Goal: Task Accomplishment & Management: Manage account settings

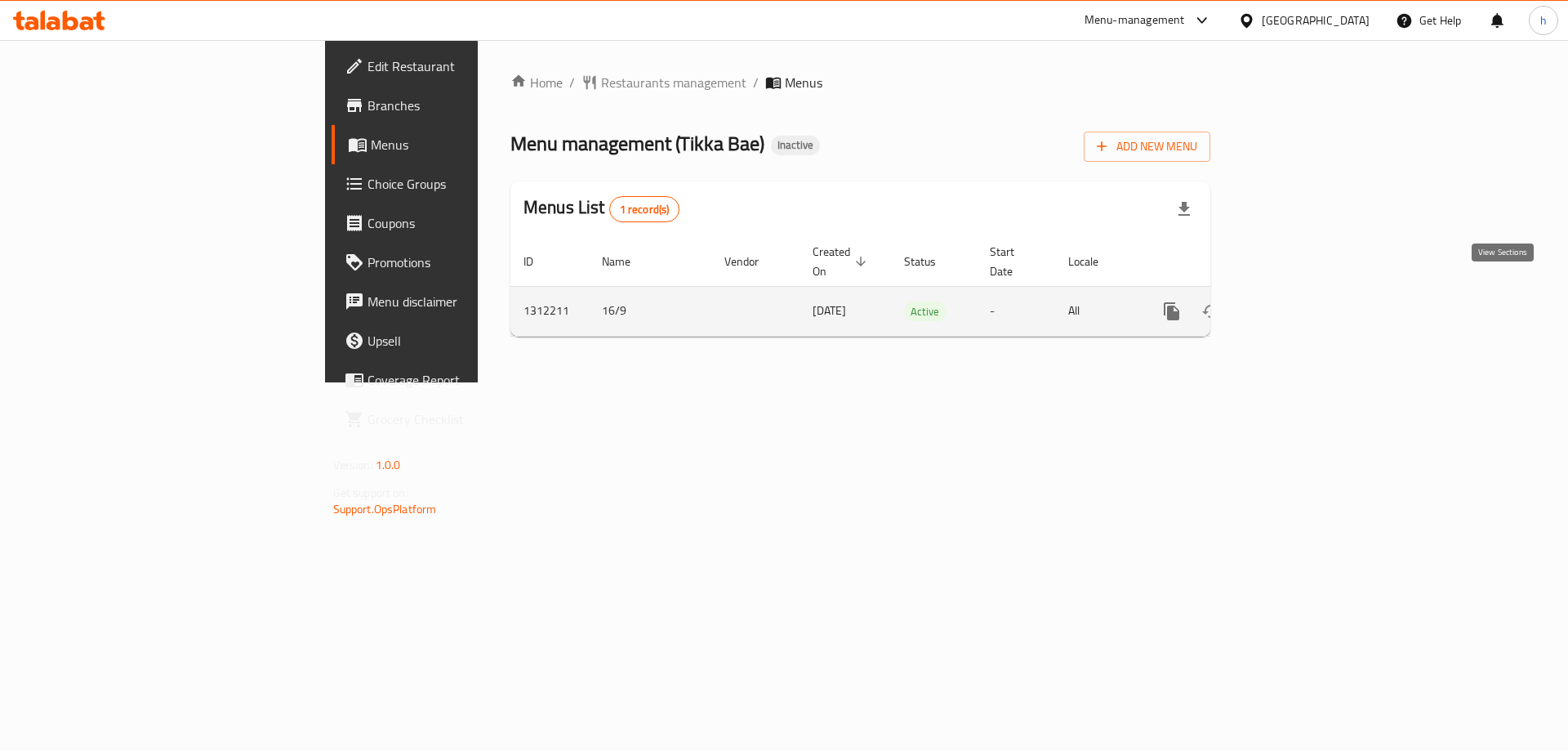
click at [1300, 303] on icon "enhanced table" at bounding box center [1290, 312] width 20 height 20
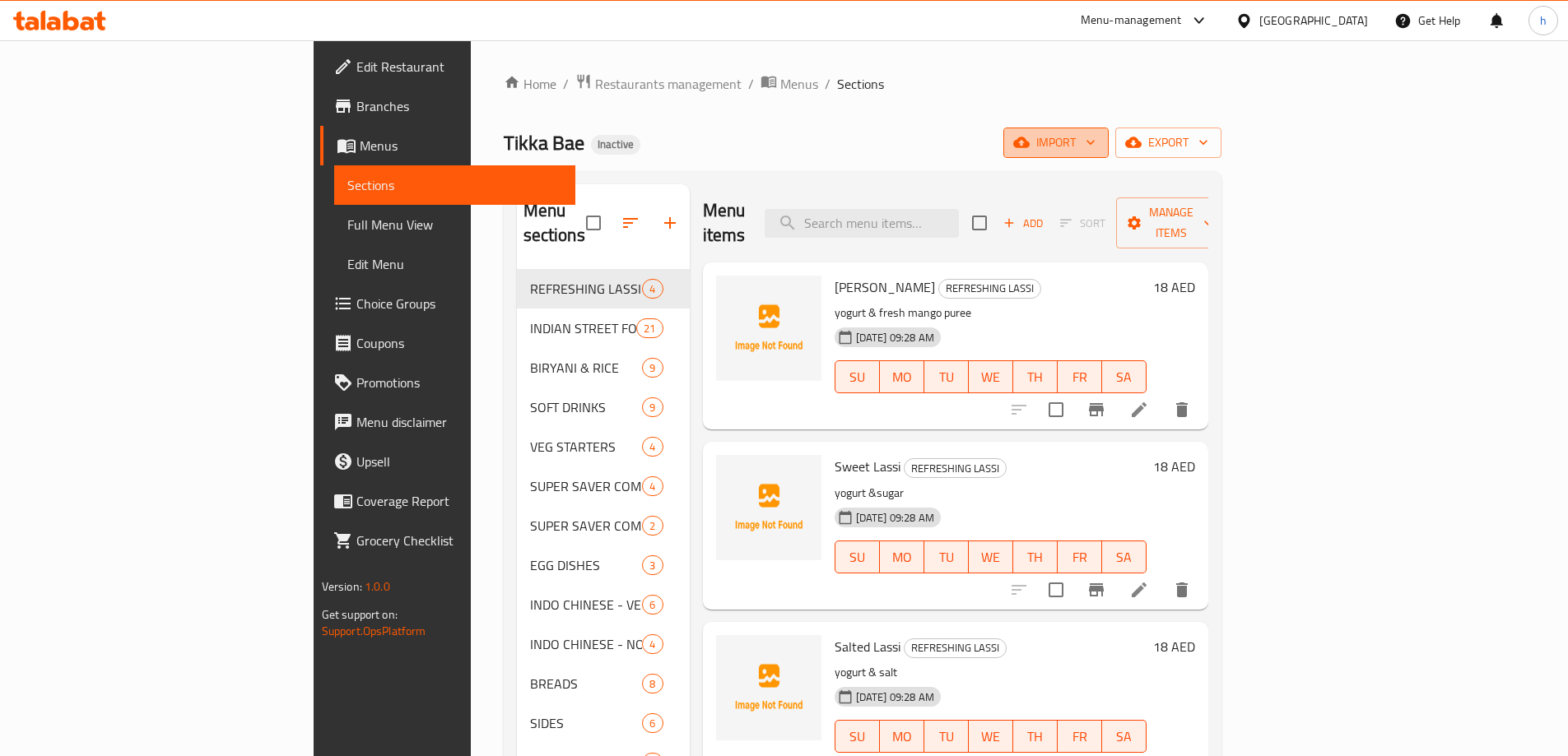
click at [1096, 142] on span "import" at bounding box center [1056, 142] width 79 height 21
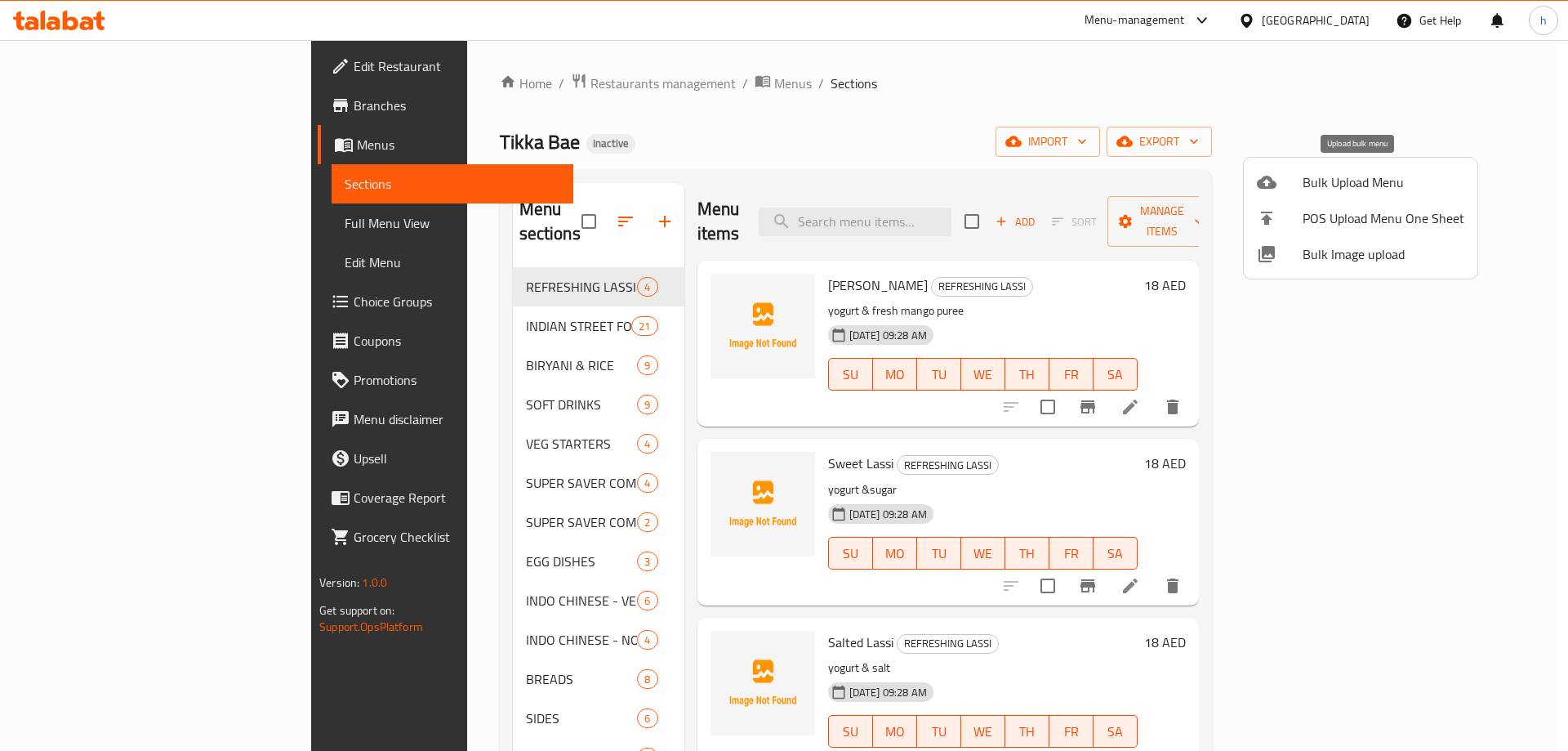
click at [1309, 172] on span "Bulk Upload Menu" at bounding box center [1384, 182] width 162 height 20
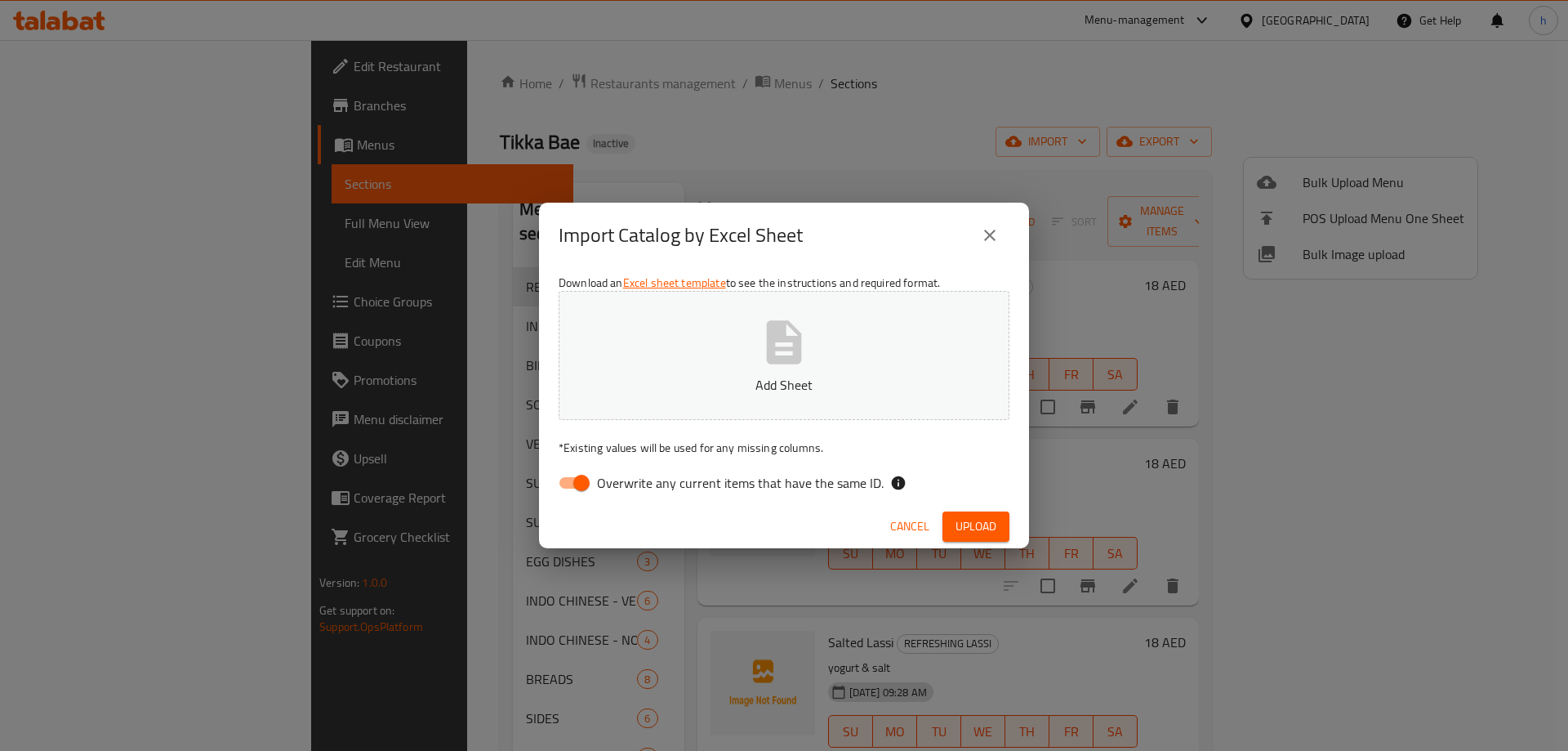
click at [743, 488] on span "Overwrite any current items that have the same ID." at bounding box center [740, 483] width 287 height 20
click at [628, 488] on input "Overwrite any current items that have the same ID." at bounding box center [581, 483] width 93 height 31
checkbox input "false"
click at [750, 371] on button "Add Sheet" at bounding box center [784, 355] width 451 height 129
click at [985, 526] on span "Upload" at bounding box center [976, 527] width 41 height 21
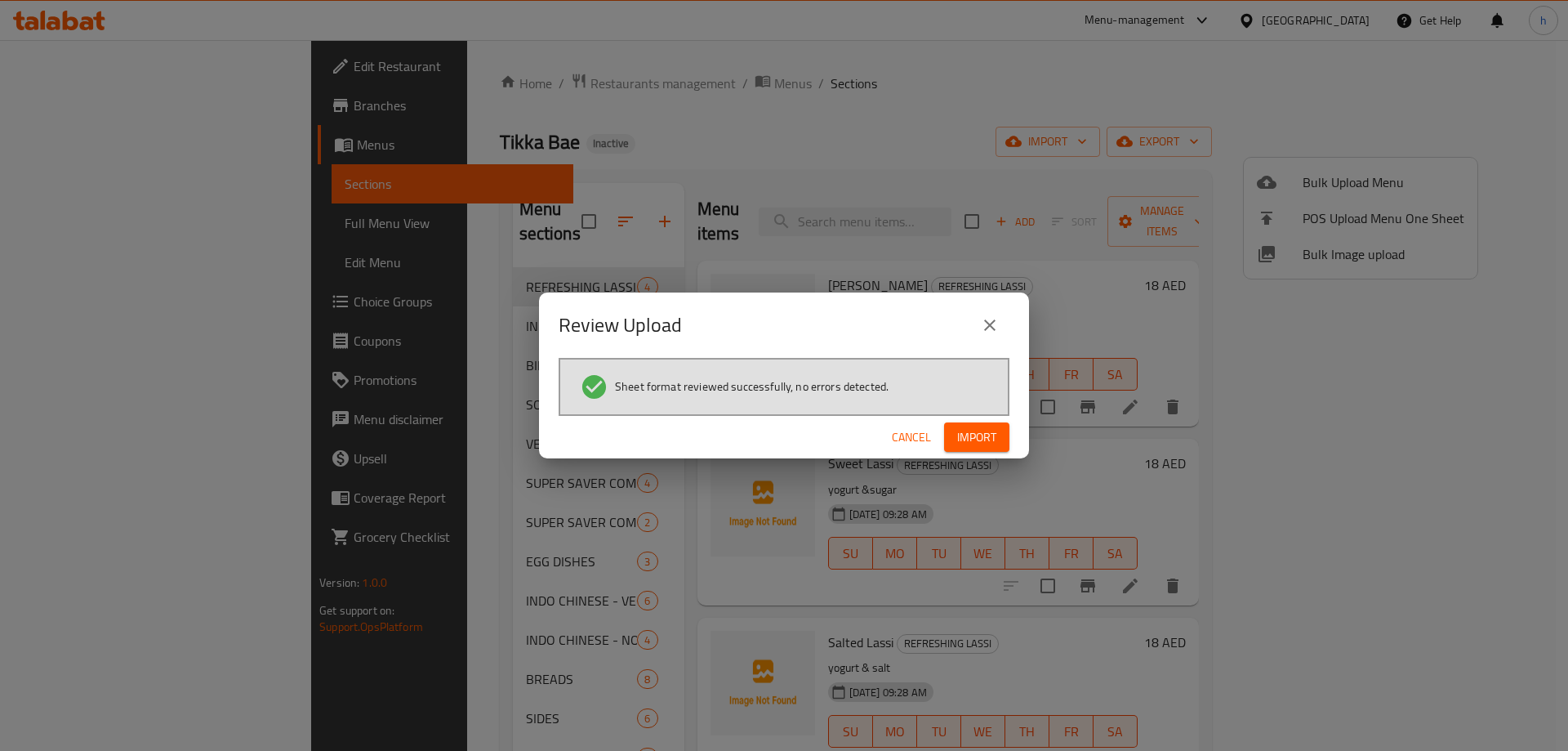
click at [974, 451] on button "Import" at bounding box center [977, 438] width 66 height 31
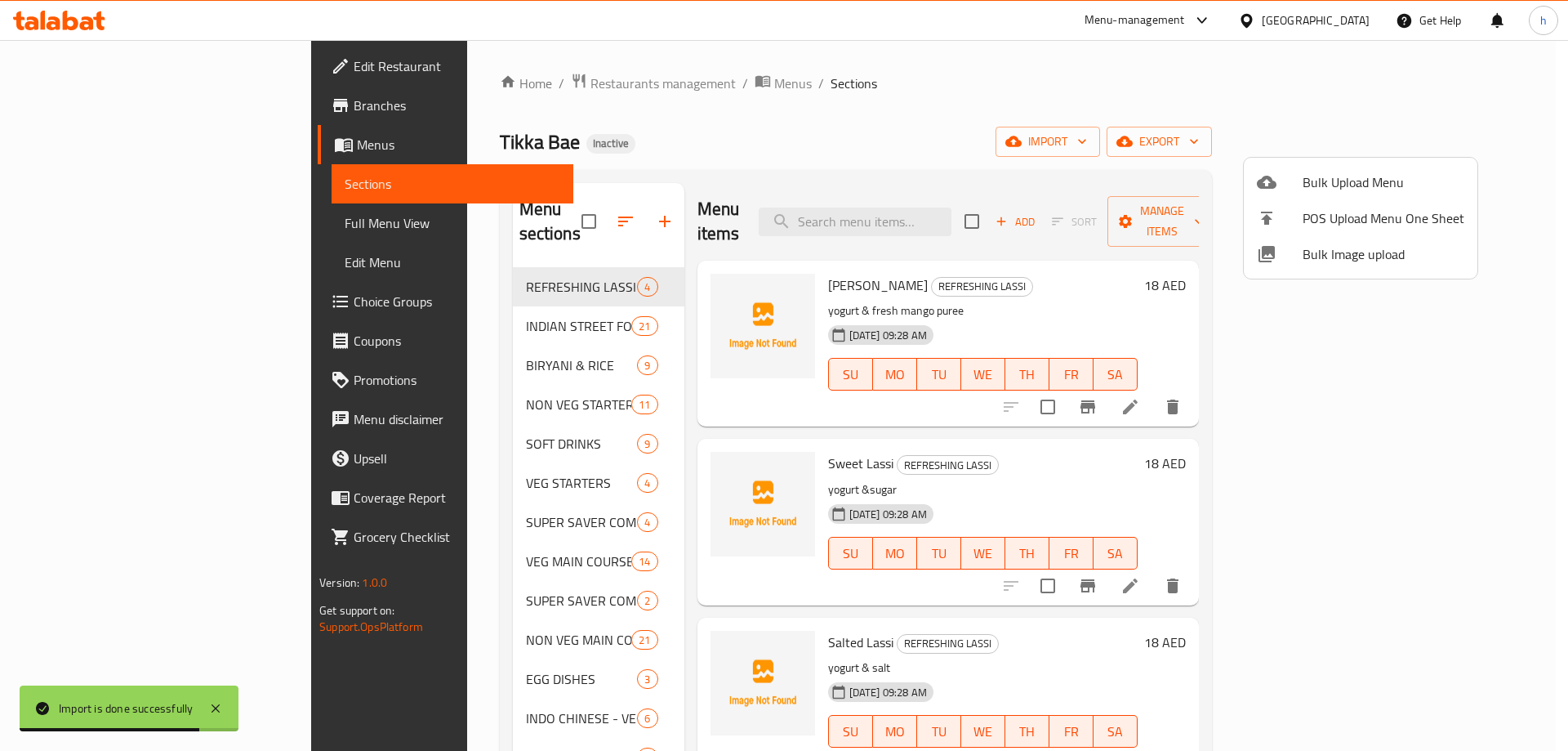
click at [583, 149] on div at bounding box center [784, 376] width 1568 height 751
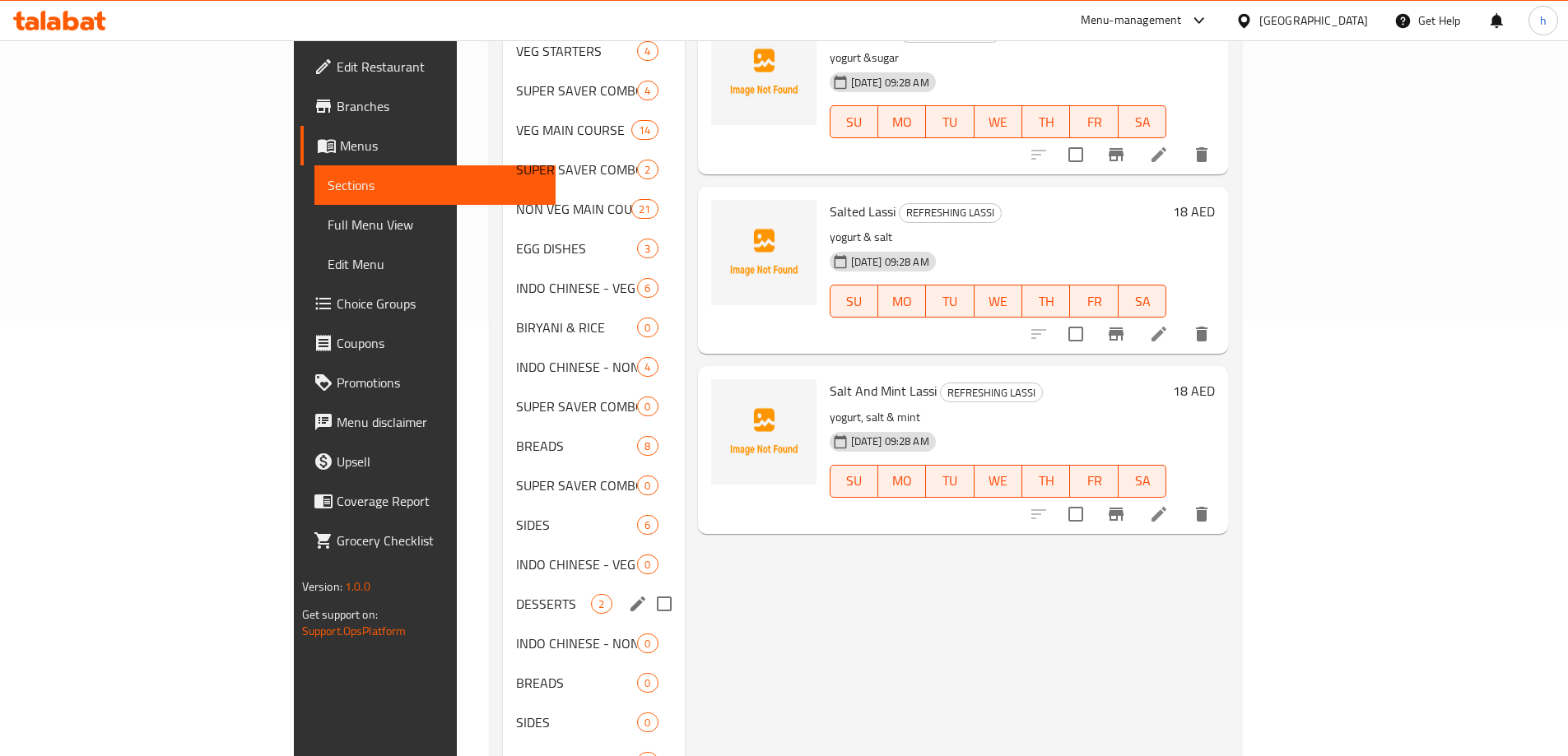
scroll to position [406, 0]
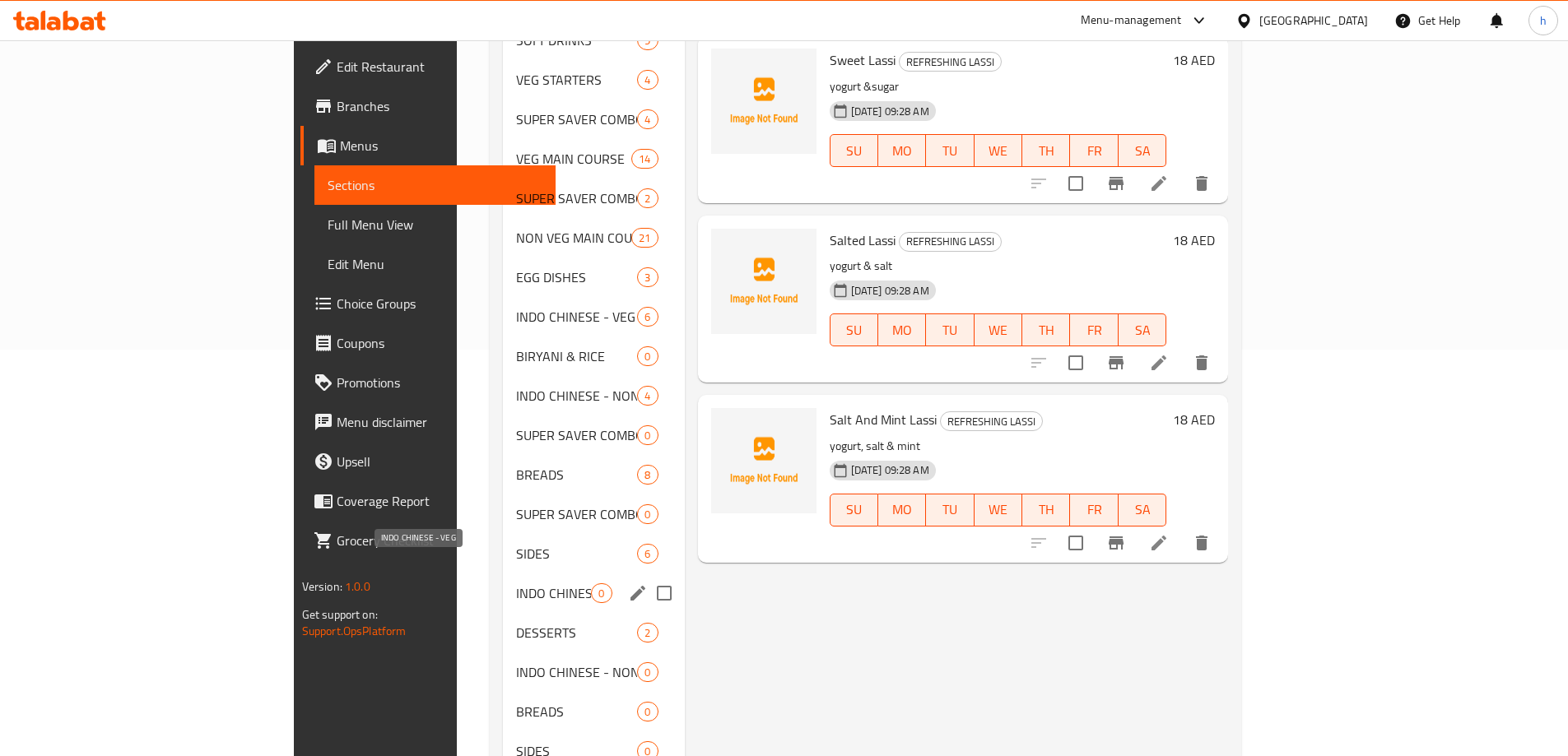
click at [516, 583] on span "INDO CHINESE - VEG" at bounding box center [553, 593] width 75 height 20
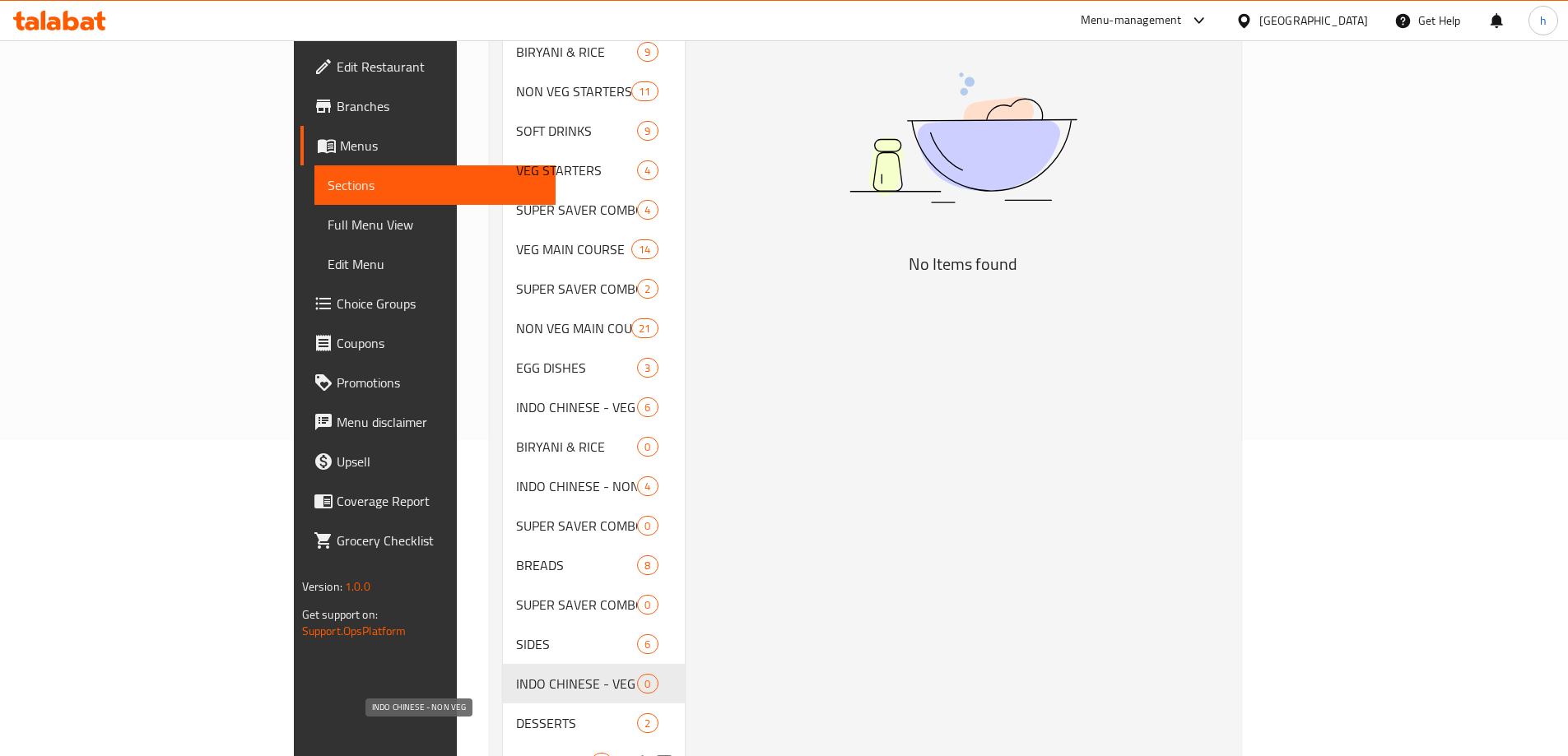
scroll to position [412, 0]
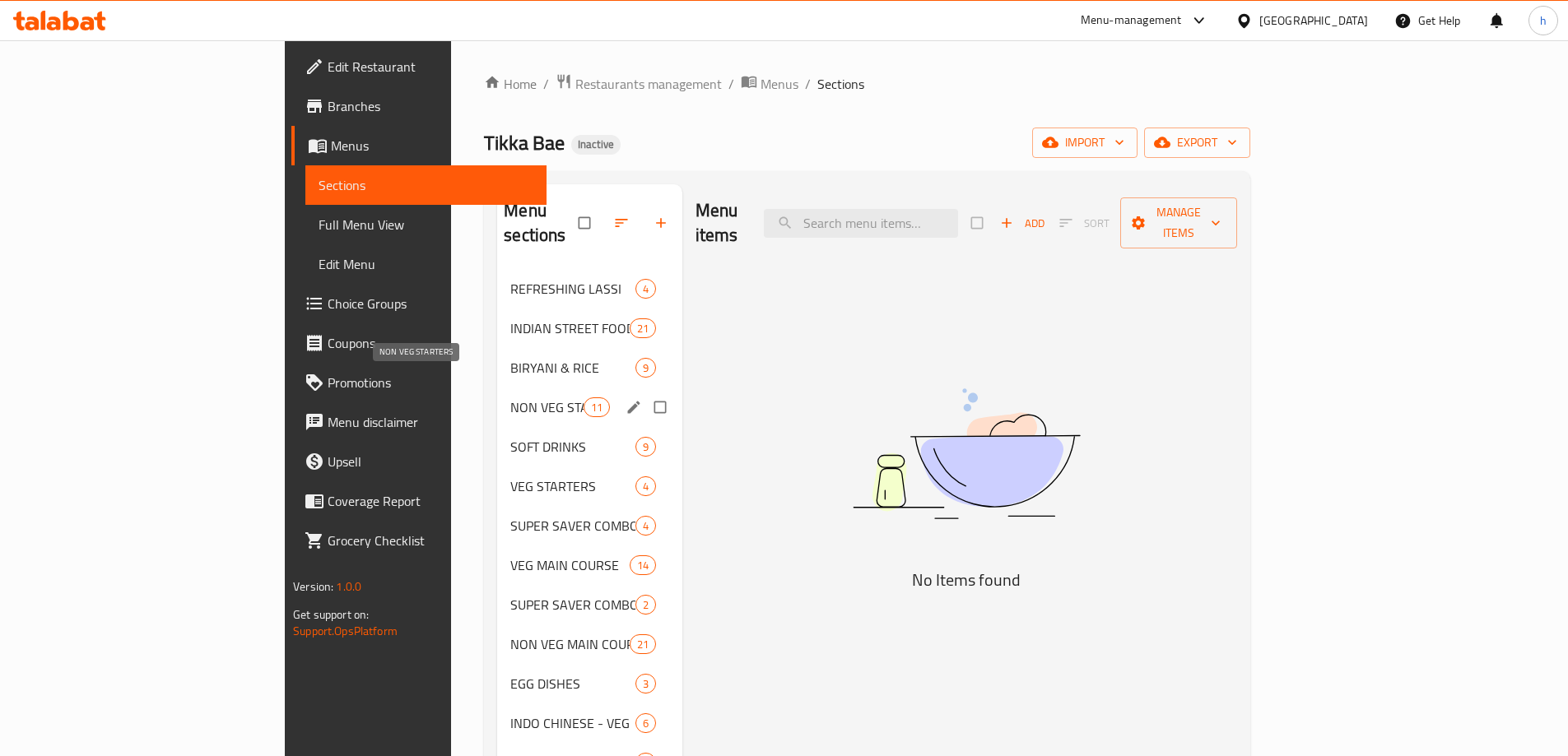
click at [511, 397] on span "NON VEG STARTERS" at bounding box center [547, 407] width 73 height 20
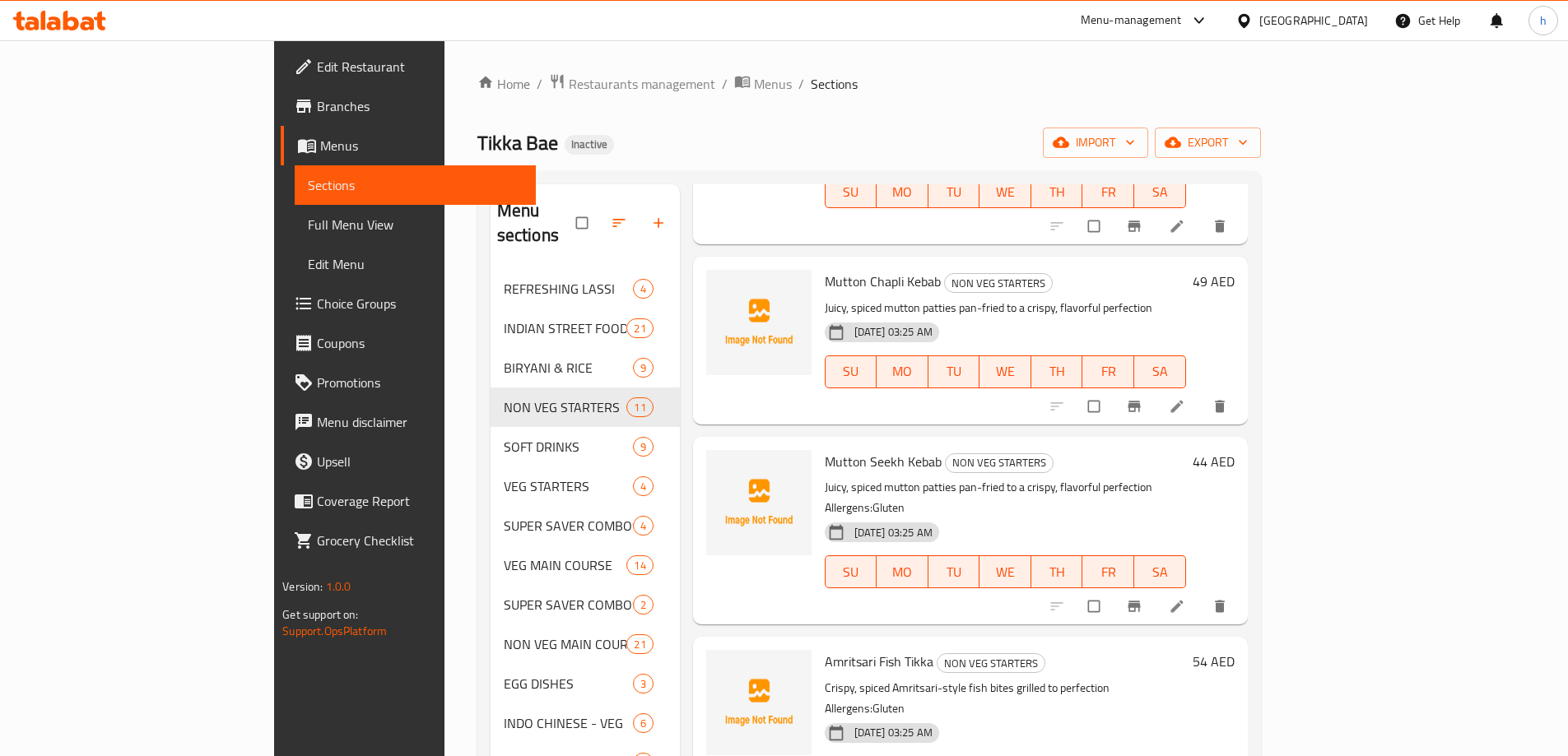
scroll to position [987, 0]
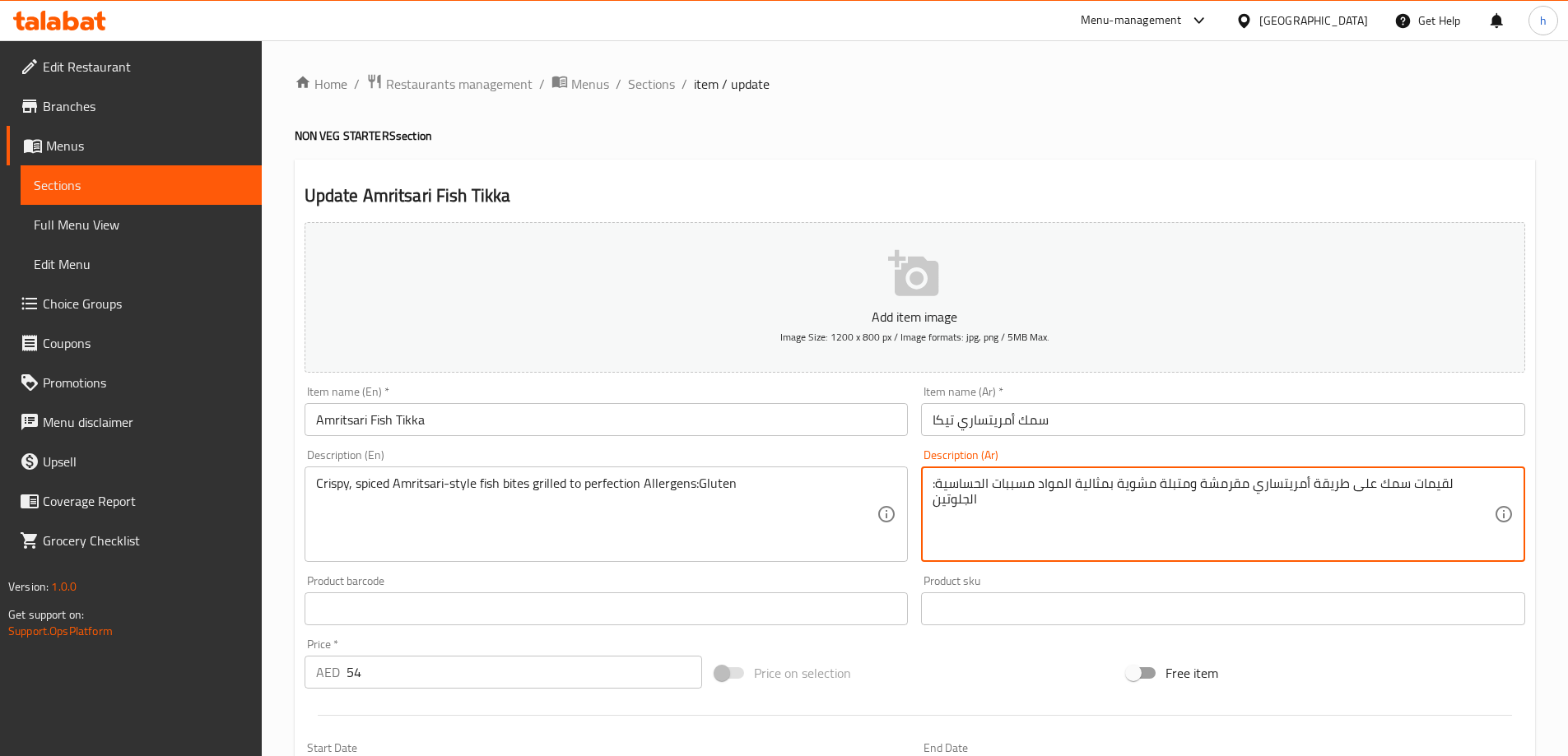
click at [1053, 484] on textarea "لقيمات سمك على طريقة أمريتساري مقرمشة ومتبلة مشوية بمثالية المواد مسببات الحساس…" at bounding box center [1213, 515] width 561 height 78
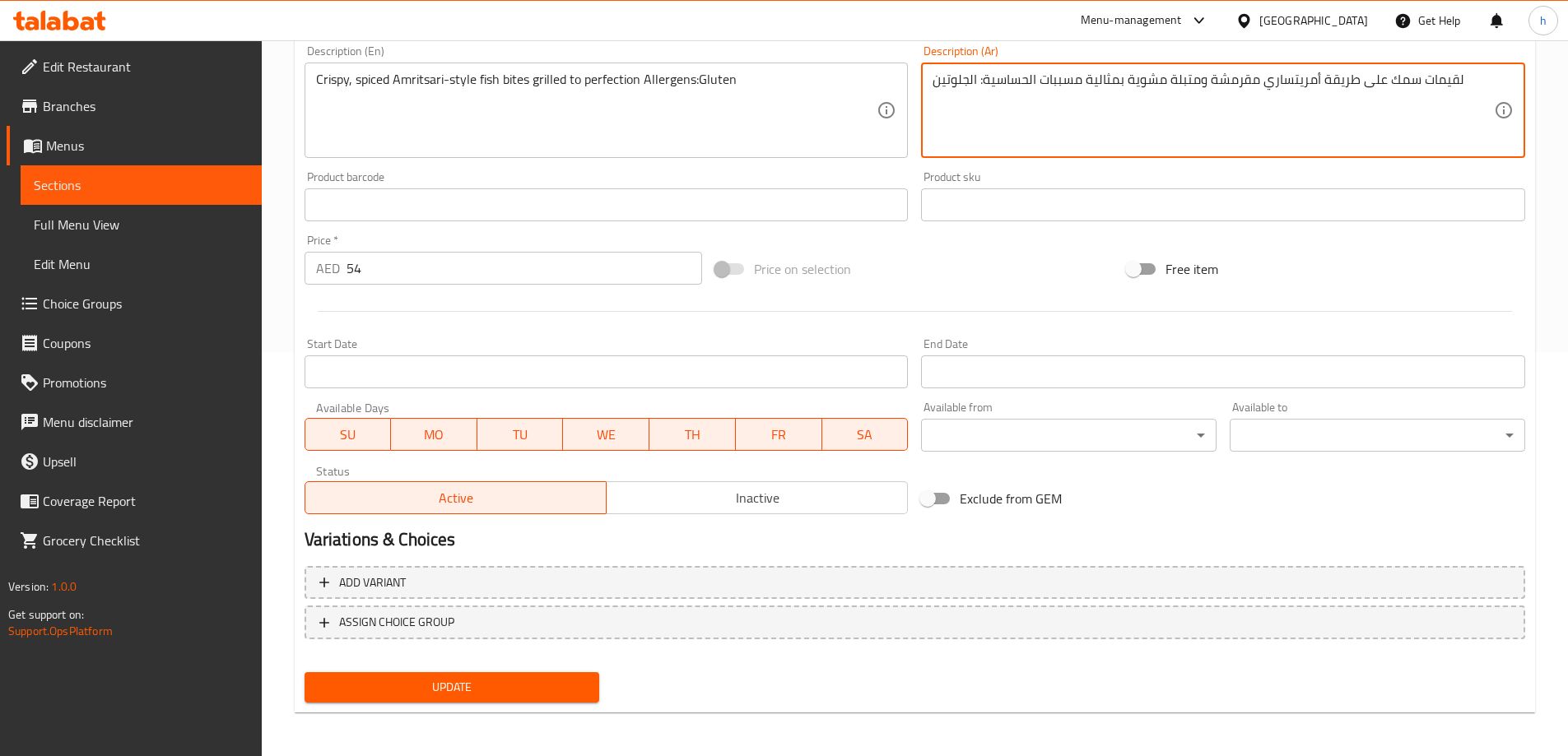
scroll to position [406, 0]
type textarea "لقيمات سمك على طريقة أمريتساري مقرمشة ومتبلة مشوية بمثالية مسببات الحساسية: الج…"
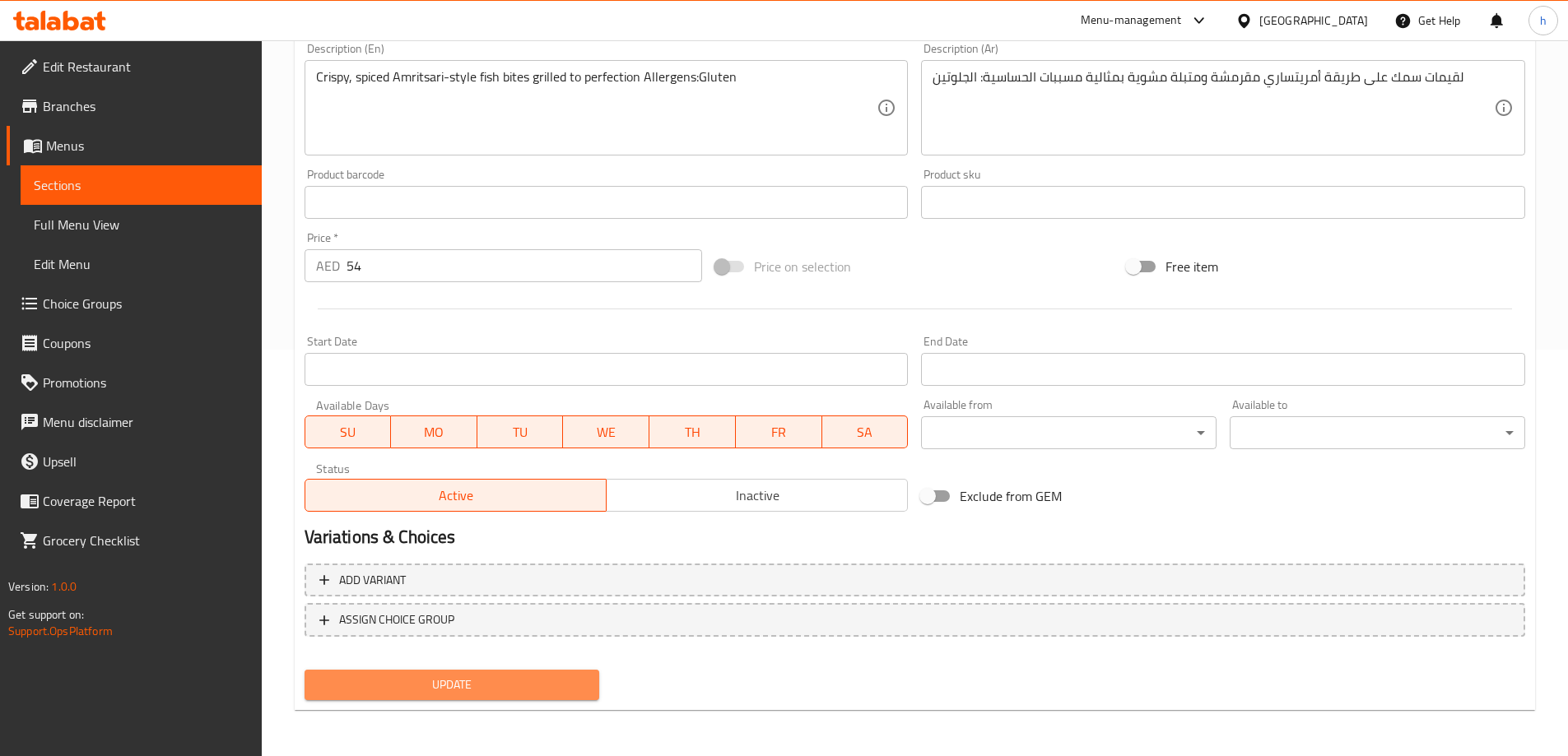
click at [500, 679] on span "Update" at bounding box center [452, 684] width 269 height 21
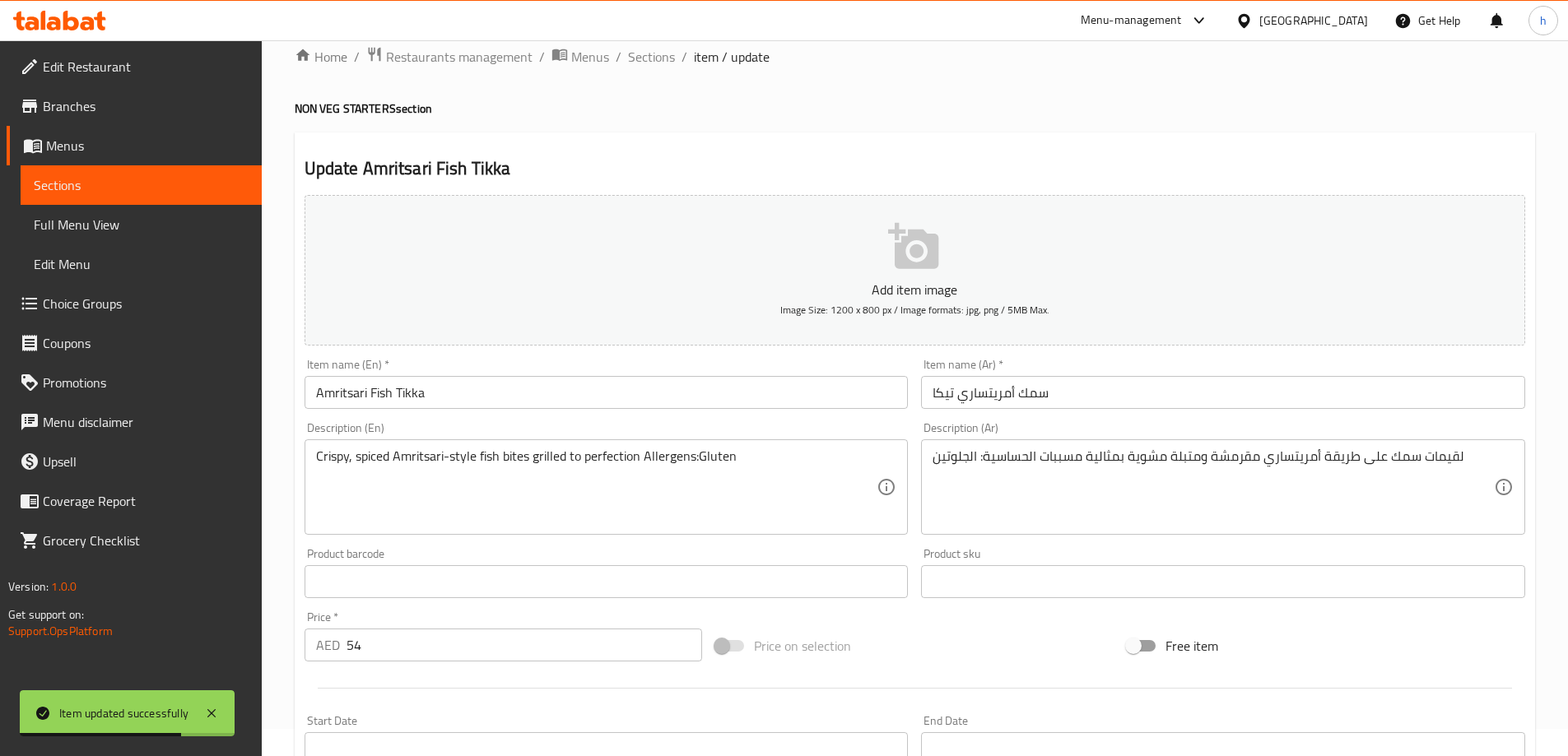
scroll to position [0, 0]
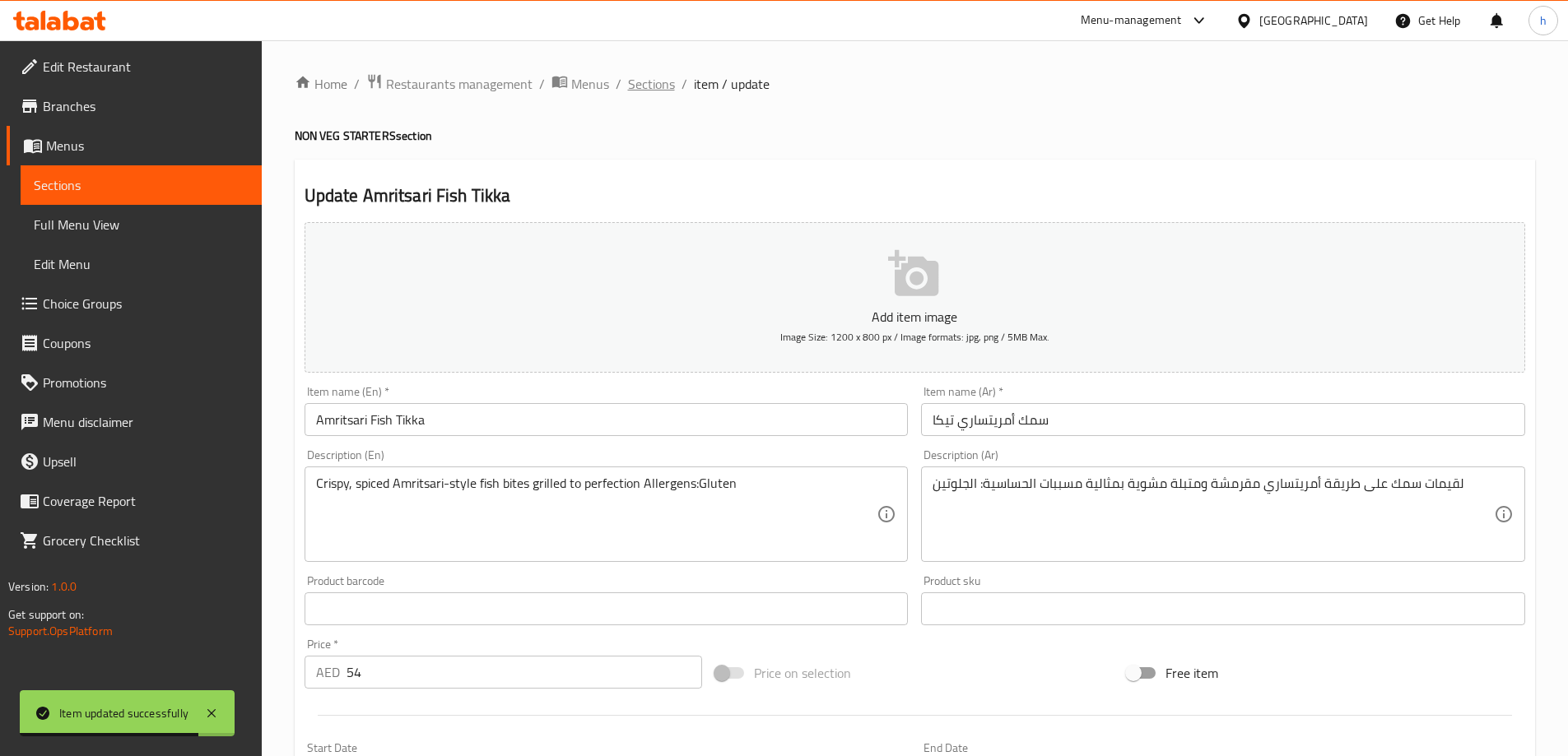
click at [659, 90] on span "Sections" at bounding box center [651, 84] width 47 height 20
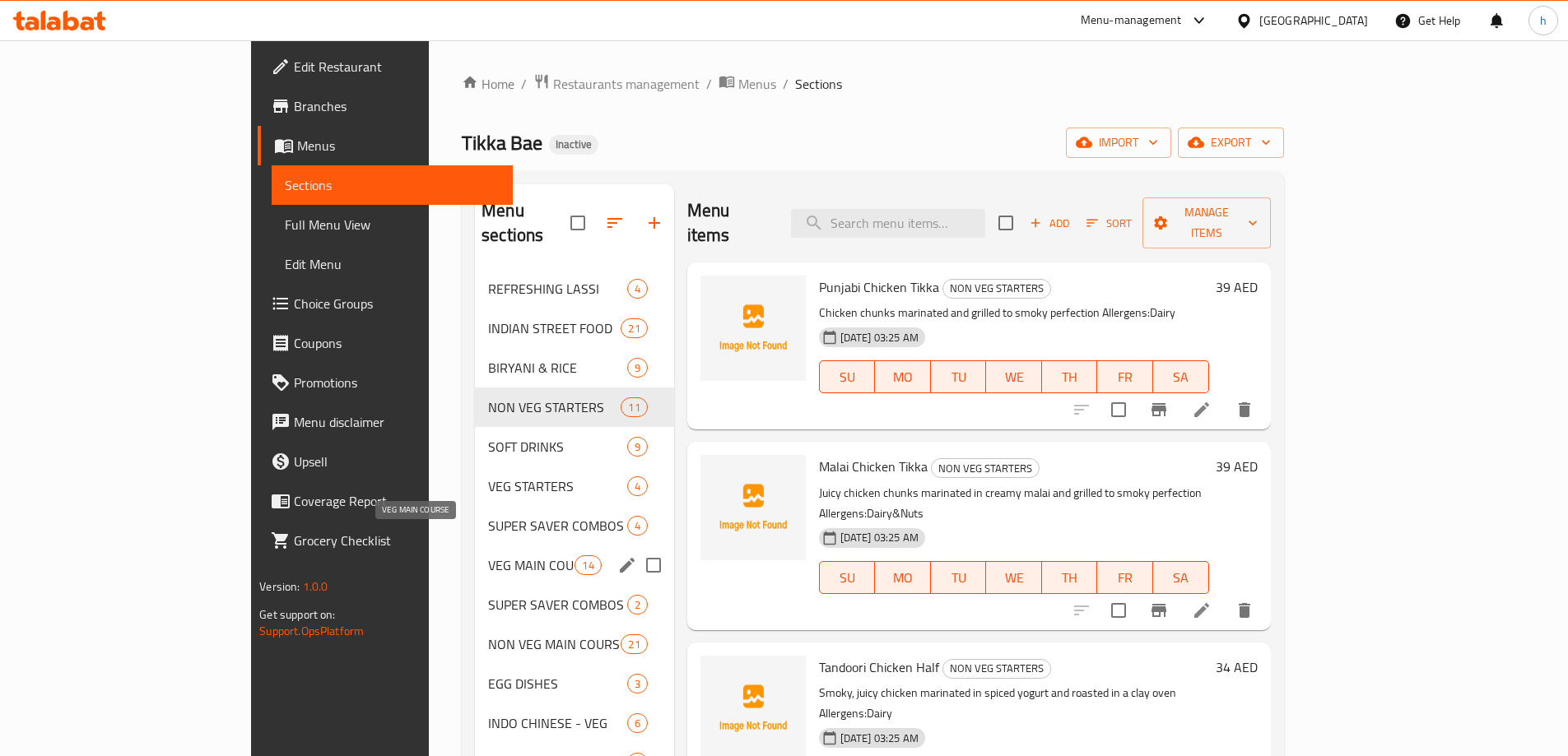
click at [488, 556] on span "VEG MAIN COURSE" at bounding box center [531, 566] width 86 height 20
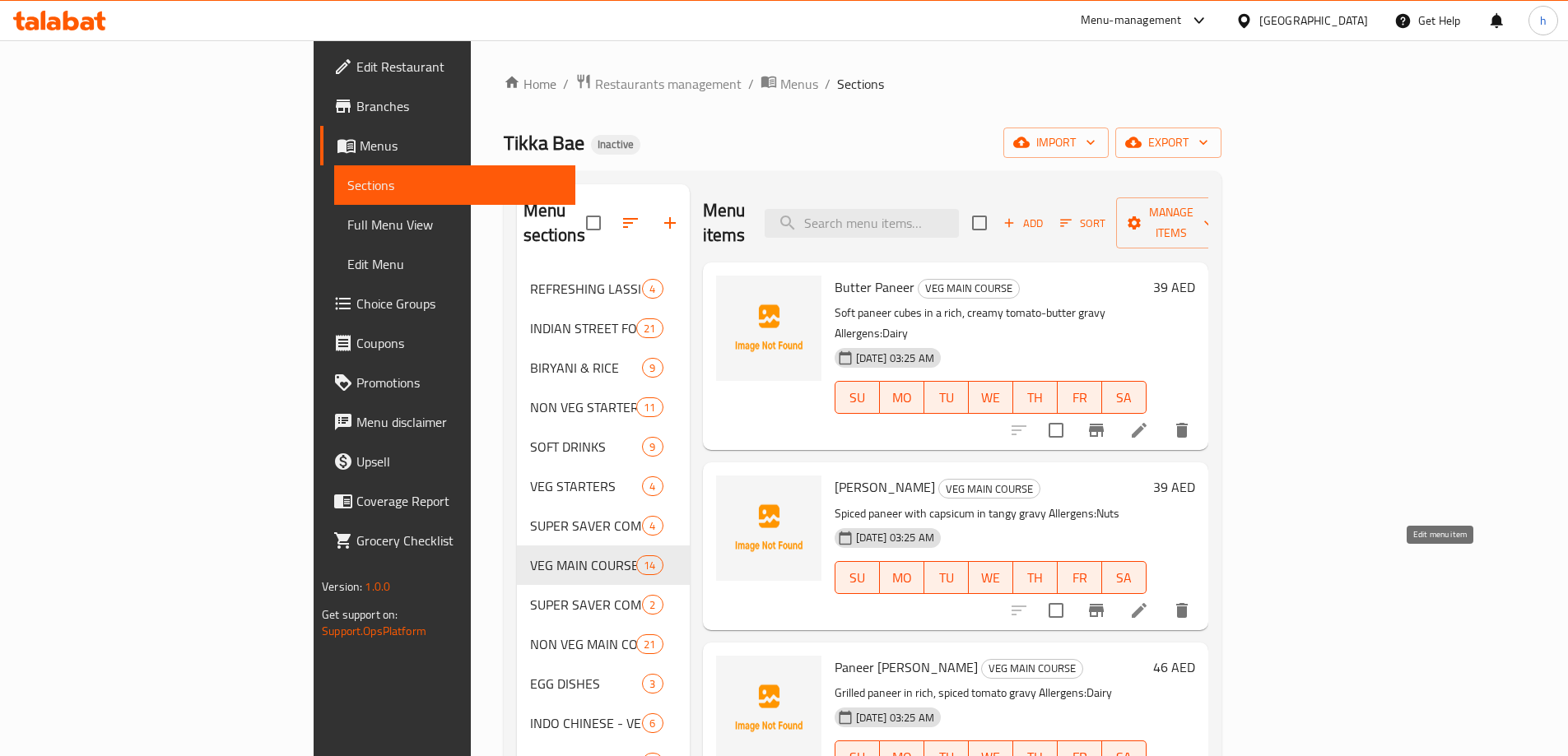
click at [1149, 600] on icon at bounding box center [1139, 610] width 20 height 20
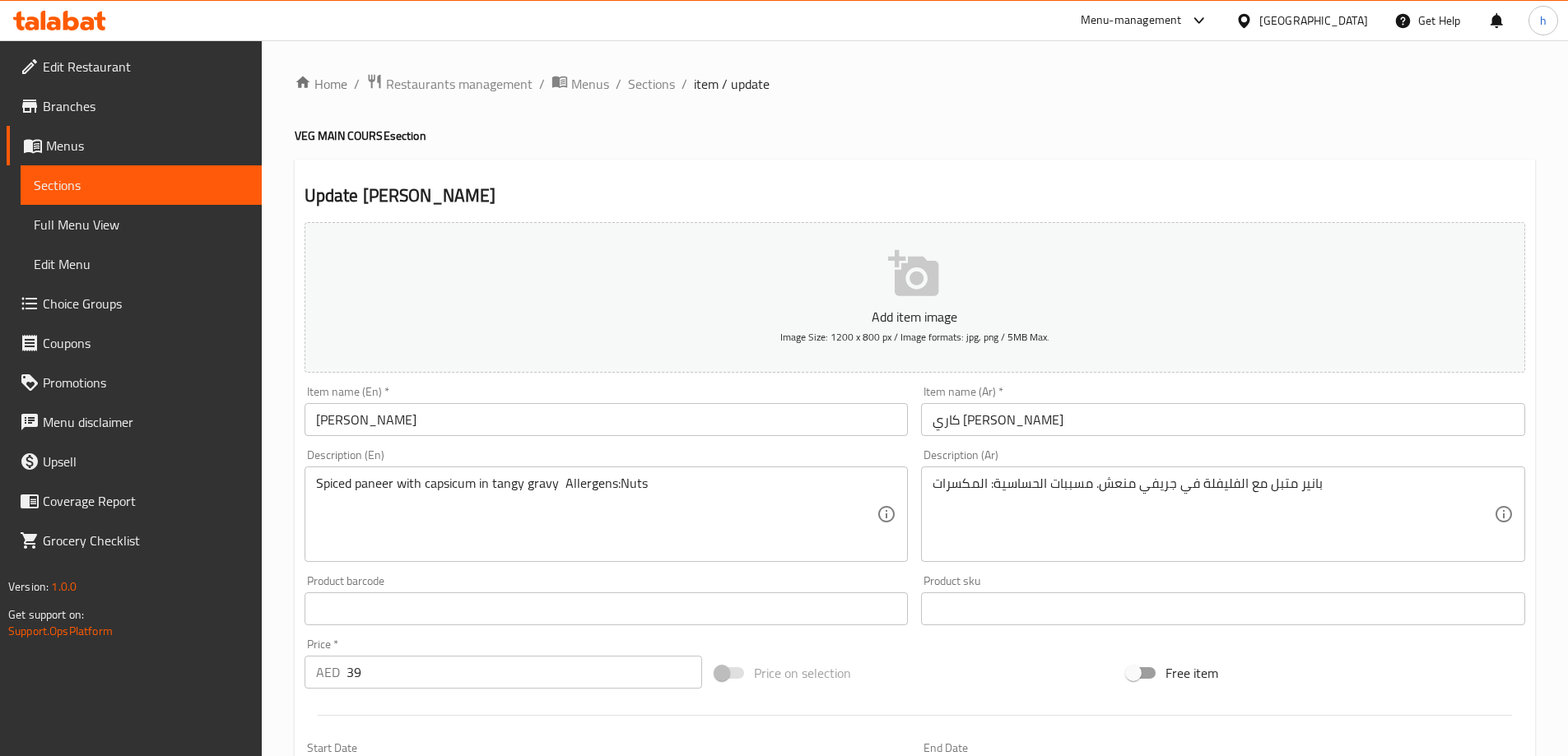
click at [1016, 421] on input "كاري بانير كاداي" at bounding box center [1223, 420] width 604 height 33
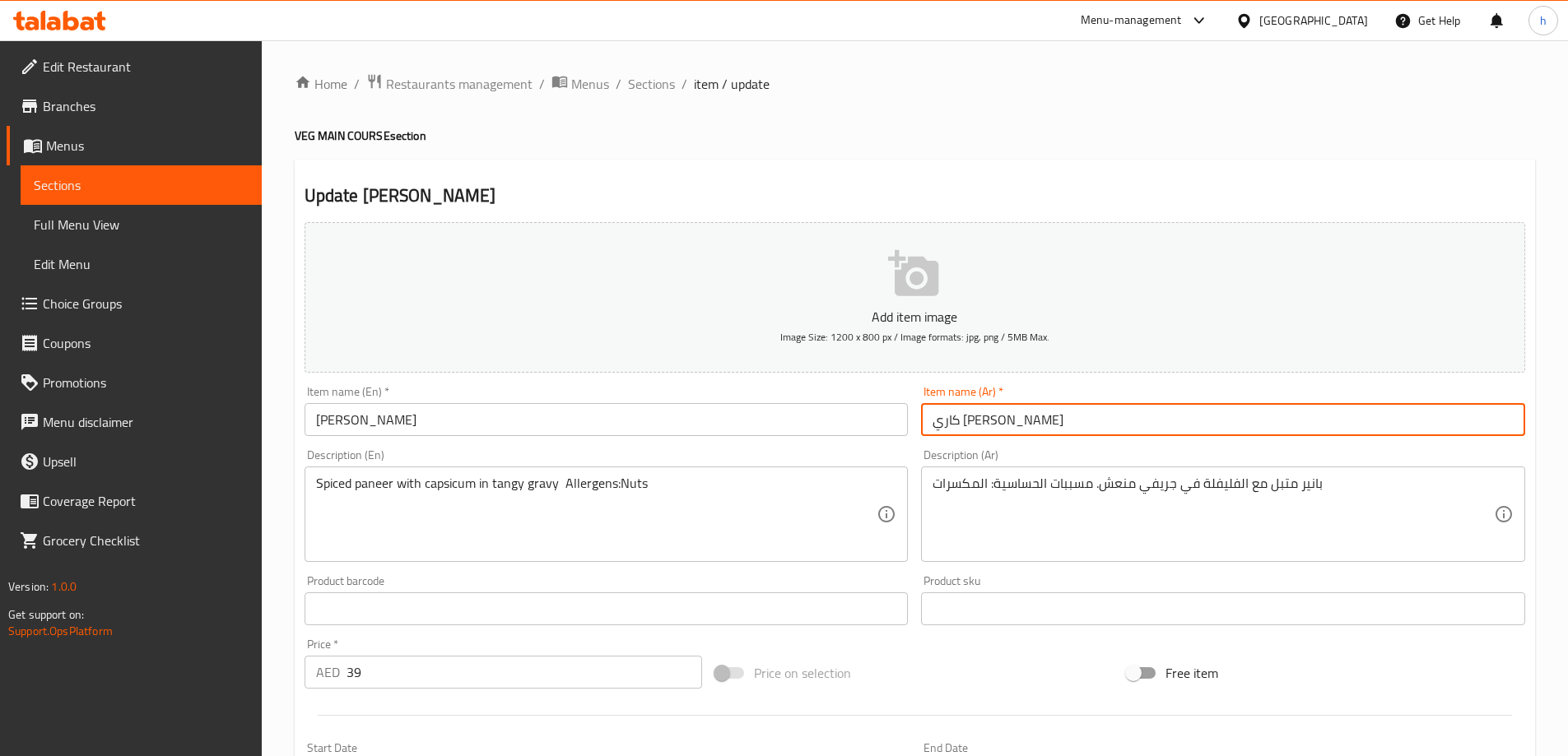
click at [1016, 421] on input "كاري بانير كاداي" at bounding box center [1223, 420] width 604 height 33
click at [1001, 417] on input "كاري بانير كاداي" at bounding box center [1223, 420] width 604 height 33
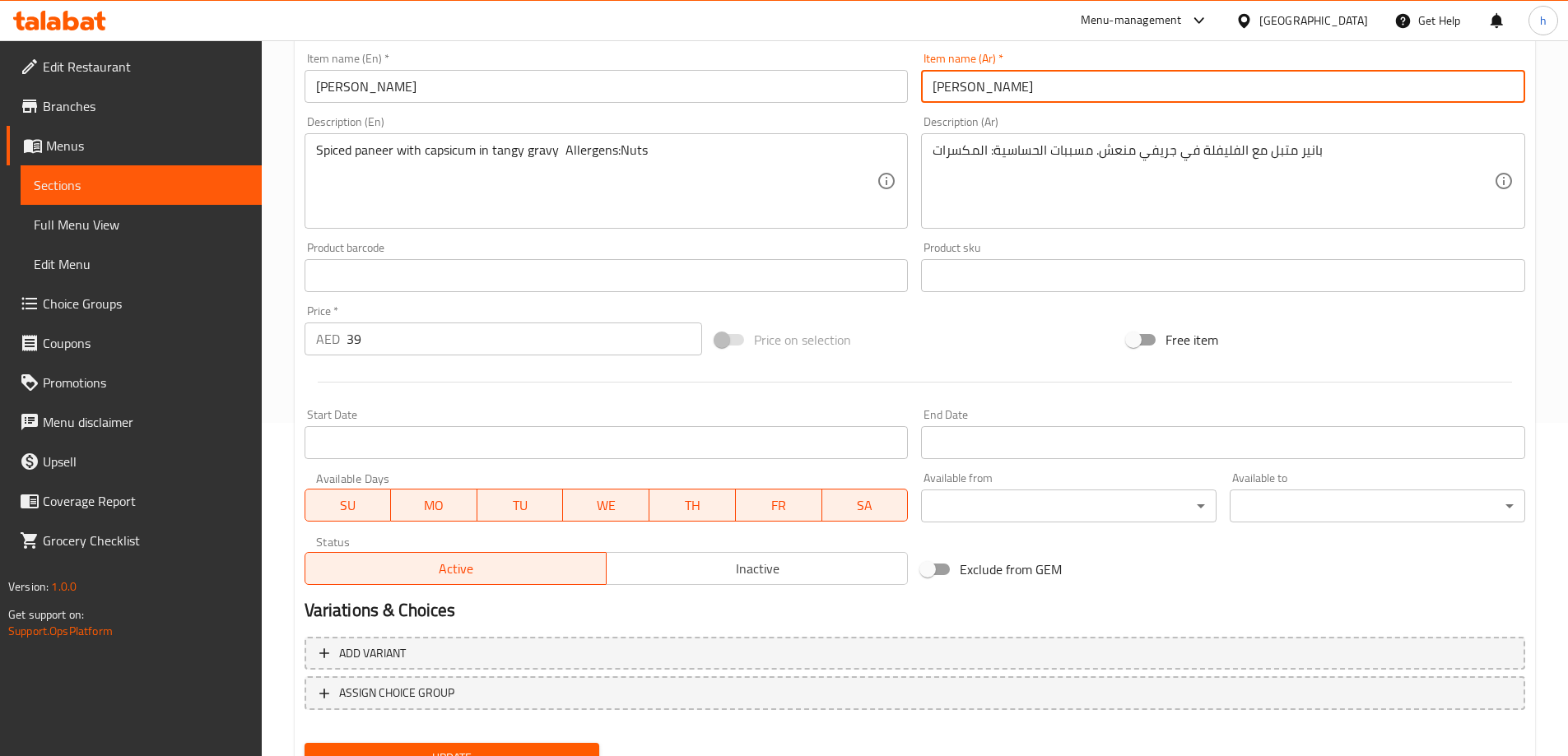
scroll to position [406, 0]
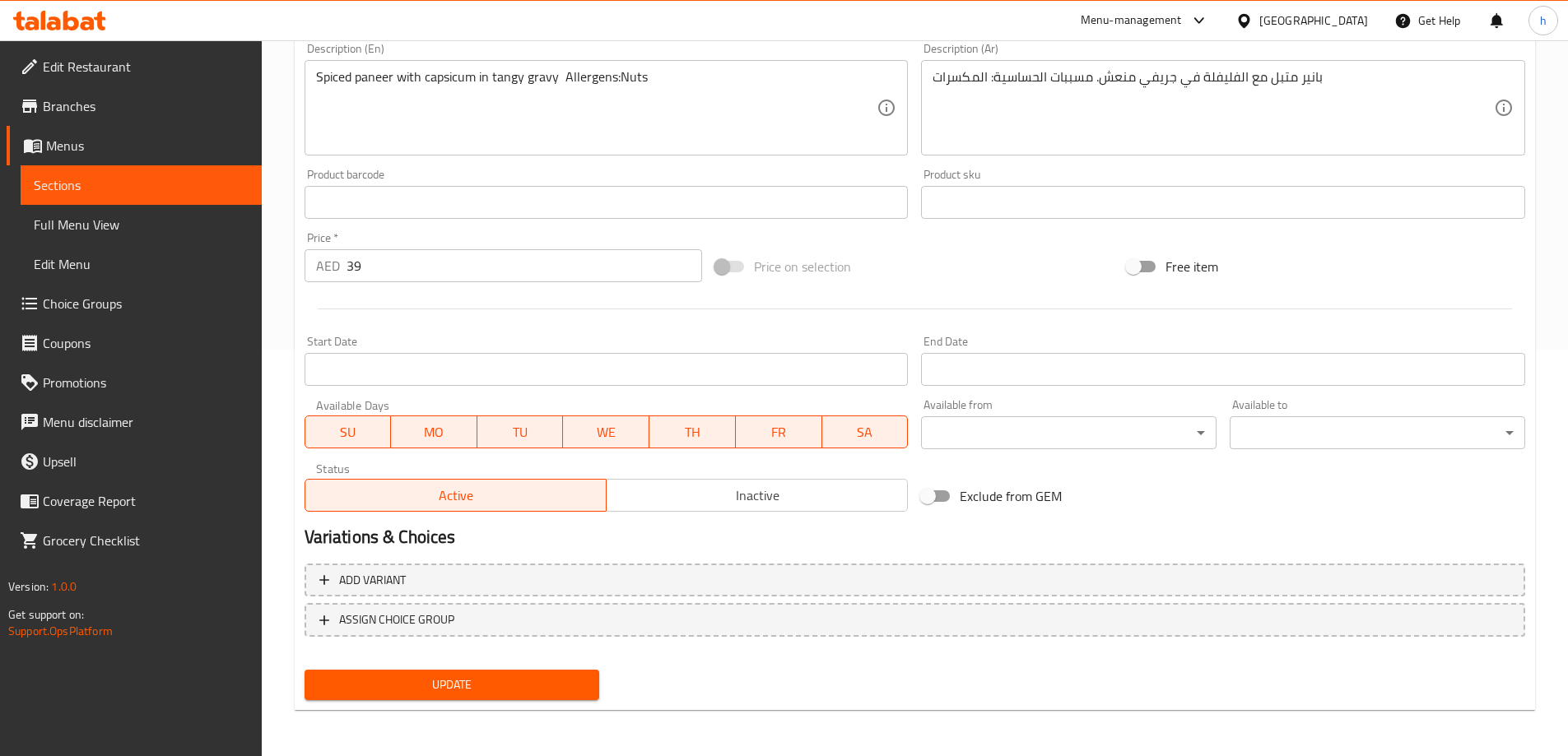
type input "[PERSON_NAME]"
click at [561, 686] on span "Update" at bounding box center [452, 684] width 269 height 21
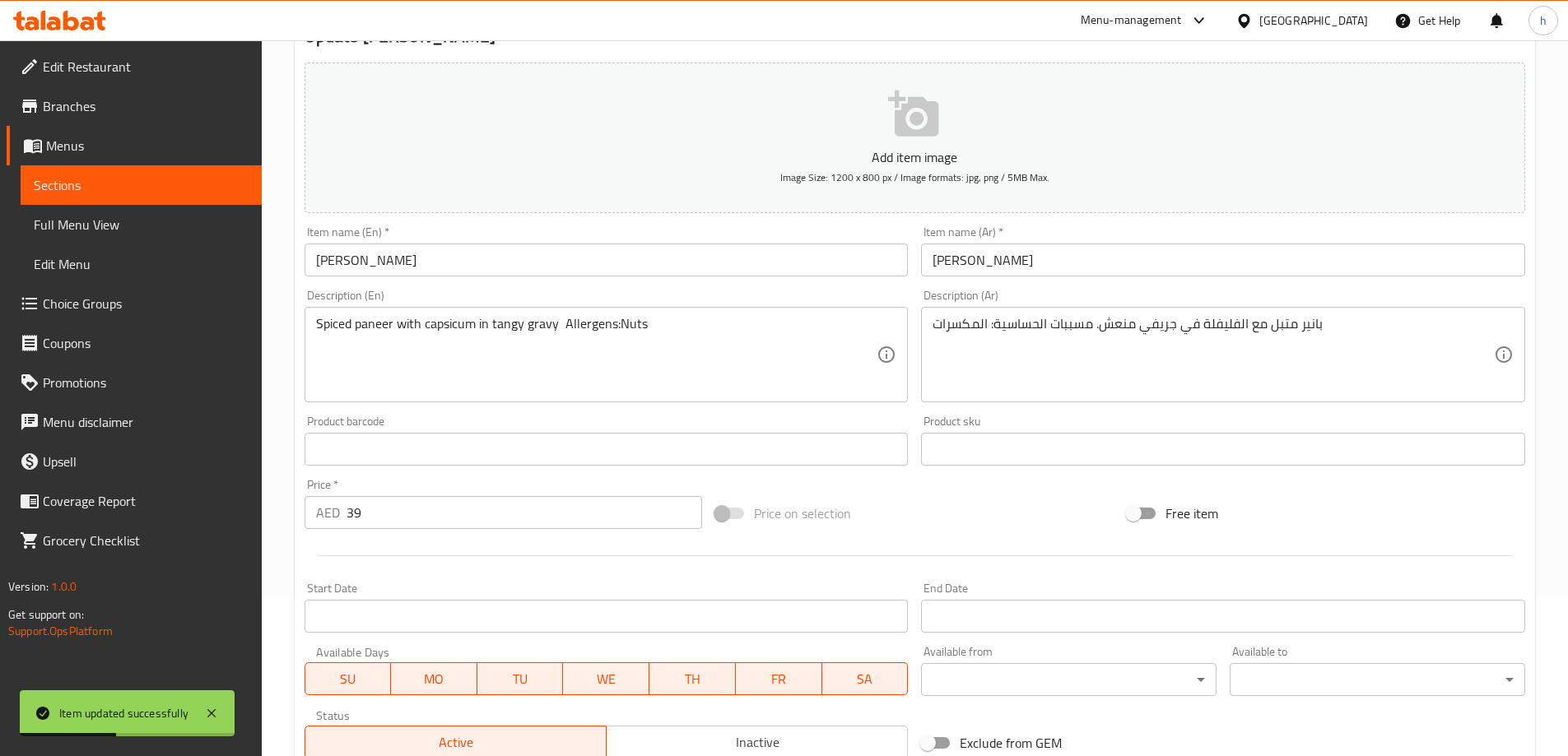
scroll to position [0, 0]
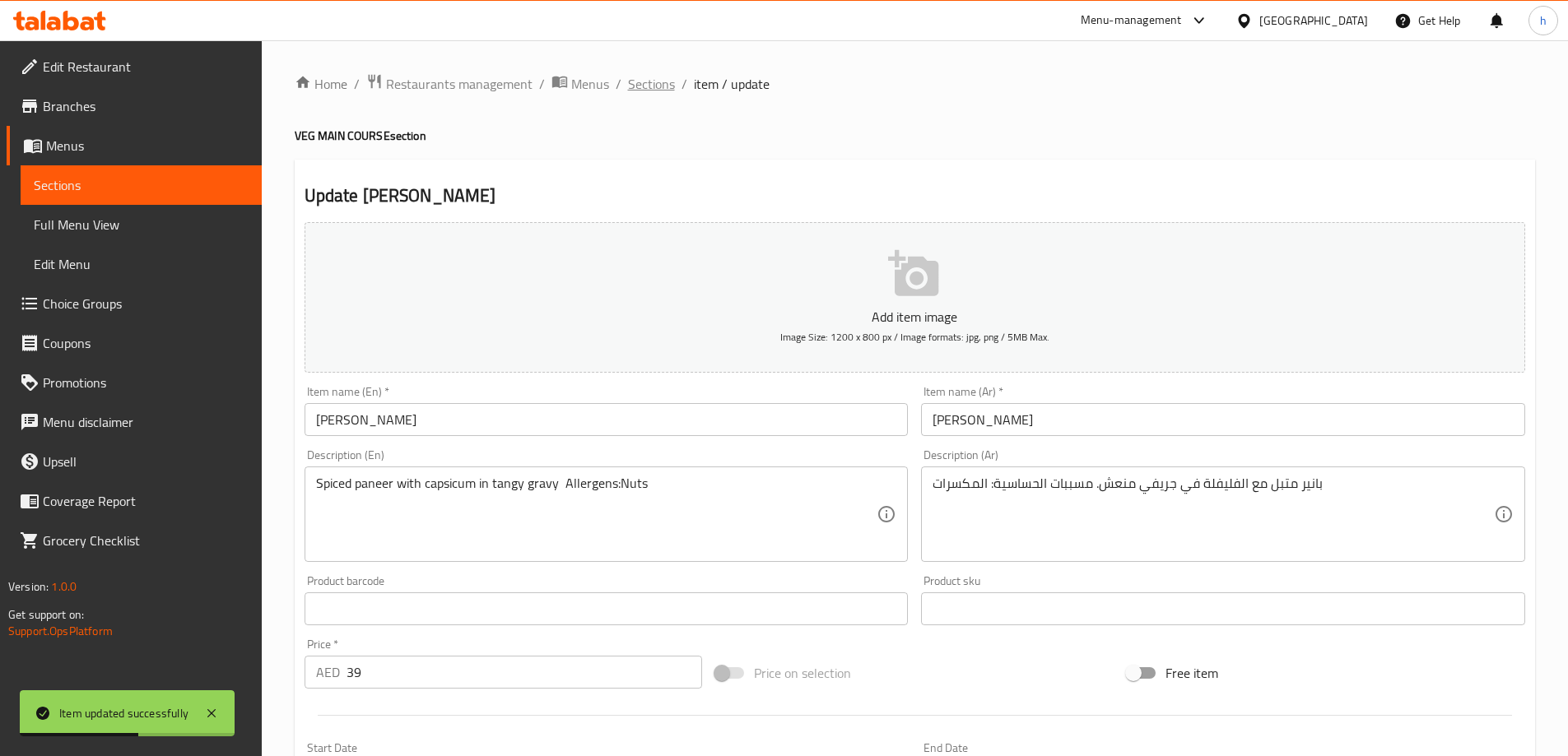
click at [656, 85] on span "Sections" at bounding box center [651, 84] width 47 height 20
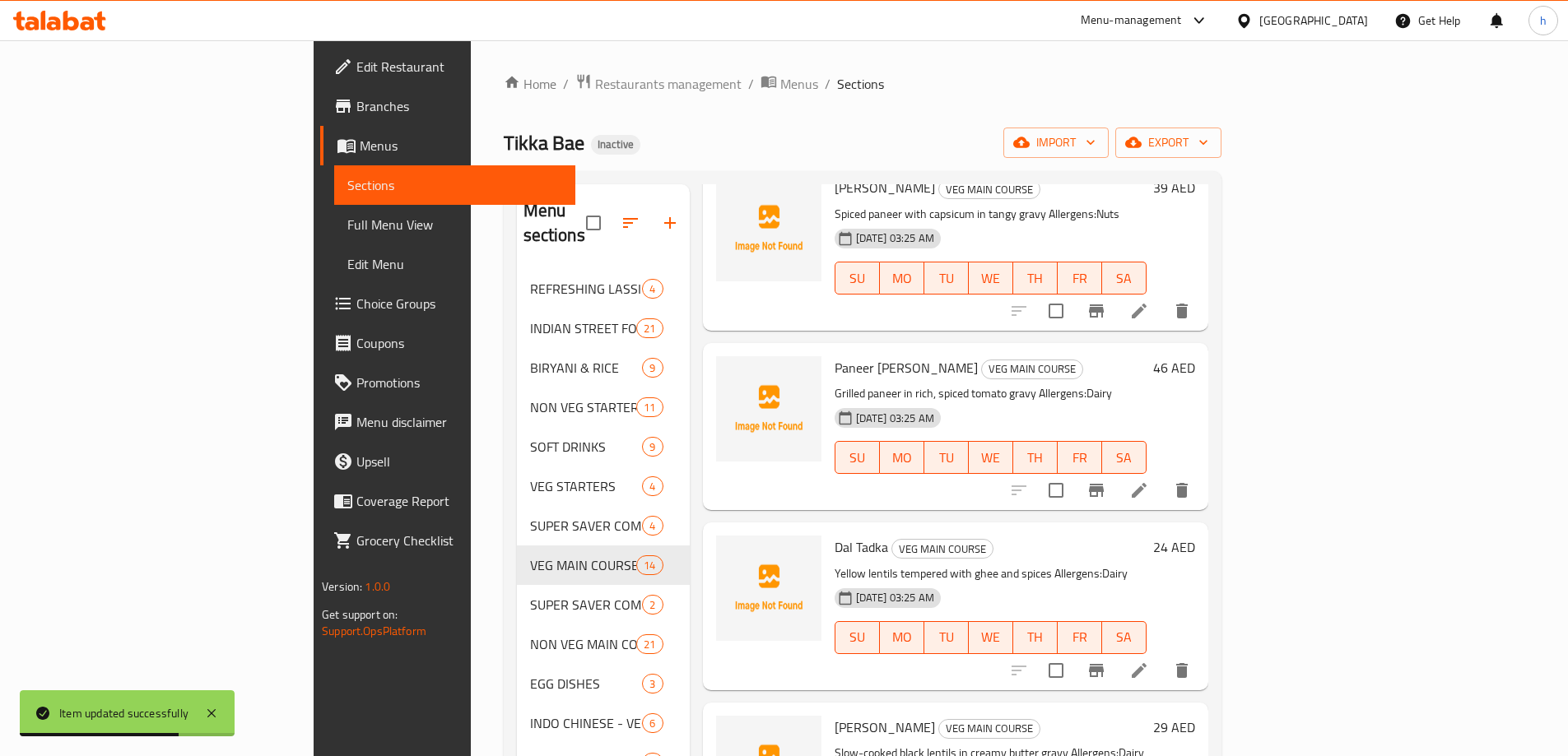
scroll to position [329, 0]
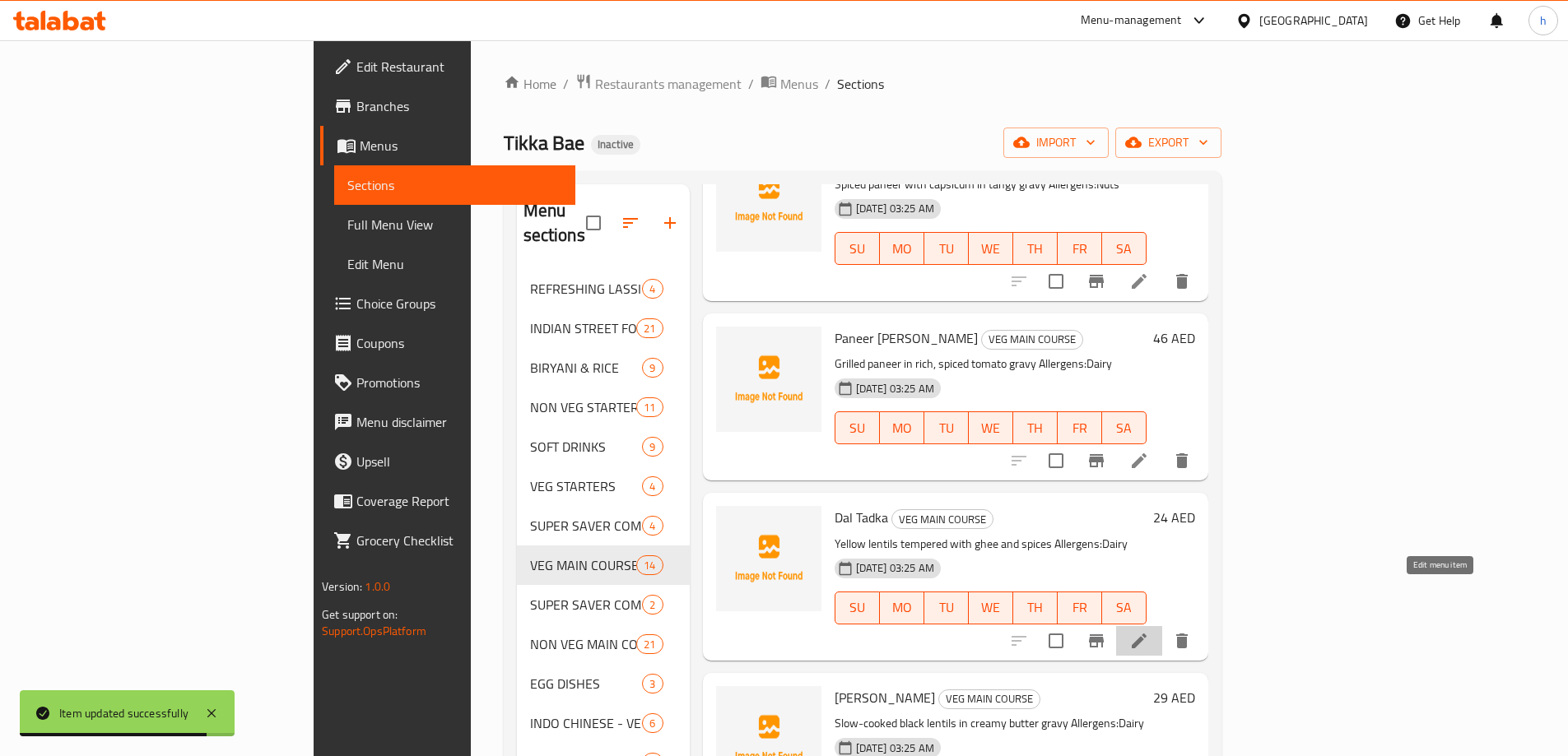
click at [1149, 631] on icon at bounding box center [1139, 641] width 20 height 20
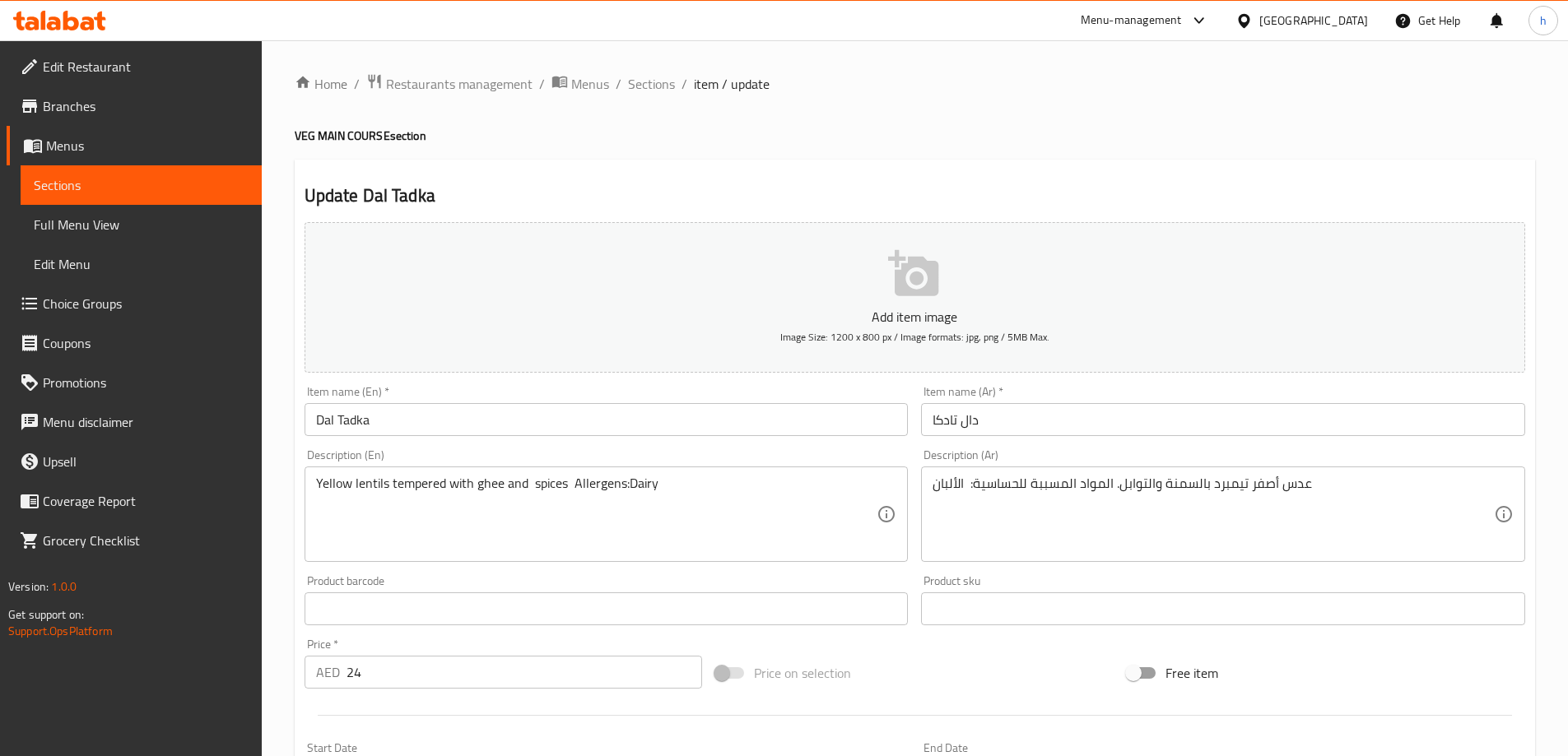
click at [1090, 482] on textarea "عدس أصفر تيمبرد بالسمنة والتوابل. المواد المسببة للحساسية: الألبان" at bounding box center [1213, 515] width 561 height 78
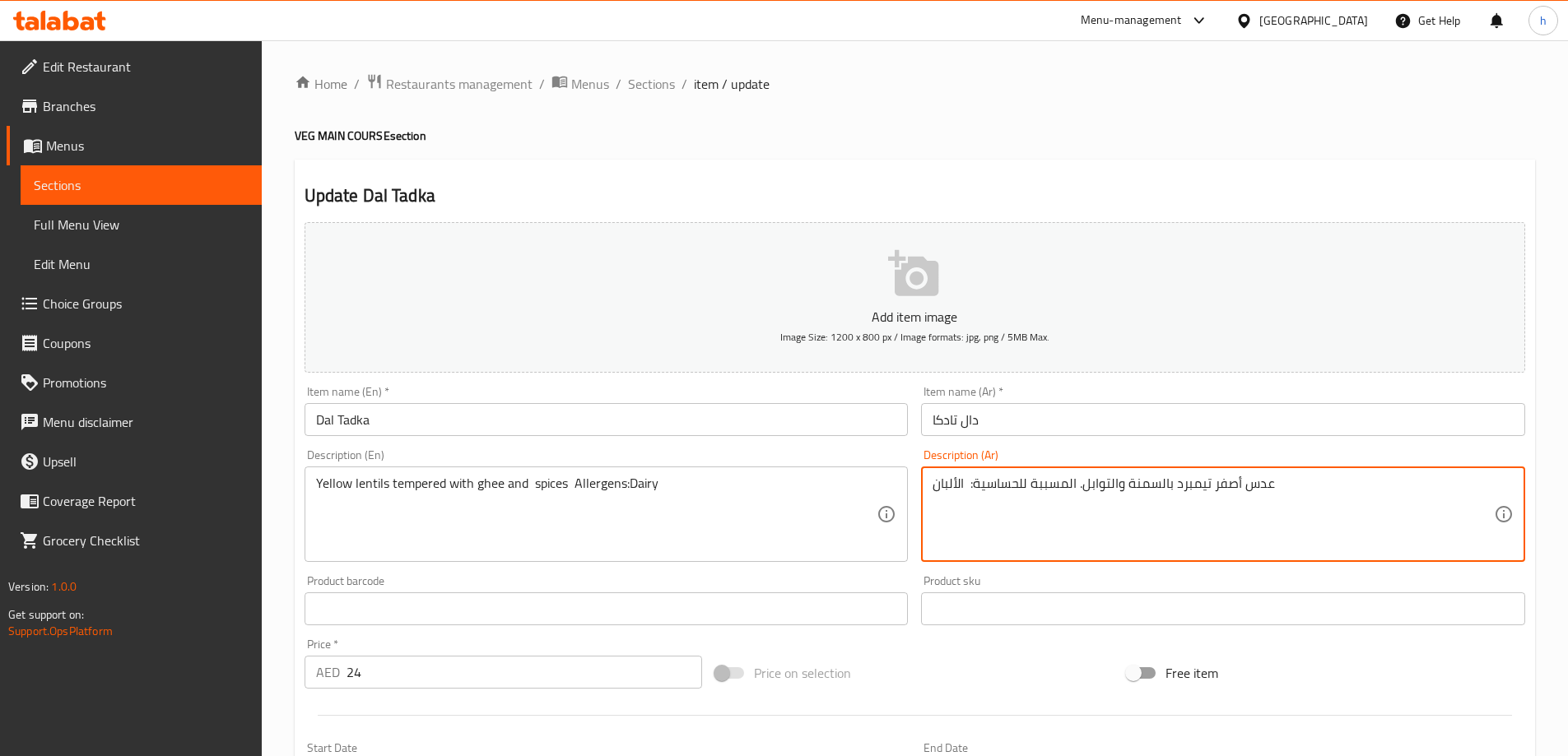
click at [1044, 485] on textarea "عدس أصفر تيمبرد بالسمنة والتوابل. المسببة للحساسية: الألبان" at bounding box center [1213, 515] width 561 height 78
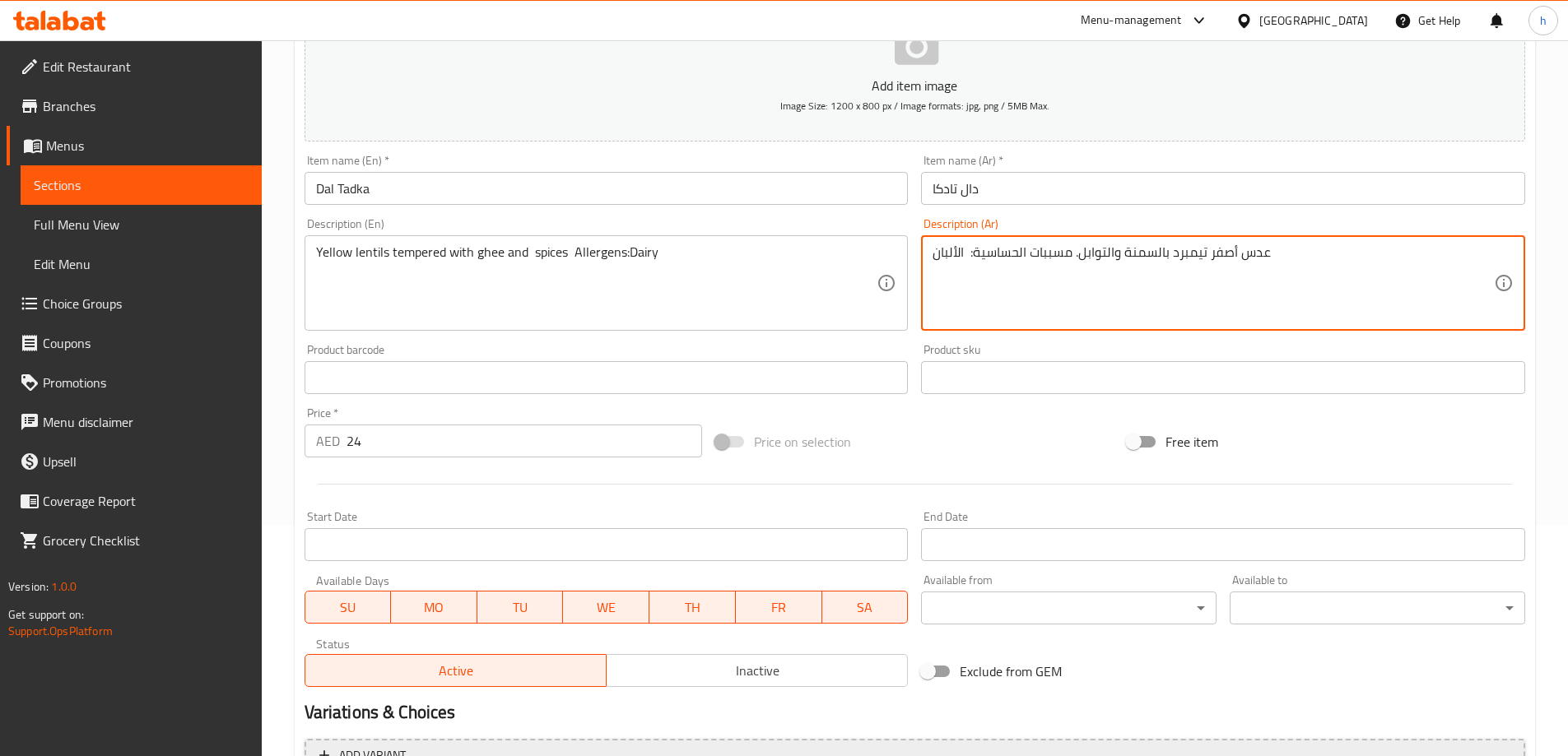
scroll to position [406, 0]
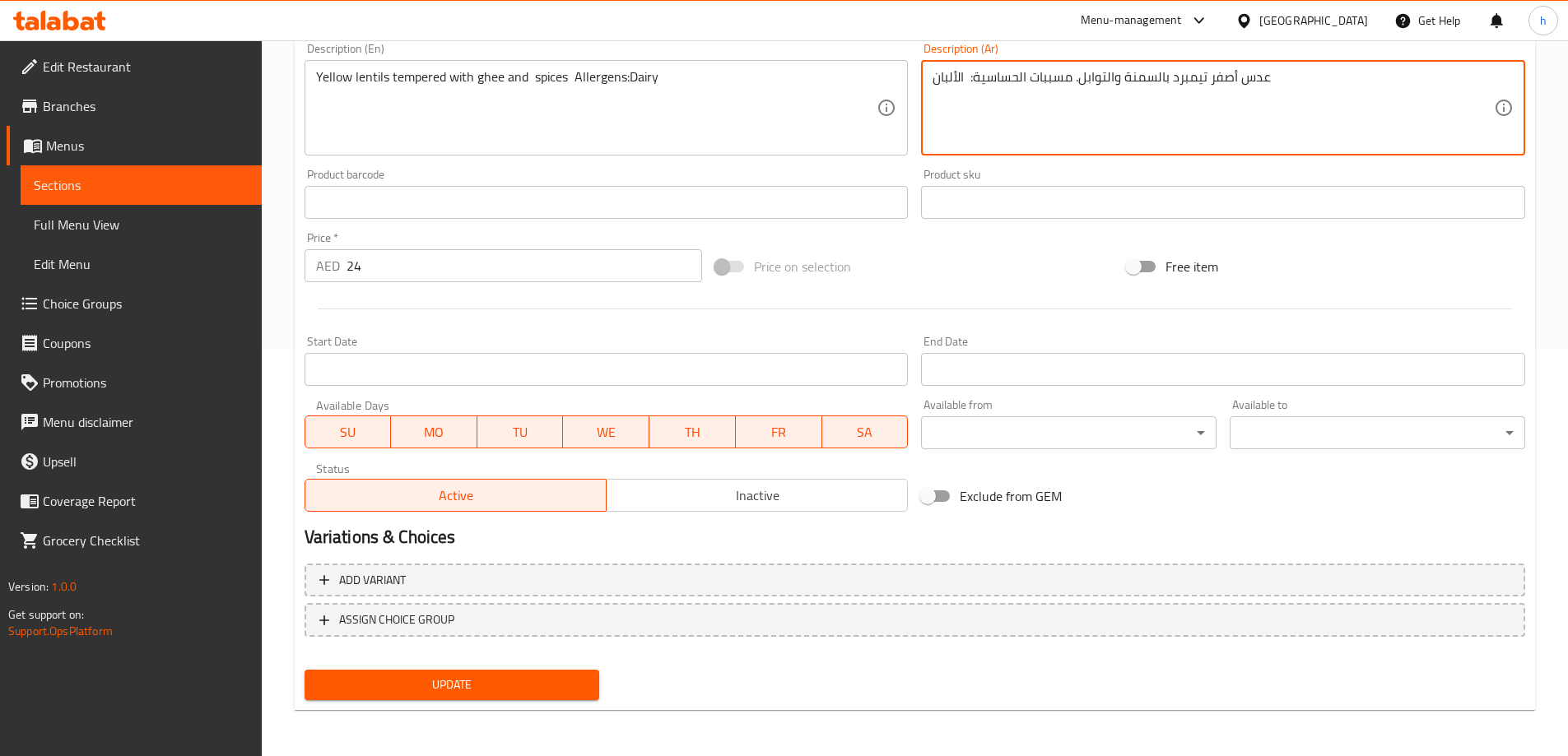
type textarea "عدس أصفر تيمبرد بالسمنة والتوابل. مسببات الحساسية: الألبان"
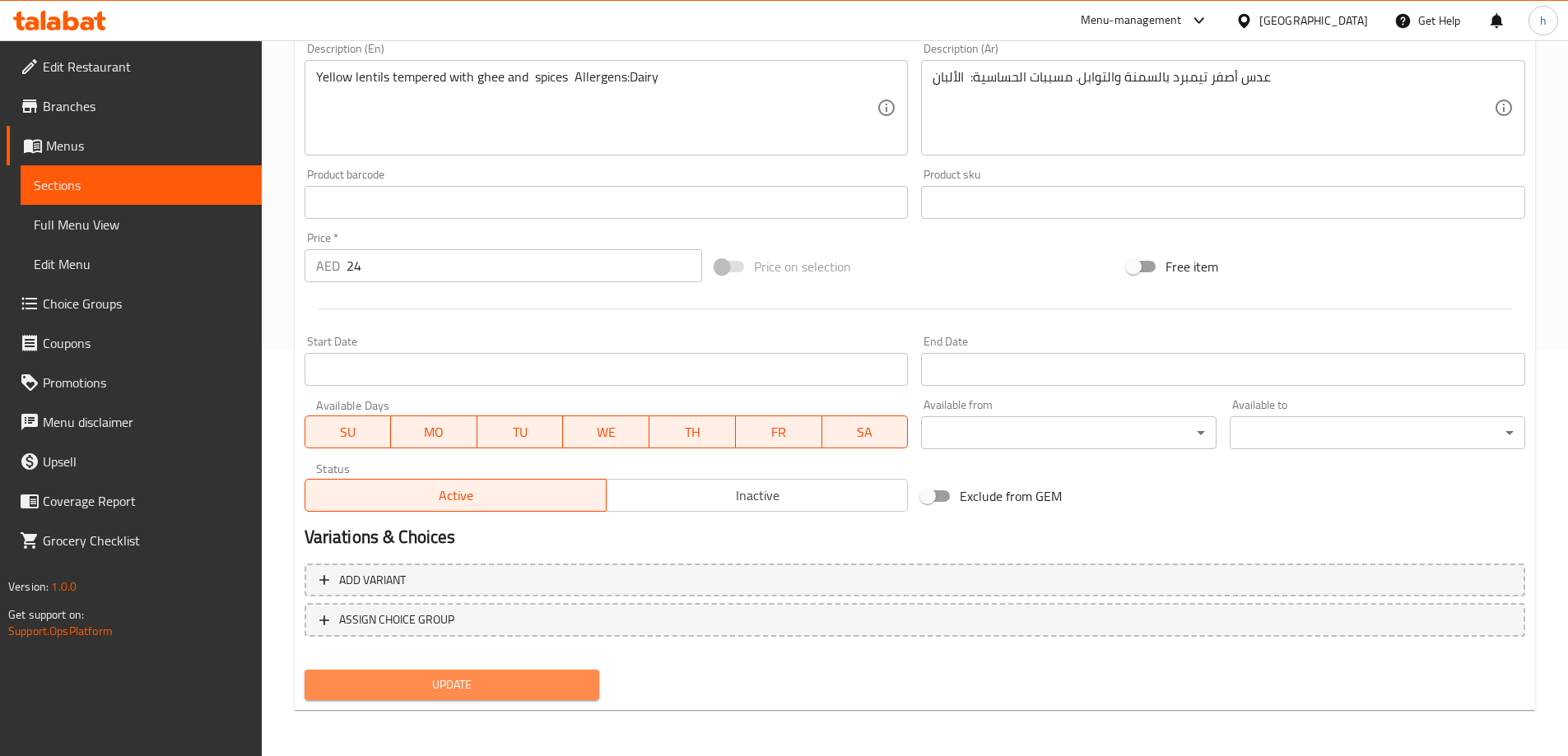
click at [560, 693] on span "Update" at bounding box center [452, 684] width 269 height 21
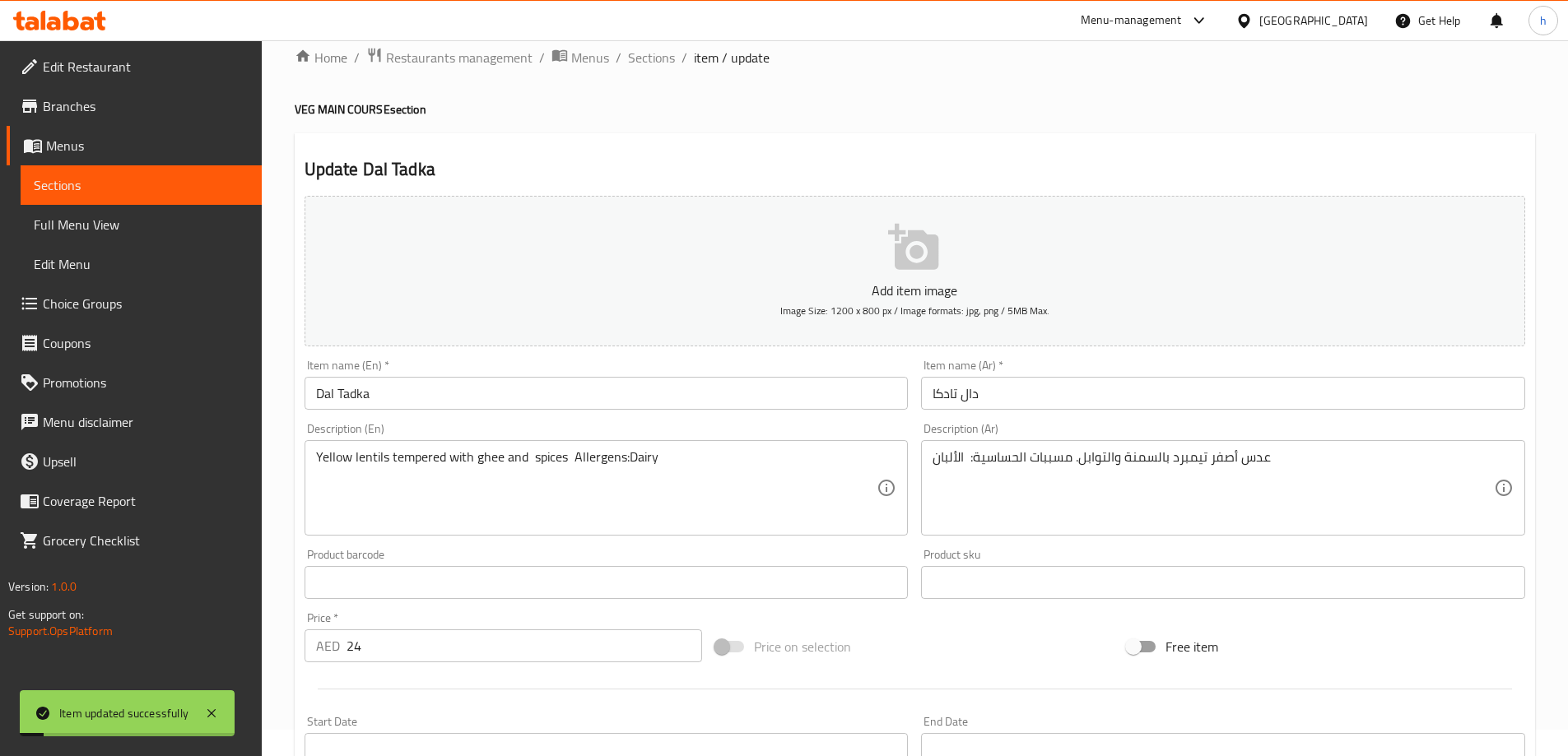
scroll to position [0, 0]
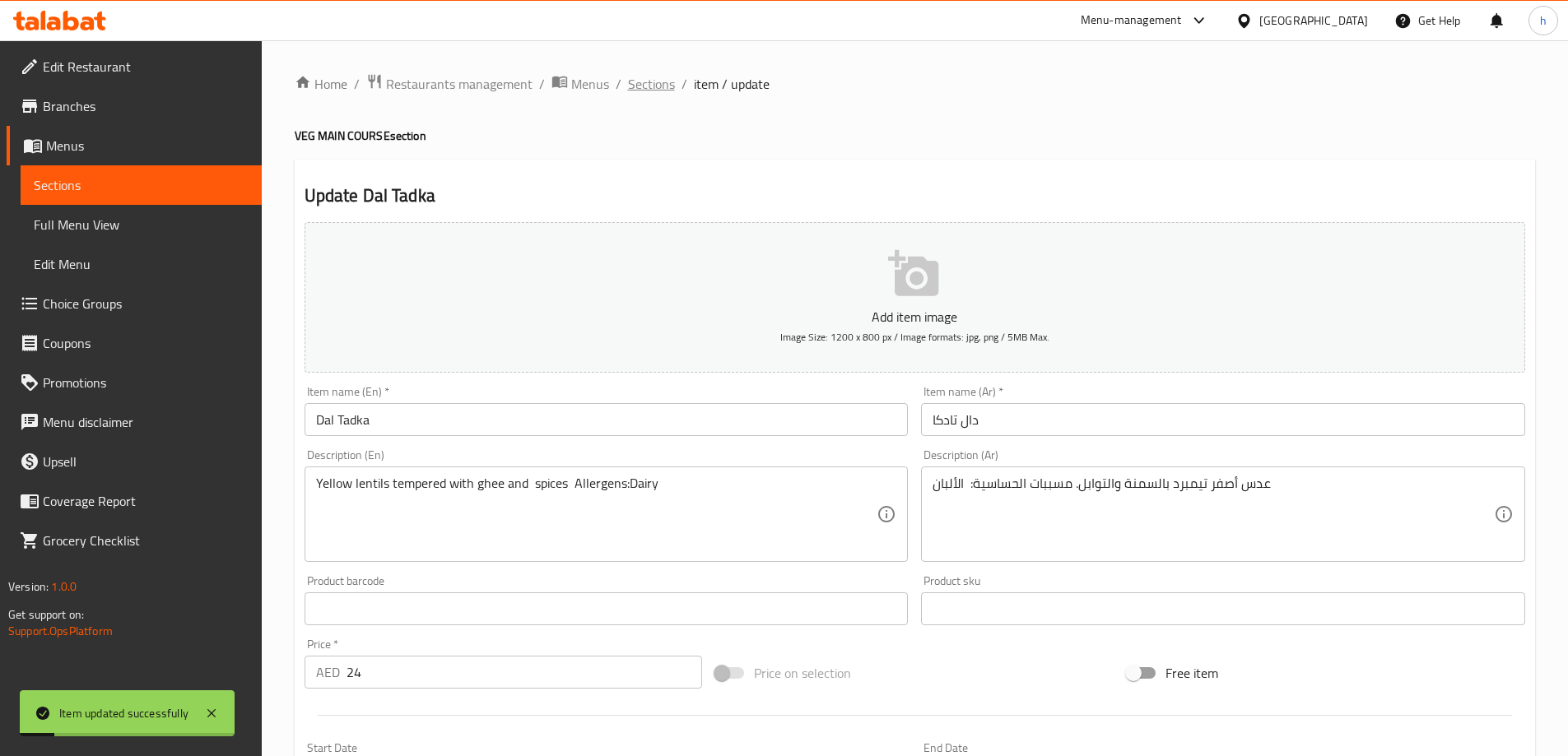
click at [638, 91] on span "Sections" at bounding box center [651, 84] width 47 height 20
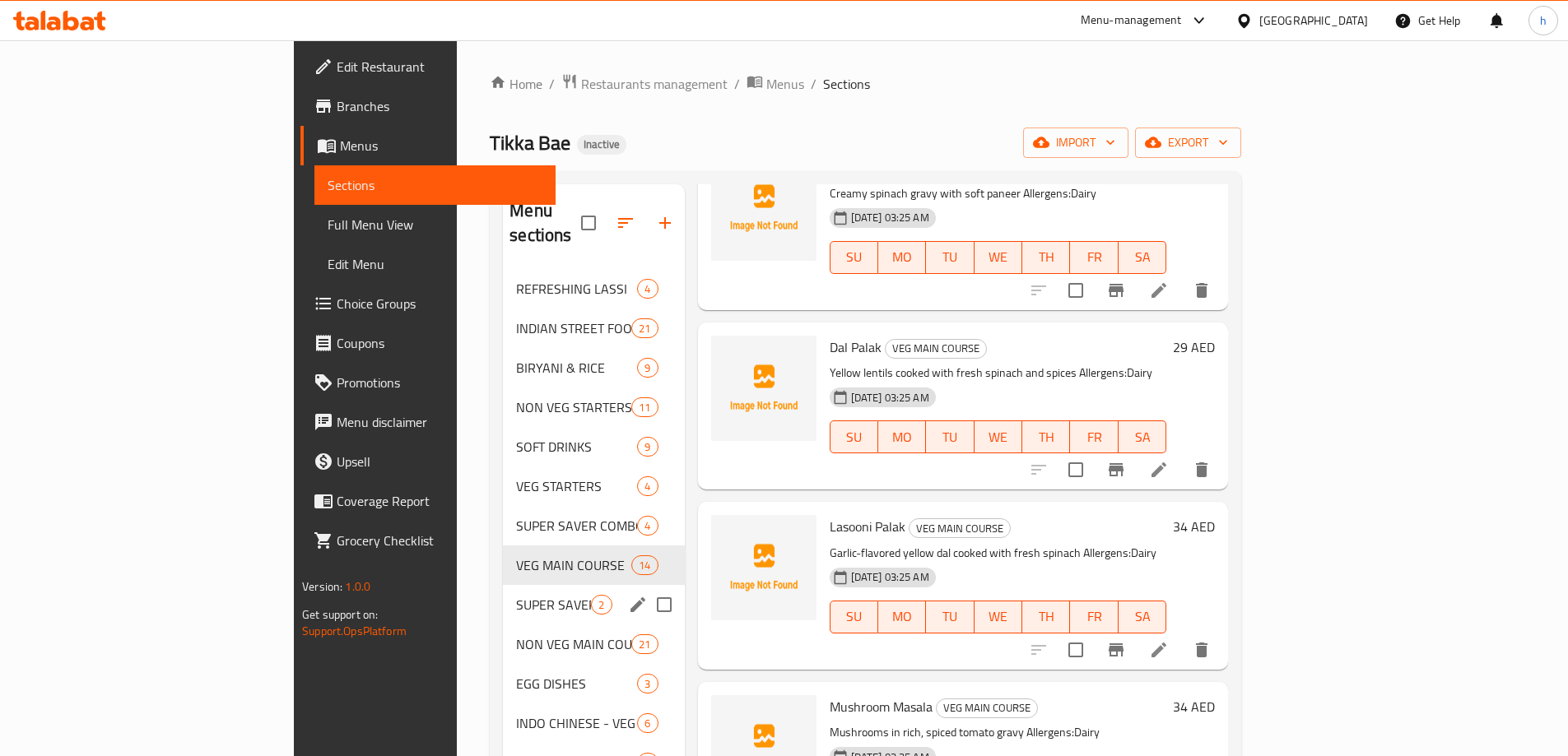
scroll to position [82, 0]
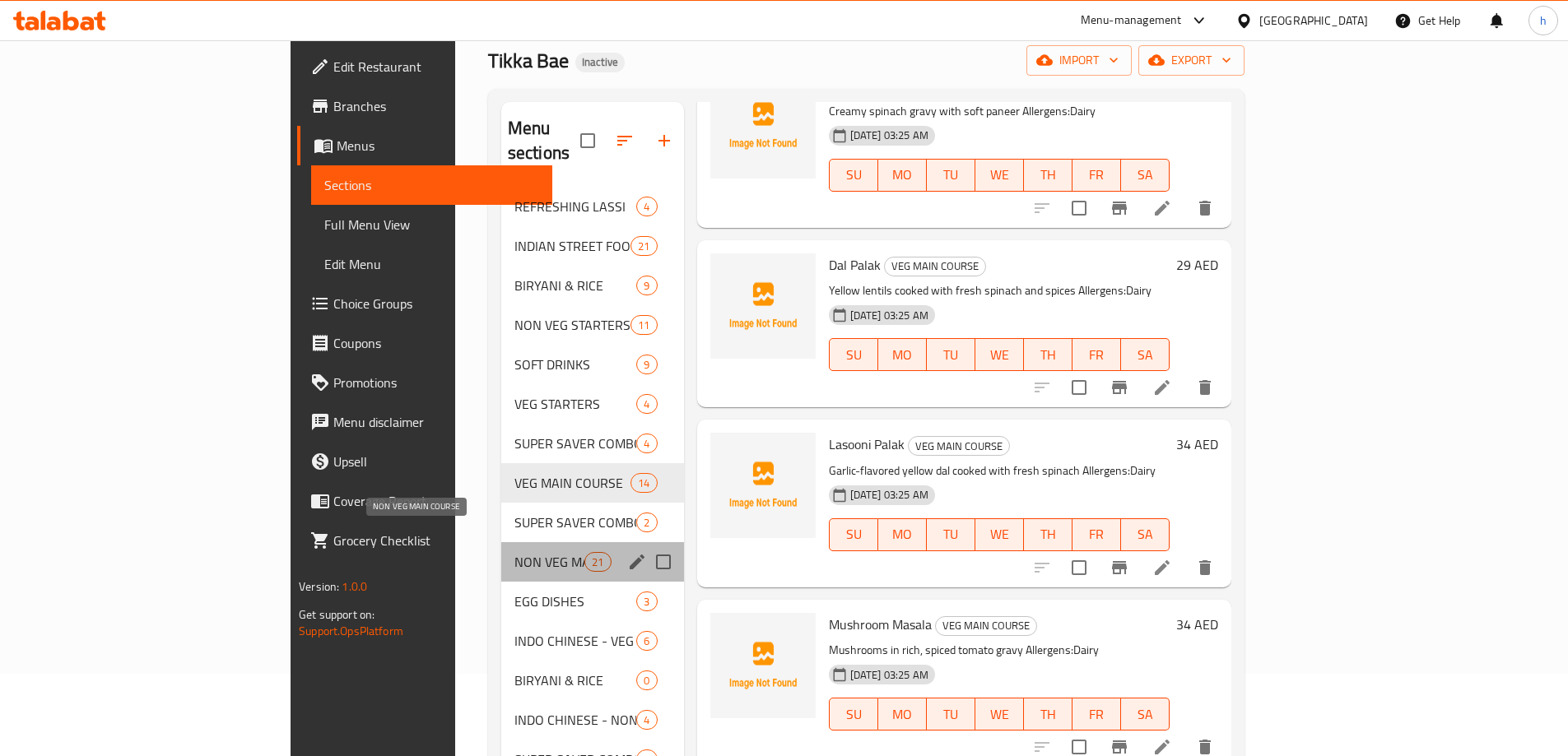
click at [514, 552] on span "NON VEG MAIN COURSE" at bounding box center [549, 562] width 70 height 20
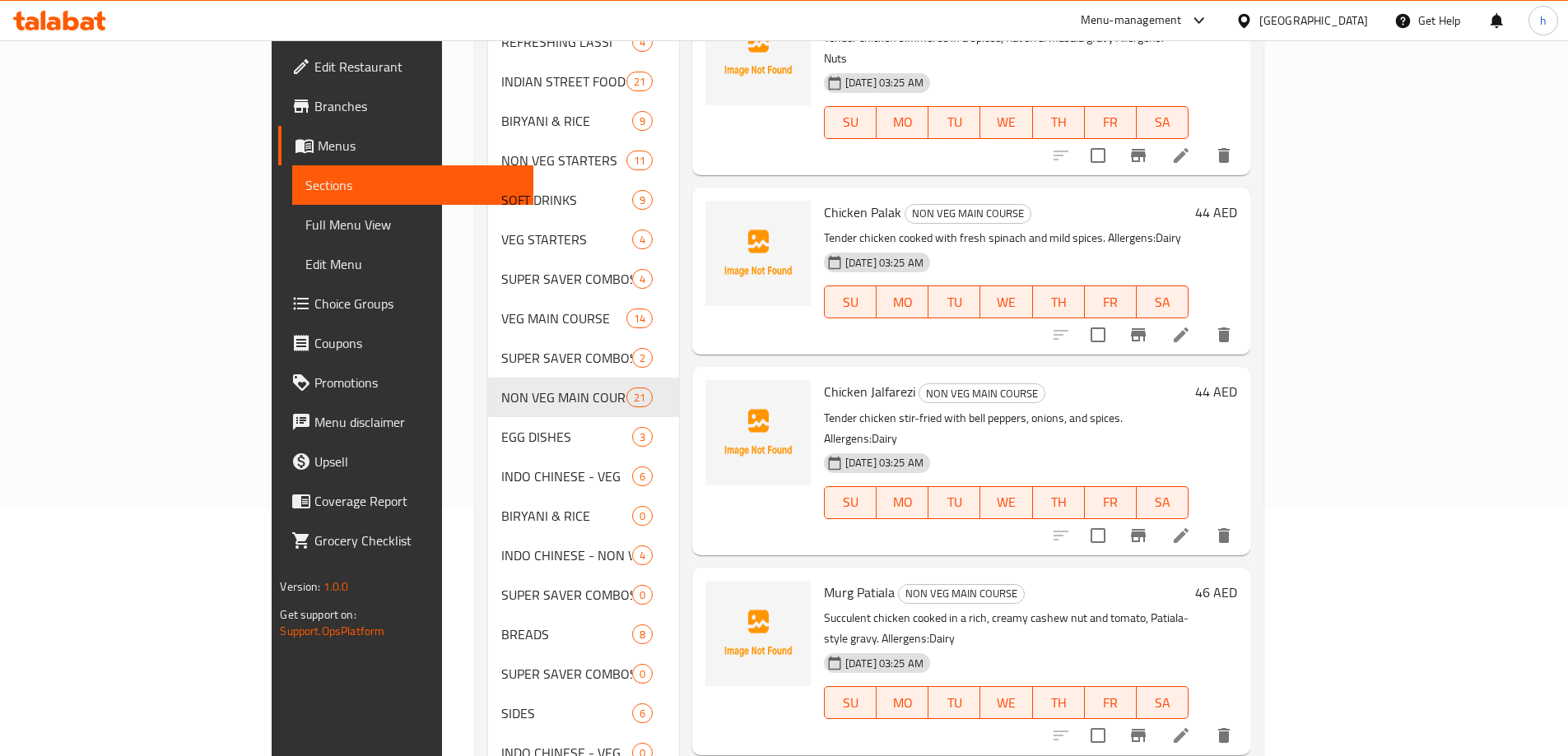
scroll to position [966, 0]
click at [1191, 326] on icon at bounding box center [1181, 336] width 20 height 20
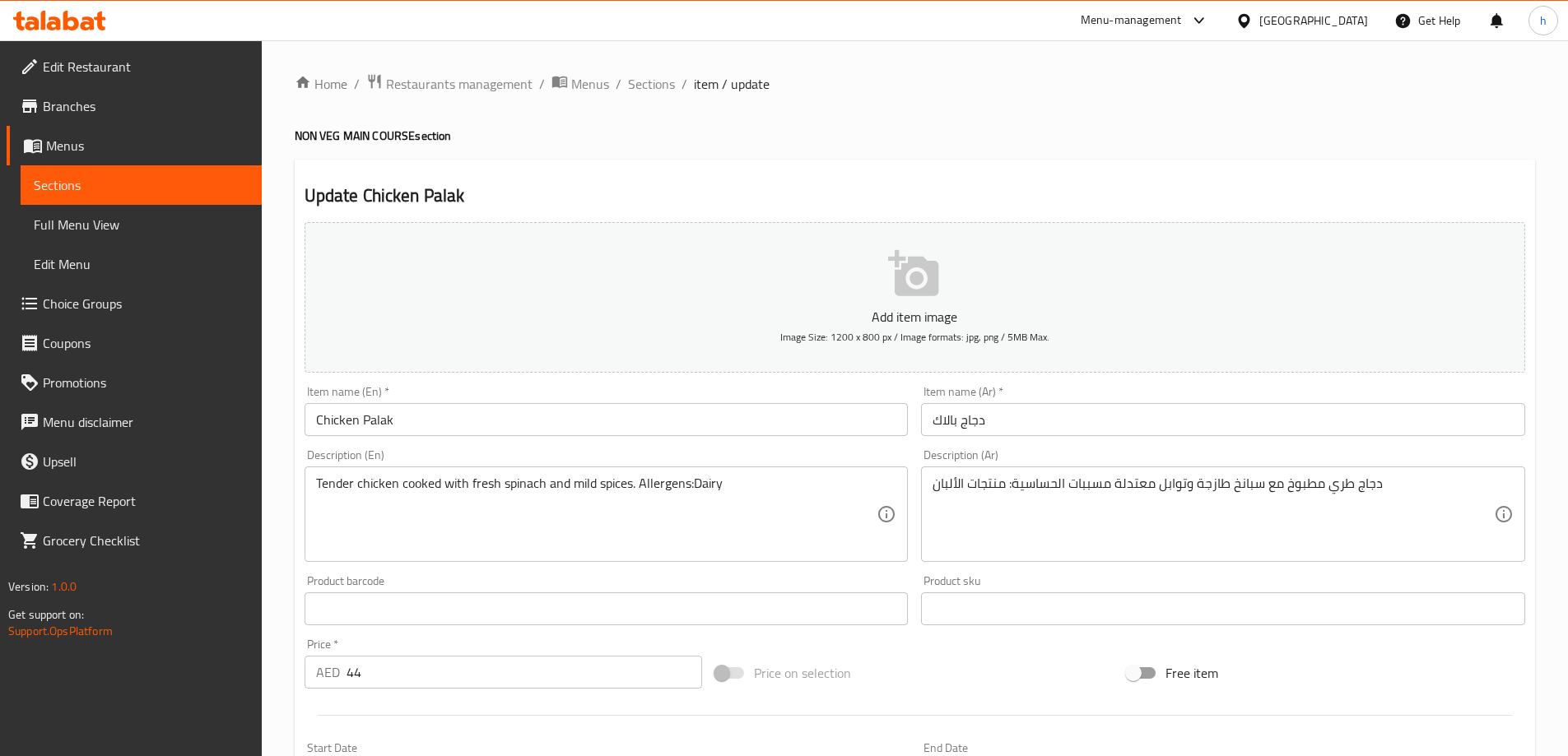
click at [979, 479] on textarea "دجاج طري مطبوخ مع سبانخ طازجة وتوابل معتدلة مسببات الحساسية: منتجات الألبان" at bounding box center [1213, 515] width 561 height 78
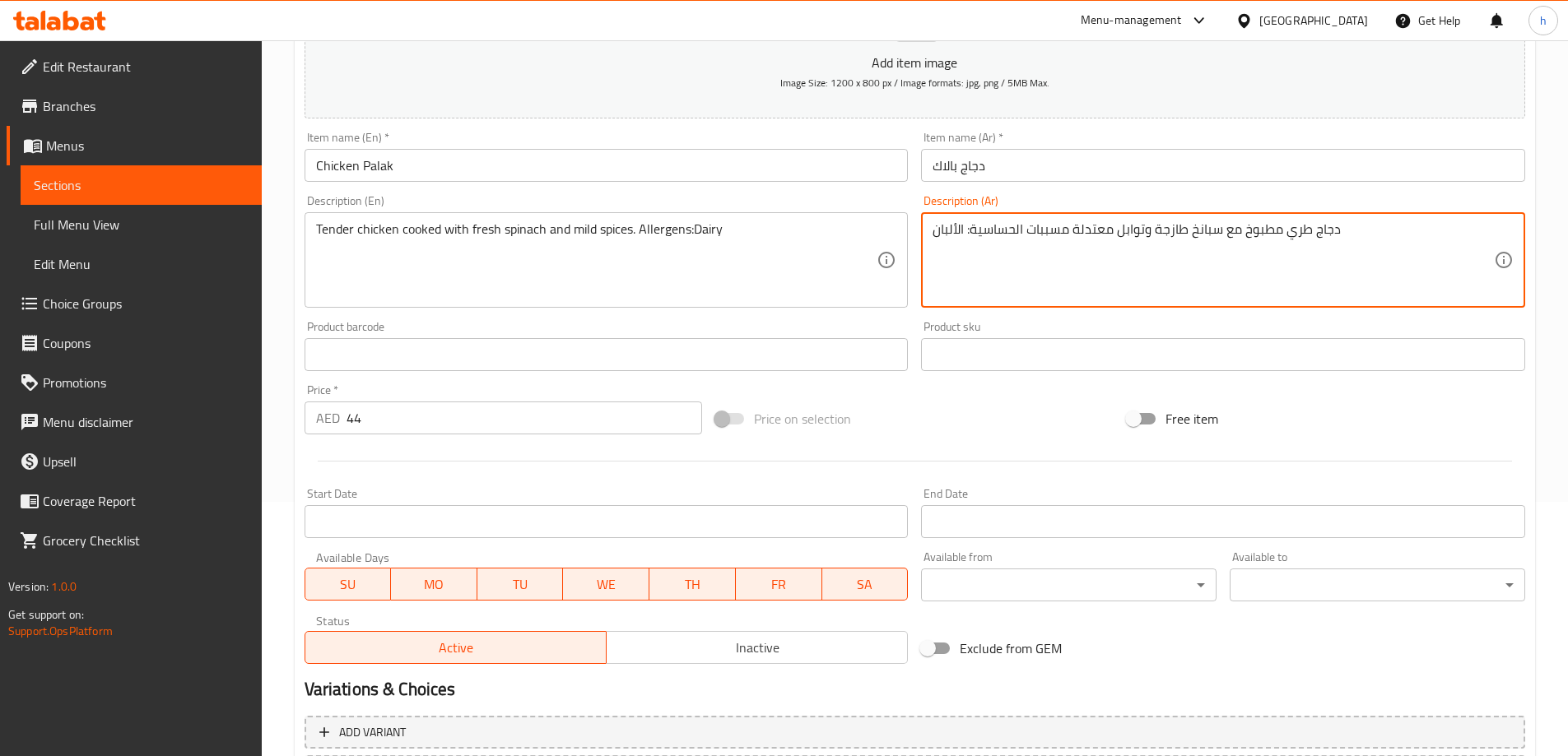
scroll to position [406, 0]
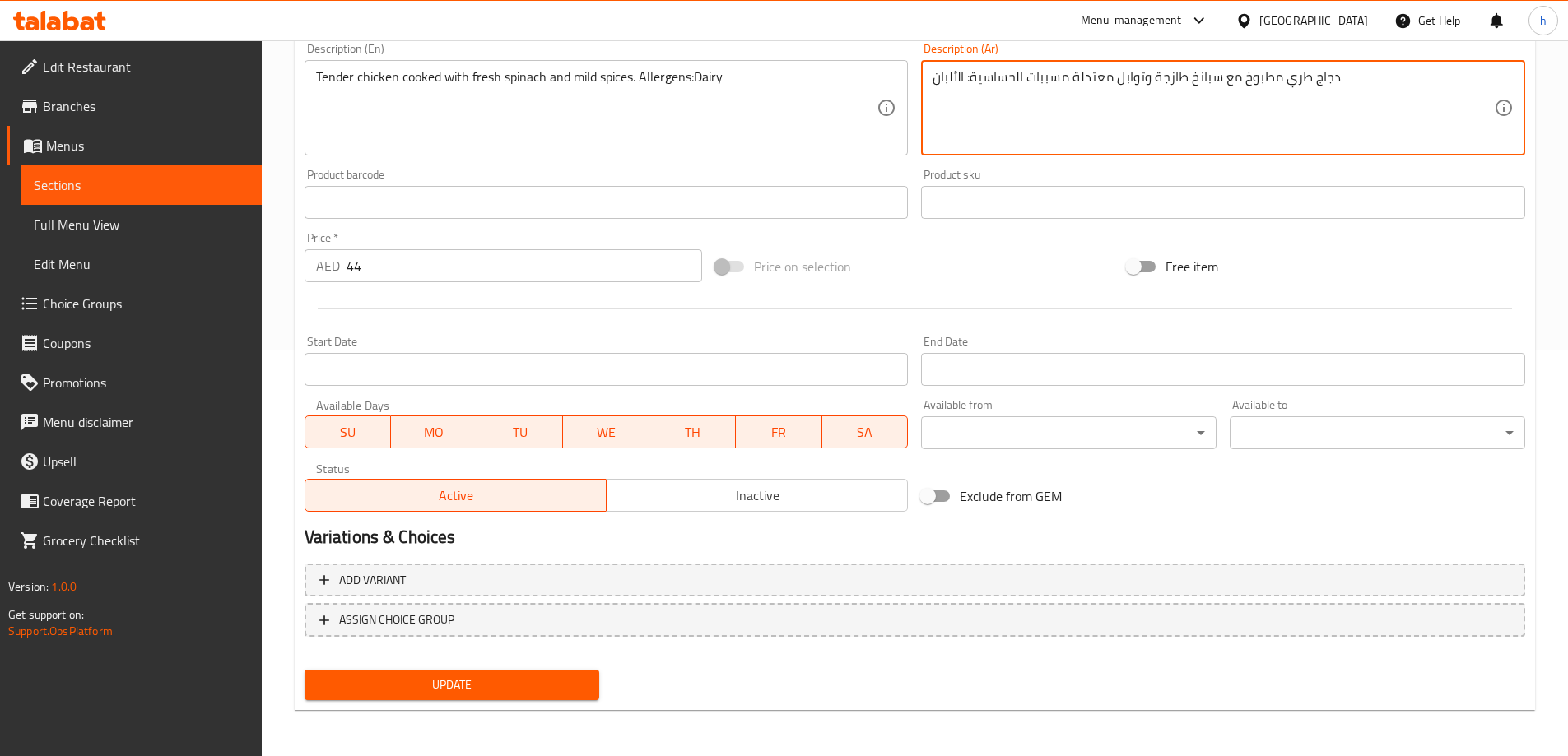
type textarea "دجاج طري مطبوخ مع سبانخ طازجة وتوابل معتدلة مسببات الحساسية: الألبان"
click at [567, 679] on span "Update" at bounding box center [452, 684] width 269 height 21
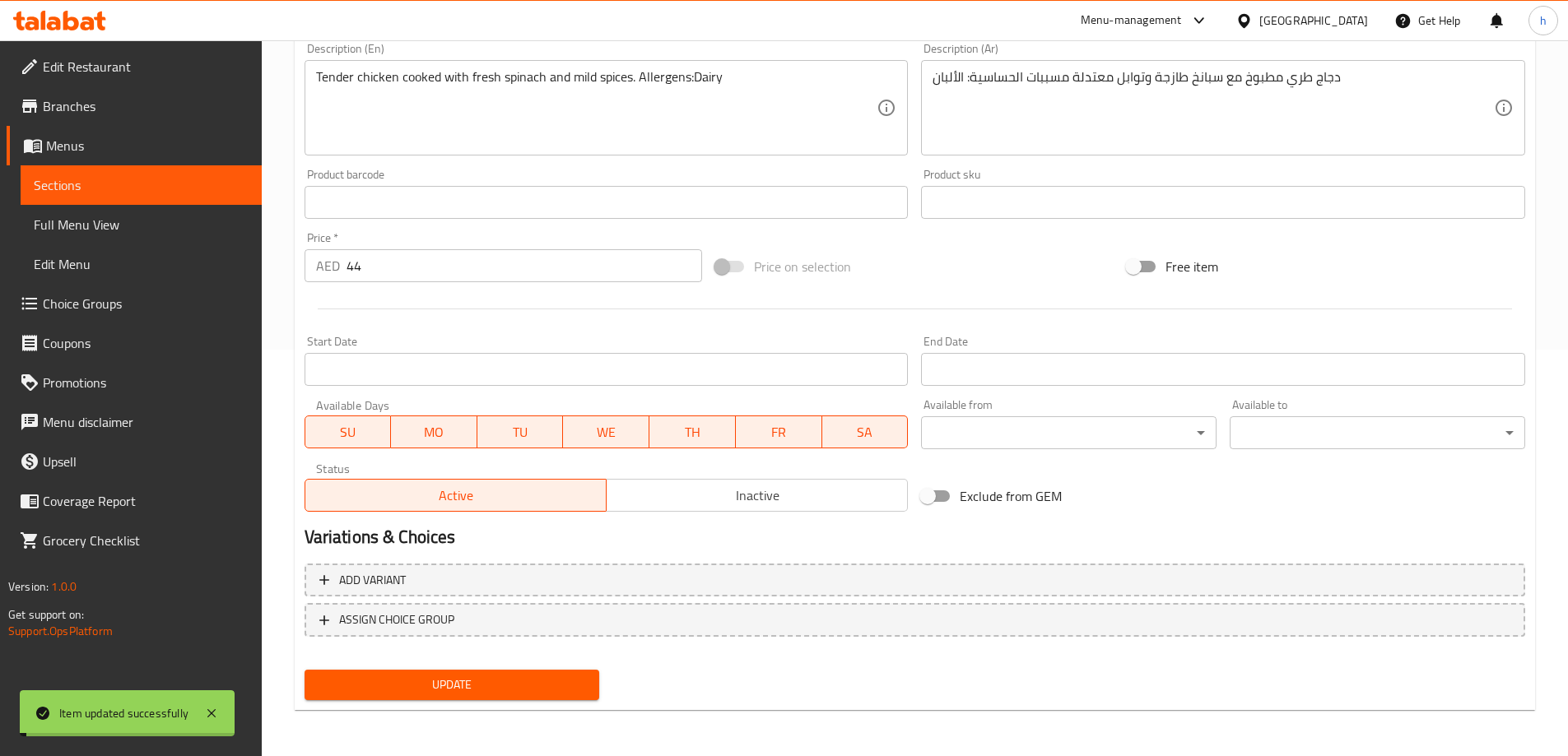
scroll to position [0, 0]
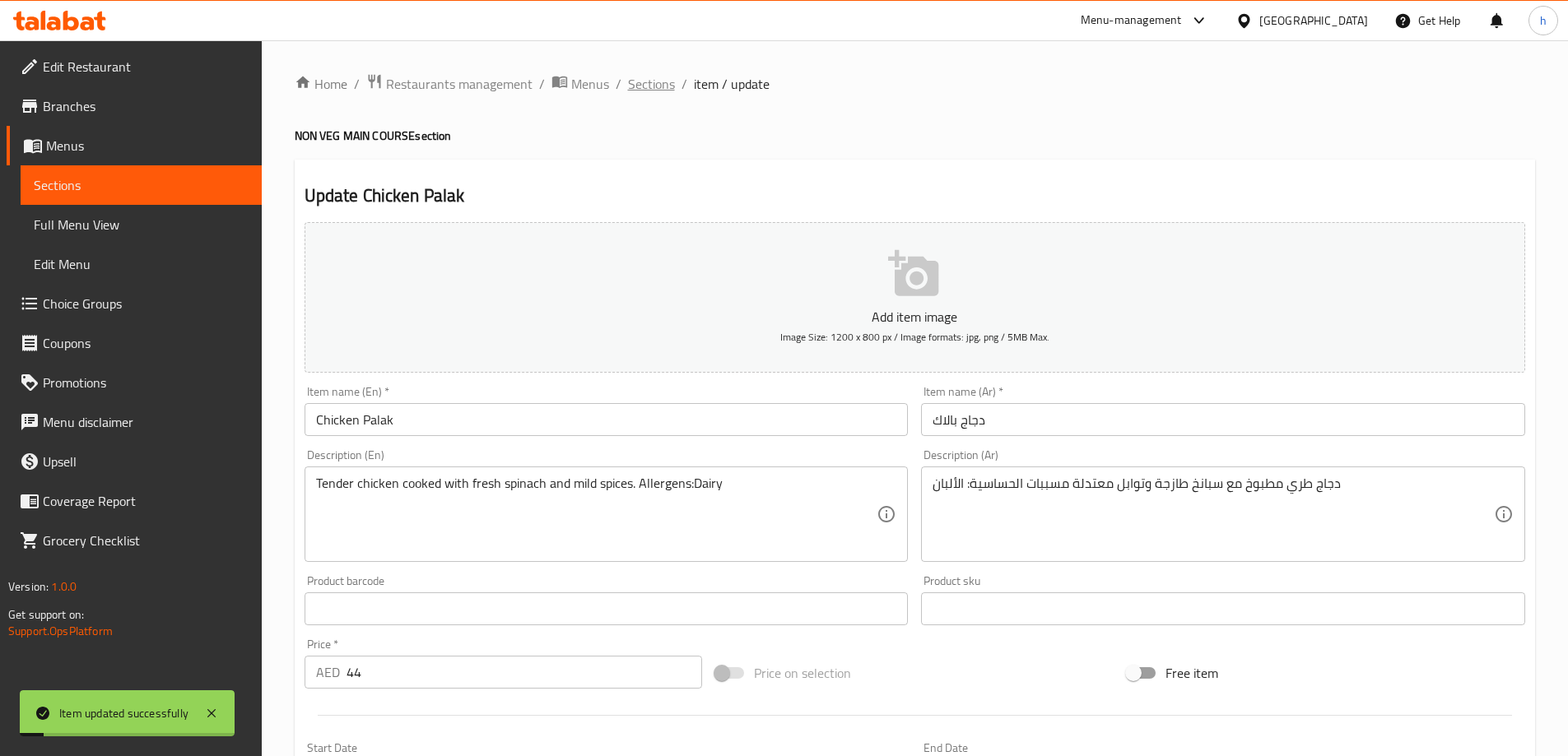
click at [657, 76] on span "Sections" at bounding box center [651, 84] width 47 height 20
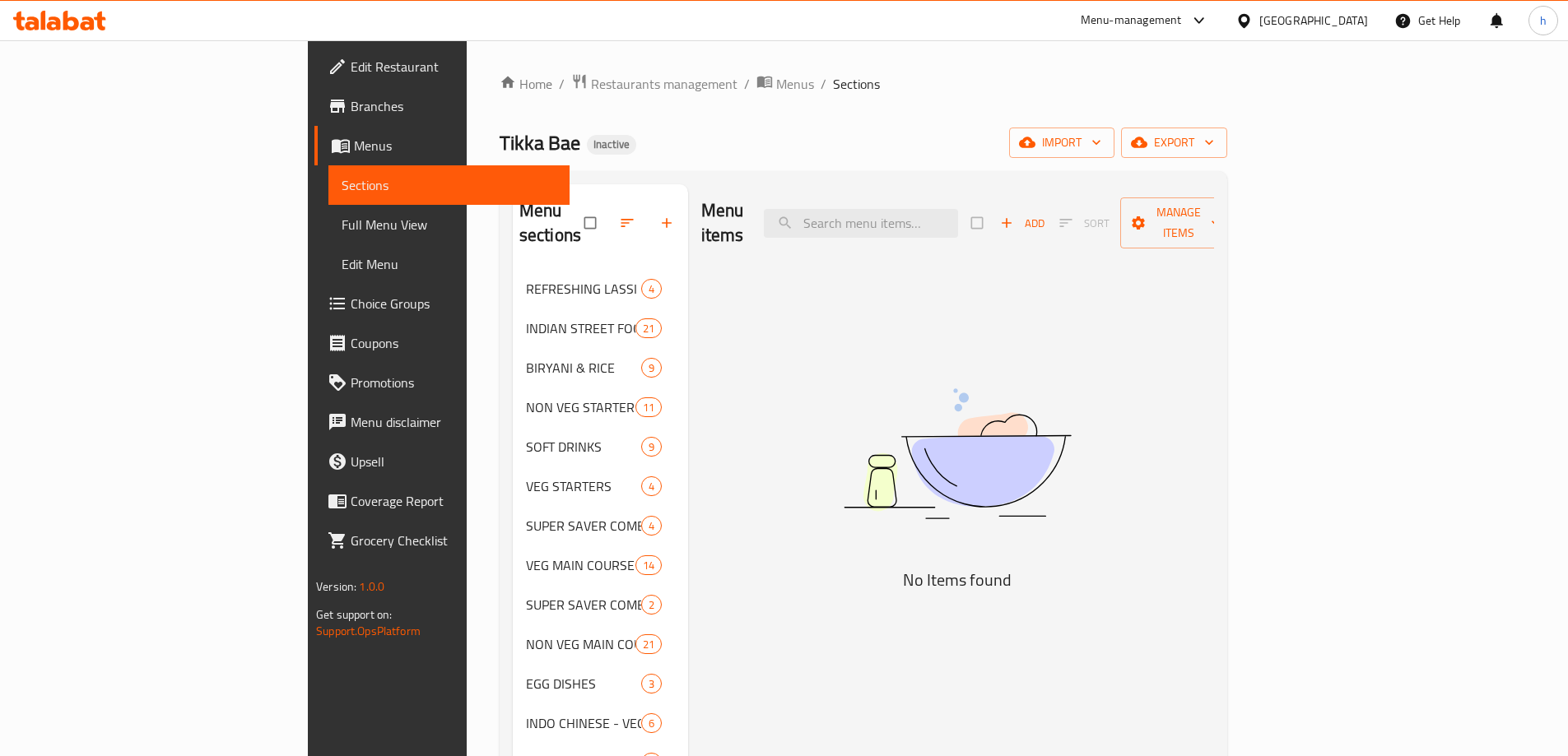
click at [342, 223] on span "Full Menu View" at bounding box center [449, 225] width 215 height 20
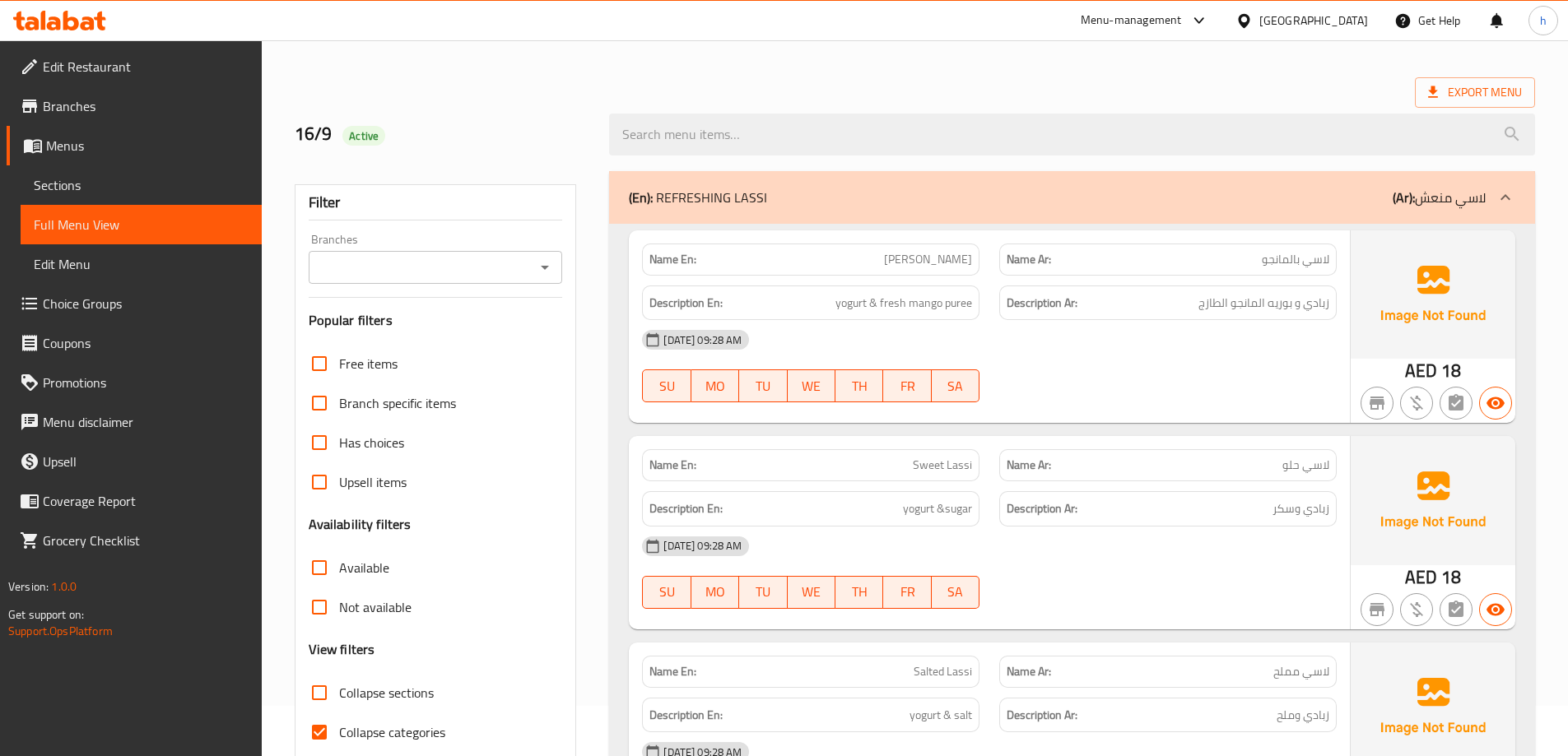
scroll to position [247, 0]
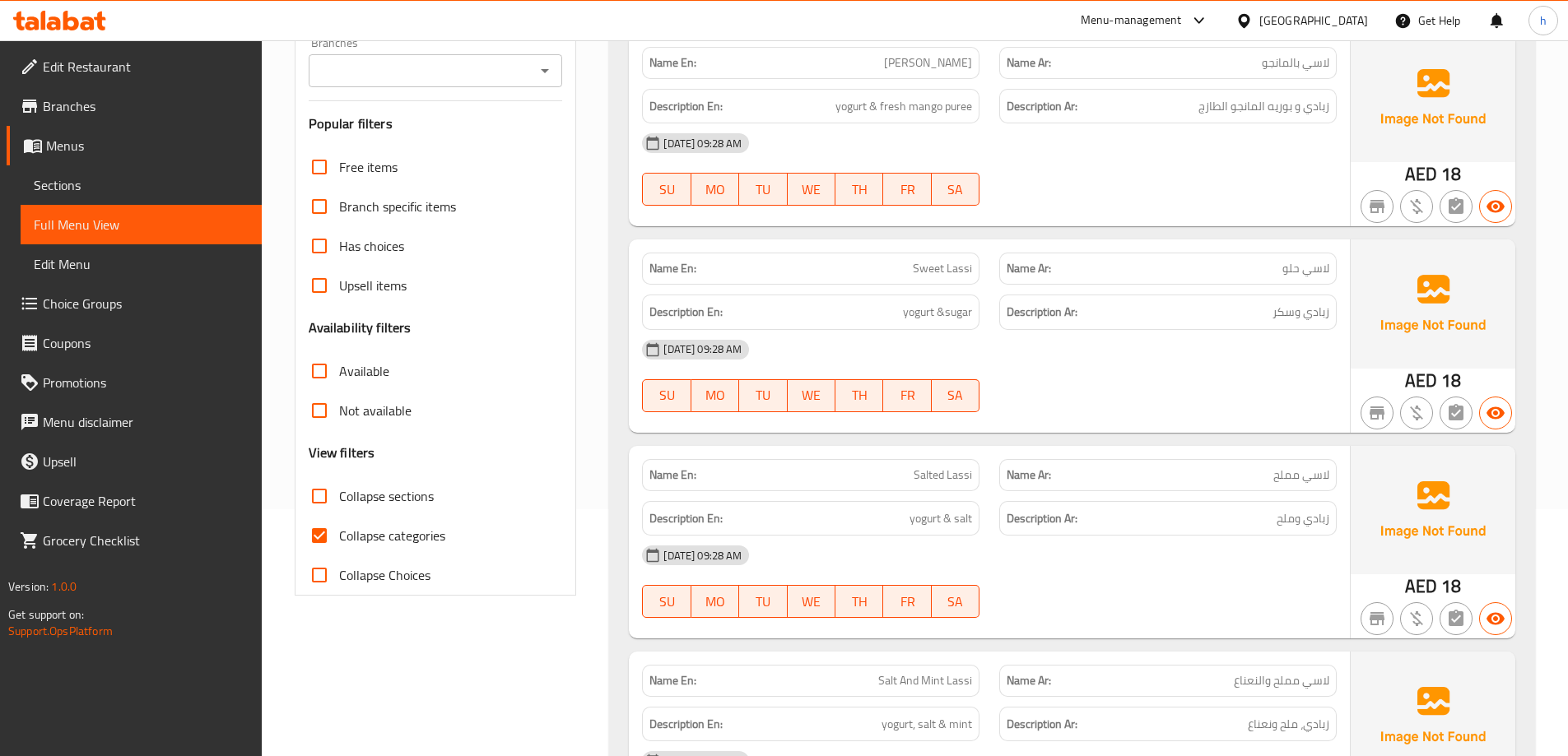
click at [361, 540] on span "Collapse categories" at bounding box center [392, 536] width 106 height 20
click at [339, 540] on input "Collapse categories" at bounding box center [319, 536] width 40 height 40
checkbox input "false"
click at [374, 496] on span "Collapse sections" at bounding box center [386, 496] width 94 height 20
click at [339, 496] on input "Collapse sections" at bounding box center [319, 496] width 40 height 40
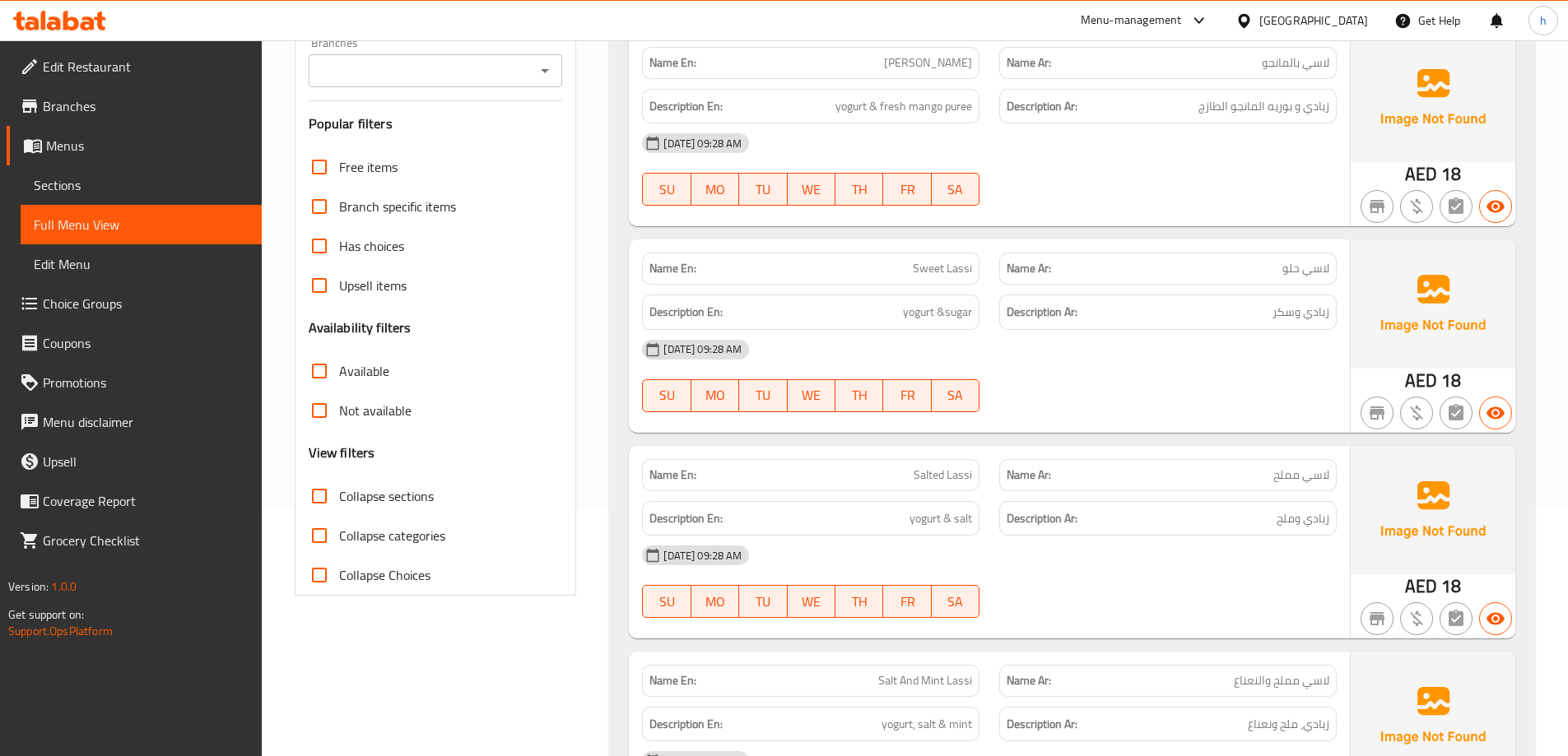
checkbox input "true"
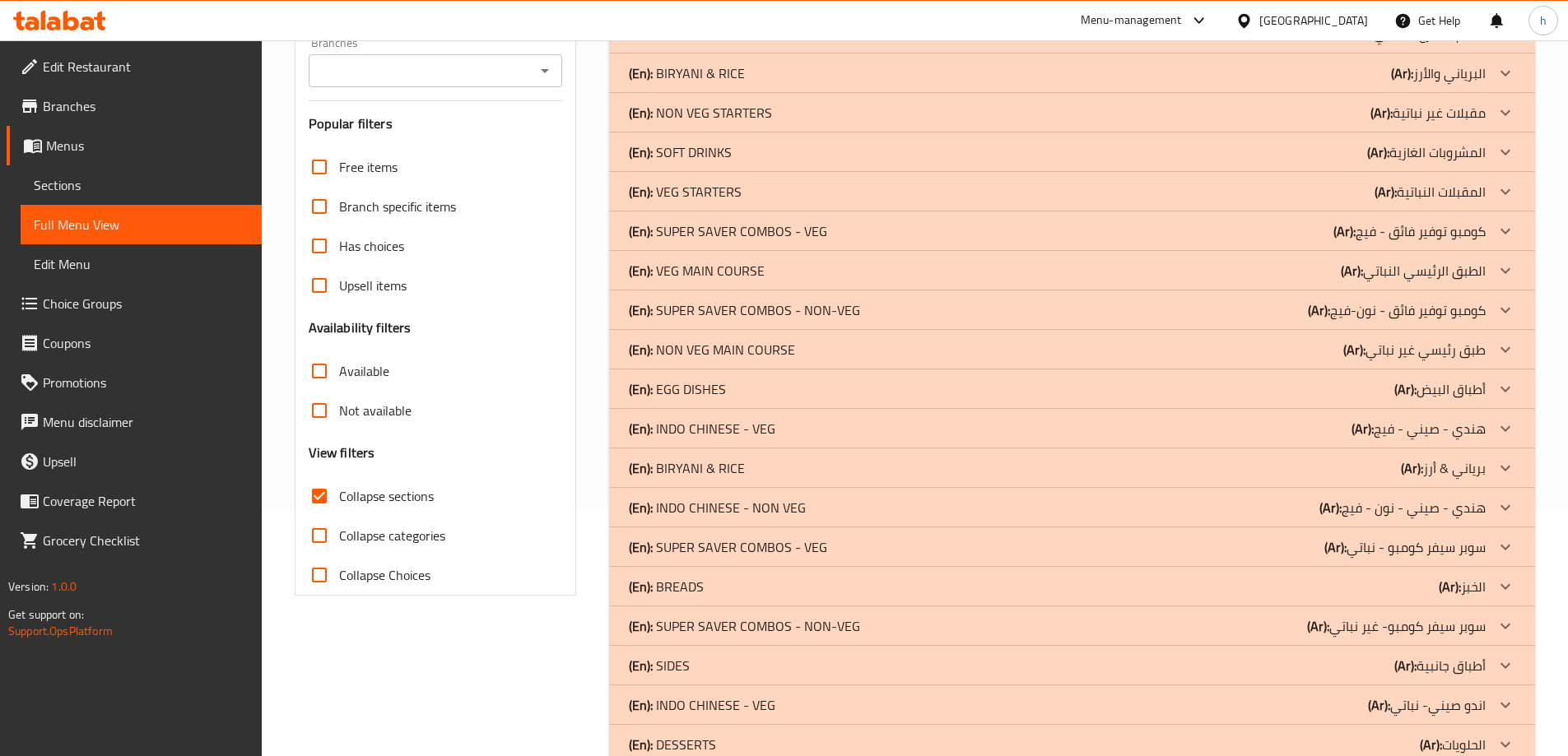
click at [711, 352] on p "(En): NON VEG MAIN COURSE" at bounding box center [711, 350] width 166 height 20
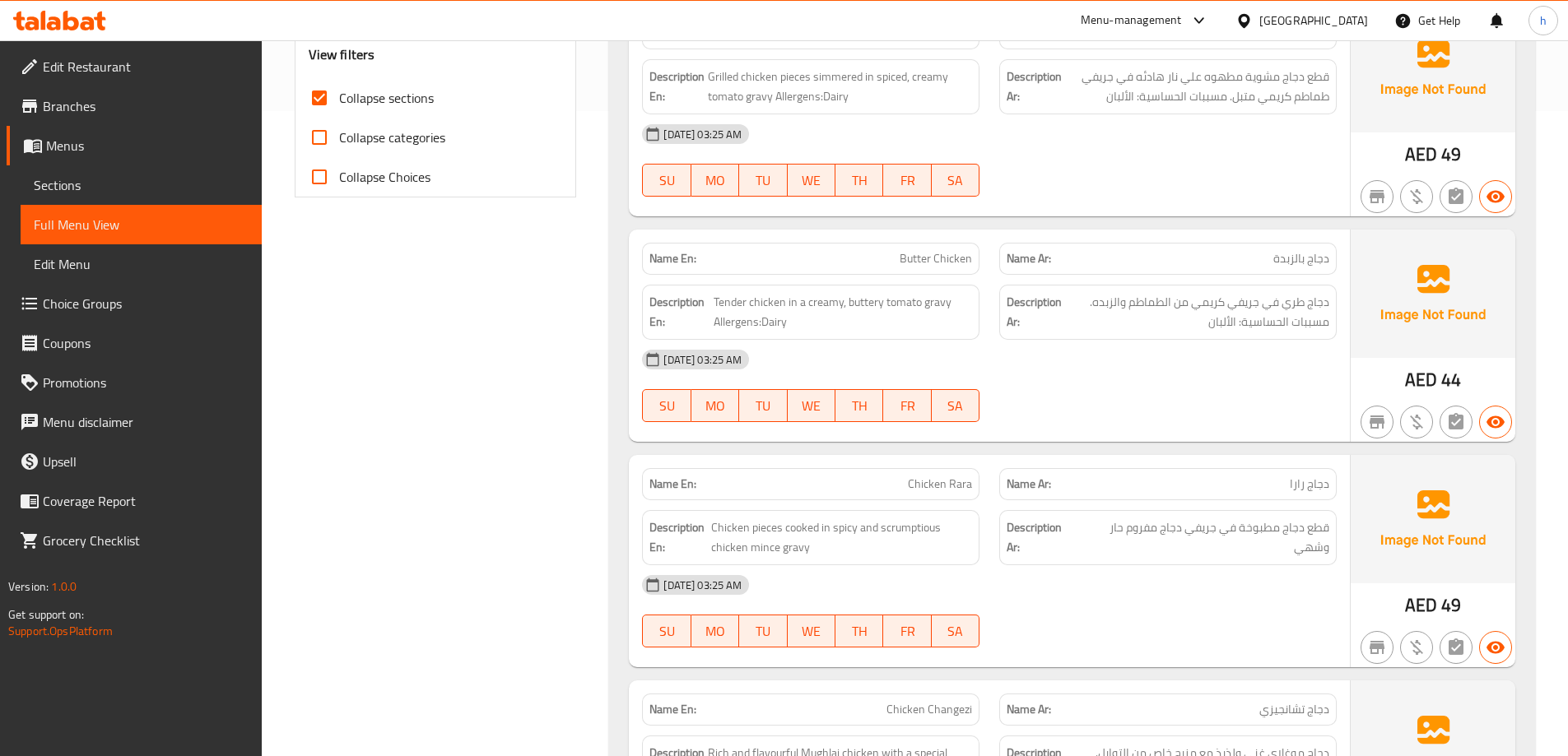
scroll to position [741, 0]
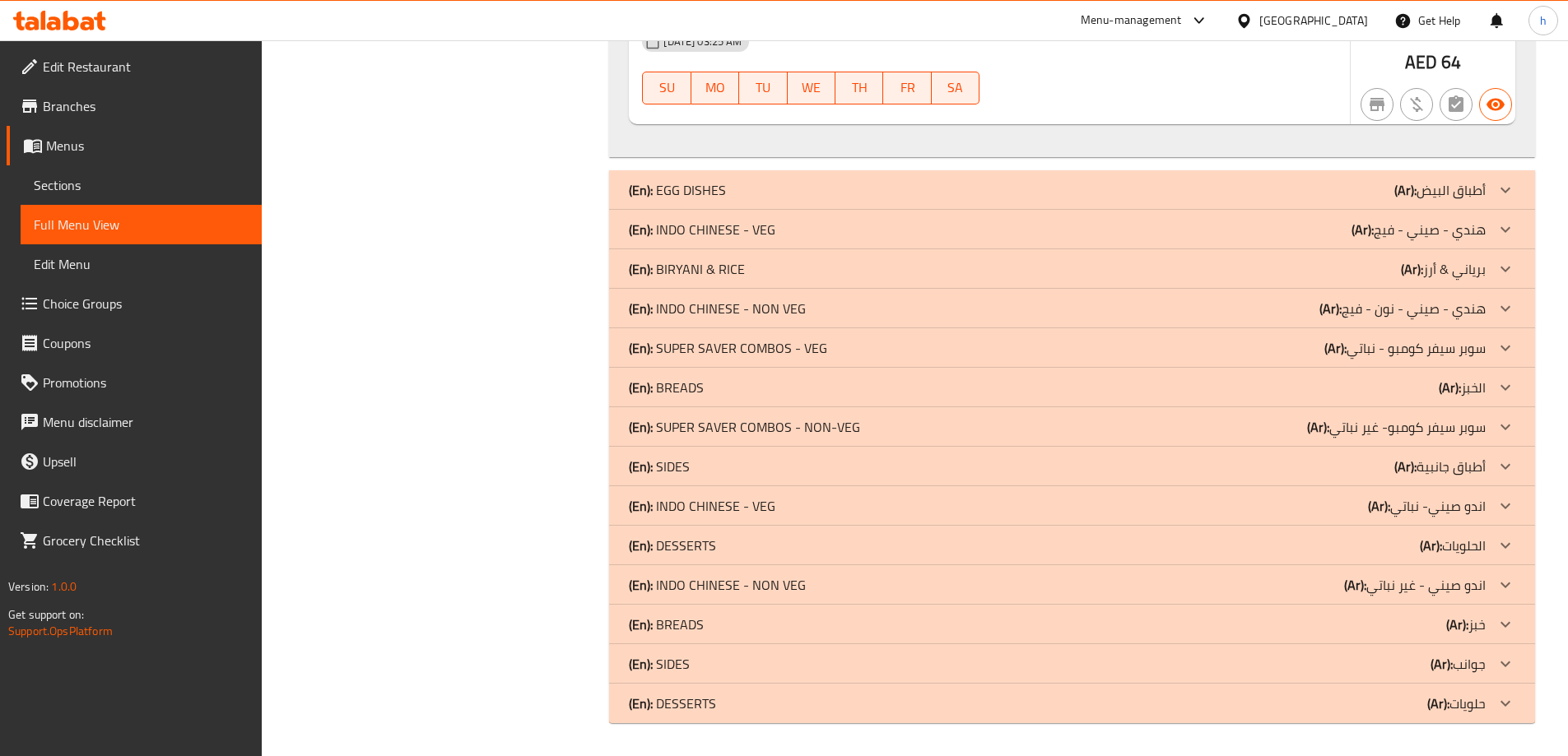
scroll to position [5164, 0]
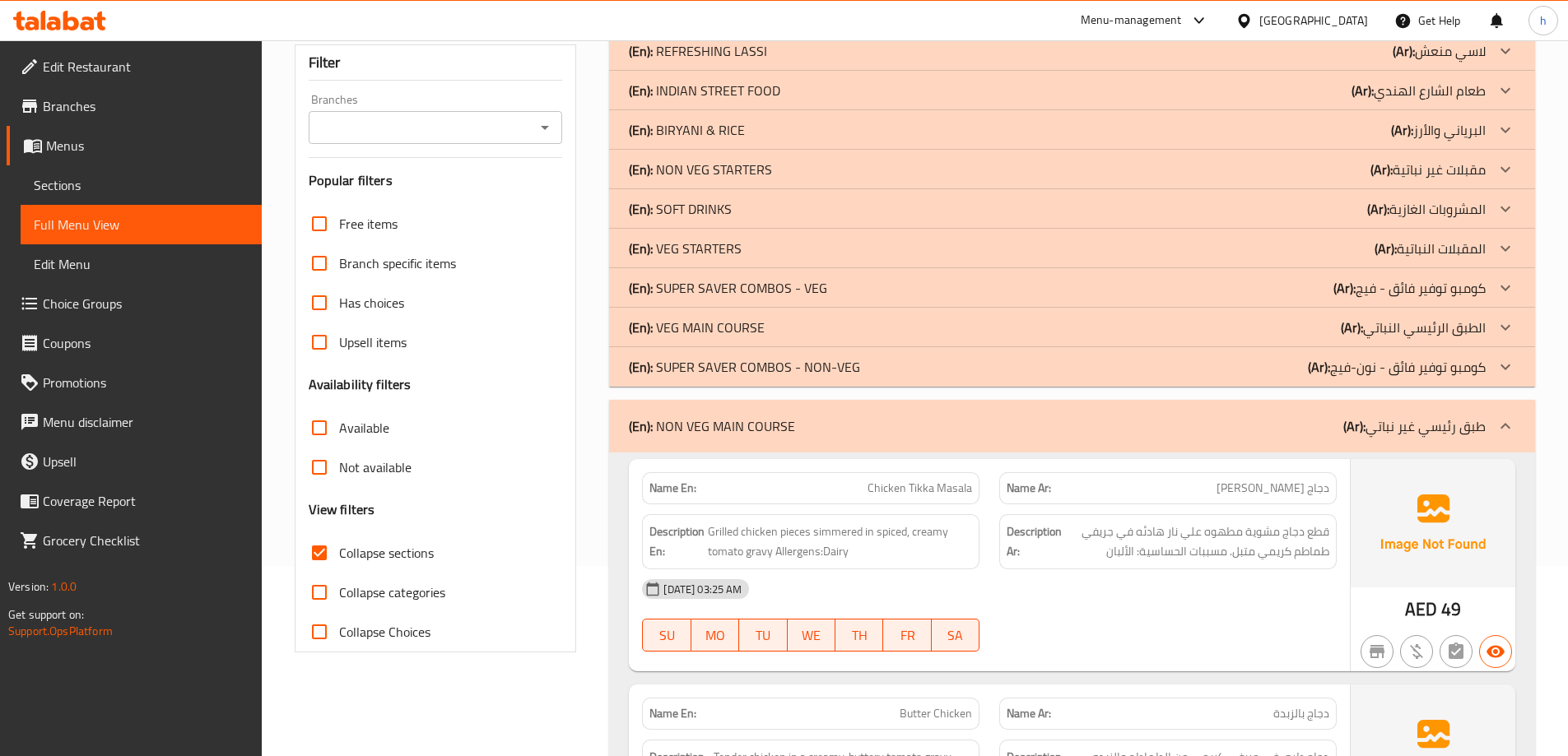
scroll to position [63, 0]
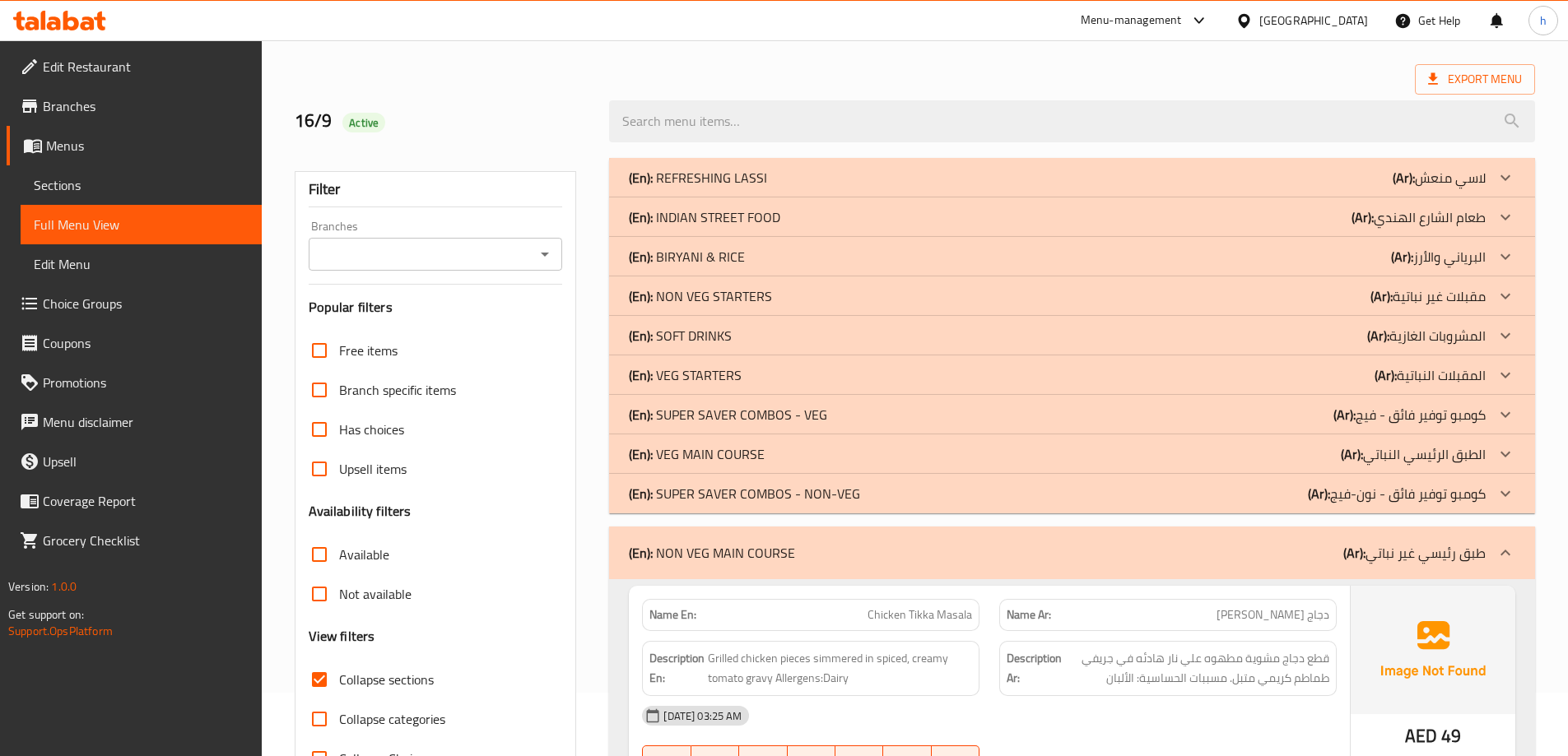
click at [699, 449] on p "(En): VEG MAIN COURSE" at bounding box center [696, 454] width 136 height 20
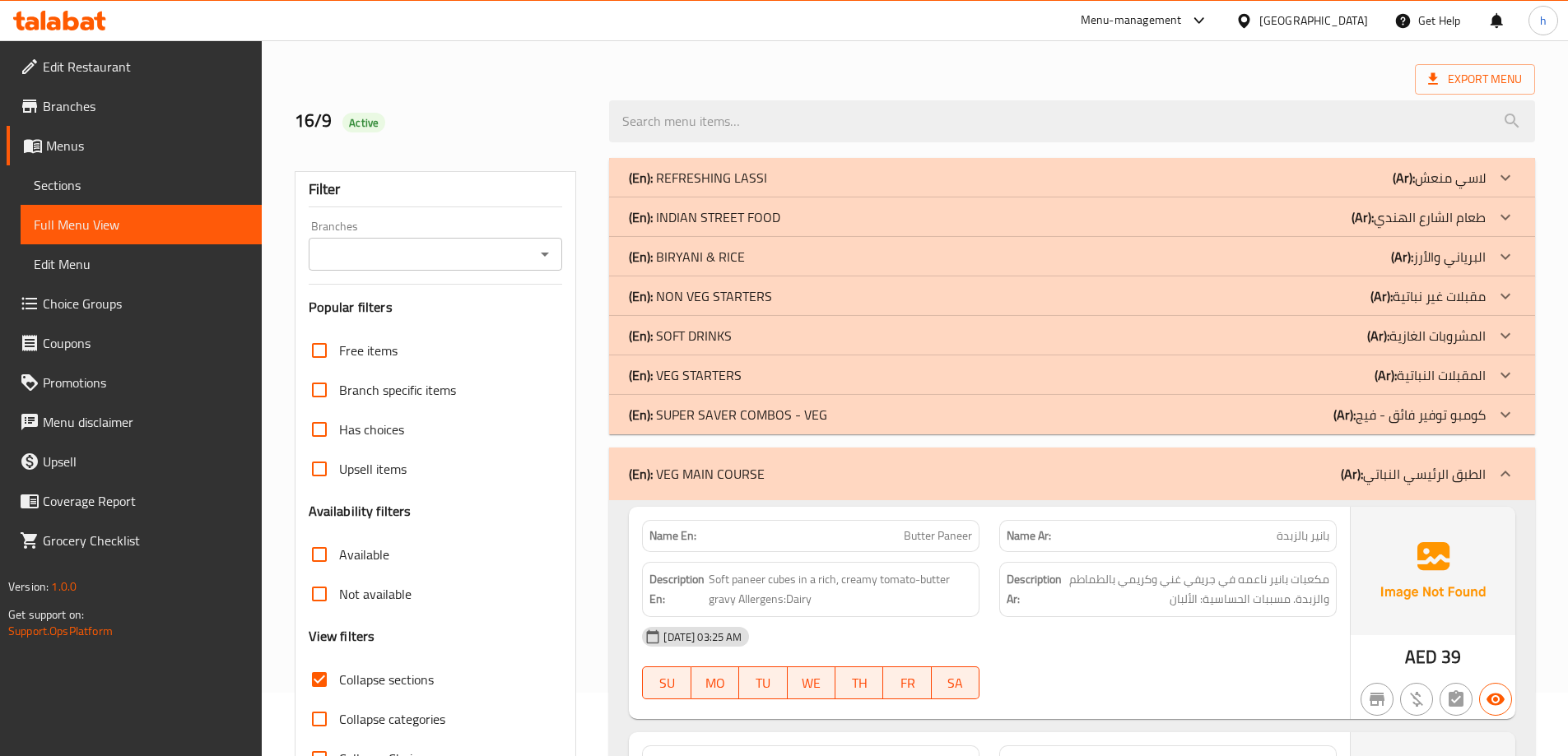
click at [716, 289] on p "(En): NON VEG STARTERS" at bounding box center [700, 296] width 143 height 20
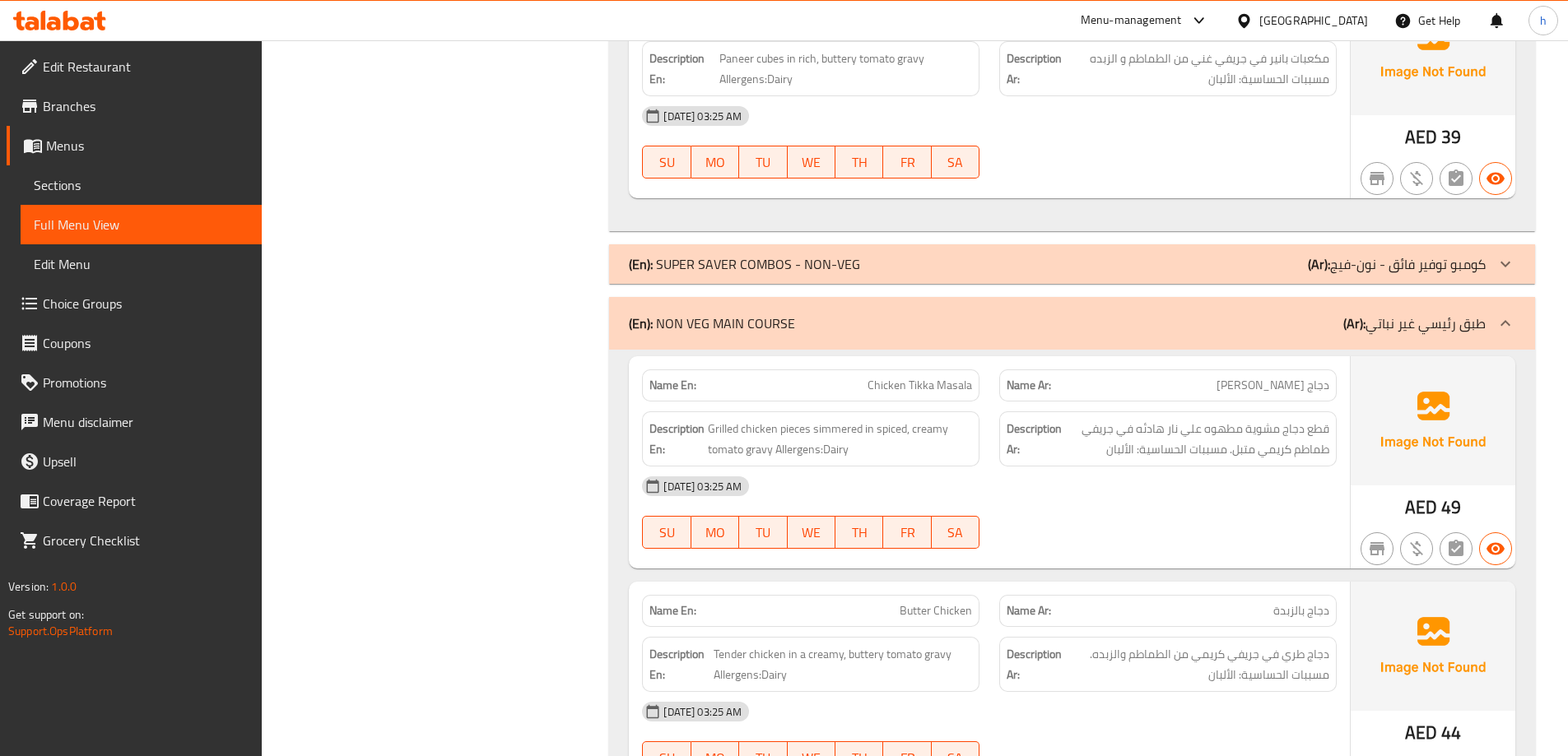
scroll to position [6069, 0]
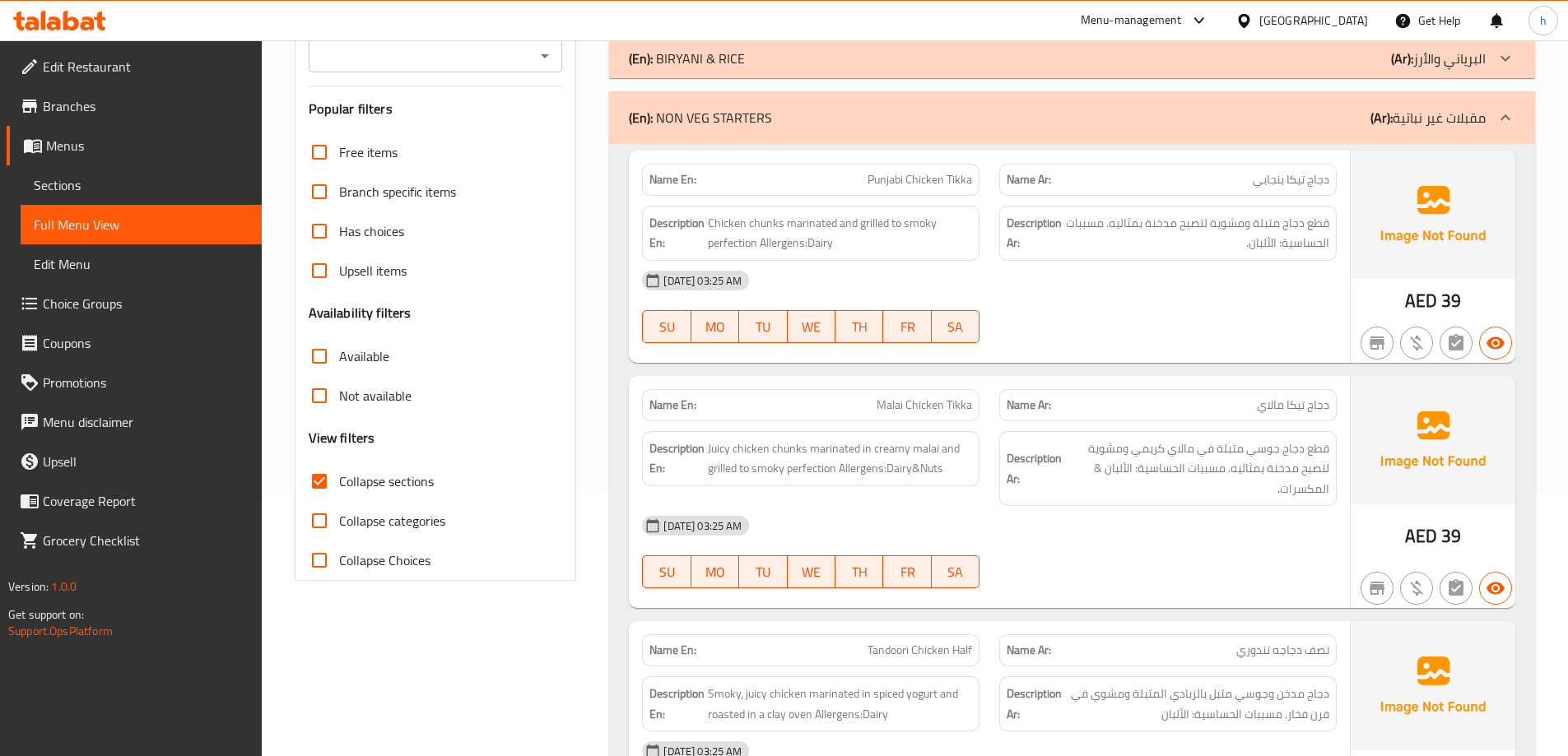
scroll to position [141, 0]
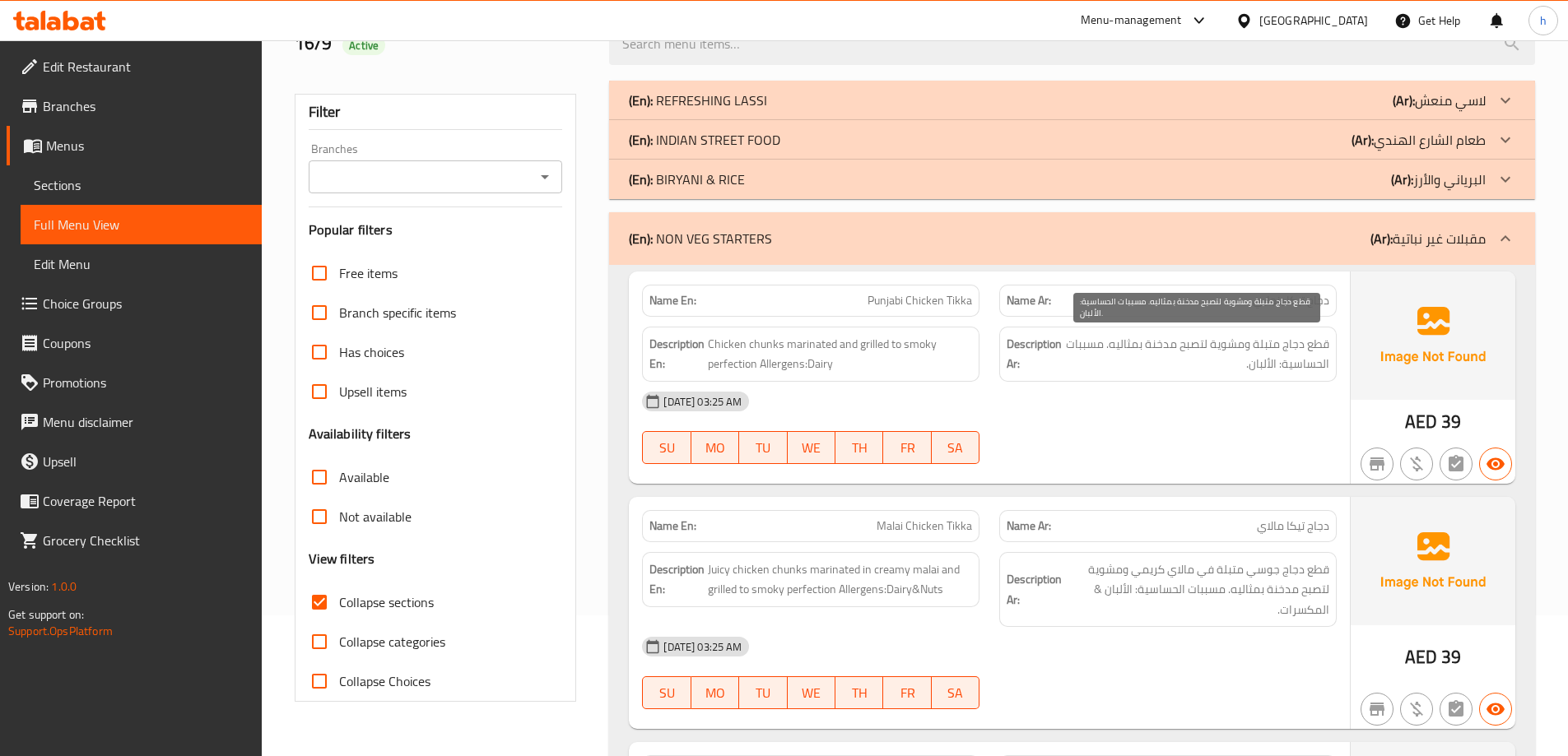
click at [1308, 344] on span "قطع دجاج متبلة ومشوية لتصبح مدخنة بمثاليه. مسببات الحساسية: الألبان." at bounding box center [1196, 354] width 264 height 40
click at [1295, 343] on span "قطع دجاج متبلة ومشوية لتصبح مدخنة بمثاليه. مسببات الحساسية: الألبان." at bounding box center [1196, 354] width 264 height 40
click at [1261, 344] on span "قطع دجاج متبلة ومشوية لتصبح مدخنة بمثاليه. مسببات الحساسية: الألبان." at bounding box center [1196, 354] width 264 height 40
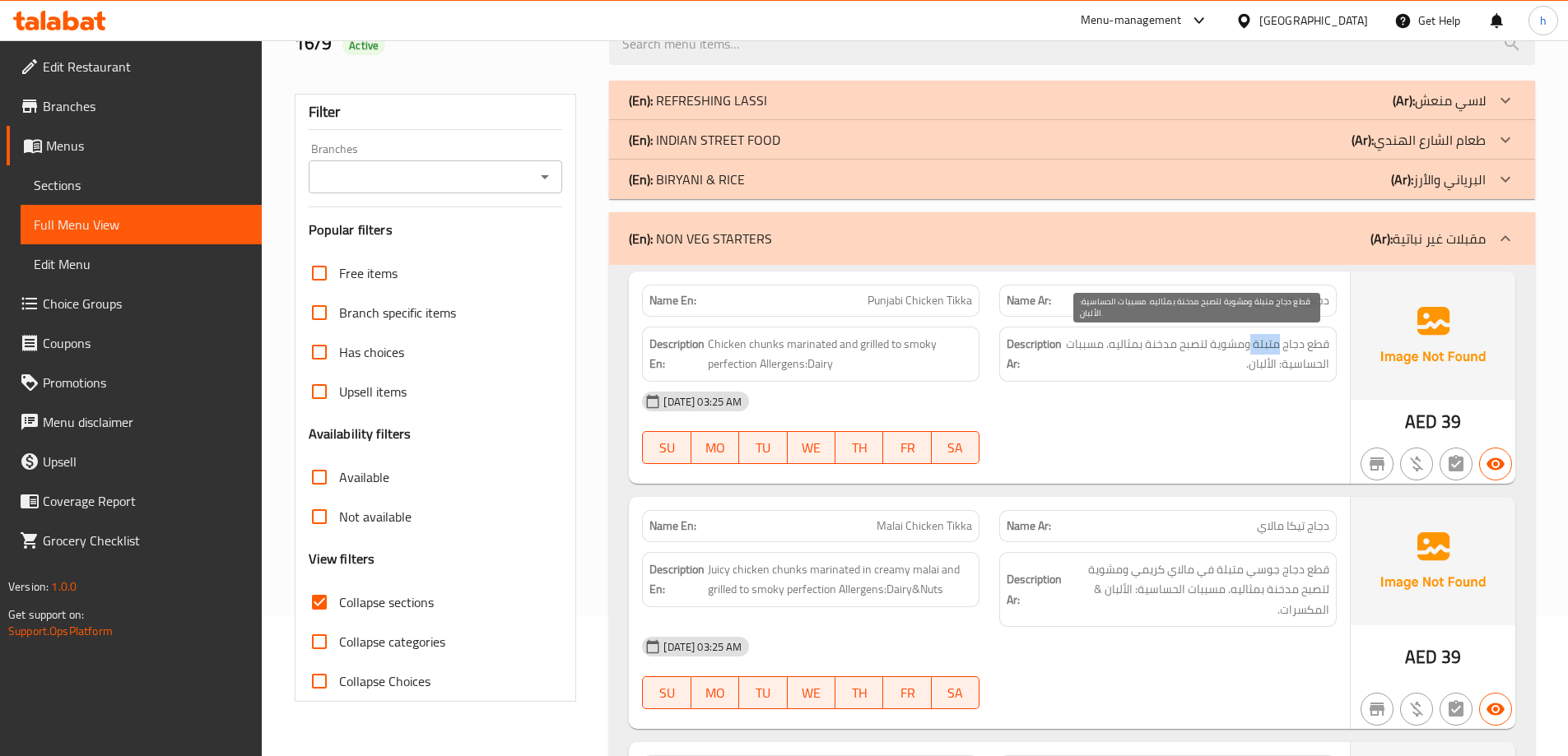
click at [1261, 344] on span "قطع دجاج متبلة ومشوية لتصبح مدخنة بمثاليه. مسببات الحساسية: الألبان." at bounding box center [1196, 354] width 264 height 40
click at [1229, 342] on span "قطع دجاج متبلة ومشوية لتصبح مدخنة بمثاليه. مسببات الحساسية: الألبان." at bounding box center [1196, 354] width 264 height 40
click at [1153, 345] on span "قطع دجاج متبلة ومشوية لتصبح مدخنة بمثاليه. مسببات الحساسية: الألبان." at bounding box center [1196, 354] width 264 height 40
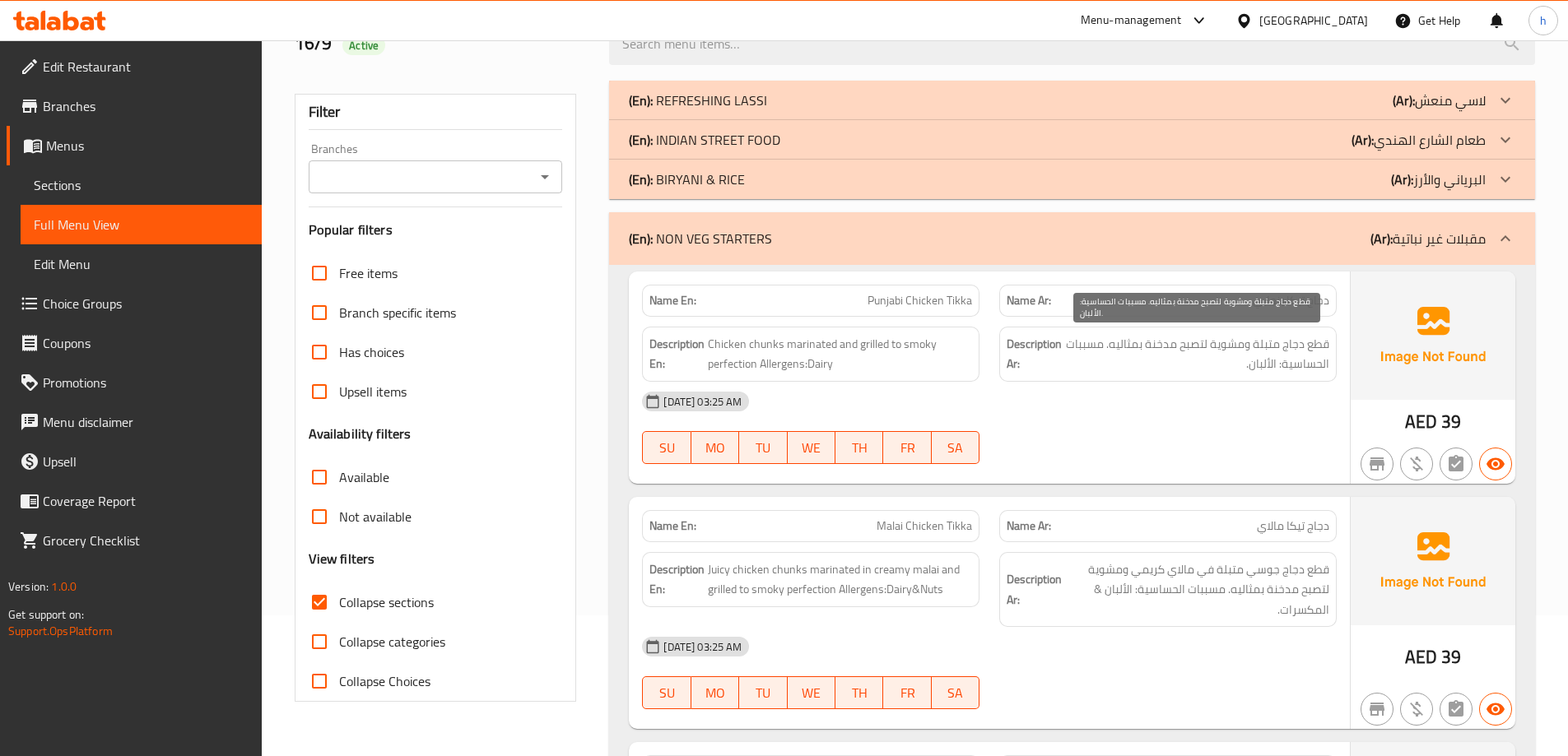
click at [1131, 347] on span "قطع دجاج متبلة ومشوية لتصبح مدخنة بمثاليه. مسببات الحساسية: الألبان." at bounding box center [1196, 354] width 264 height 40
click at [1095, 347] on span "قطع دجاج متبلة ومشوية لتصبح مدخنة بمثاليه. مسببات الحساسية: الألبان." at bounding box center [1196, 354] width 264 height 40
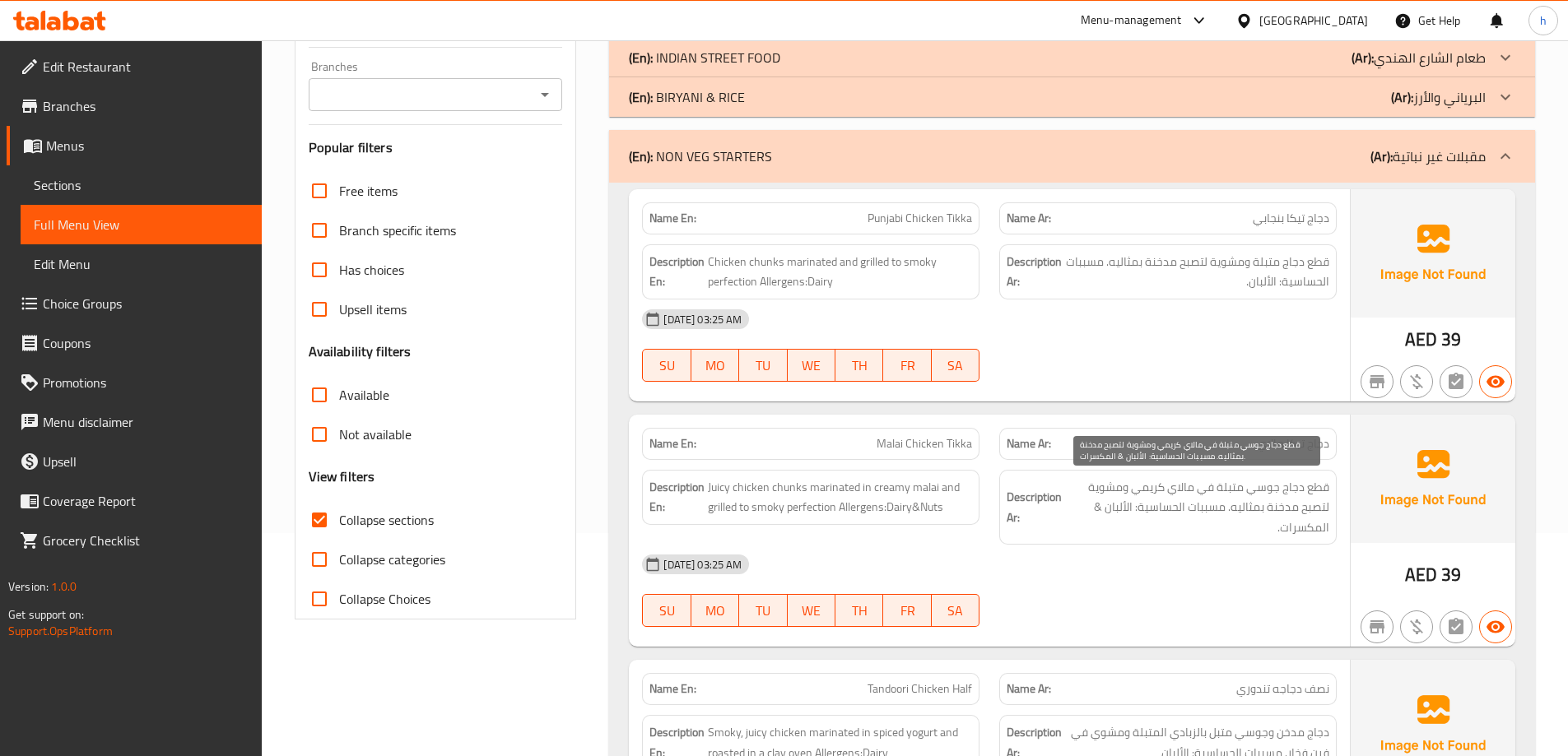
click at [1325, 502] on span "قطع دجاج جوسي متبلة في مالاي كريمي ومشوية لتصبح مدخنة بمثاليه. مسببات الحساسية:…" at bounding box center [1196, 507] width 264 height 61
click at [1325, 493] on span "قطع دجاج جوسي متبلة في مالاي كريمي ومشوية لتصبح مدخنة بمثاليه. مسببات الحساسية:…" at bounding box center [1196, 507] width 264 height 61
click at [1296, 491] on span "قطع دجاج جوسي متبلة في مالاي كريمي ومشوية لتصبح مدخنة بمثاليه. مسببات الحساسية:…" at bounding box center [1196, 507] width 264 height 61
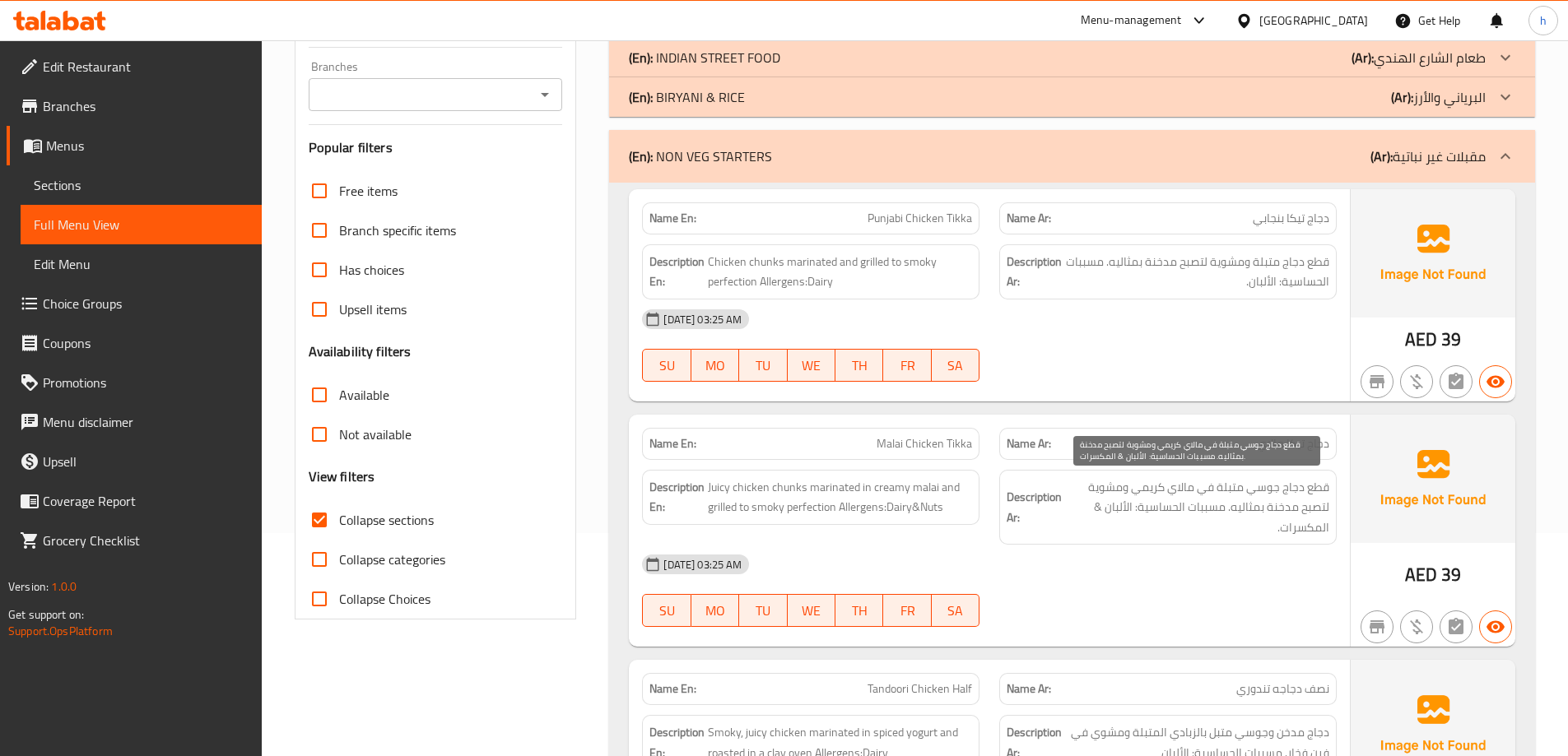
click at [1268, 488] on span "قطع دجاج جوسي متبلة في مالاي كريمي ومشوية لتصبح مدخنة بمثاليه. مسببات الحساسية:…" at bounding box center [1196, 507] width 264 height 61
click at [1230, 490] on span "قطع دجاج جوسي متبلة في مالاي كريمي ومشوية لتصبح مدخنة بمثاليه. مسببات الحساسية:…" at bounding box center [1196, 507] width 264 height 61
click at [1200, 489] on span "قطع دجاج جوسي متبلة في مالاي كريمي ومشوية لتصبح مدخنة بمثاليه. مسببات الحساسية:…" at bounding box center [1196, 507] width 264 height 61
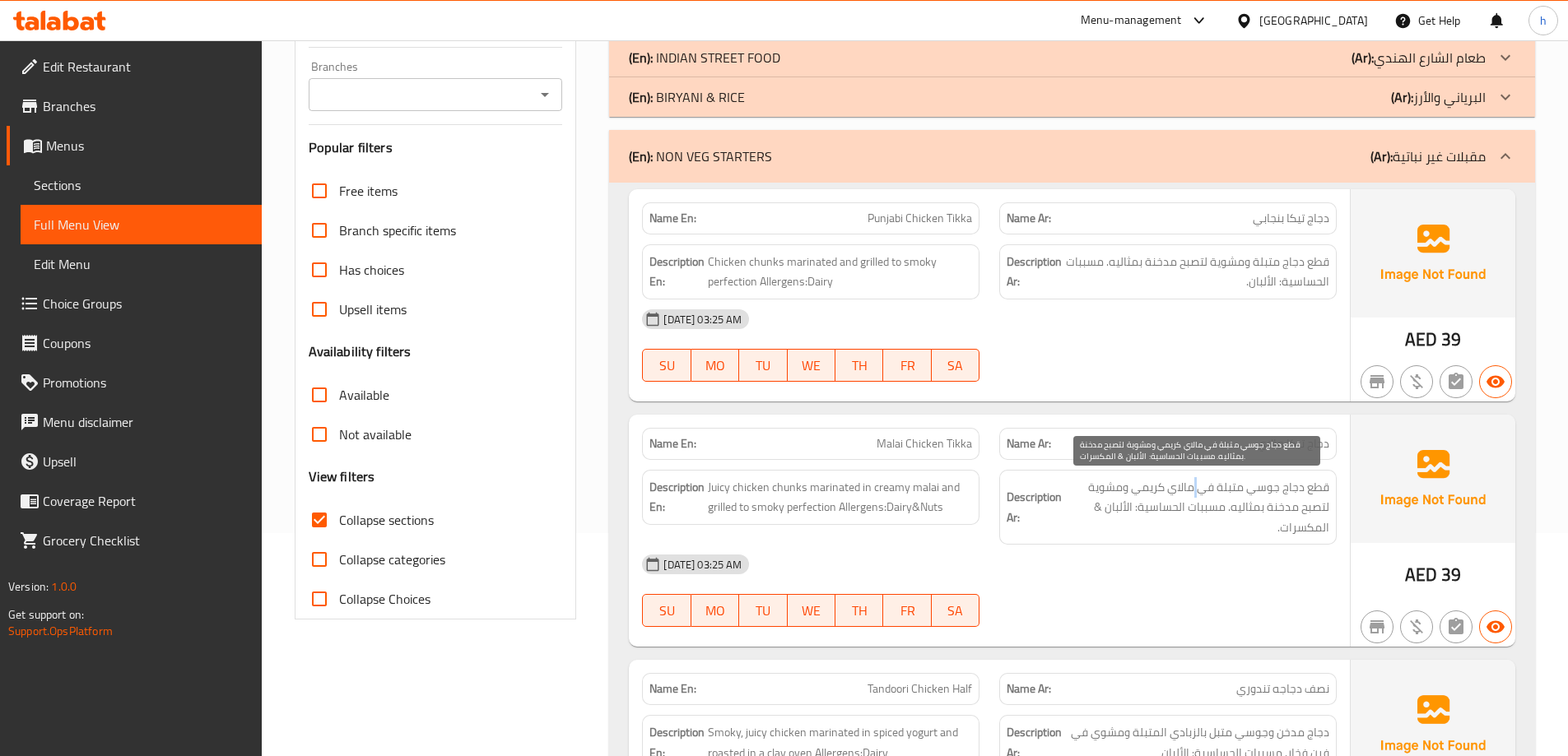
click at [1200, 489] on span "قطع دجاج جوسي متبلة في مالاي كريمي ومشوية لتصبح مدخنة بمثاليه. مسببات الحساسية:…" at bounding box center [1196, 507] width 264 height 61
click at [1146, 492] on span "قطع دجاج جوسي متبلة في مالاي كريمي ومشوية لتصبح مدخنة بمثاليه. مسببات الحساسية:…" at bounding box center [1196, 507] width 264 height 61
click at [1113, 489] on span "قطع دجاج جوسي متبلة في مالاي كريمي ومشوية لتصبح مدخنة بمثاليه. مسببات الحساسية:…" at bounding box center [1196, 507] width 264 height 61
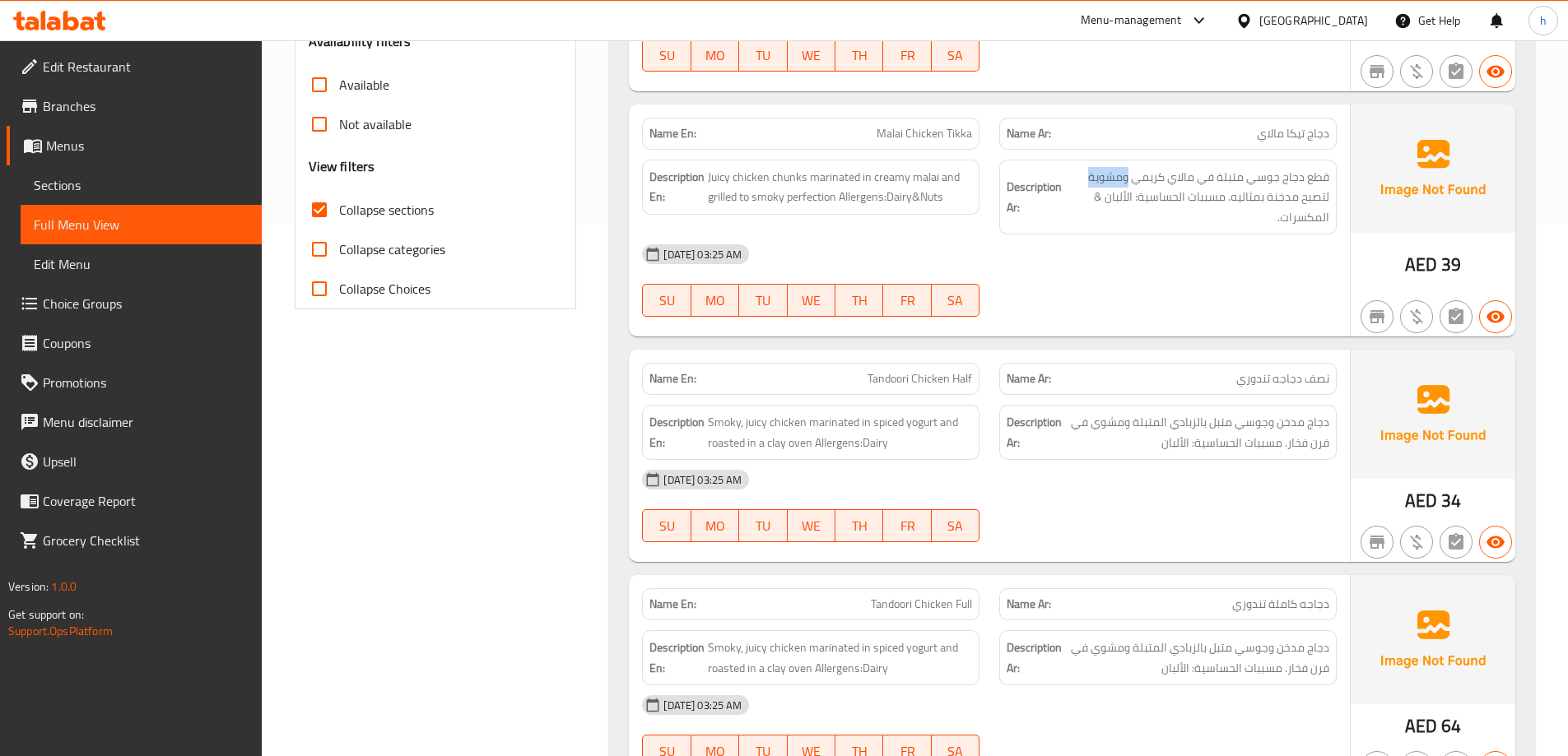
scroll to position [552, 0]
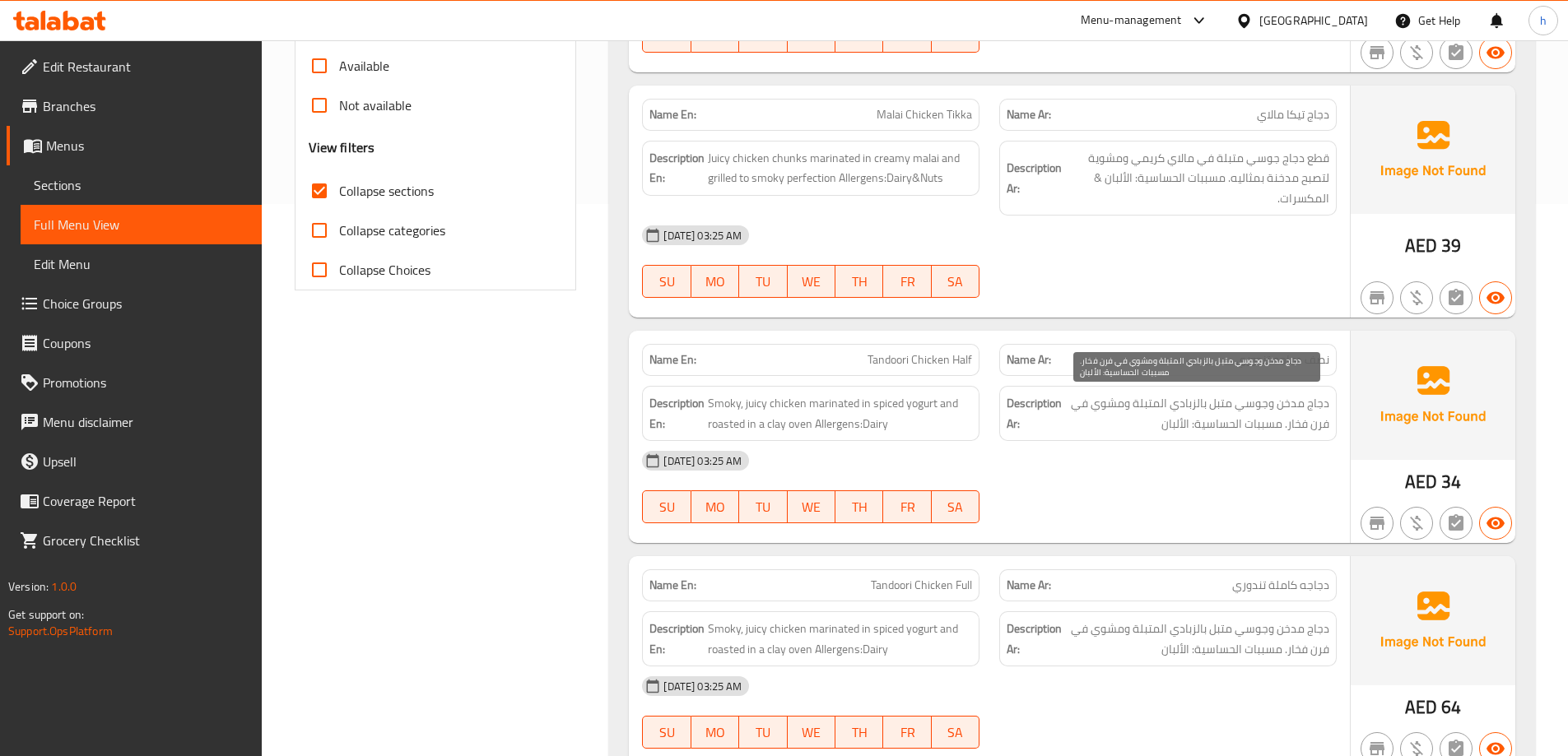
click at [1317, 399] on span "دجاج مدخن وجوسي متبل بالزبادي المتبلة ومشوي في فرن فخار. مسببات الحساسية: الألب…" at bounding box center [1196, 413] width 264 height 40
click at [1294, 400] on span "دجاج مدخن وجوسي متبل بالزبادي المتبلة ومشوي في فرن فخار. مسببات الحساسية: الألب…" at bounding box center [1196, 413] width 264 height 40
click at [1260, 399] on span "دجاج مدخن وجوسي متبل بالزبادي المتبلة ومشوي في فرن فخار. مسببات الحساسية: الألب…" at bounding box center [1196, 413] width 264 height 40
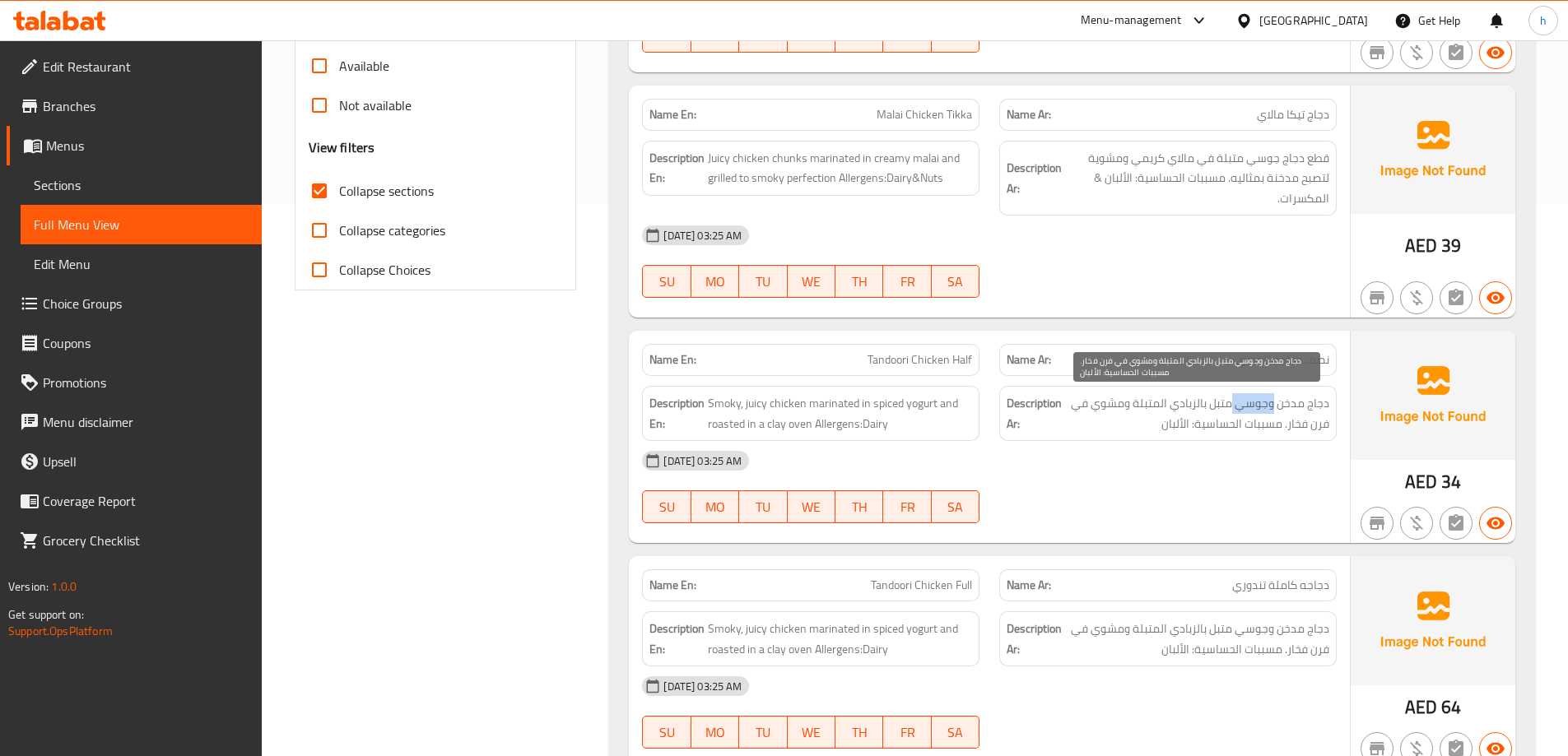
click at [1260, 399] on span "دجاج مدخن وجوسي متبل بالزبادي المتبلة ومشوي في فرن فخار. مسببات الحساسية: الألب…" at bounding box center [1196, 413] width 264 height 40
click at [1221, 409] on span "دجاج مدخن وجوسي متبل بالزبادي المتبلة ومشوي في فرن فخار. مسببات الحساسية: الألب…" at bounding box center [1196, 413] width 264 height 40
click at [1190, 400] on span "دجاج مدخن وجوسي متبل بالزبادي المتبلة ومشوي في فرن فخار. مسببات الحساسية: الألب…" at bounding box center [1196, 413] width 264 height 40
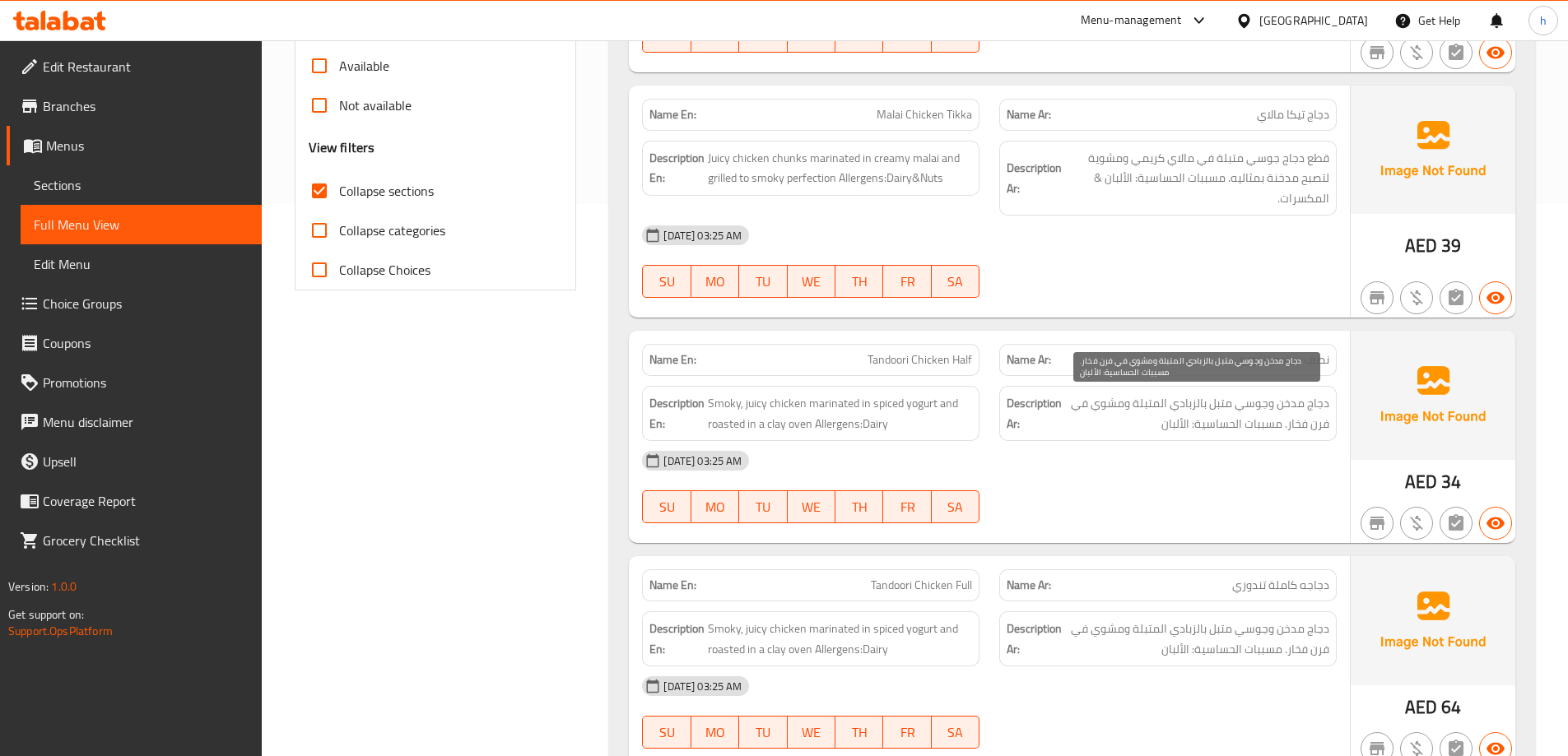
click at [1149, 394] on span "دجاج مدخن وجوسي متبل بالزبادي المتبلة ومشوي في فرن فخار. مسببات الحساسية: الألب…" at bounding box center [1196, 413] width 264 height 40
click at [1094, 397] on span "دجاج مدخن وجوسي متبل بالزبادي المتبلة ومشوي في فرن فخار. مسببات الحساسية: الألب…" at bounding box center [1196, 413] width 264 height 40
click at [1095, 397] on span "دجاج مدخن وجوسي متبل بالزبادي المتبلة ومشوي في فرن فخار. مسببات الحساسية: الألب…" at bounding box center [1196, 413] width 264 height 40
click at [1075, 406] on span "دجاج مدخن وجوسي متبل بالزبادي المتبلة ومشوي في فرن فخار. مسببات الحساسية: الألب…" at bounding box center [1196, 413] width 264 height 40
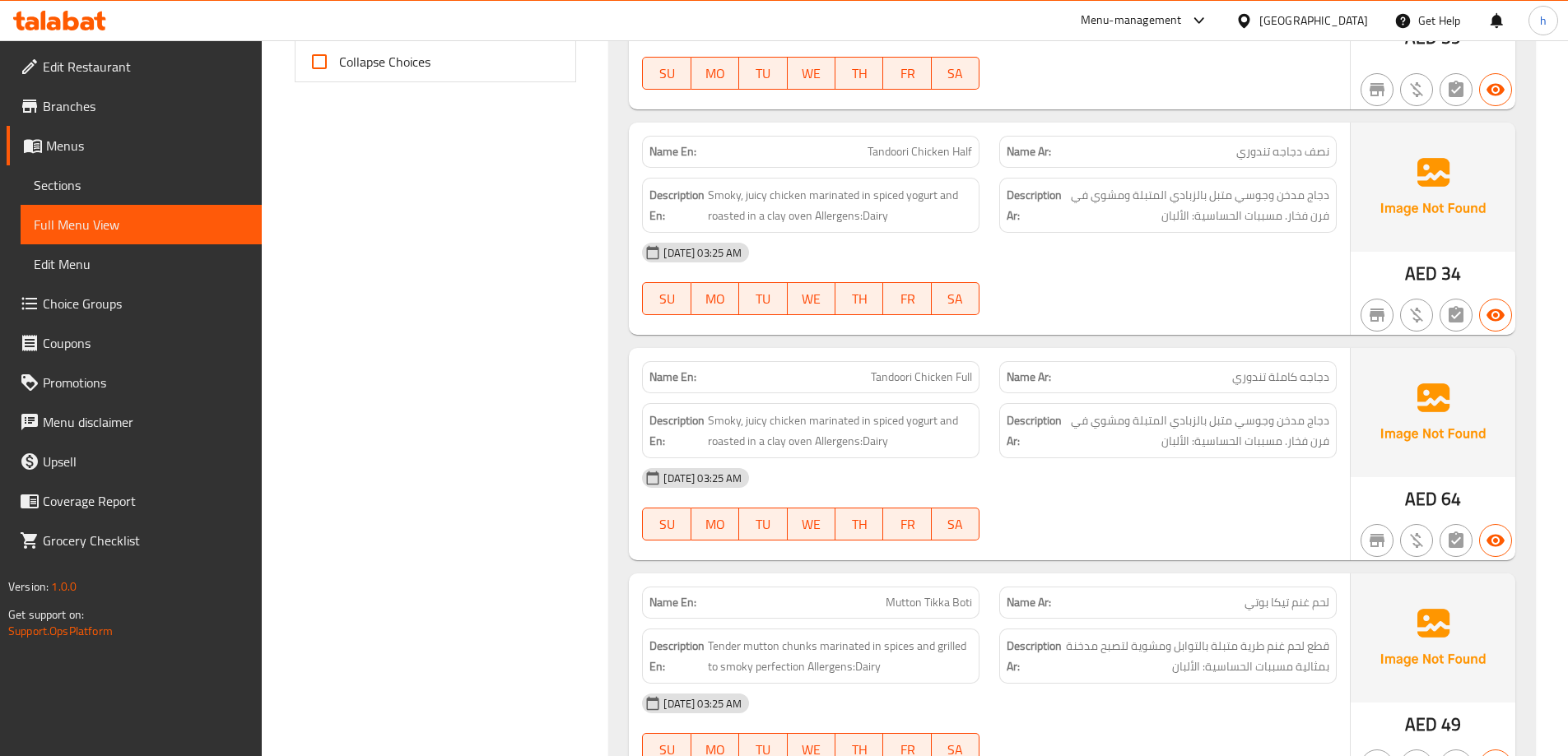
scroll to position [799, 0]
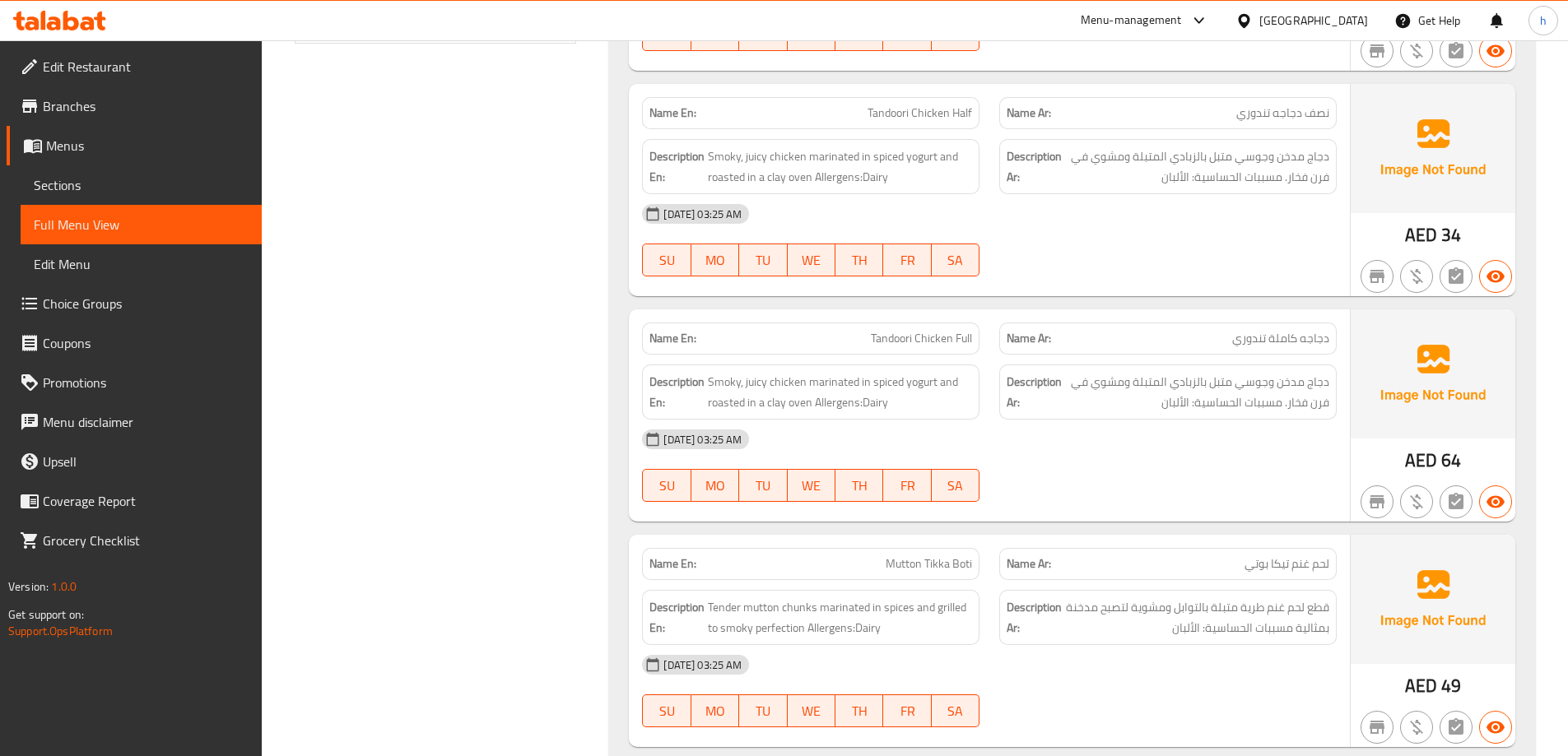
click at [1317, 334] on span "دجاجه كاملة تندوري" at bounding box center [1281, 338] width 97 height 17
click at [1277, 343] on span "دجاجه كاملة تندوري" at bounding box center [1281, 338] width 97 height 17
click at [1263, 340] on span "دجاجه كاملة تندوري" at bounding box center [1281, 338] width 97 height 17
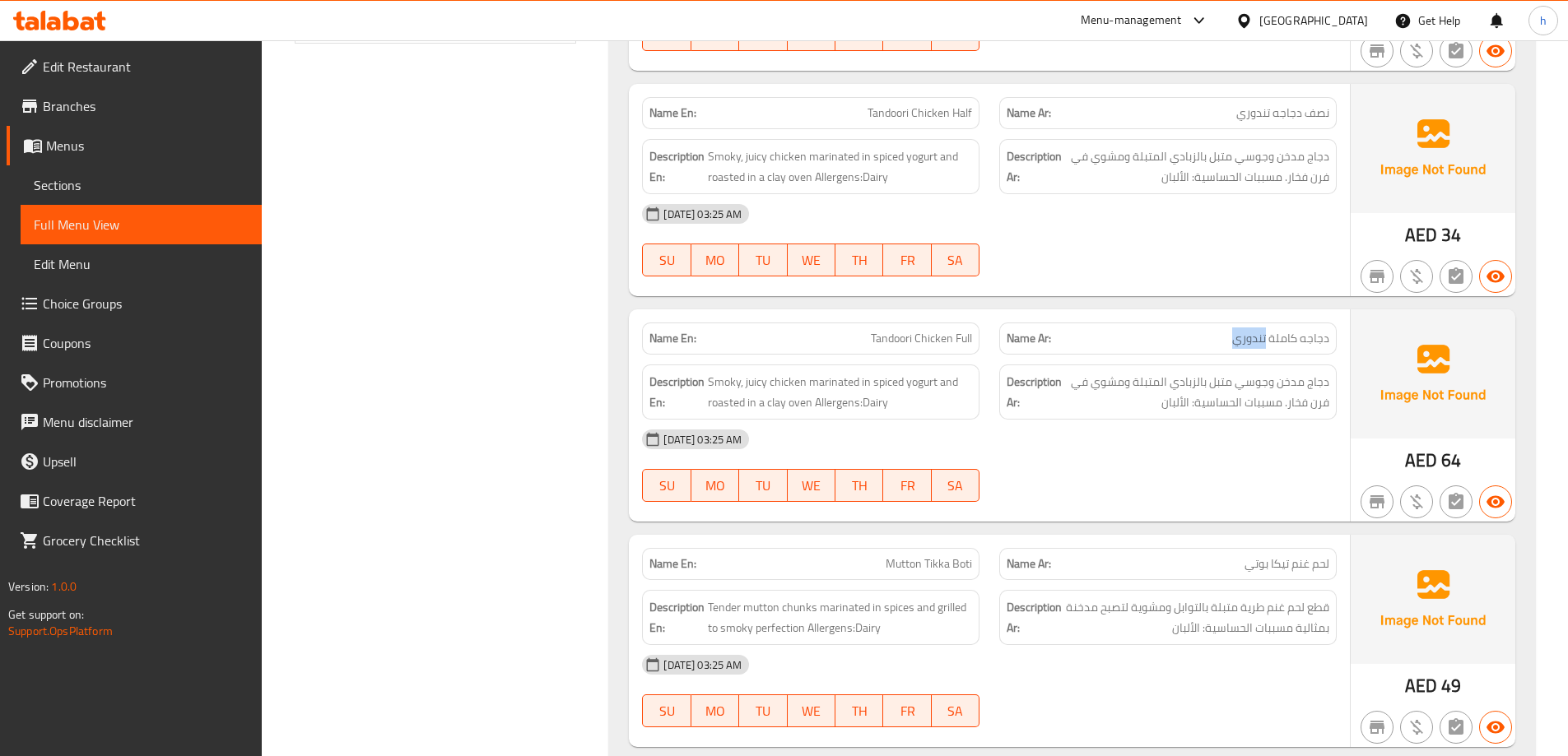
click at [1263, 340] on span "دجاجه كاملة تندوري" at bounding box center [1281, 338] width 97 height 17
click at [1324, 374] on span "دجاج مدخن وجوسي متبل بالزبادي المتبلة ومشوي في فرن فخار. مسببات الحساسية: الألب…" at bounding box center [1196, 392] width 264 height 40
click at [1286, 382] on span "دجاج مدخن وجوسي متبل بالزبادي المتبلة ومشوي في فرن فخار. مسببات الحساسية: الألب…" at bounding box center [1196, 392] width 264 height 40
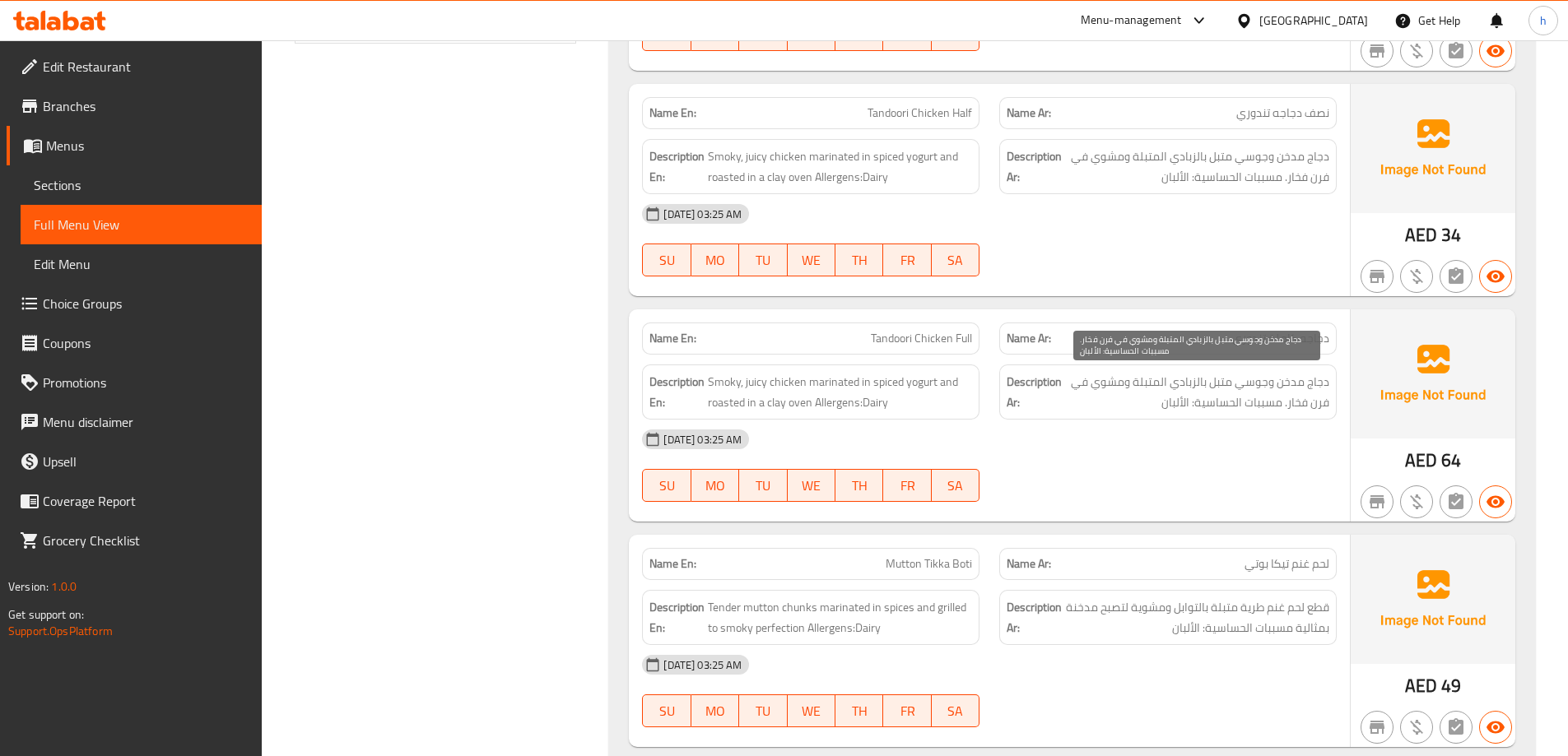
click at [1260, 383] on span "دجاج مدخن وجوسي متبل بالزبادي المتبلة ومشوي في فرن فخار. مسببات الحساسية: الألب…" at bounding box center [1196, 392] width 264 height 40
click at [1215, 387] on span "دجاج مدخن وجوسي متبل بالزبادي المتبلة ومشوي في فرن فخار. مسببات الحساسية: الألب…" at bounding box center [1196, 392] width 264 height 40
click at [1184, 384] on span "دجاج مدخن وجوسي متبل بالزبادي المتبلة ومشوي في فرن فخار. مسببات الحساسية: الألب…" at bounding box center [1196, 392] width 264 height 40
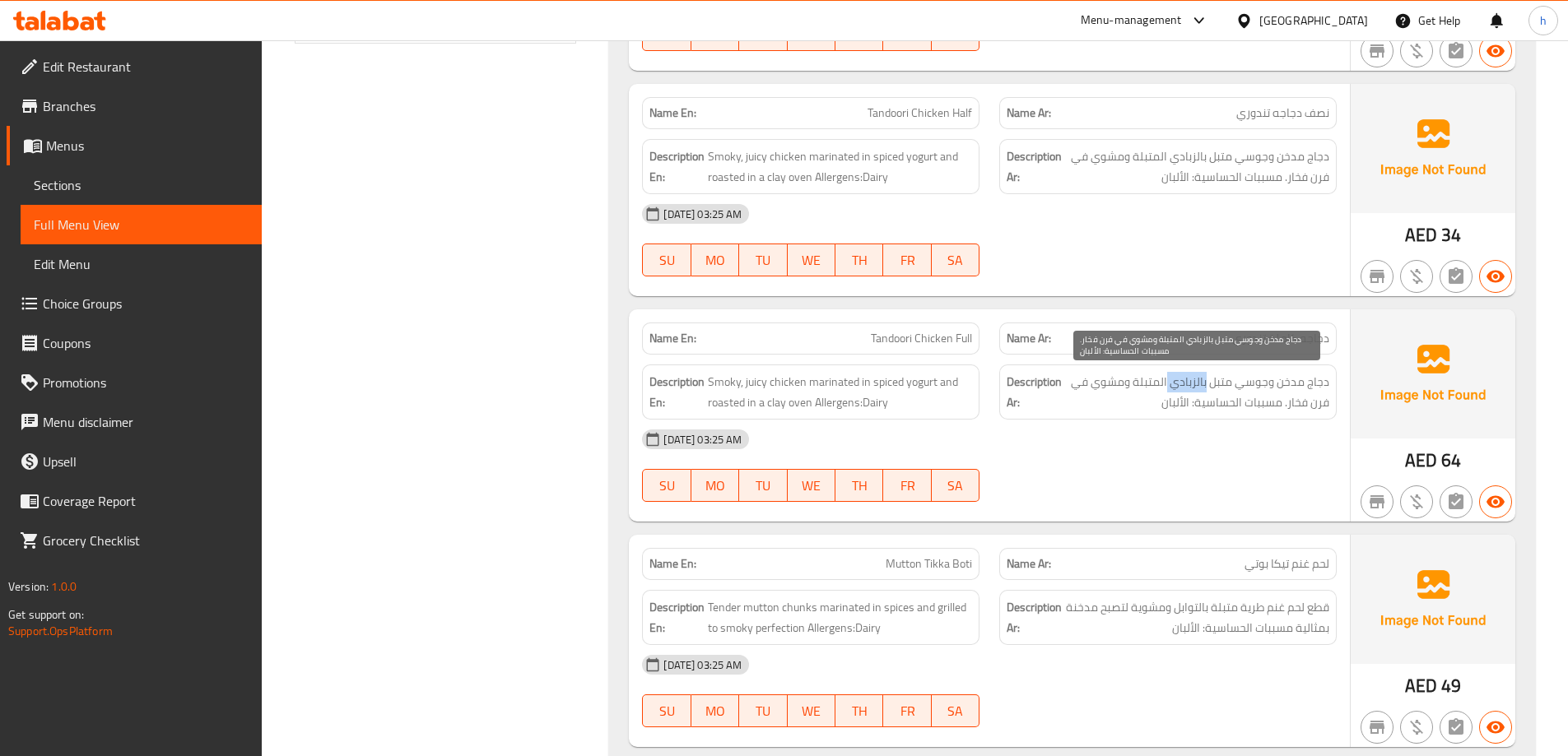
click at [1184, 384] on span "دجاج مدخن وجوسي متبل بالزبادي المتبلة ومشوي في فرن فخار. مسببات الحساسية: الألب…" at bounding box center [1196, 392] width 264 height 40
click at [1148, 384] on span "دجاج مدخن وجوسي متبل بالزبادي المتبلة ومشوي في فرن فخار. مسببات الحساسية: الألب…" at bounding box center [1196, 392] width 264 height 40
click at [1117, 389] on span "دجاج مدخن وجوسي متبل بالزبادي المتبلة ومشوي في فرن فخار. مسببات الحساسية: الألب…" at bounding box center [1196, 392] width 264 height 40
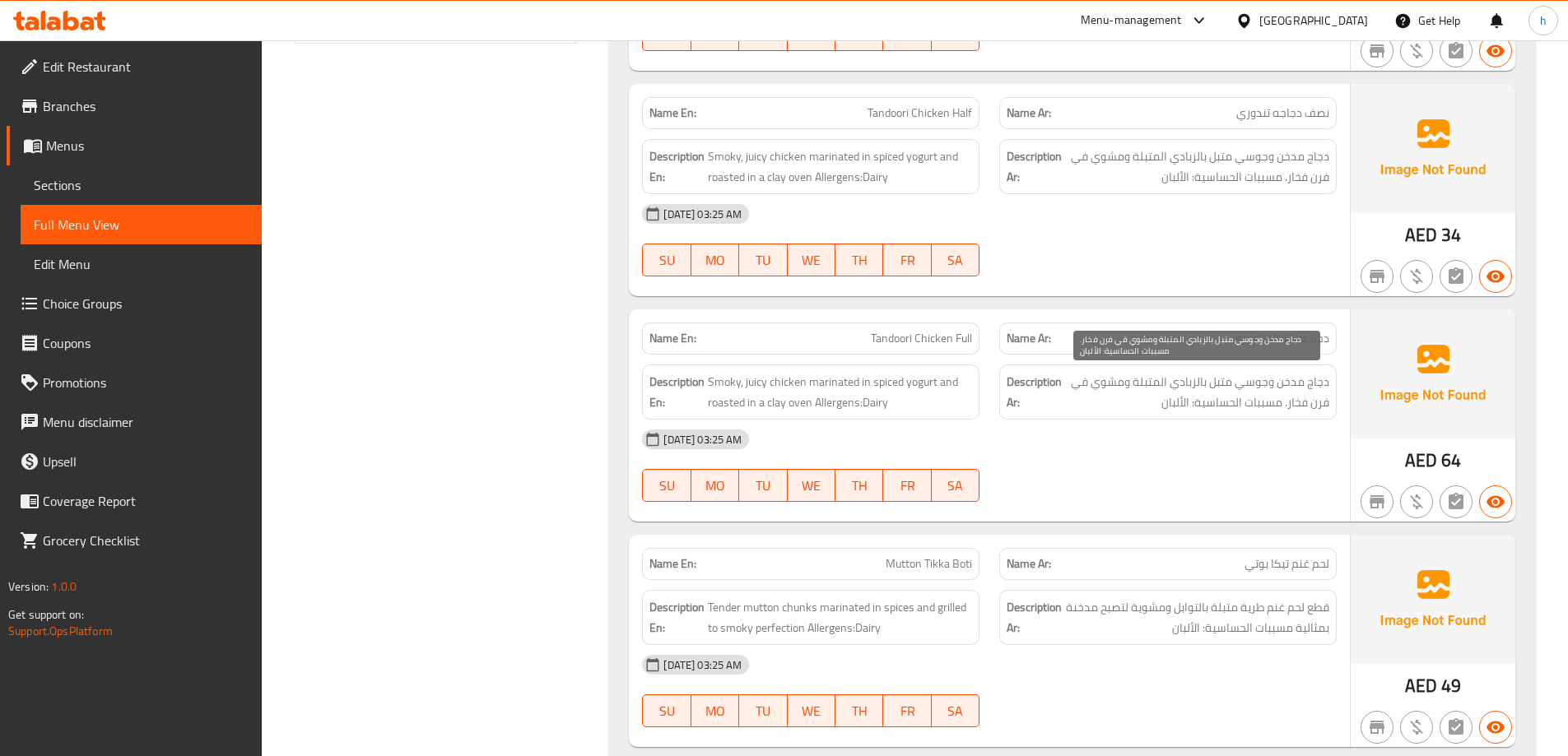
click at [1078, 390] on span "دجاج مدخن وجوسي متبل بالزبادي المتبلة ومشوي في فرن فخار. مسببات الحساسية: الألب…" at bounding box center [1196, 392] width 264 height 40
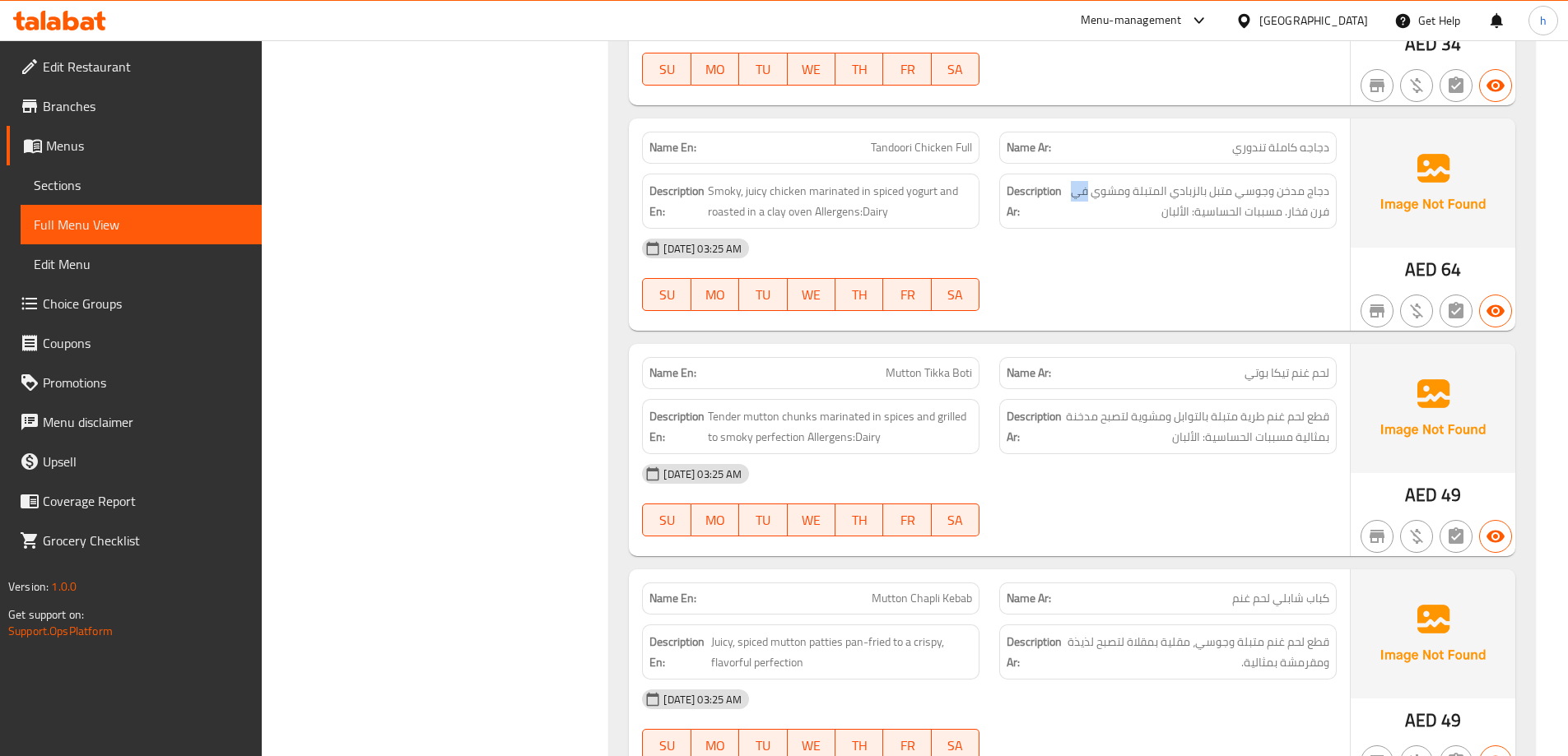
scroll to position [1045, 0]
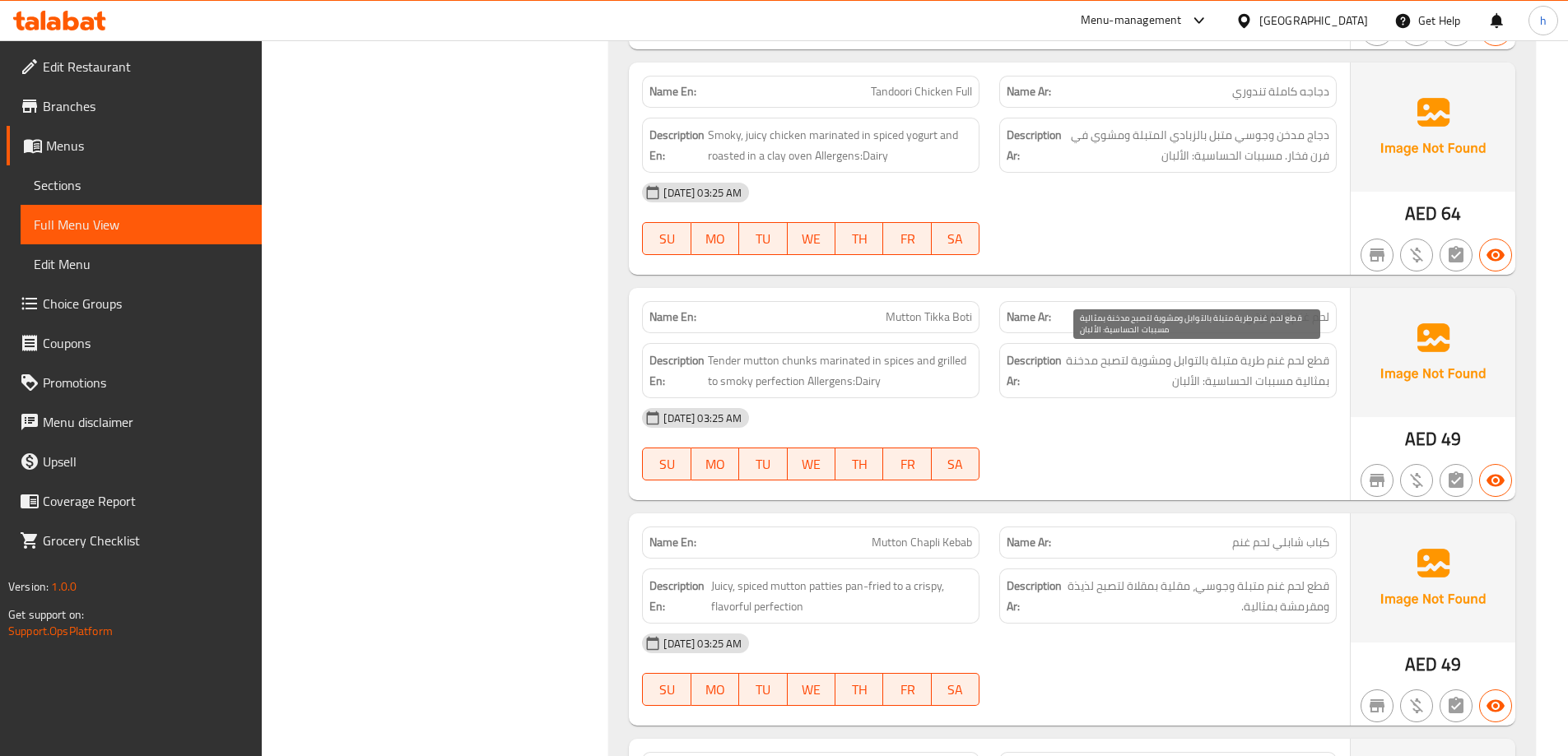
click at [1320, 359] on span "قطع لحم غنم طرية متبلة بالتوابل ومشوية لتصبح مدخنة بمثالية مسببات الحساسية: الأ…" at bounding box center [1196, 371] width 264 height 40
click at [1297, 354] on span "قطع لحم غنم طرية متبلة بالتوابل ومشوية لتصبح مدخنة بمثالية مسببات الحساسية: الأ…" at bounding box center [1196, 371] width 264 height 40
click at [1272, 366] on span "قطع لحم غنم طرية متبلة بالتوابل ومشوية لتصبح مدخنة بمثالية مسببات الحساسية: الأ…" at bounding box center [1196, 371] width 264 height 40
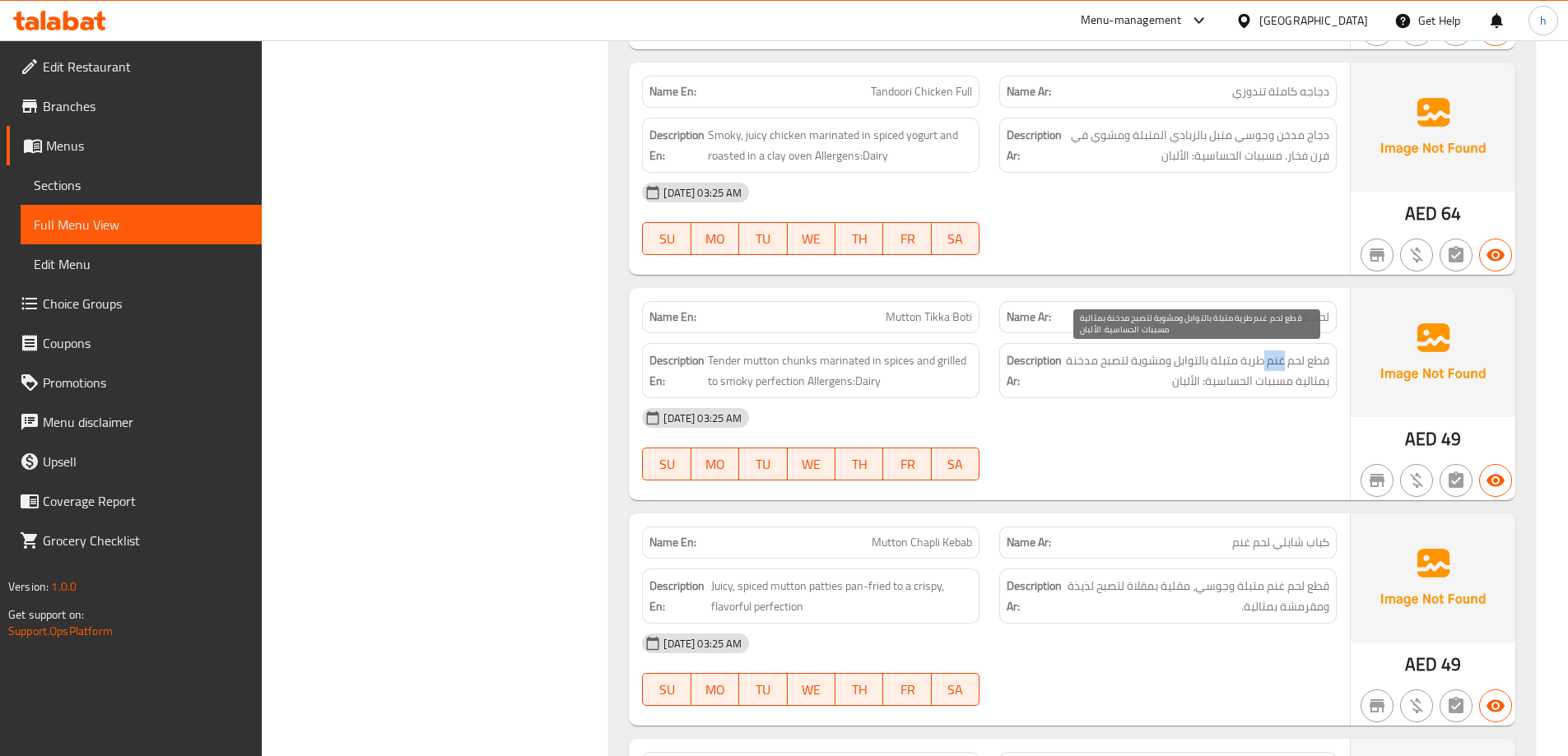
click at [1272, 366] on span "قطع لحم غنم طرية متبلة بالتوابل ومشوية لتصبح مدخنة بمثالية مسببات الحساسية: الأ…" at bounding box center [1196, 371] width 264 height 40
click at [1251, 366] on span "قطع لحم غنم طرية متبلة بالتوابل ومشوية لتصبح مدخنة بمثالية مسببات الحساسية: الأ…" at bounding box center [1196, 371] width 264 height 40
click at [1219, 361] on span "قطع لحم غنم طرية متبلة بالتوابل ومشوية لتصبح مدخنة بمثالية مسببات الحساسية: الأ…" at bounding box center [1196, 371] width 264 height 40
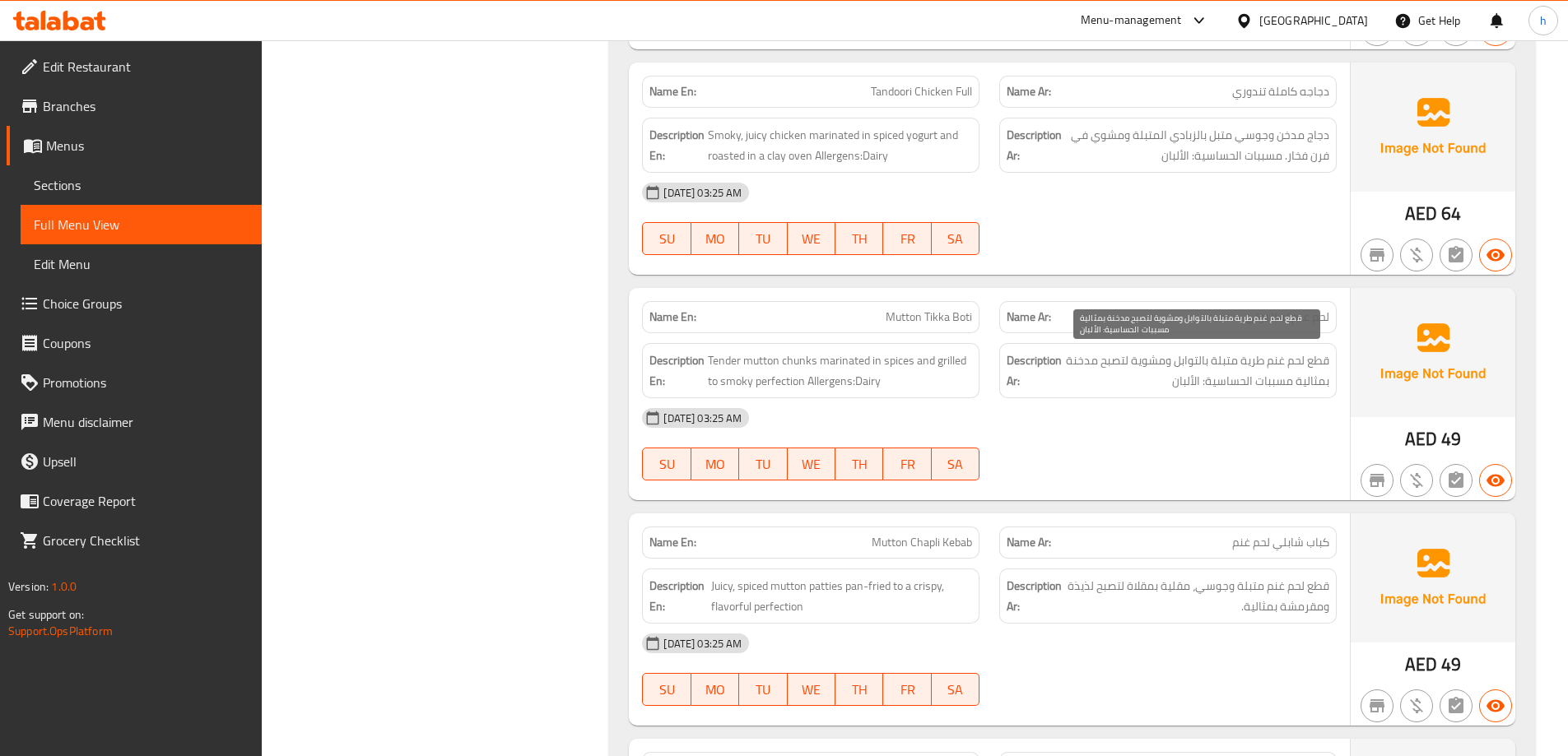
click at [1199, 360] on span "قطع لحم غنم طرية متبلة بالتوابل ومشوية لتصبح مدخنة بمثالية مسببات الحساسية: الأ…" at bounding box center [1196, 371] width 264 height 40
click at [1154, 361] on span "قطع لحم غنم طرية متبلة بالتوابل ومشوية لتصبح مدخنة بمثالية مسببات الحساسية: الأ…" at bounding box center [1196, 371] width 264 height 40
click at [1112, 359] on span "قطع لحم غنم طرية متبلة بالتوابل ومشوية لتصبح مدخنة بمثالية مسببات الحساسية: الأ…" at bounding box center [1196, 371] width 264 height 40
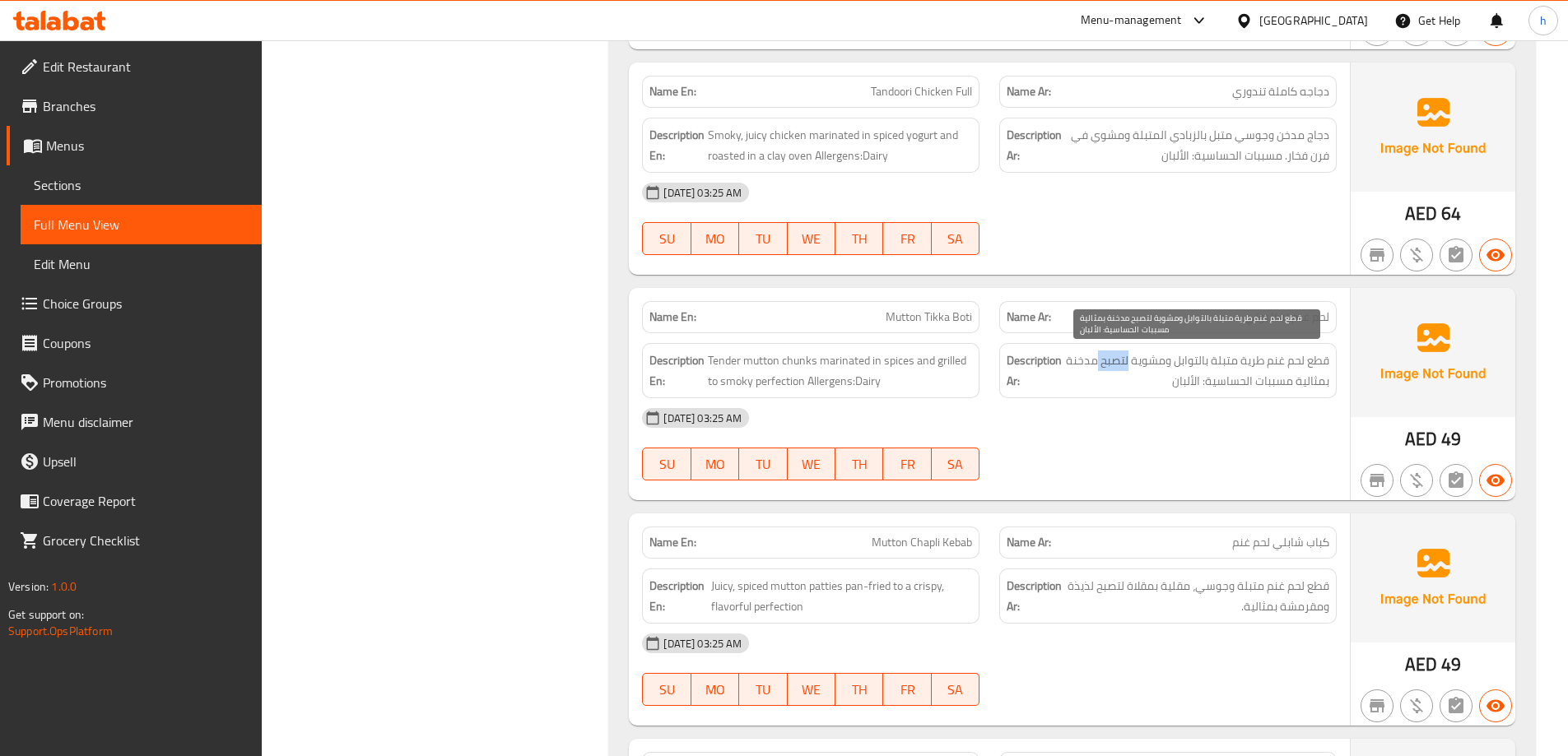
click at [1112, 359] on span "قطع لحم غنم طرية متبلة بالتوابل ومشوية لتصبح مدخنة بمثالية مسببات الحساسية: الأ…" at bounding box center [1196, 371] width 264 height 40
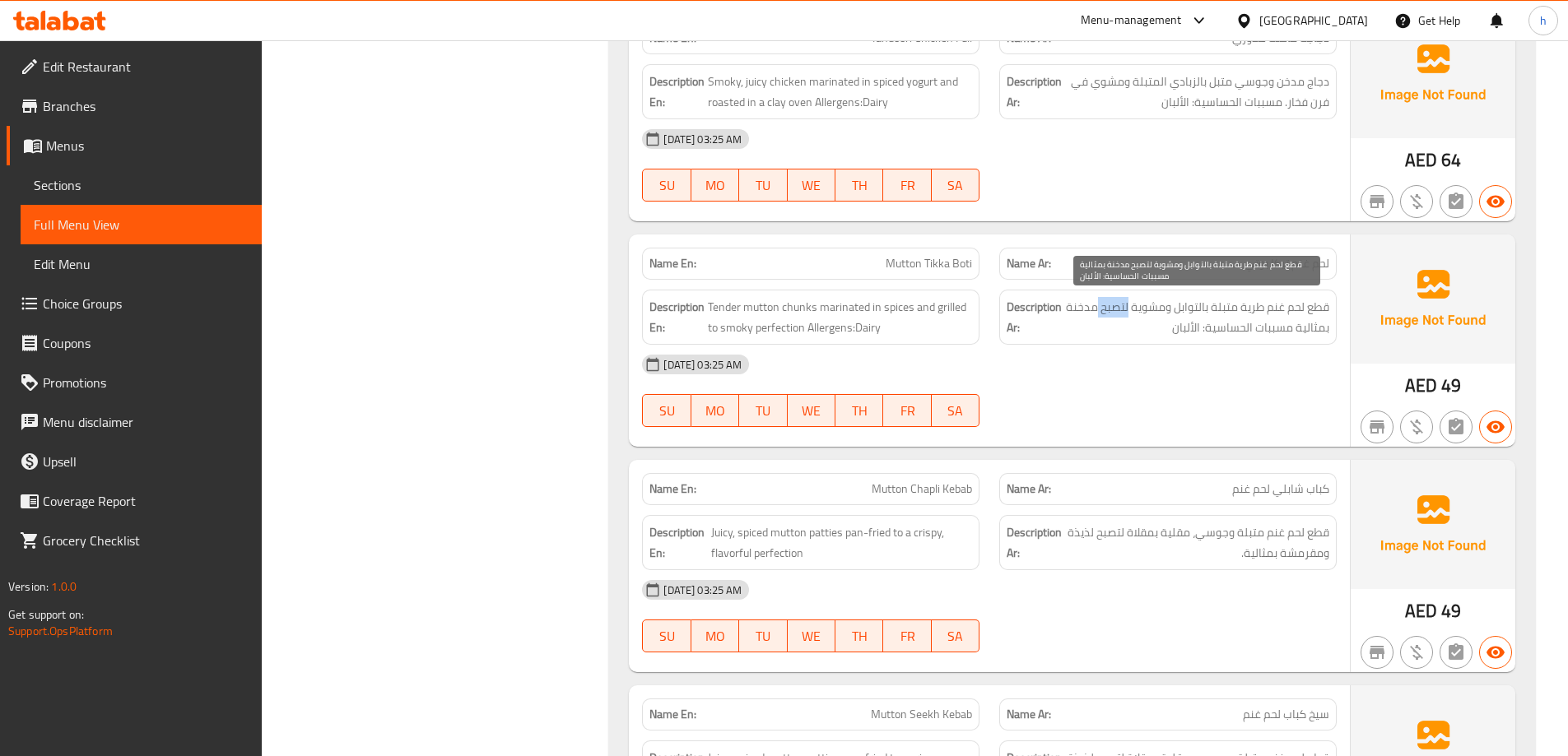
scroll to position [1128, 0]
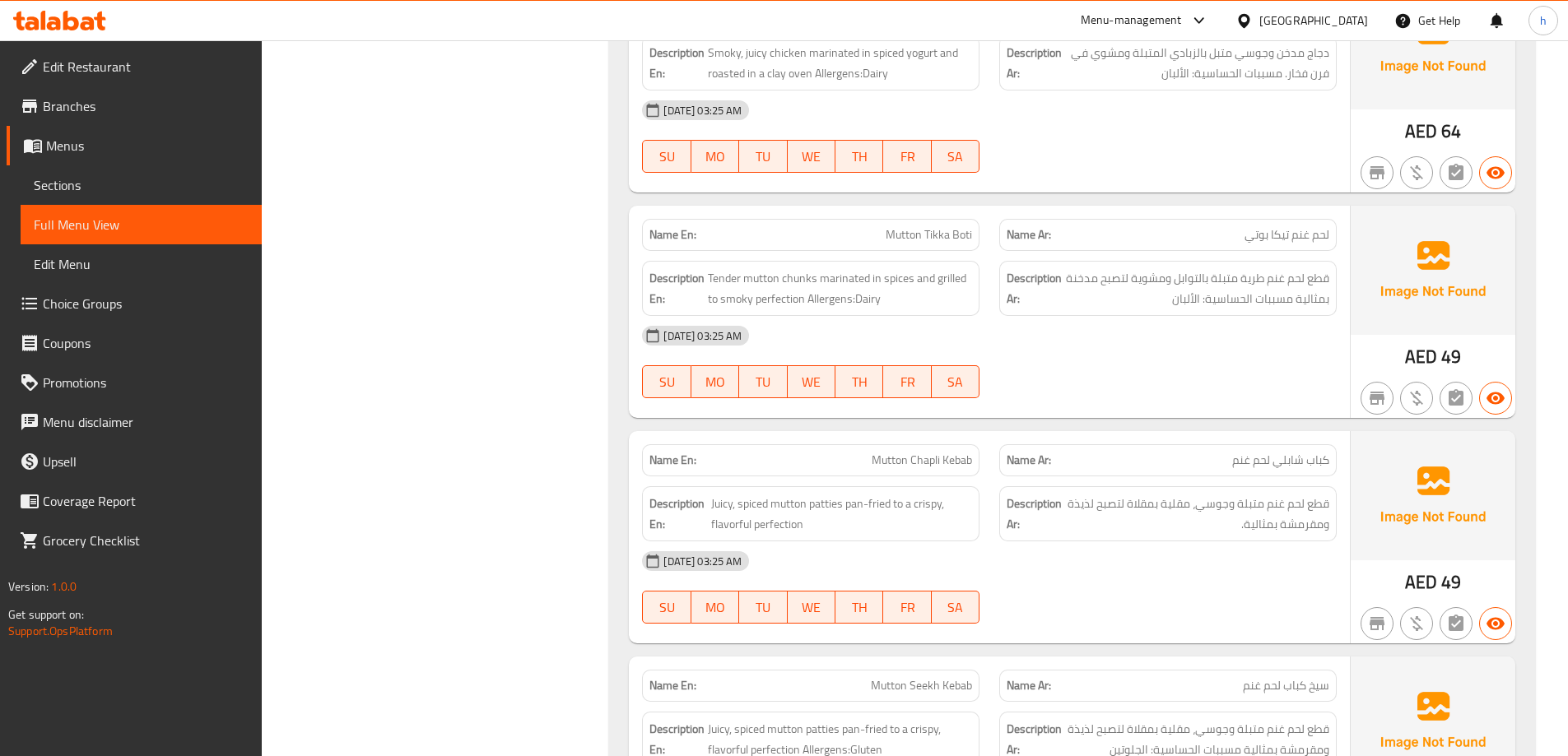
click at [1320, 462] on span "كباب شابلي لحم غنم" at bounding box center [1281, 460] width 97 height 17
click at [1307, 458] on span "كباب شابلي لحم غنم" at bounding box center [1281, 460] width 97 height 17
click at [1315, 503] on span "قطع لحم غنم متبلة وجوسي، مقلية بمقلاة لتصبح لذيذة ومقرمشة بمثالية." at bounding box center [1196, 514] width 264 height 40
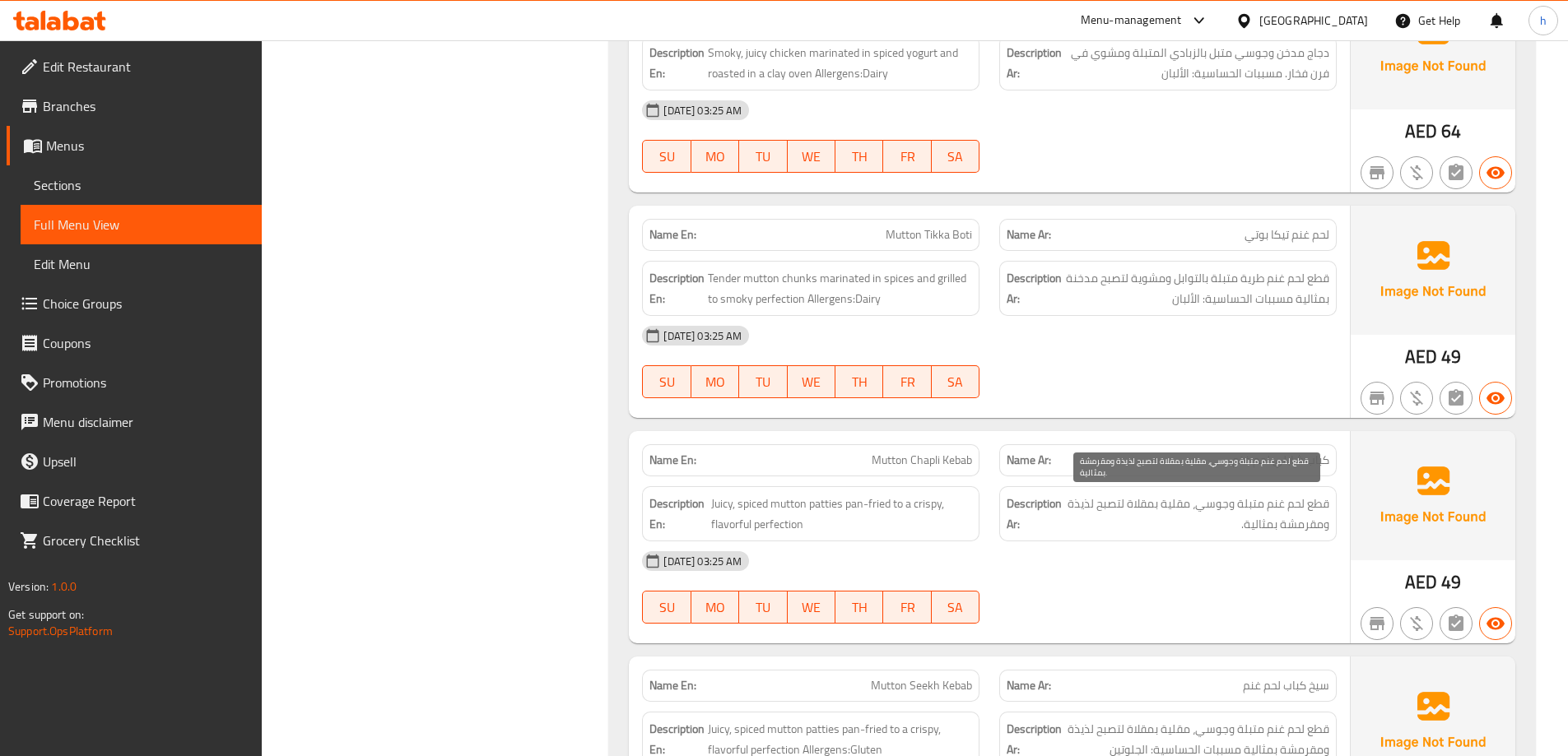
click at [1294, 502] on span "قطع لحم غنم متبلة وجوسي، مقلية بمقلاة لتصبح لذيذة ومقرمشة بمثالية." at bounding box center [1196, 514] width 264 height 40
click at [1278, 510] on span "قطع لحم غنم متبلة وجوسي، مقلية بمقلاة لتصبح لذيذة ومقرمشة بمثالية." at bounding box center [1196, 514] width 264 height 40
click at [1219, 503] on span "قطع لحم غنم متبلة وجوسي، مقلية بمقلاة لتصبح لذيذة ومقرمشة بمثالية." at bounding box center [1196, 514] width 264 height 40
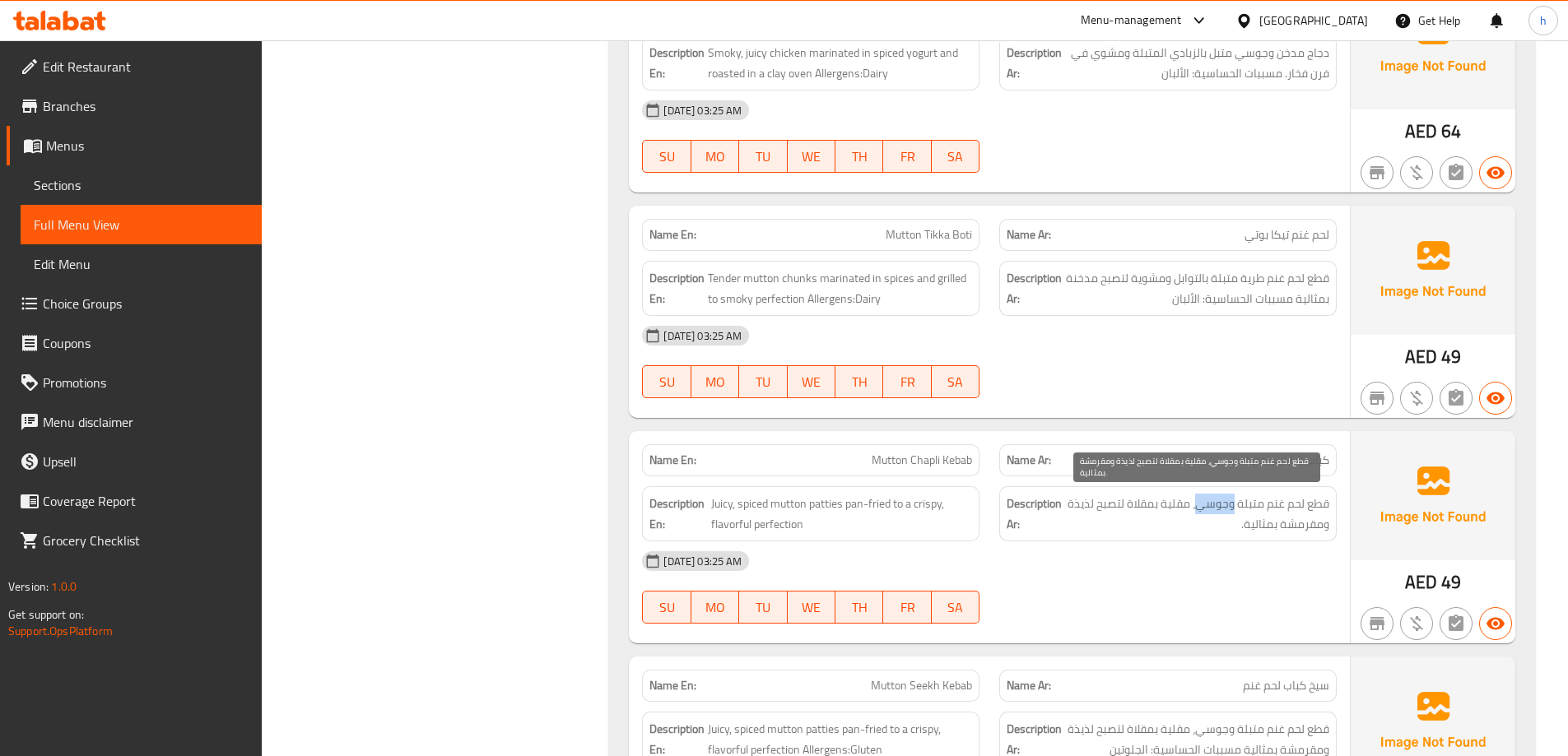
click at [1219, 503] on span "قطع لحم غنم متبلة وجوسي، مقلية بمقلاة لتصبح لذيذة ومقرمشة بمثالية." at bounding box center [1196, 514] width 264 height 40
click at [1185, 506] on span "قطع لحم غنم متبلة وجوسي، مقلية بمقلاة لتصبح لذيذة ومقرمشة بمثالية." at bounding box center [1196, 514] width 264 height 40
click at [1135, 501] on span "قطع لحم غنم متبلة وجوسي، مقلية بمقلاة لتصبح لذيذة ومقرمشة بمثالية." at bounding box center [1196, 514] width 264 height 40
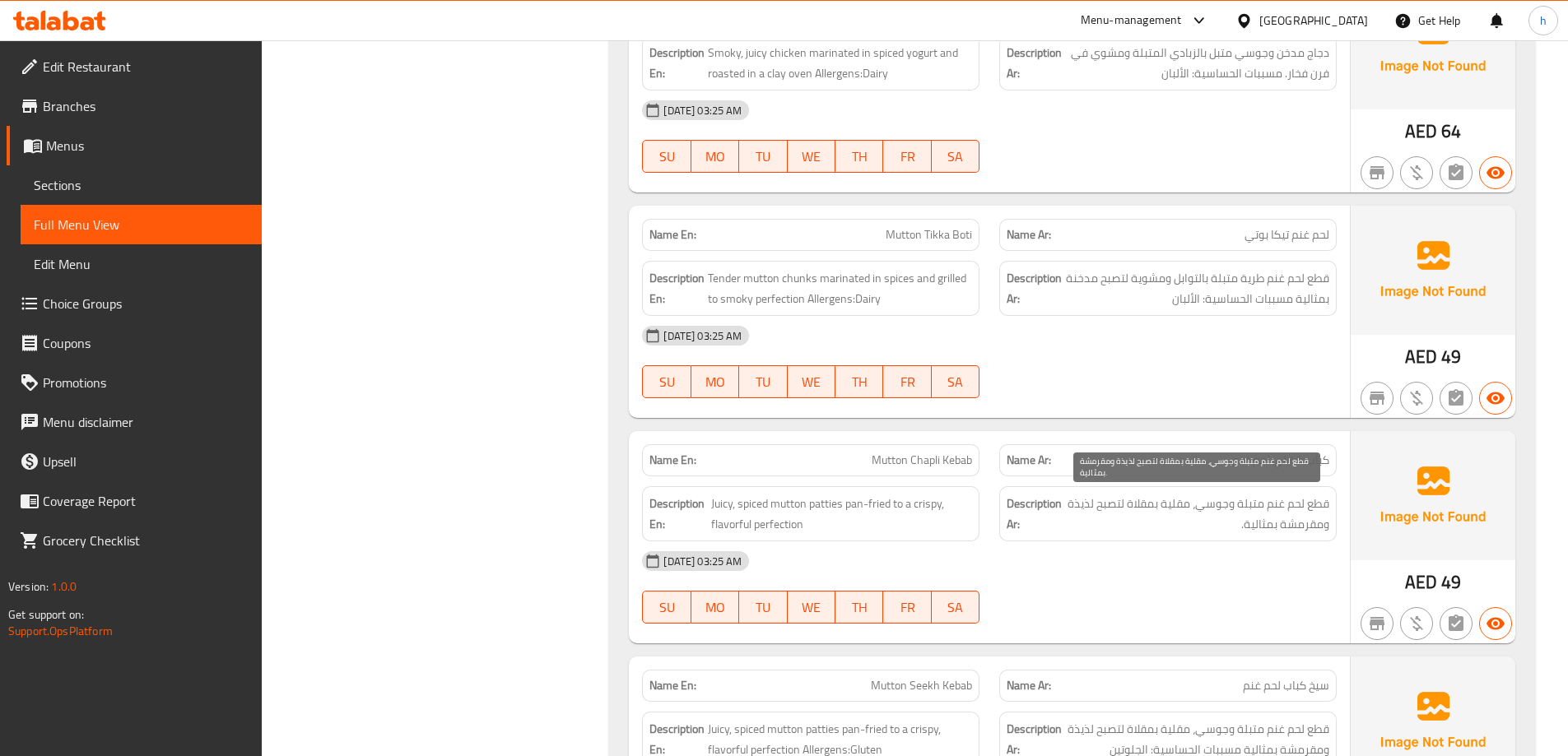
click at [1109, 503] on span "قطع لحم غنم متبلة وجوسي، مقلية بمقلاة لتصبح لذيذة ومقرمشة بمثالية." at bounding box center [1196, 514] width 264 height 40
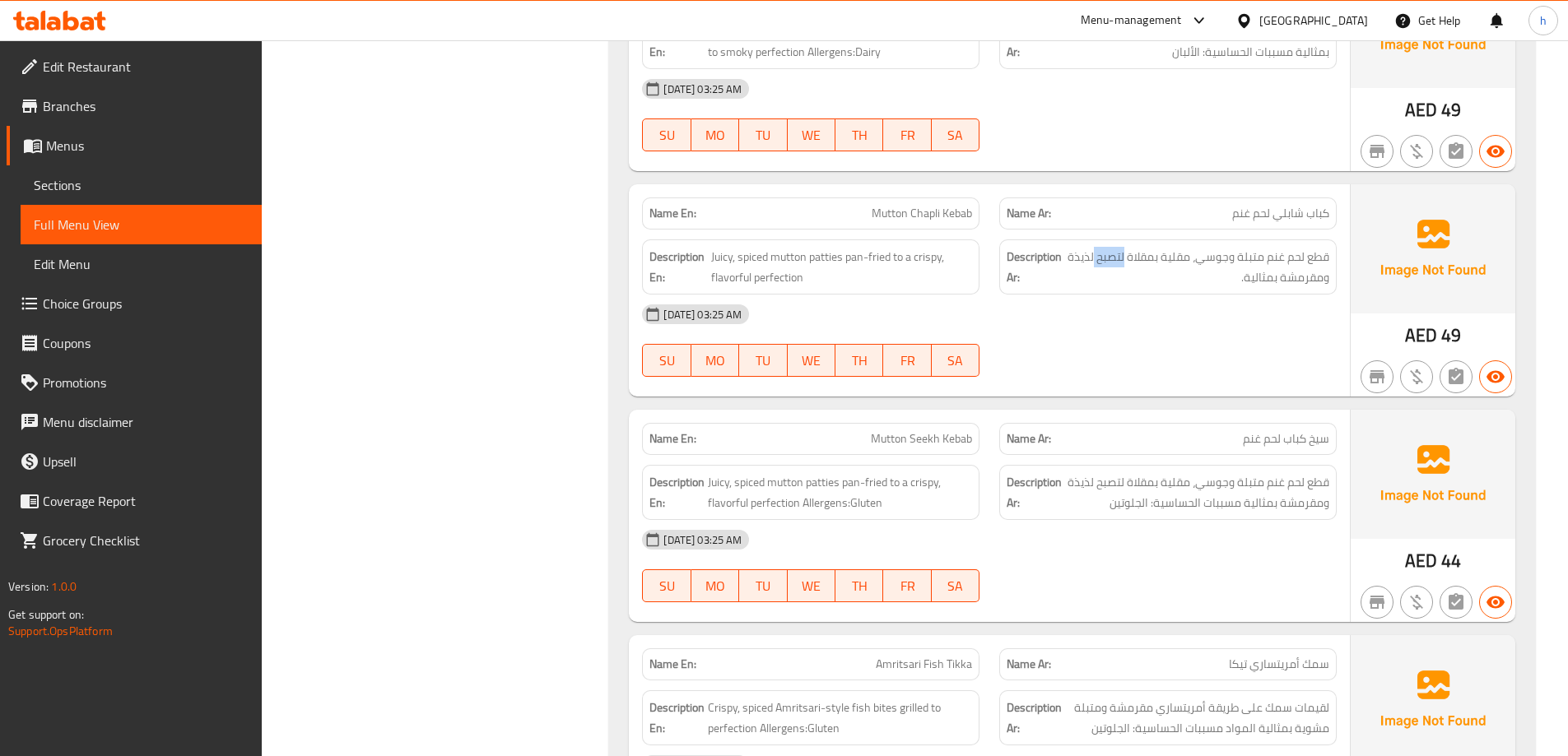
scroll to position [1457, 0]
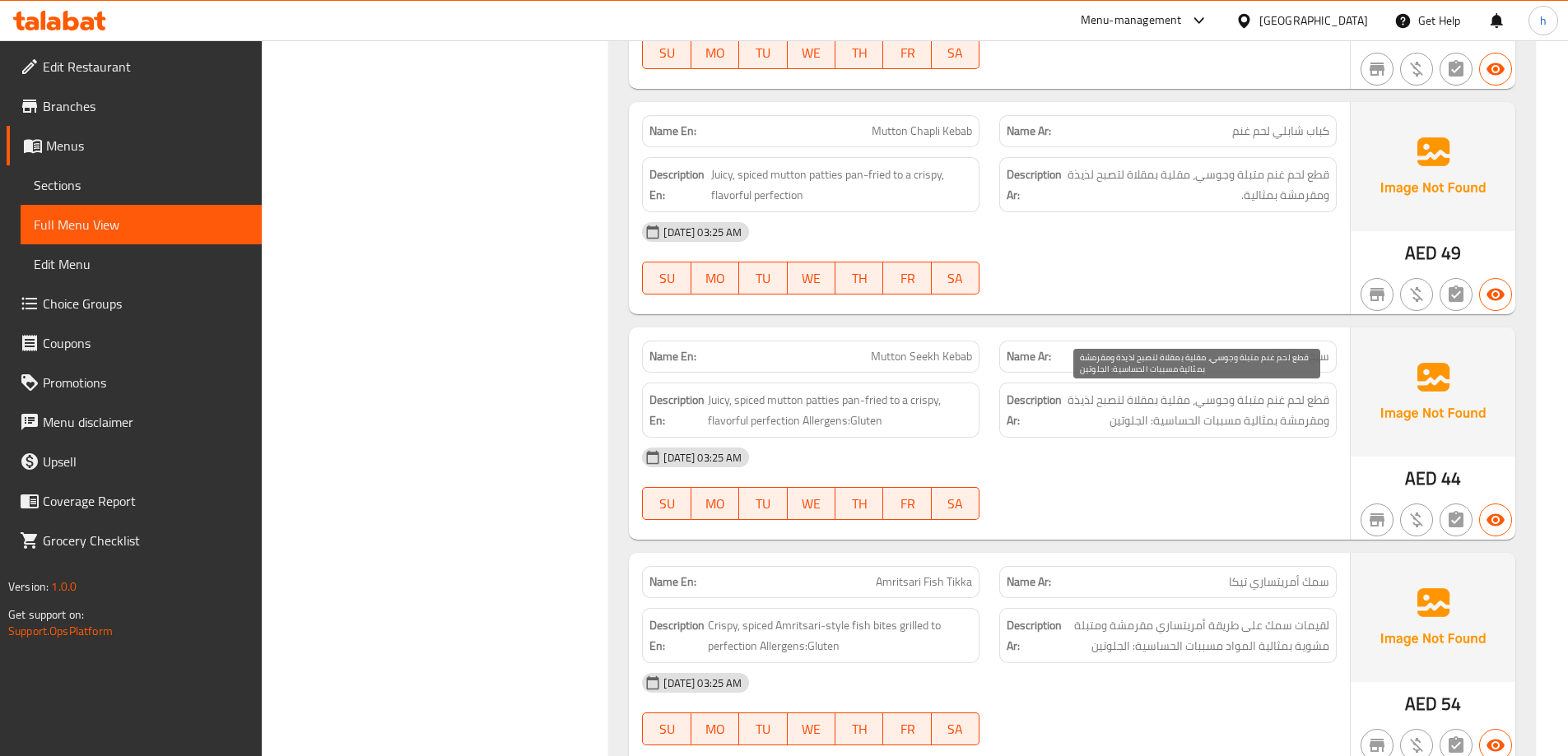
click at [1322, 405] on span "قطع لحم غنم متبلة وجوسي، مقلية بمقلاة لتصبح لذيذة ومقرمشة بمثالية مسببات الحساس…" at bounding box center [1196, 410] width 264 height 40
click at [1291, 403] on span "قطع لحم غنم متبلة وجوسي، مقلية بمقلاة لتصبح لذيذة ومقرمشة بمثالية مسببات الحساس…" at bounding box center [1196, 410] width 264 height 40
drag, startPoint x: 1192, startPoint y: 397, endPoint x: 1123, endPoint y: 394, distance: 69.1
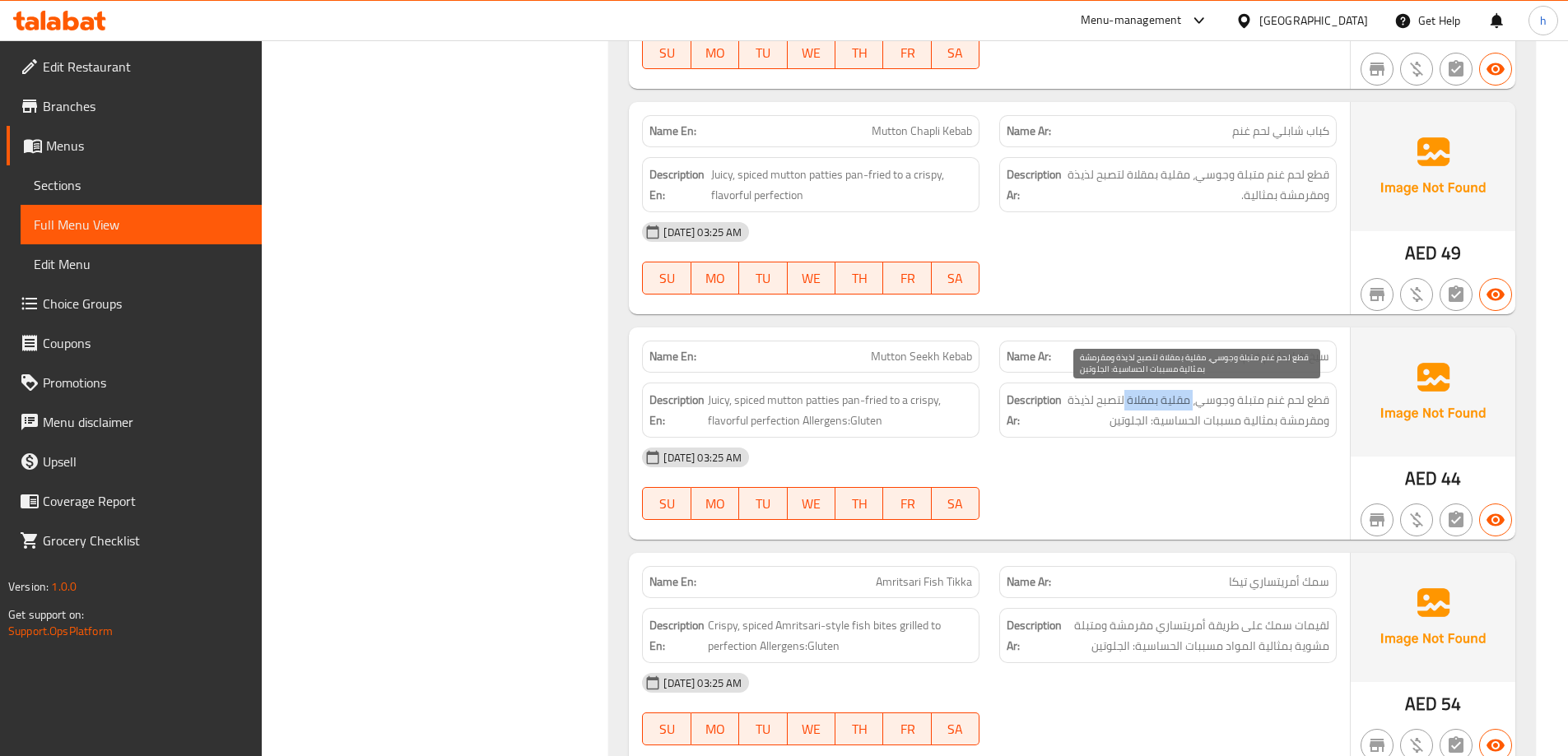
click at [1123, 394] on span "قطع لحم غنم متبلة وجوسي، مقلية بمقلاة لتصبح لذيذة ومقرمشة بمثالية مسببات الحساس…" at bounding box center [1196, 410] width 264 height 40
drag, startPoint x: 1101, startPoint y: 402, endPoint x: 1077, endPoint y: 401, distance: 24.0
click at [1077, 401] on span "قطع لحم غنم متبلة وجوسي، مقلية بمقلاة لتصبح لذيذة ومقرمشة بمثالية مسببات الحساس…" at bounding box center [1196, 410] width 264 height 40
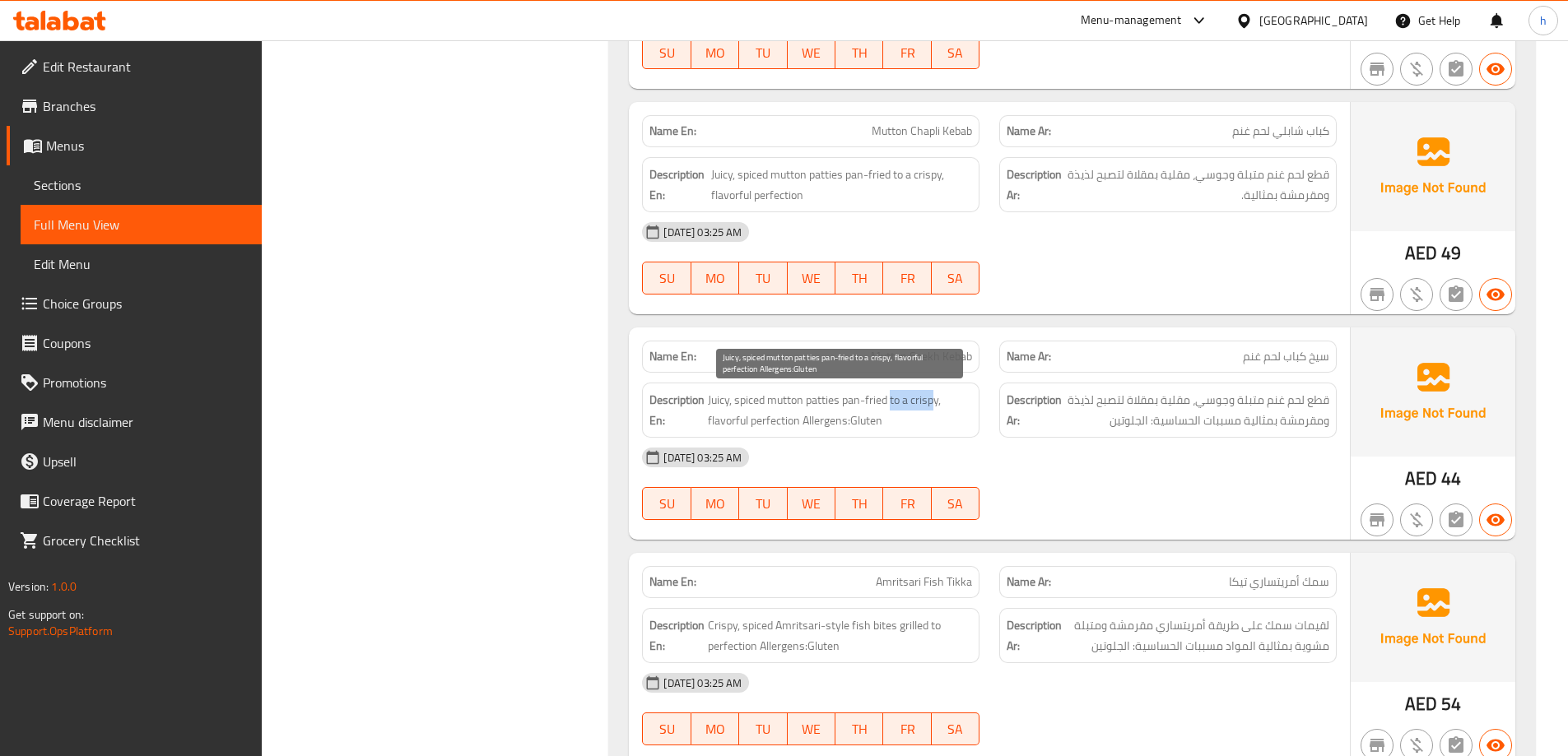
click at [933, 399] on span "Juicy, spiced mutton patties pan-fried to a crispy, flavorful perfection Allerg…" at bounding box center [839, 410] width 264 height 40
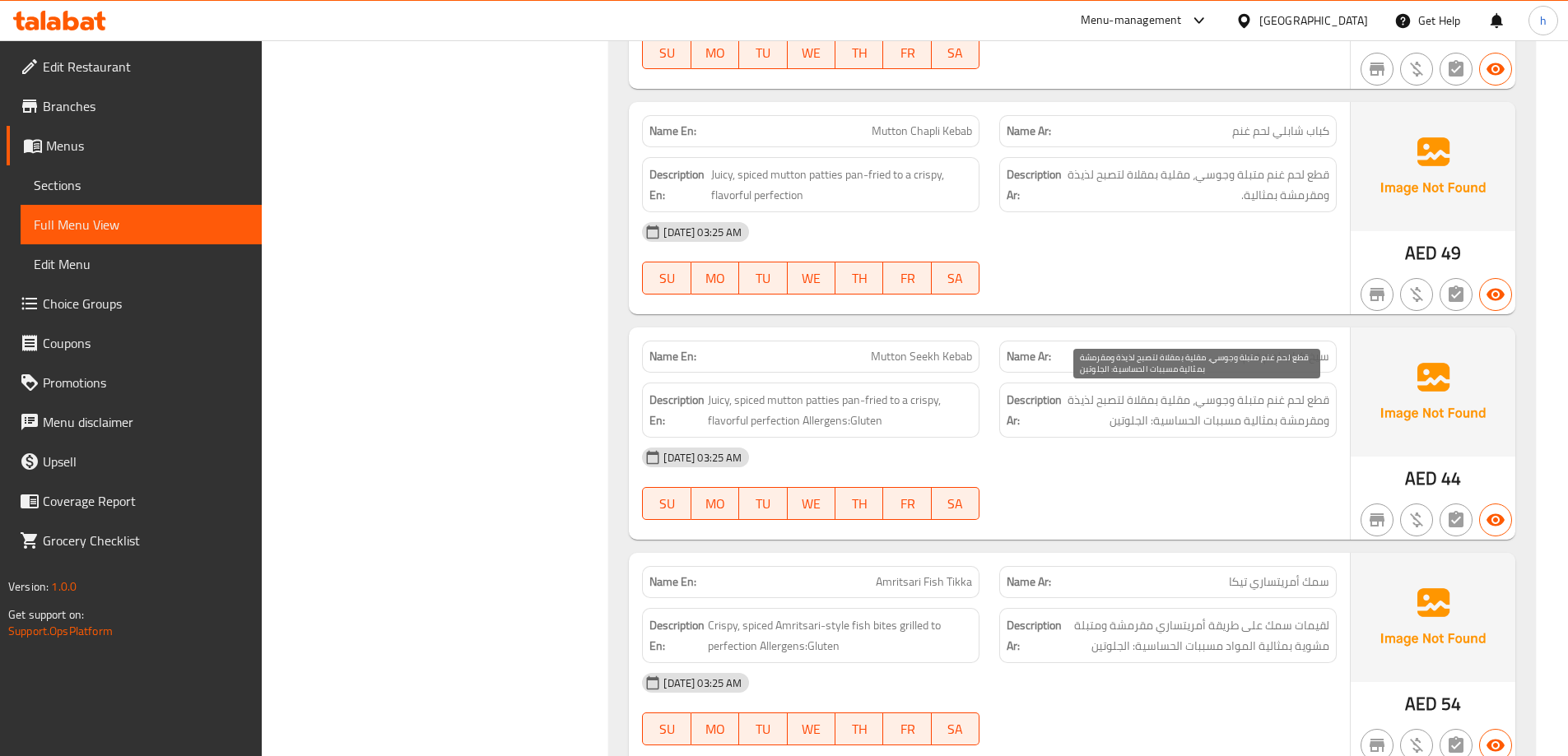
click at [1304, 414] on span "قطع لحم غنم متبلة وجوسي، مقلية بمقلاة لتصبح لذيذة ومقرمشة بمثالية مسببات الحساس…" at bounding box center [1196, 410] width 264 height 40
click at [1232, 412] on span "قطع لحم غنم متبلة وجوسي، مقلية بمقلاة لتصبح لذيذة ومقرمشة بمثالية مسببات الحساس…" at bounding box center [1196, 410] width 264 height 40
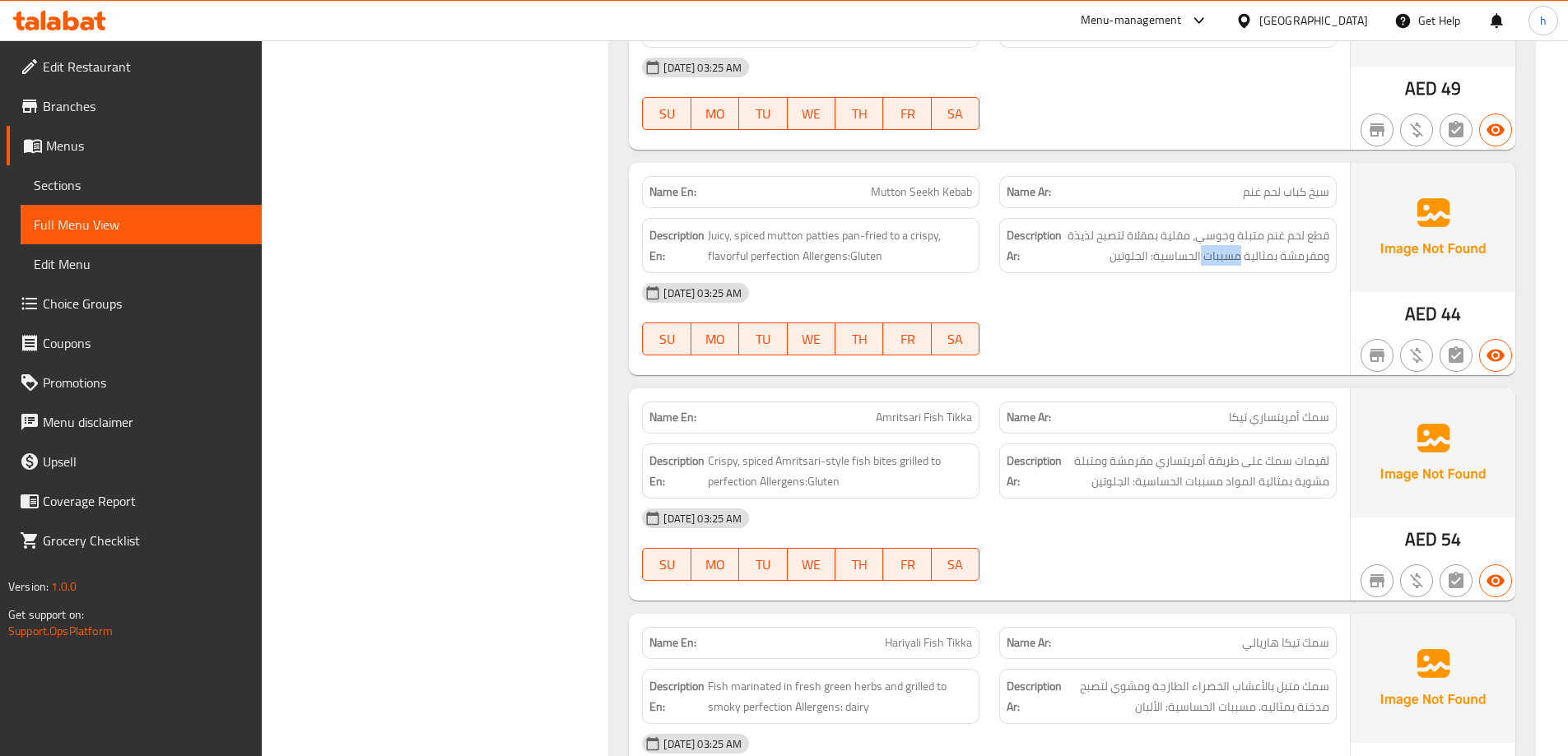
scroll to position [1703, 0]
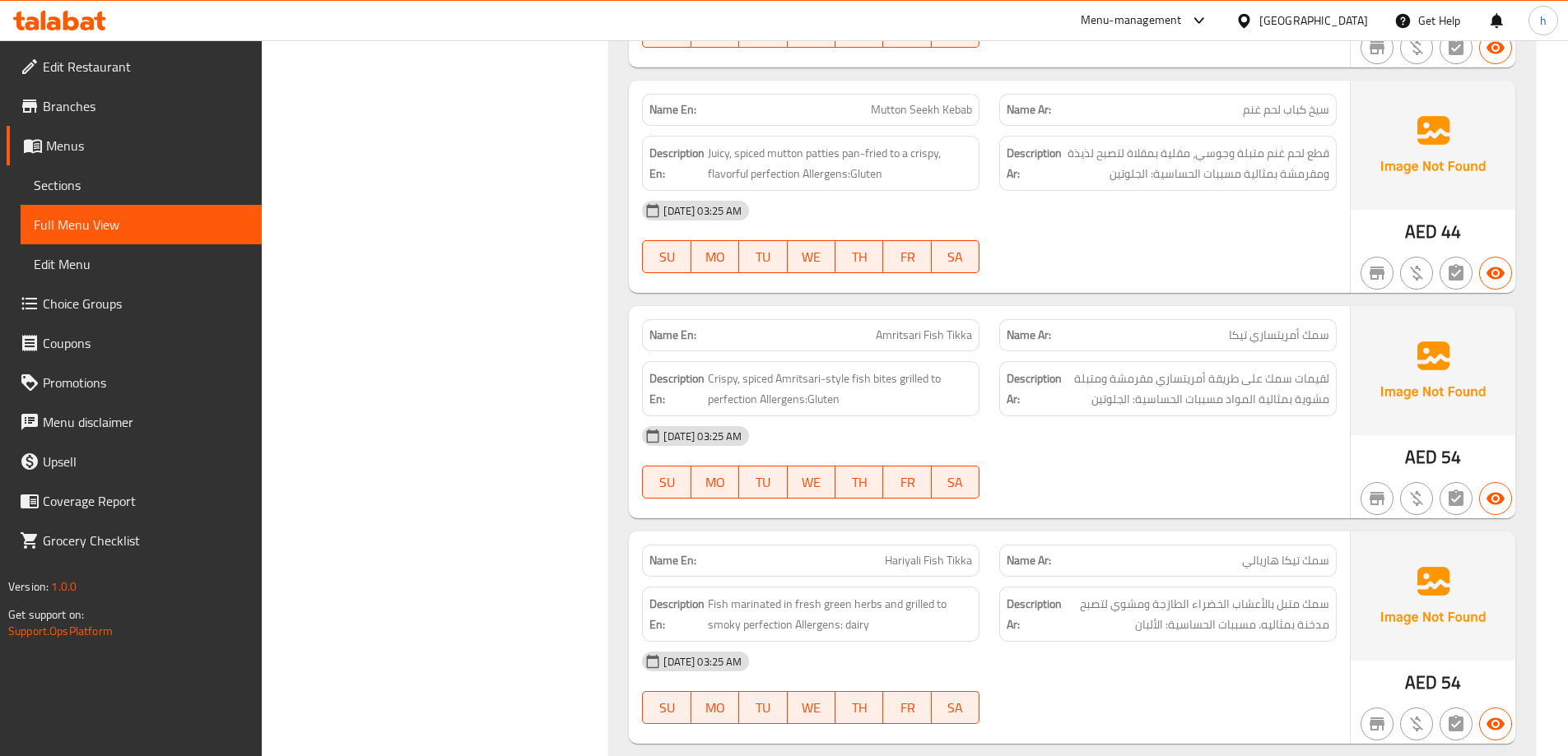
click at [905, 334] on span "Amritsari Fish Tikka" at bounding box center [924, 334] width 96 height 17
click at [1314, 376] on span "لقيمات سمك على طريقة أمريتساري مقرمشة ومتبلة مشوية بمثالية المواد مسببات الحساس…" at bounding box center [1196, 389] width 264 height 40
click at [1271, 379] on span "لقيمات سمك على طريقة أمريتساري مقرمشة ومتبلة مشوية بمثالية المواد مسببات الحساس…" at bounding box center [1196, 389] width 264 height 40
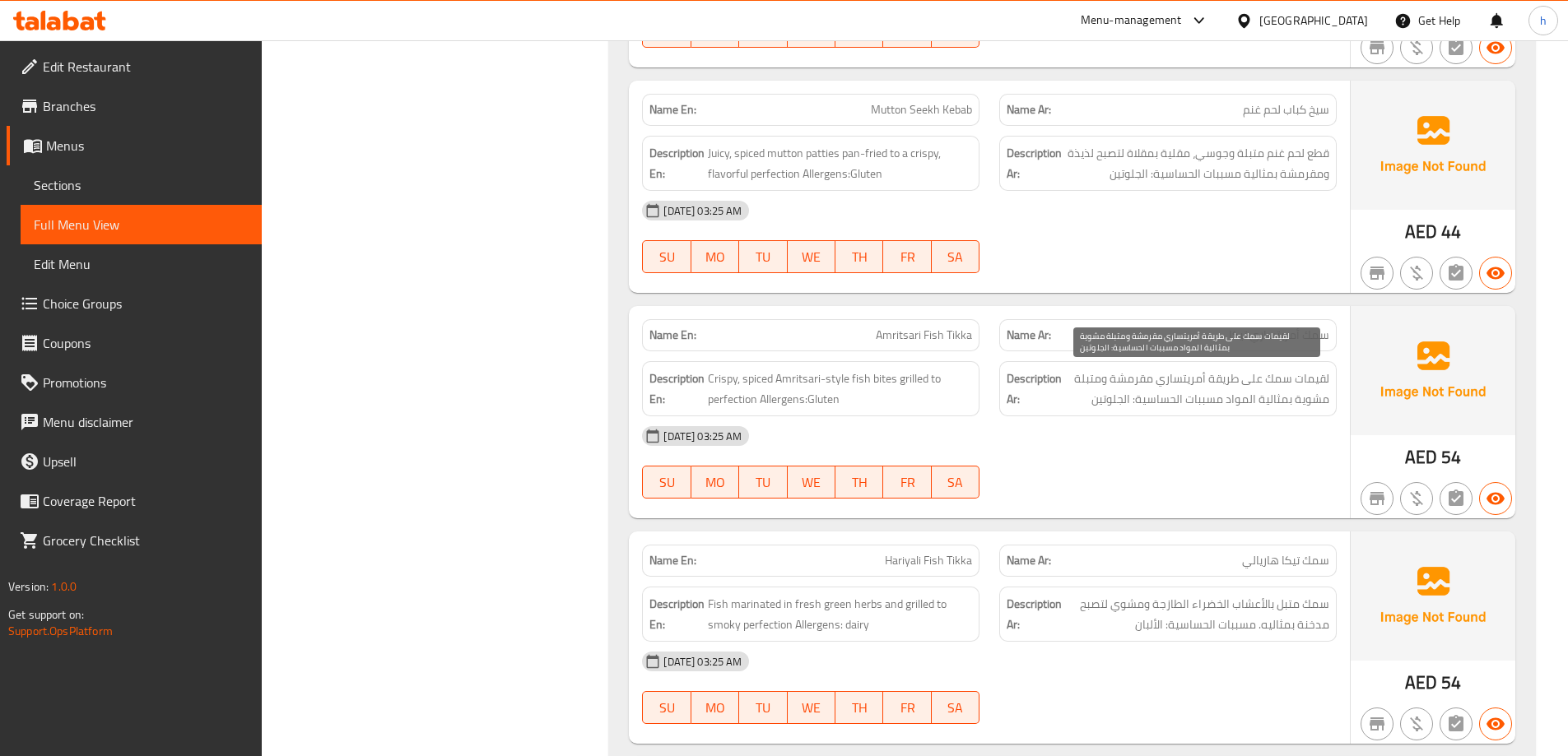
click at [1141, 385] on span "لقيمات سمك على طريقة أمريتساري مقرمشة ومتبلة مشوية بمثالية المواد مسببات الحساس…" at bounding box center [1196, 389] width 264 height 40
click at [1091, 377] on span "لقيمات سمك على طريقة أمريتساري مقرمشة ومتبلة مشوية بمثالية المواد مسببات الحساس…" at bounding box center [1196, 389] width 264 height 40
click at [1310, 403] on span "لقيمات سمك على طريقة أمريتساري مقرمشة ومتبلة مشوية بمثالية المواد مسببات الحساس…" at bounding box center [1196, 389] width 264 height 40
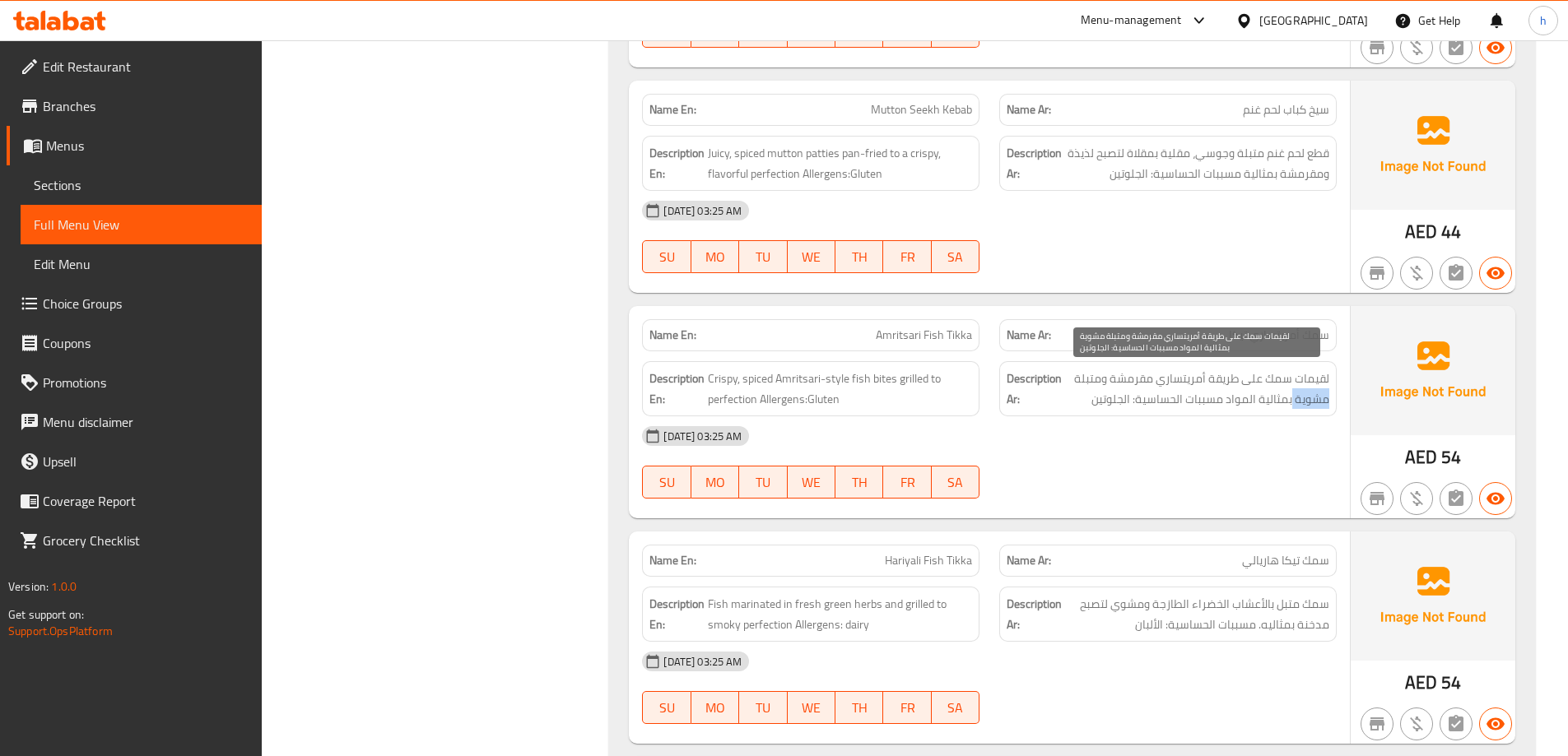
click at [1310, 403] on span "لقيمات سمك على طريقة أمريتساري مقرمشة ومتبلة مشوية بمثالية المواد مسببات الحساس…" at bounding box center [1196, 389] width 264 height 40
click at [1279, 405] on span "لقيمات سمك على طريقة أمريتساري مقرمشة ومتبلة مشوية بمثالية المواد مسببات الحساس…" at bounding box center [1196, 389] width 264 height 40
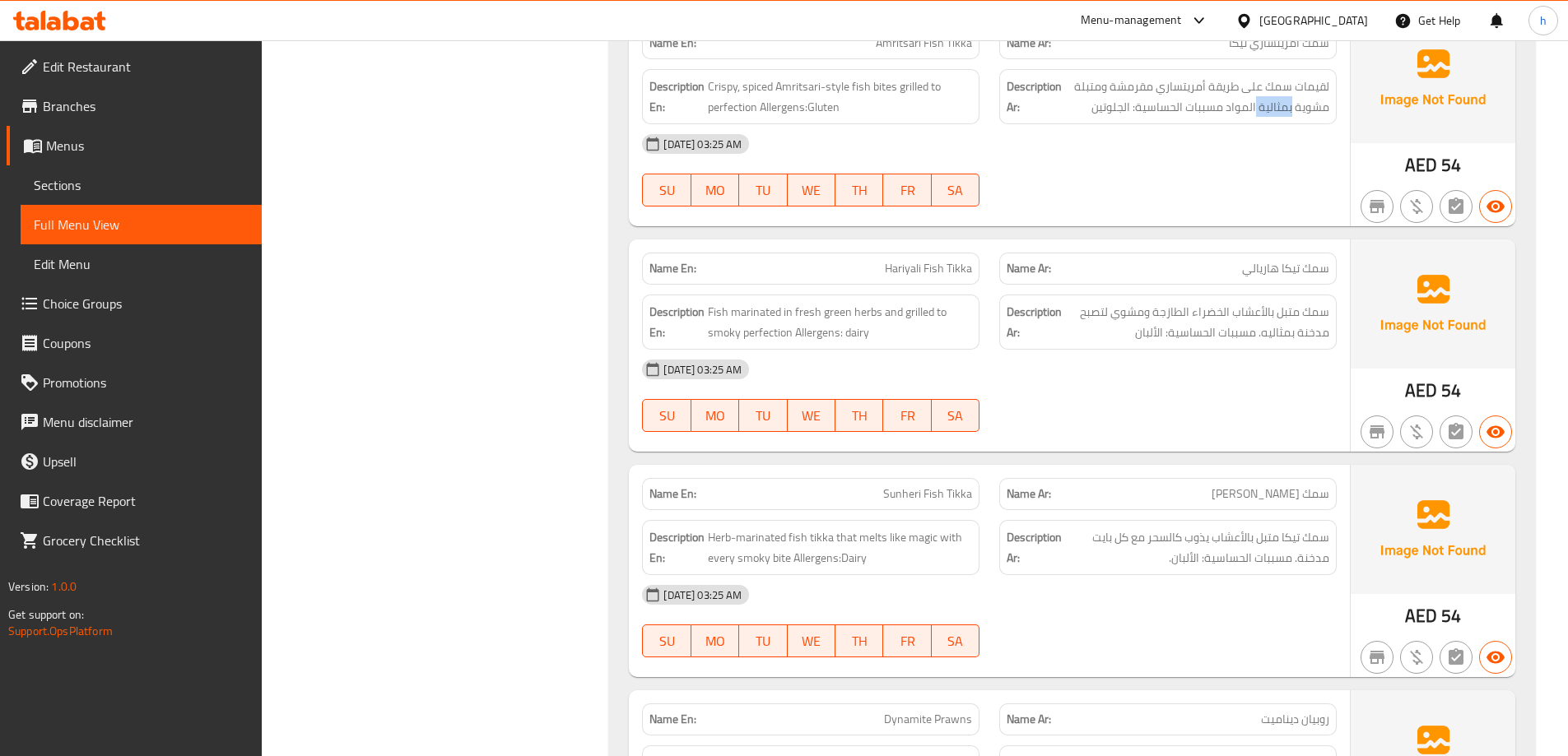
scroll to position [2033, 0]
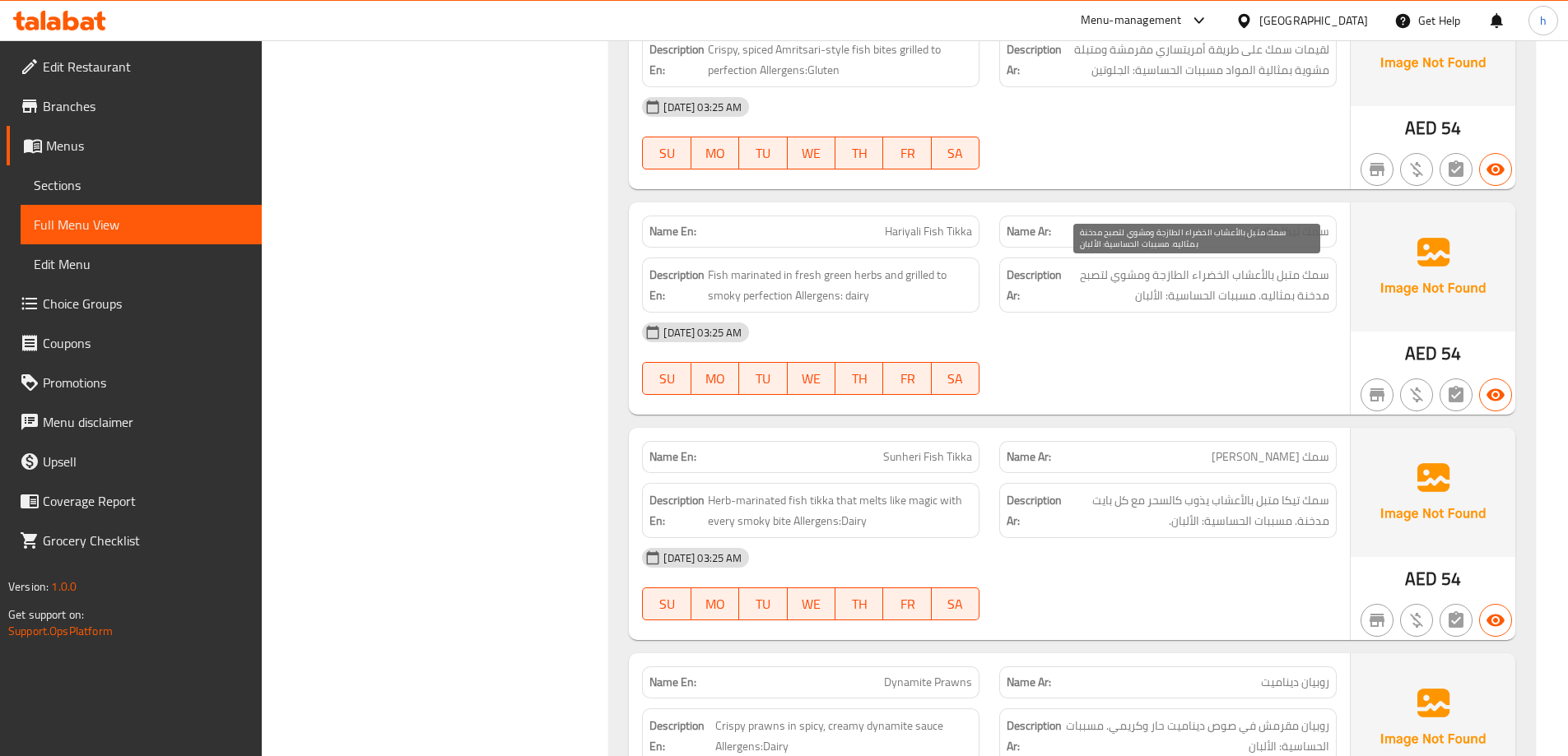
click at [1319, 274] on span "سمك متبل بالأعشاب الخضراء الطازجة ومشوي لتصبح مدخنة بمثاليه. مسببات الحساسية: ا…" at bounding box center [1196, 285] width 264 height 40
click at [1273, 278] on span "سمك متبل بالأعشاب الخضراء الطازجة ومشوي لتصبح مدخنة بمثاليه. مسببات الحساسية: ا…" at bounding box center [1196, 285] width 264 height 40
click at [1210, 278] on span "سمك متبل بالأعشاب الخضراء الطازجة ومشوي لتصبح مدخنة بمثاليه. مسببات الحساسية: ا…" at bounding box center [1196, 285] width 264 height 40
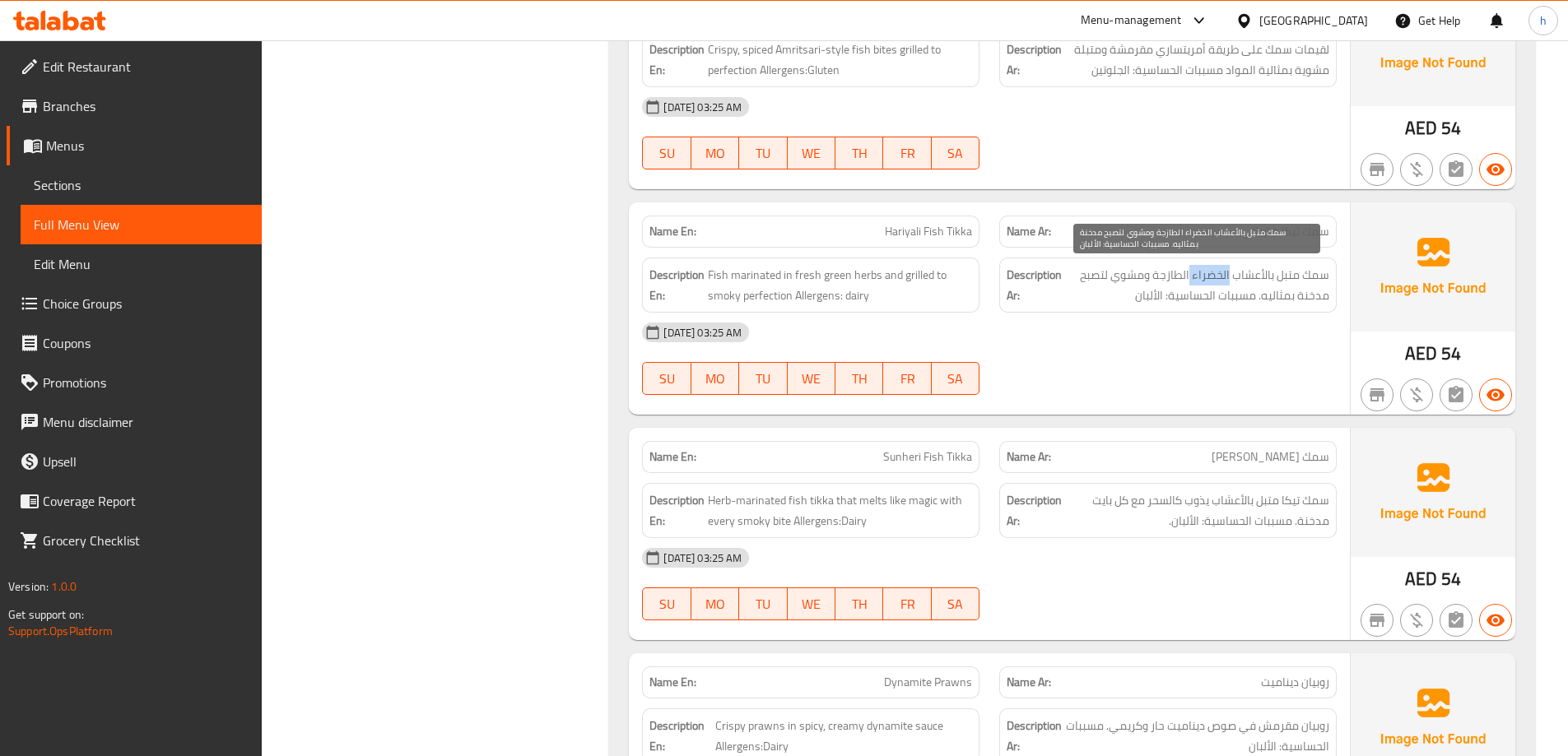
click at [1210, 278] on span "سمك متبل بالأعشاب الخضراء الطازجة ومشوي لتصبح مدخنة بمثاليه. مسببات الحساسية: ا…" at bounding box center [1196, 285] width 264 height 40
click at [1176, 276] on span "سمك متبل بالأعشاب الخضراء الطازجة ومشوي لتصبح مدخنة بمثاليه. مسببات الحساسية: ا…" at bounding box center [1196, 285] width 264 height 40
click at [1135, 272] on span "سمك متبل بالأعشاب الخضراء الطازجة ومشوي لتصبح مدخنة بمثاليه. مسببات الحساسية: ا…" at bounding box center [1196, 285] width 264 height 40
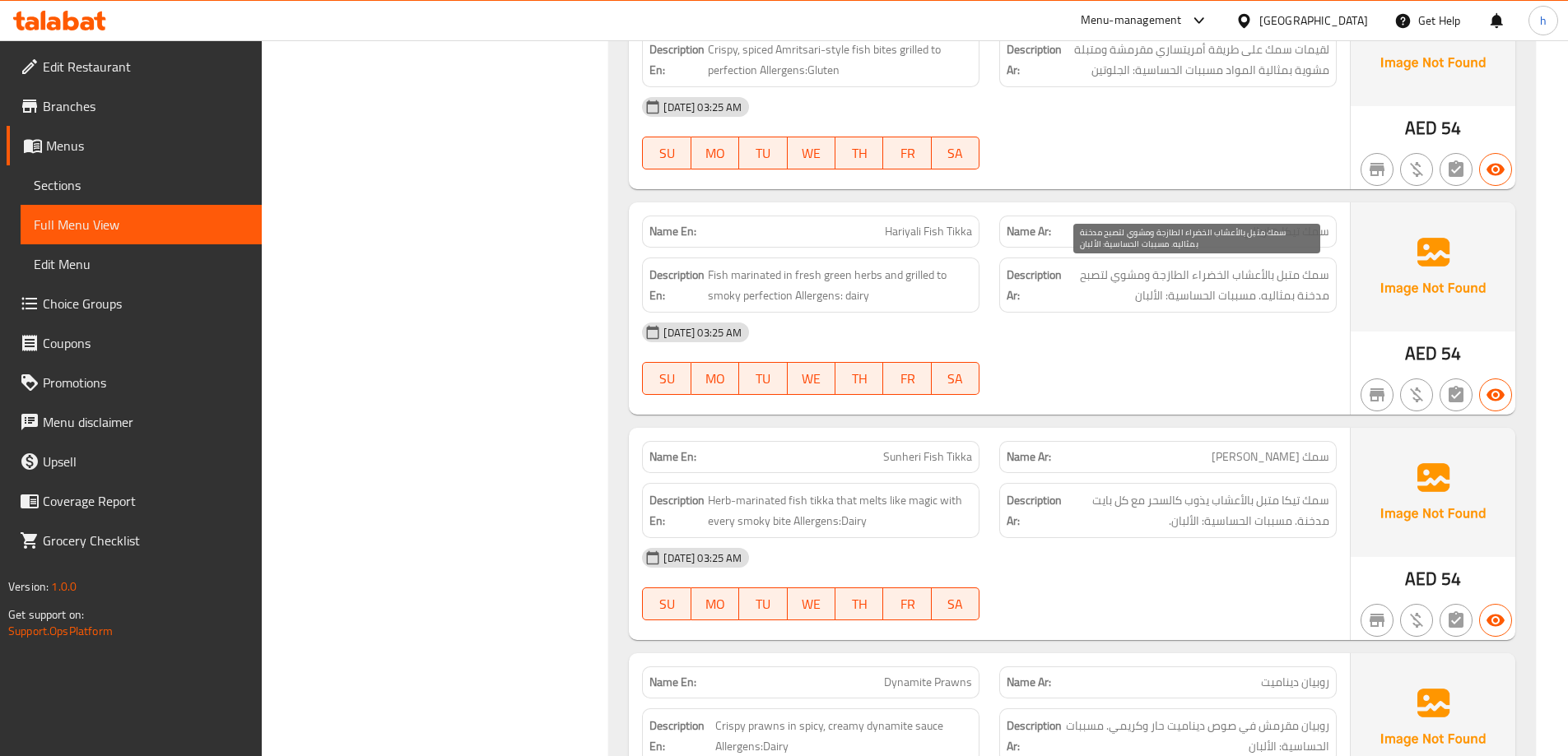
click at [1099, 276] on span "سمك متبل بالأعشاب الخضراء الطازجة ومشوي لتصبح مدخنة بمثاليه. مسببات الحساسية: ا…" at bounding box center [1196, 285] width 264 height 40
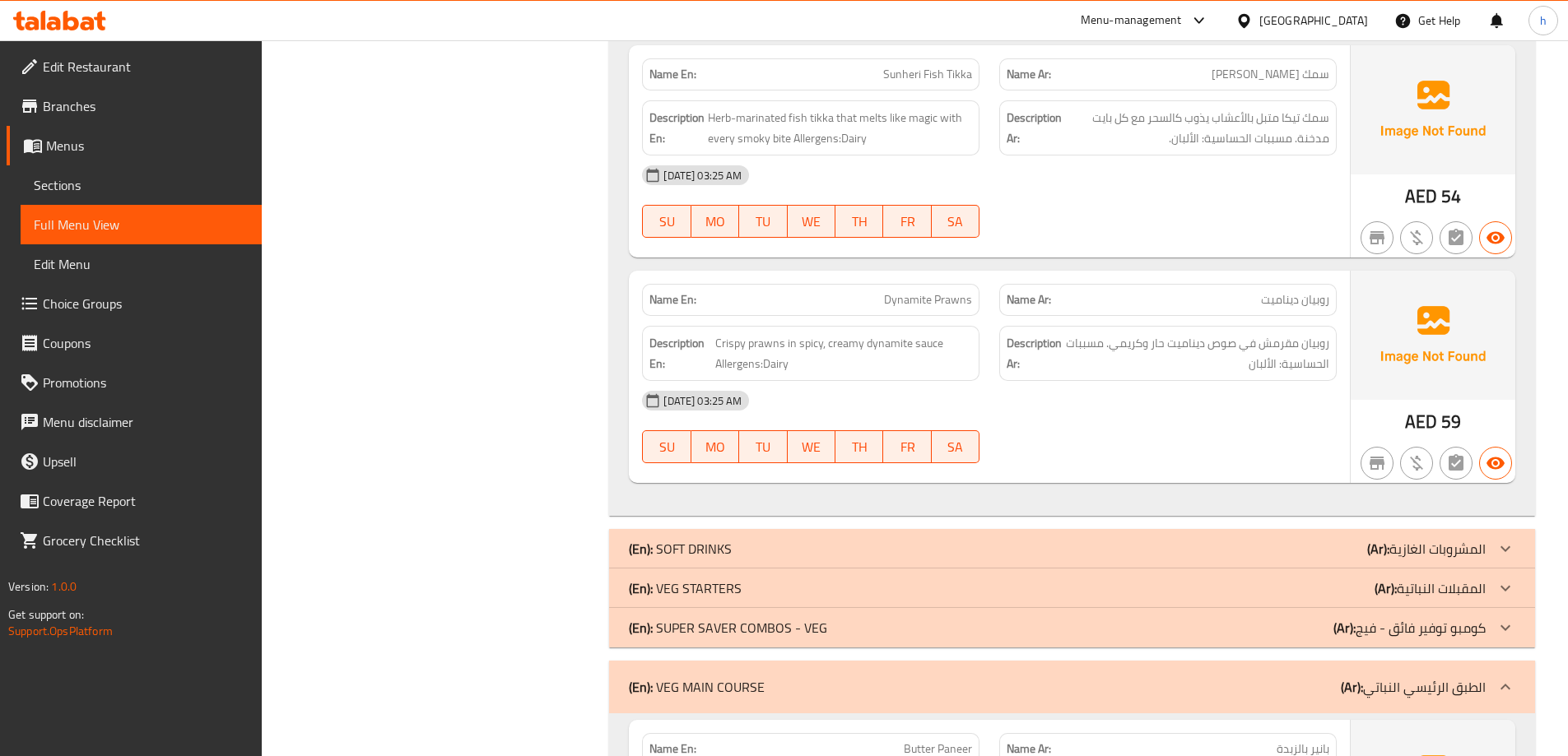
scroll to position [2444, 0]
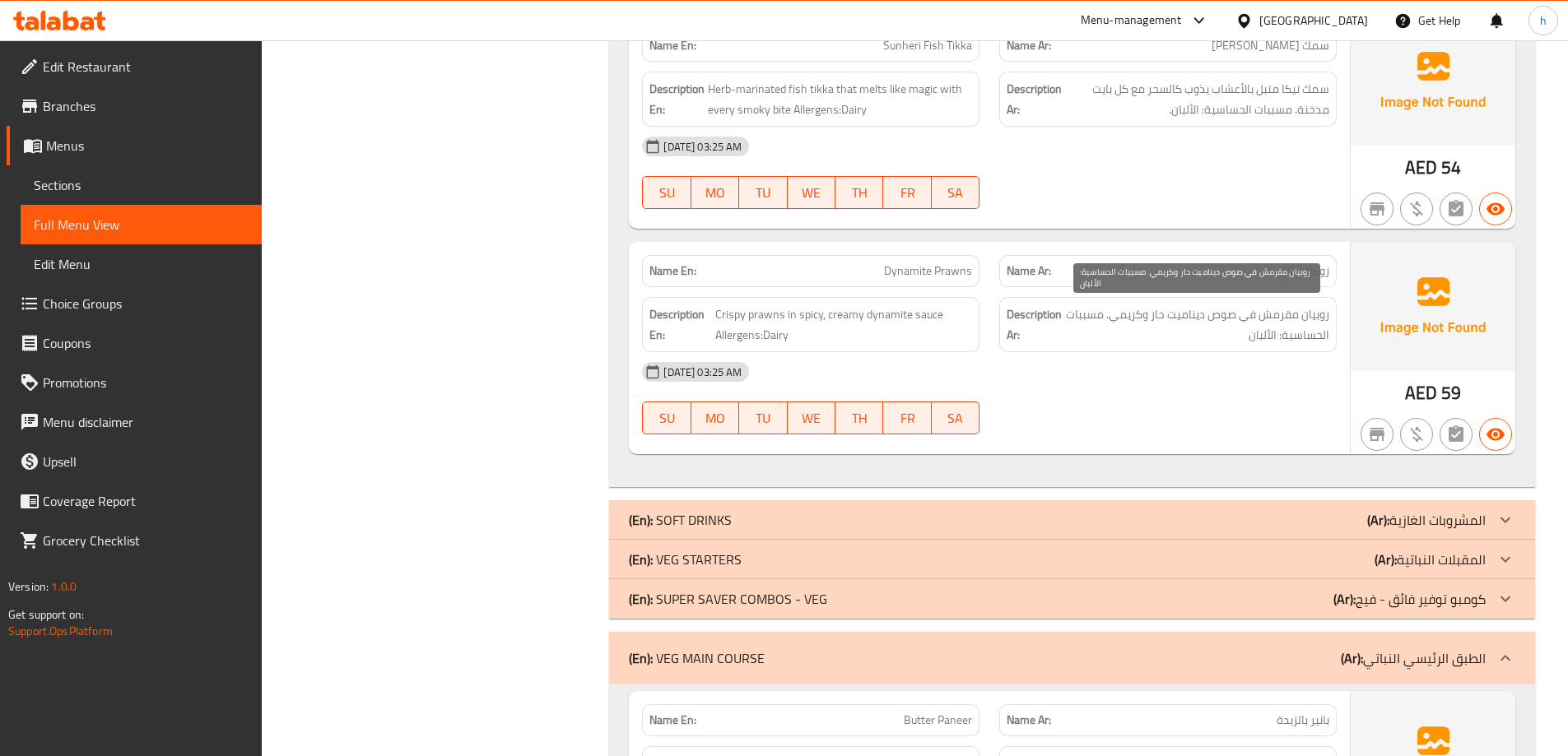
click at [1313, 322] on span "روبيان مقرمش في صوص ديناميت حار وكريمي. مسببات الحساسية: الألبان" at bounding box center [1196, 325] width 264 height 40
click at [1284, 317] on span "روبيان مقرمش في صوص ديناميت حار وكريمي. مسببات الحساسية: الألبان" at bounding box center [1196, 325] width 264 height 40
click at [1224, 317] on span "روبيان مقرمش في صوص ديناميت حار وكريمي. مسببات الحساسية: الألبان" at bounding box center [1196, 325] width 264 height 40
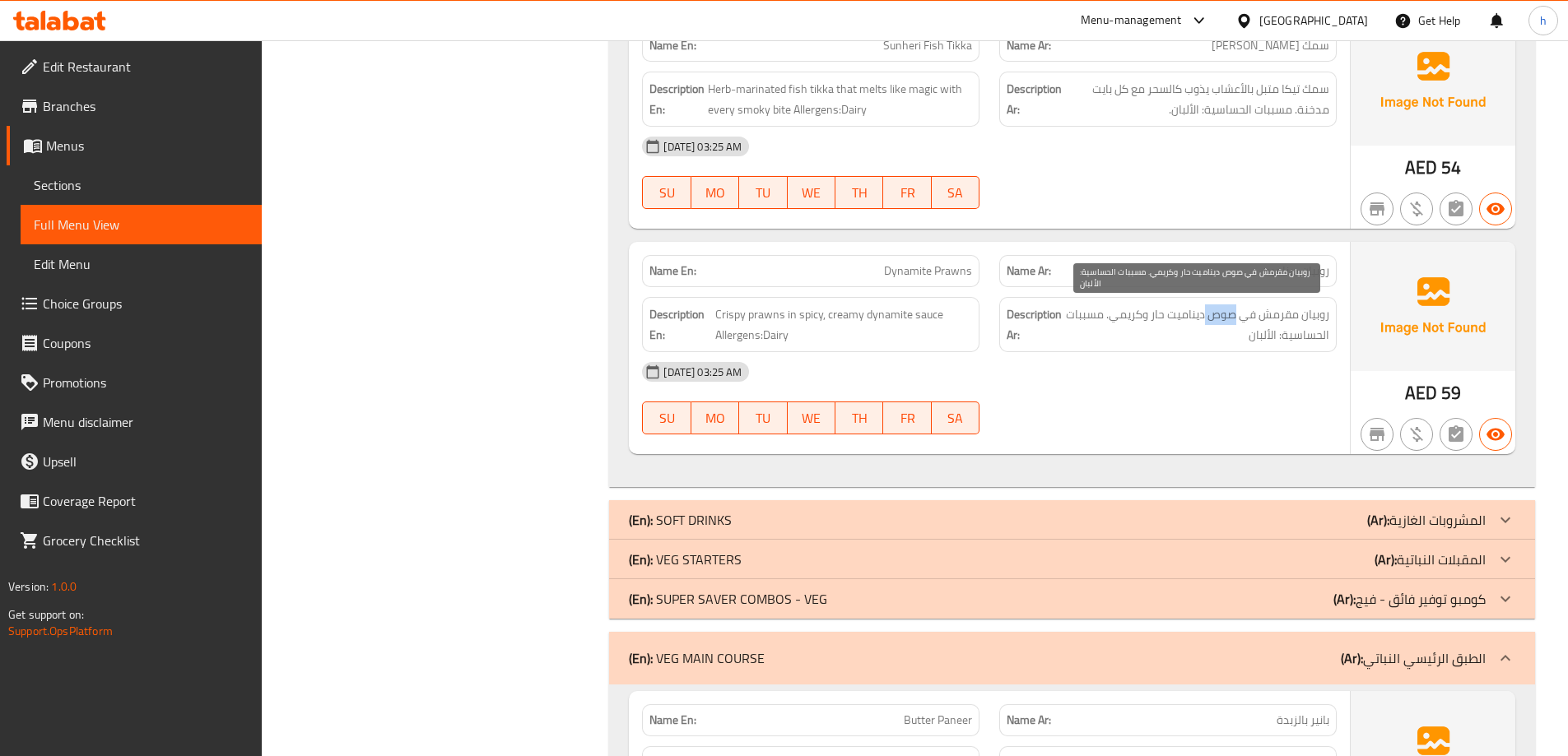
click at [1224, 317] on span "روبيان مقرمش في صوص ديناميت حار وكريمي. مسببات الحساسية: الألبان" at bounding box center [1196, 325] width 264 height 40
click at [1186, 317] on span "روبيان مقرمش في صوص ديناميت حار وكريمي. مسببات الحساسية: الألبان" at bounding box center [1196, 325] width 264 height 40
click at [1161, 320] on span "روبيان مقرمش في صوص ديناميت حار وكريمي. مسببات الحساسية: الألبان" at bounding box center [1196, 325] width 264 height 40
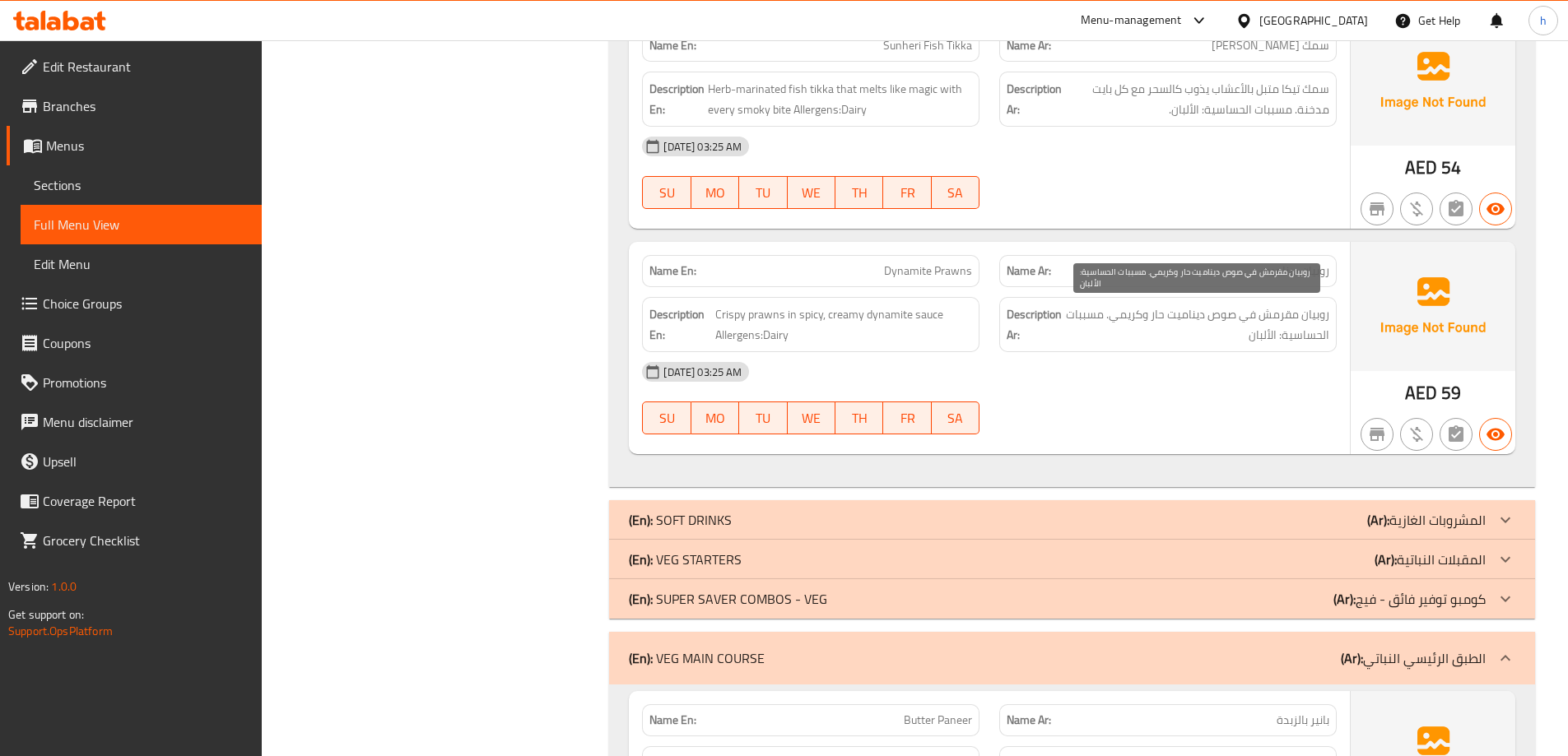
click at [1135, 315] on span "روبيان مقرمش في صوص ديناميت حار وكريمي. مسببات الحساسية: الألبان" at bounding box center [1196, 325] width 264 height 40
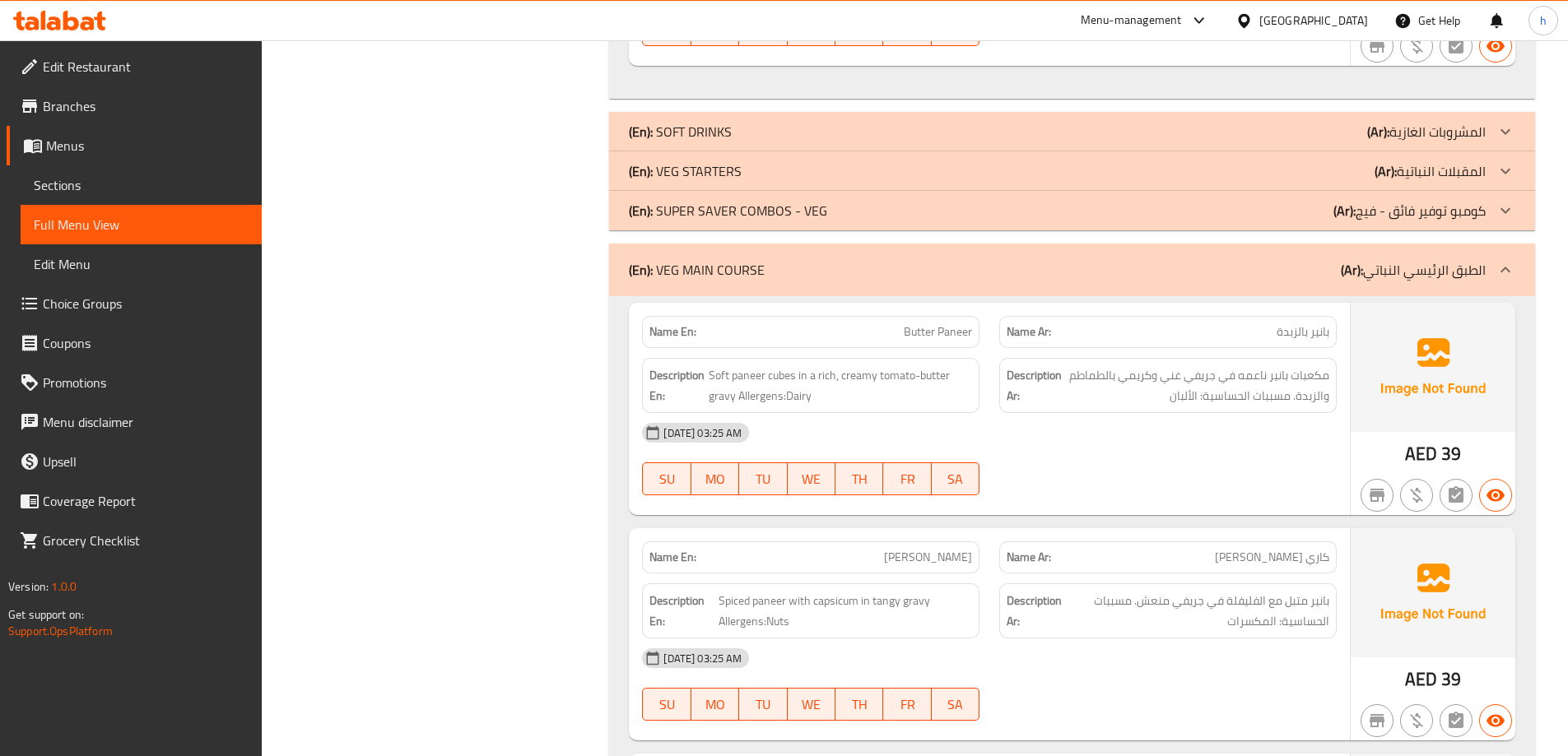
scroll to position [2938, 0]
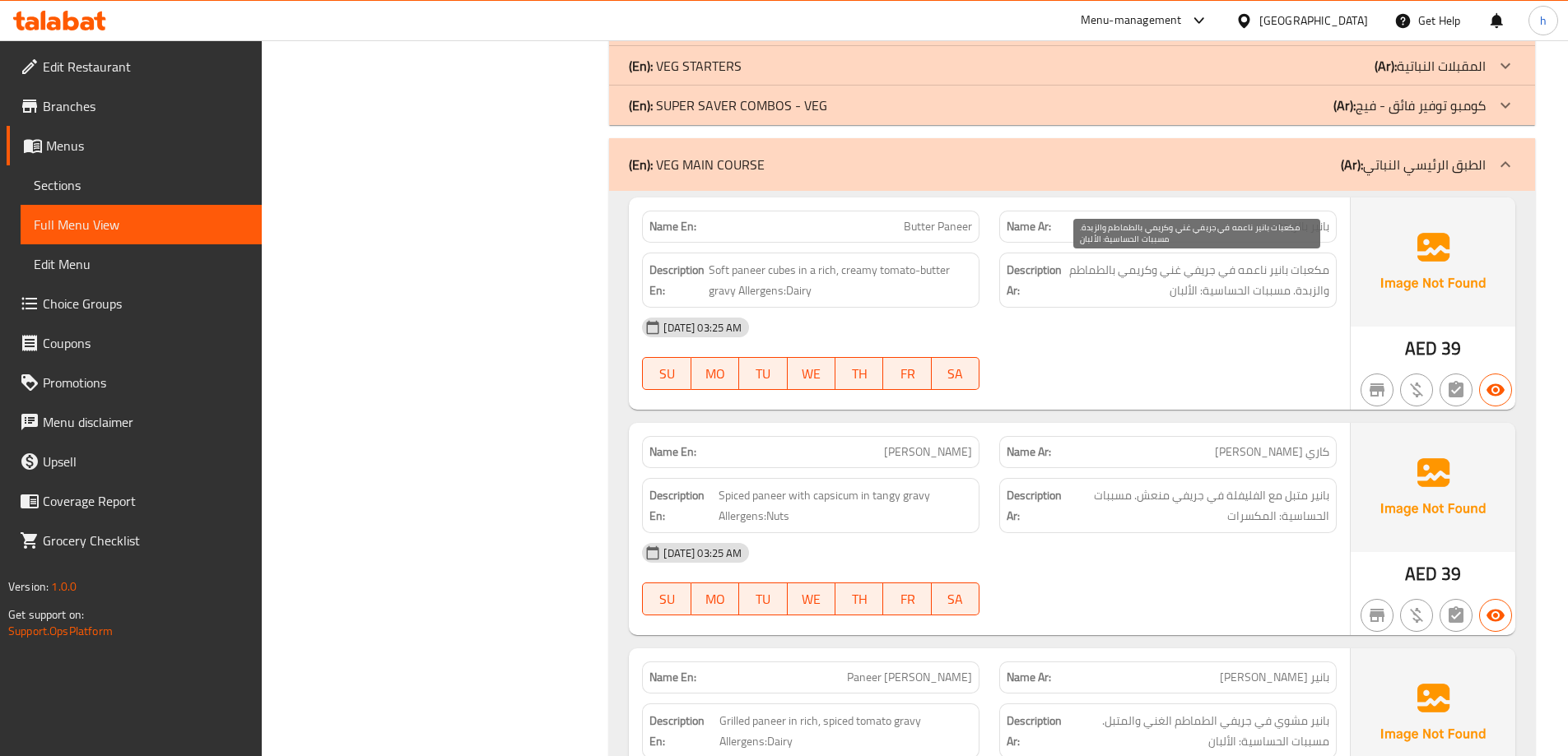
click at [1314, 267] on span "مكعبات بانير ناعمه في جريفي غني وكريمي بالطماطم والزبدة. مسببات الحساسية: الألب…" at bounding box center [1196, 280] width 264 height 40
click at [1285, 271] on span "مكعبات بانير ناعمه في جريفي غني وكريمي بالطماطم والزبدة. مسببات الحساسية: الألب…" at bounding box center [1196, 280] width 264 height 40
click at [1251, 273] on span "مكعبات بانير ناعمه في جريفي غني وكريمي بالطماطم والزبدة. مسببات الحساسية: الألب…" at bounding box center [1196, 280] width 264 height 40
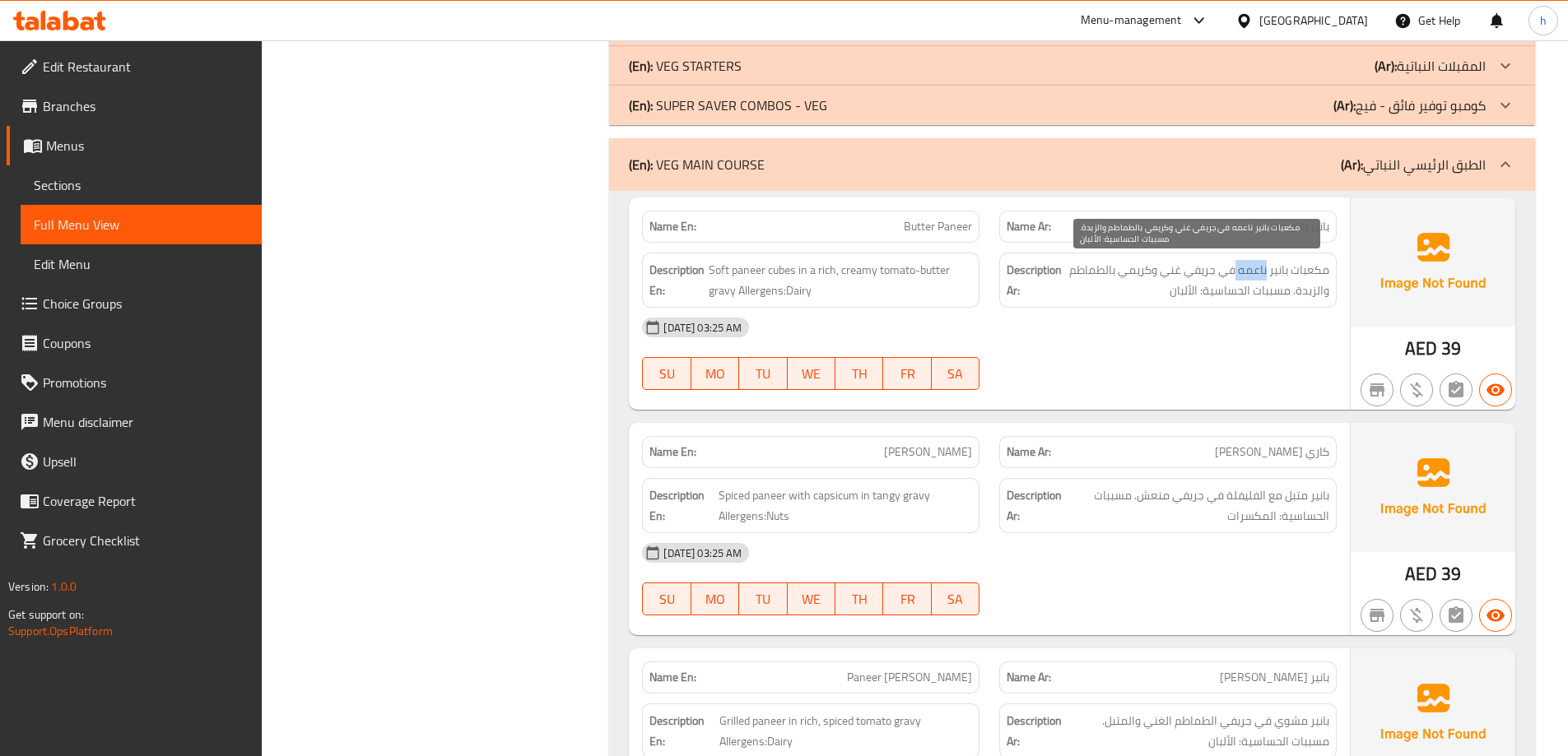
click at [1251, 273] on span "مكعبات بانير ناعمه في جريفي غني وكريمي بالطماطم والزبدة. مسببات الحساسية: الألب…" at bounding box center [1196, 280] width 264 height 40
click at [1239, 272] on span "مكعبات بانير ناعمه في جريفي غني وكريمي بالطماطم والزبدة. مسببات الحساسية: الألب…" at bounding box center [1196, 280] width 264 height 40
drag, startPoint x: 1242, startPoint y: 271, endPoint x: 1172, endPoint y: 268, distance: 70.1
click at [1172, 268] on span "مكعبات بانير ناعمه في جريفي غني وكريمي بالطماطم والزبدة. مسببات الحساسية: الألب…" at bounding box center [1196, 280] width 264 height 40
click at [1183, 272] on span "مكعبات بانير ناعمه في جريفي غني وكريمي بالطماطم والزبدة. مسببات الحساسية: الألب…" at bounding box center [1196, 280] width 264 height 40
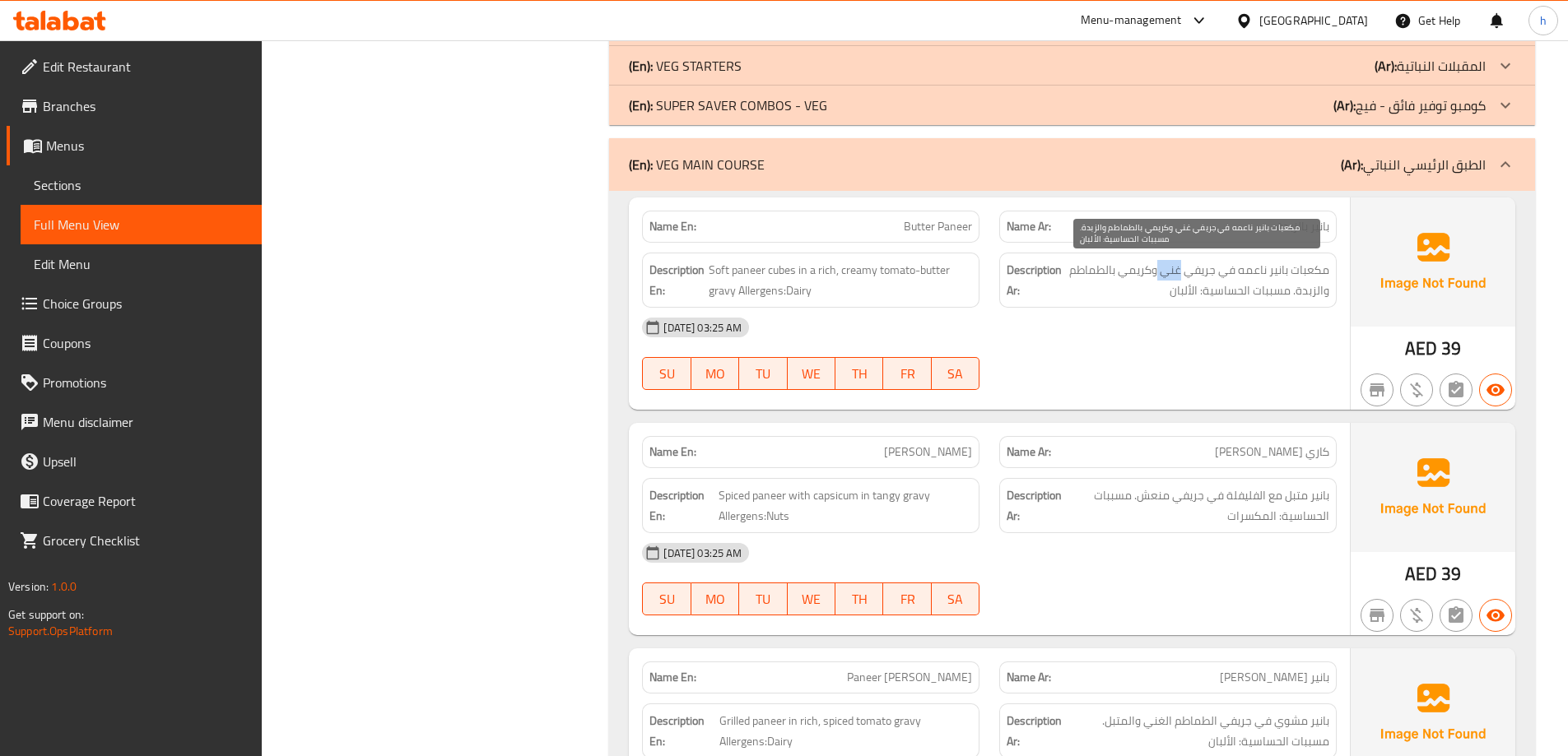
click at [1183, 272] on span "مكعبات بانير ناعمه في جريفي غني وكريمي بالطماطم والزبدة. مسببات الحساسية: الألب…" at bounding box center [1196, 280] width 264 height 40
click at [1151, 273] on span "مكعبات بانير ناعمه في جريفي غني وكريمي بالطماطم والزبدة. مسببات الحساسية: الألب…" at bounding box center [1196, 280] width 264 height 40
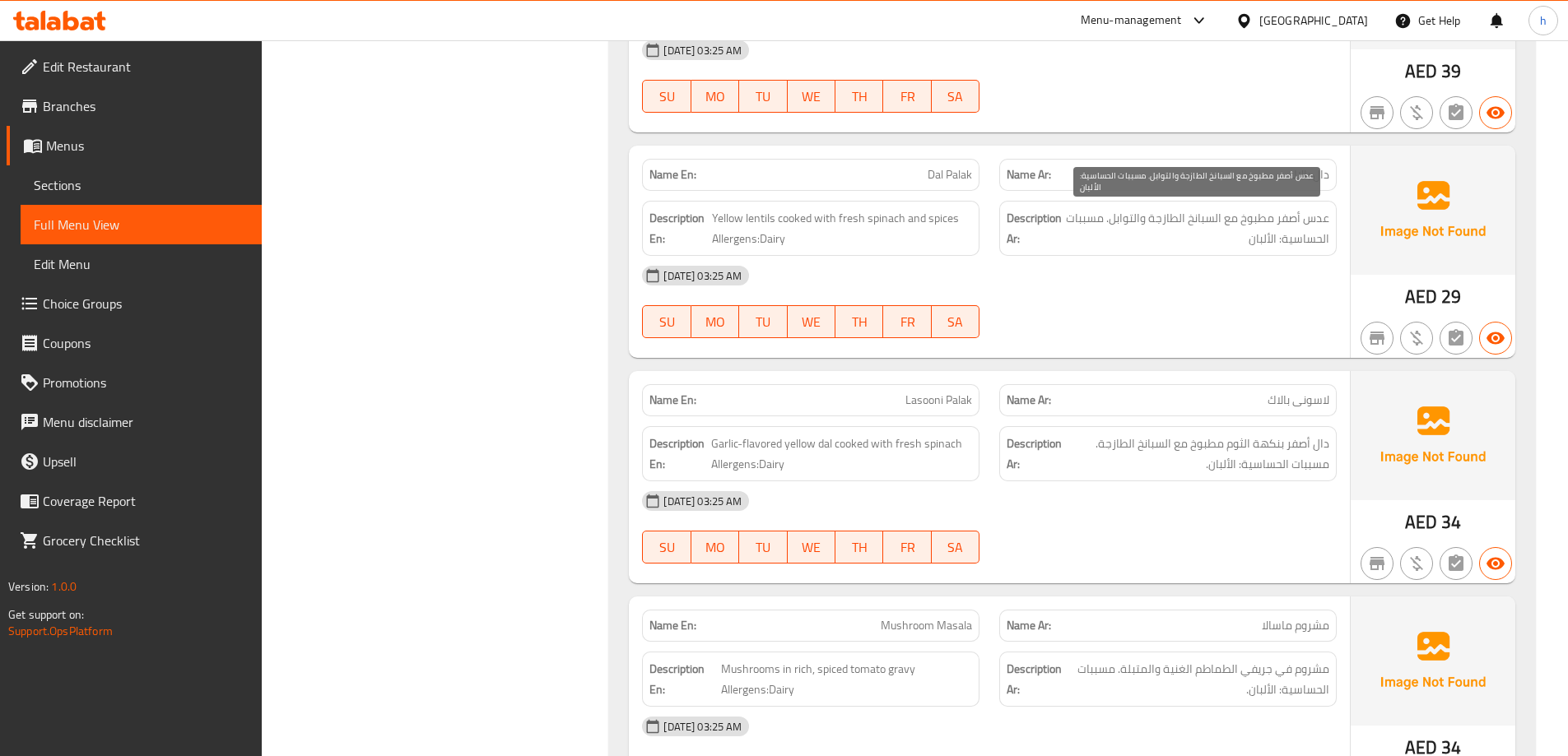
scroll to position [4830, 0]
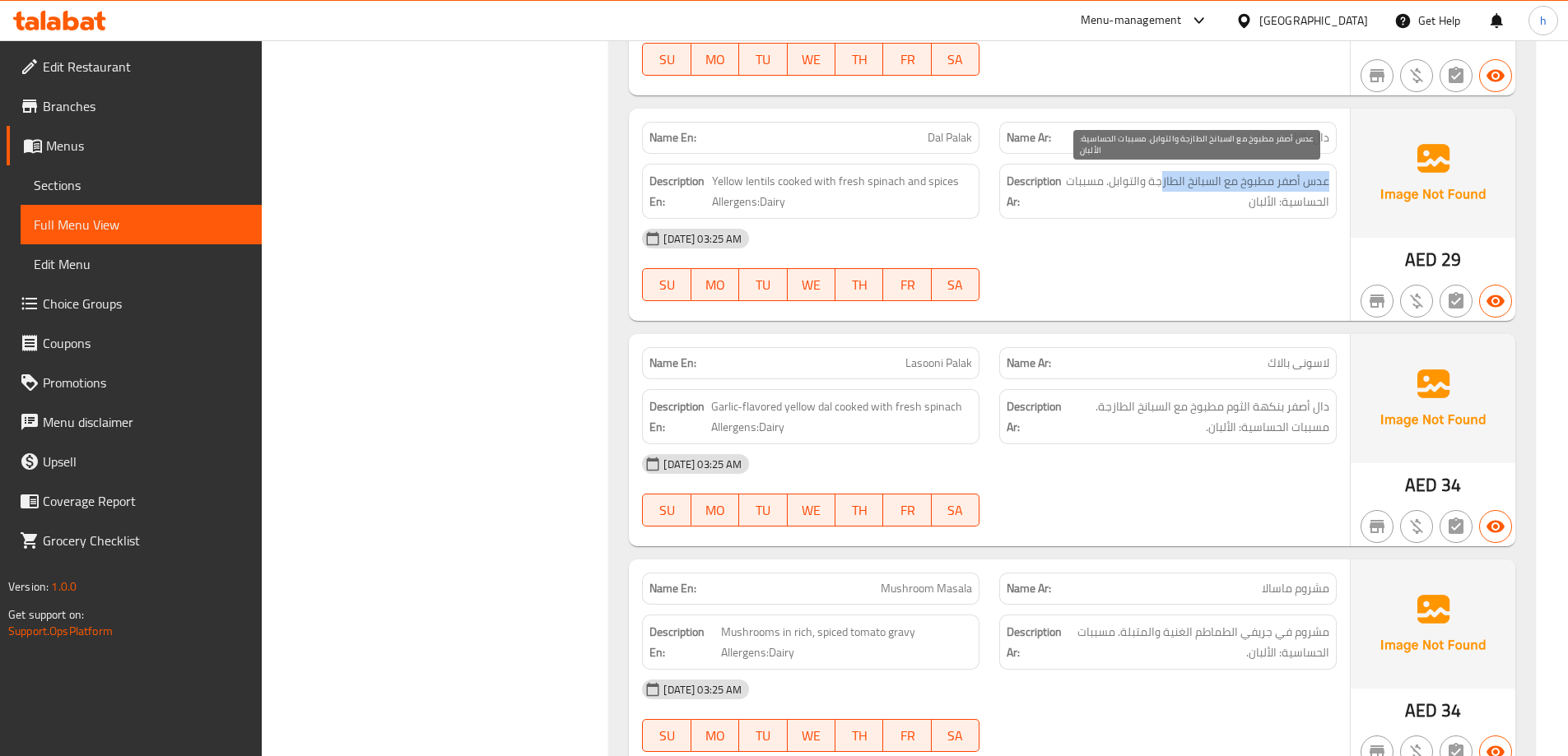
drag, startPoint x: 1331, startPoint y: 182, endPoint x: 1163, endPoint y: 190, distance: 168.2
click at [1163, 190] on div "Description Ar: عدس أصفر مطبوخ مع السبانخ الطازجة والتوابل. مسببات الحساسية: ال…" at bounding box center [1168, 191] width 337 height 55
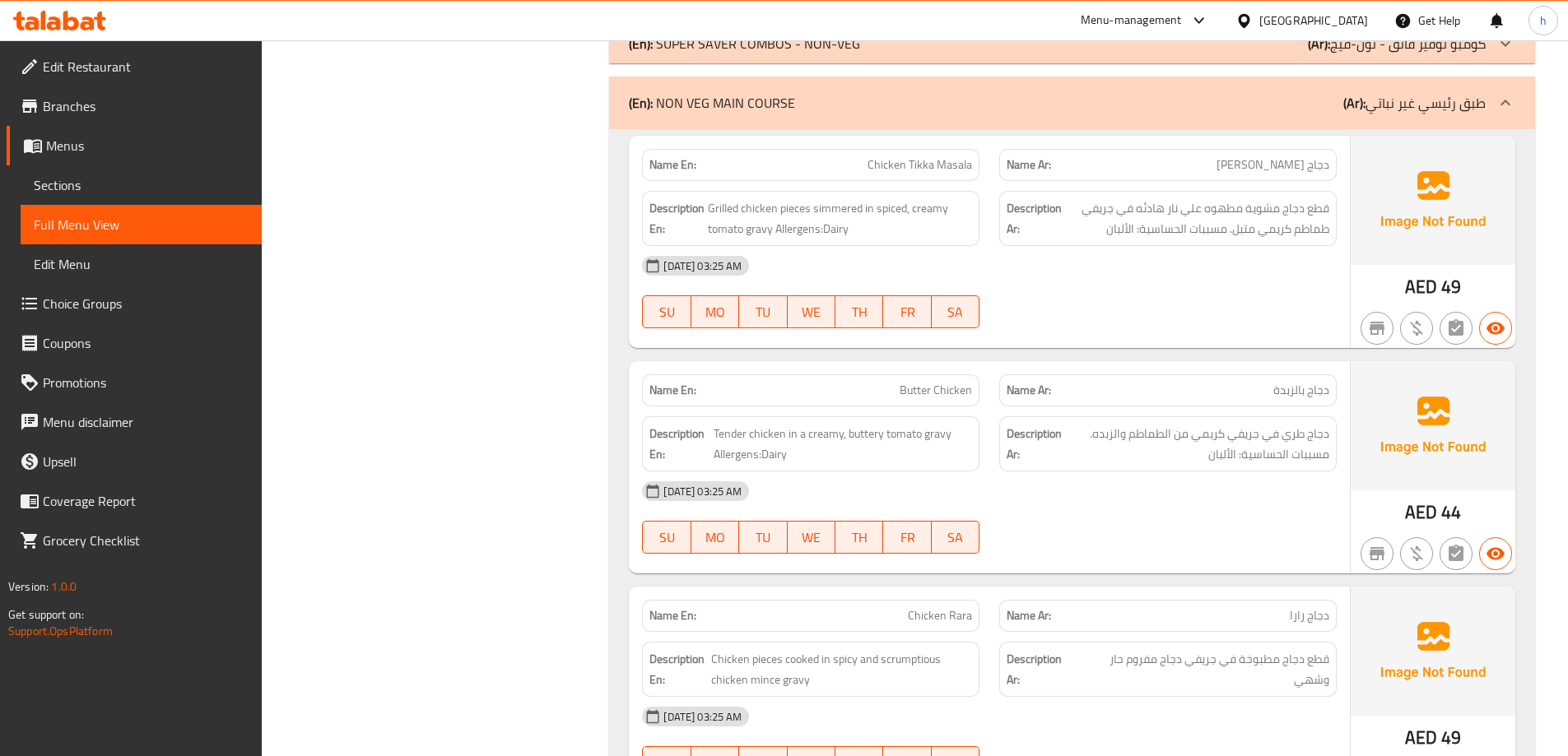
scroll to position [6311, 0]
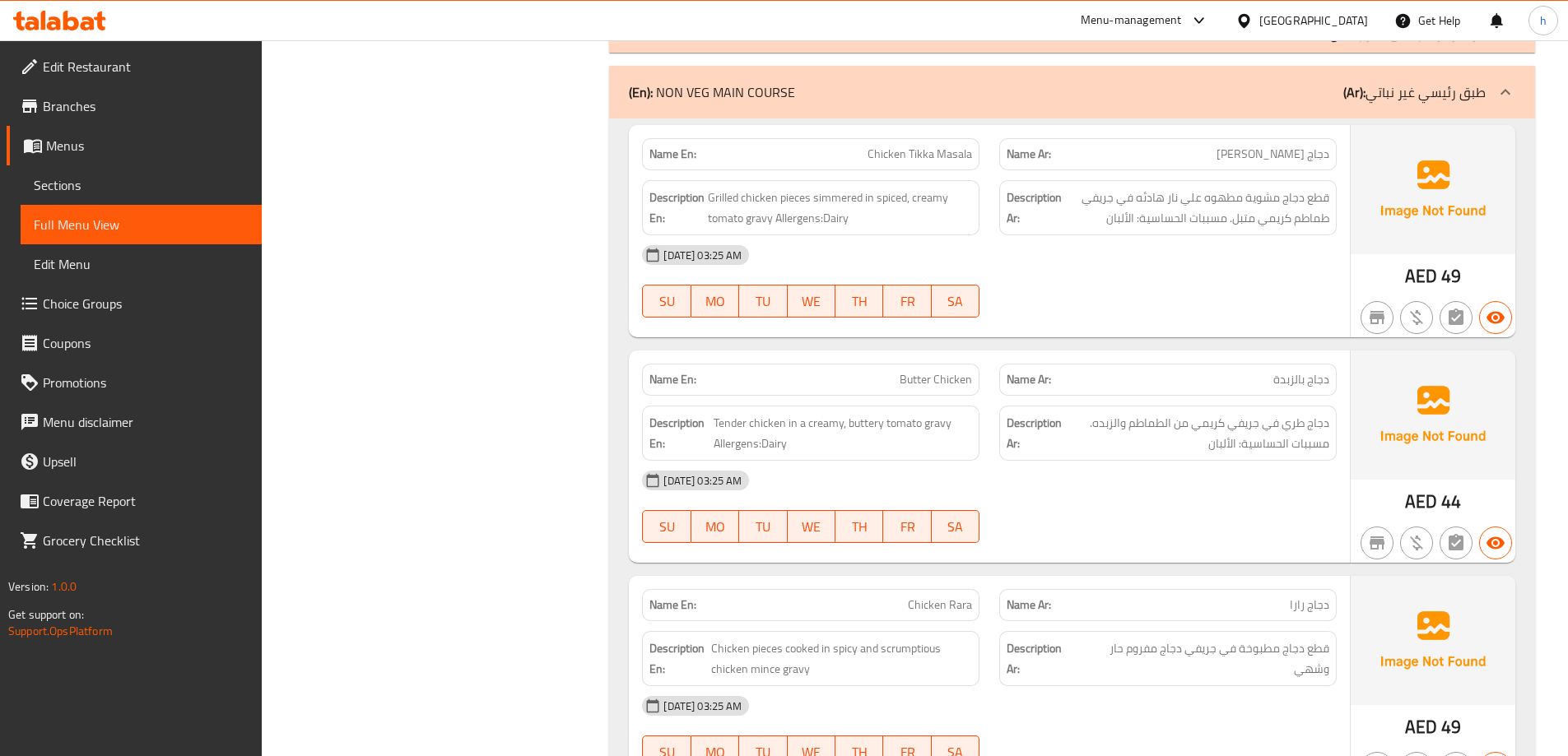
click at [1148, 405] on div "Description Ar: دجاج طري في جريفي كريمي من الطماطم والزبده. مسببات الحساسية: ال…" at bounding box center [1168, 432] width 337 height 55
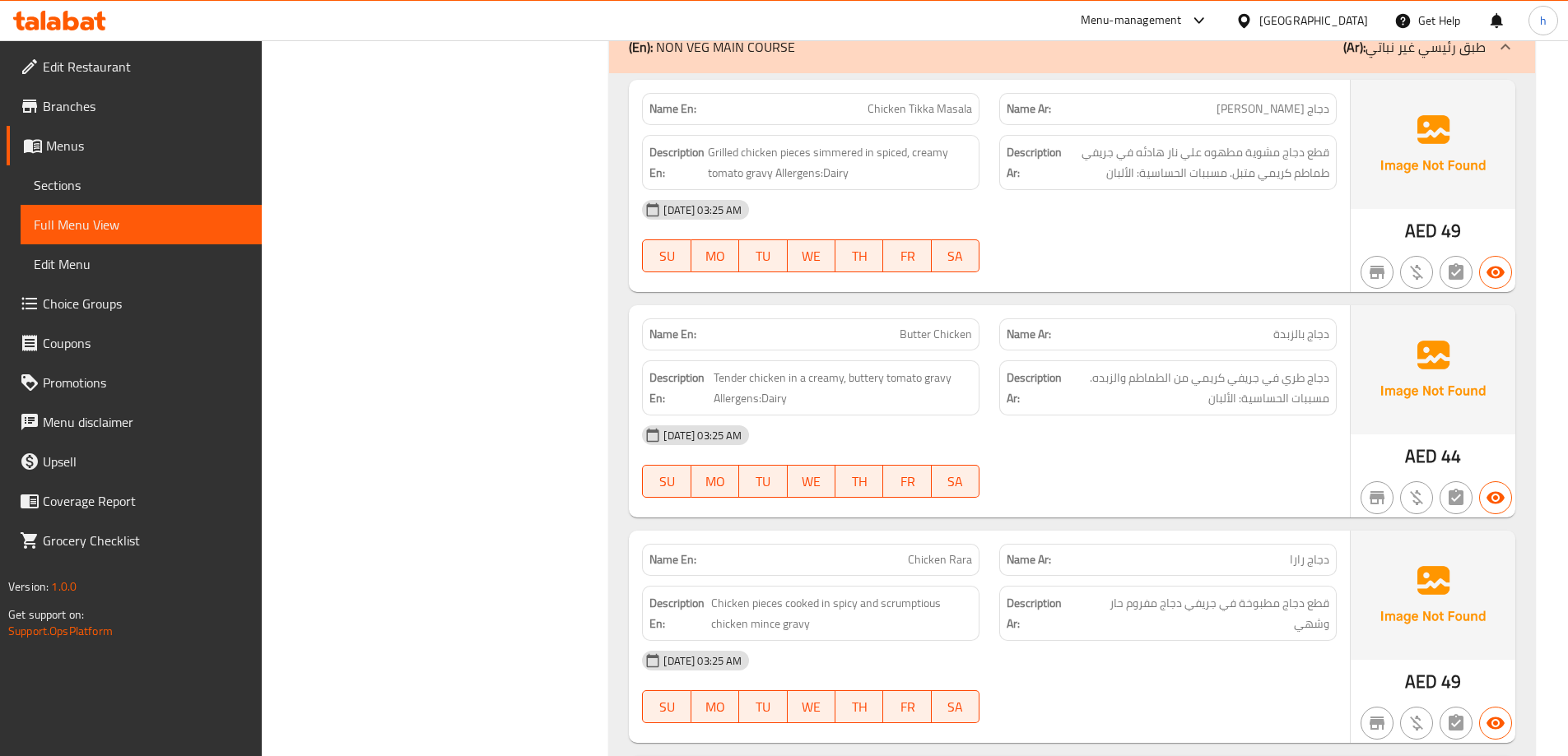
scroll to position [6392, 0]
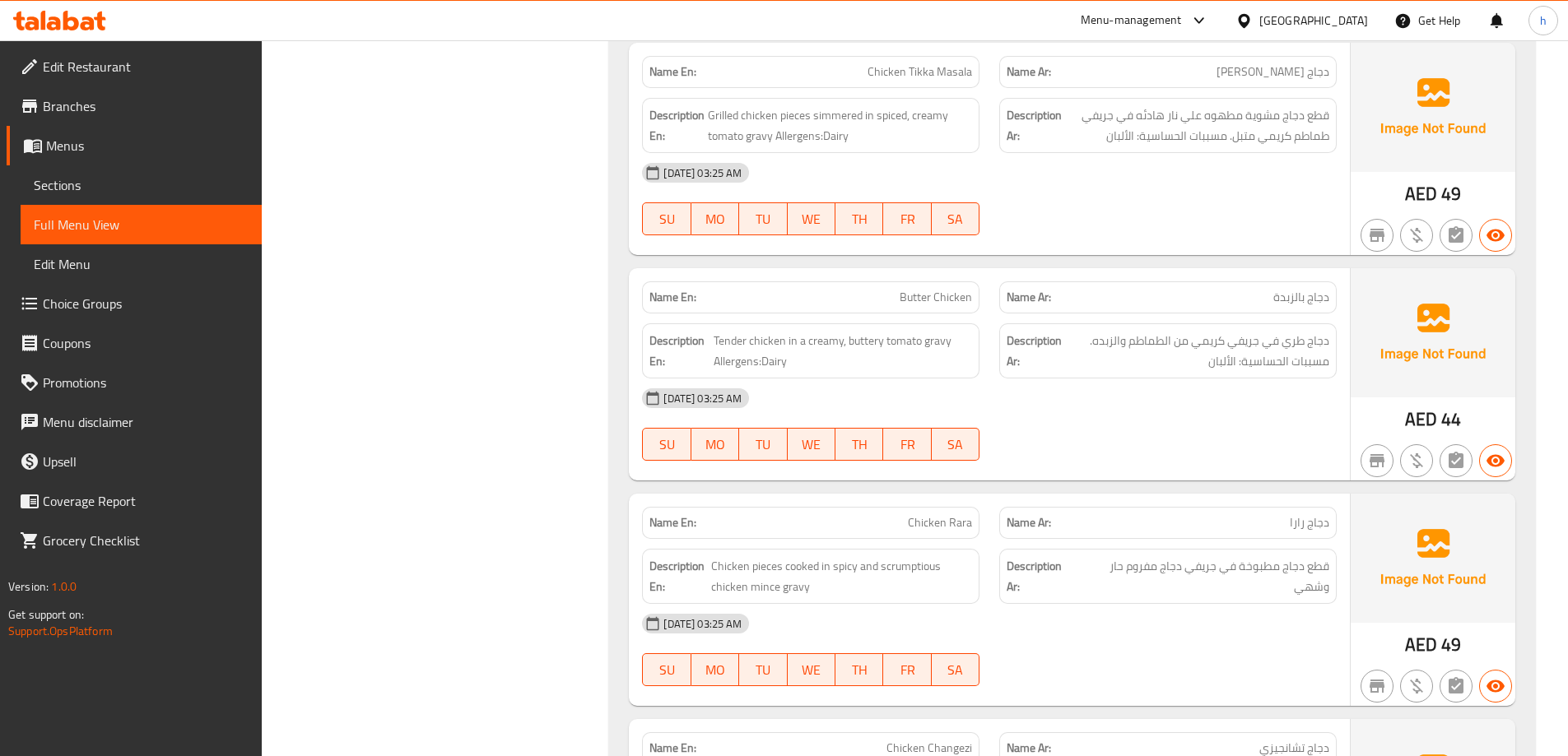
click at [1213, 388] on div "17-09-2025 03:25 AM" at bounding box center [989, 398] width 715 height 40
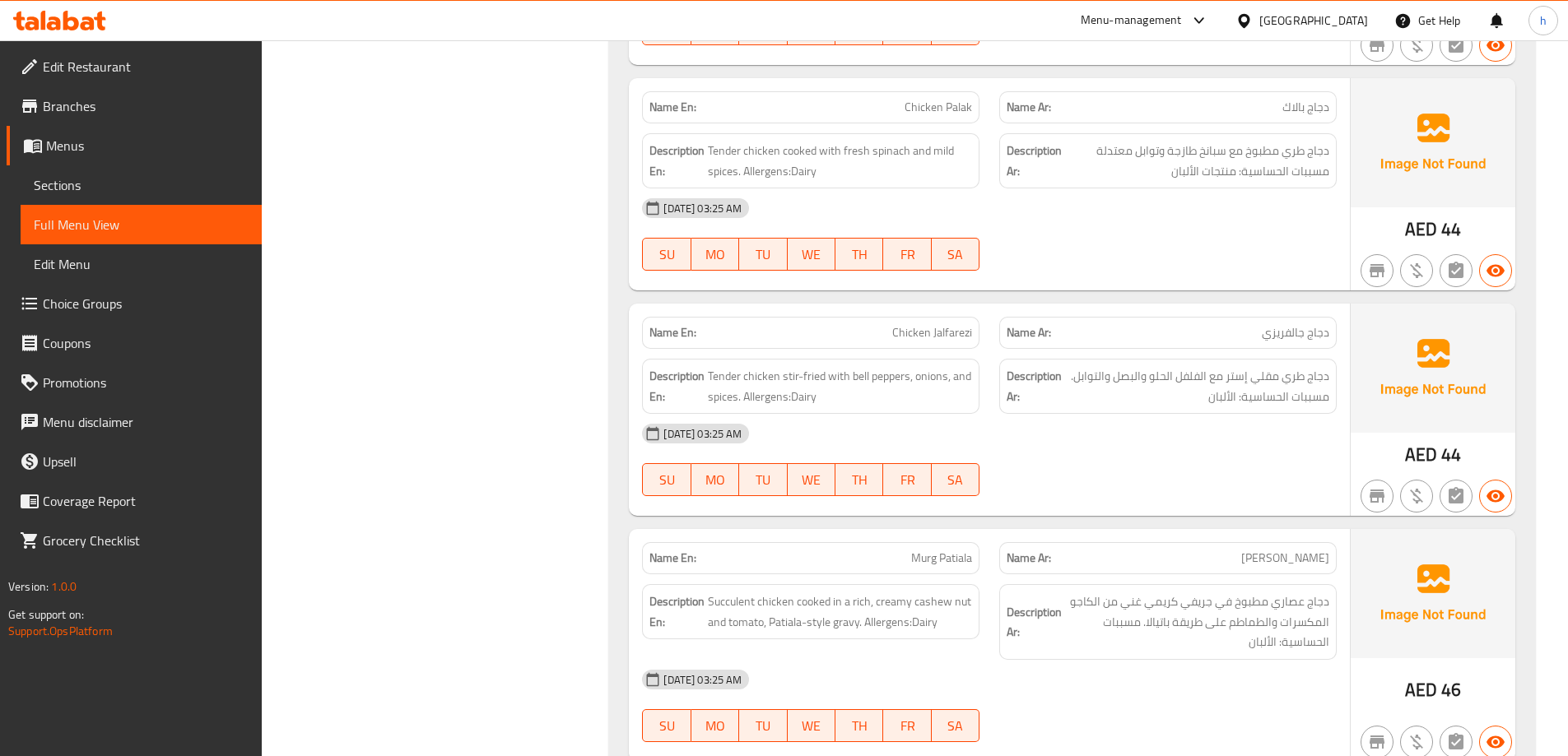
scroll to position [7792, 0]
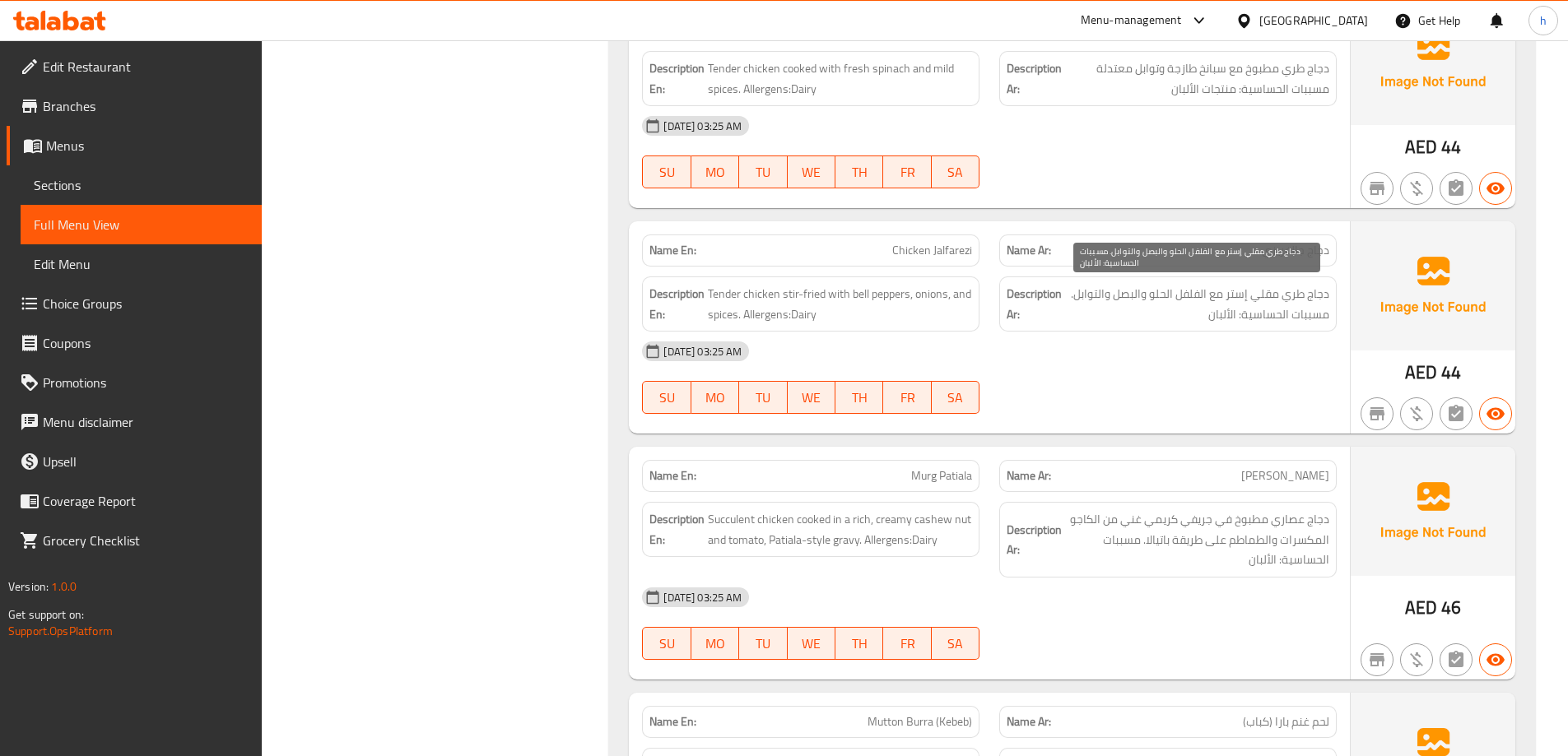
click at [1260, 325] on span "دجاج طري مقلي إستر مع الفلفل الحلو والبصل والتوابل. مسببات الحساسية: الألبان" at bounding box center [1196, 304] width 264 height 40
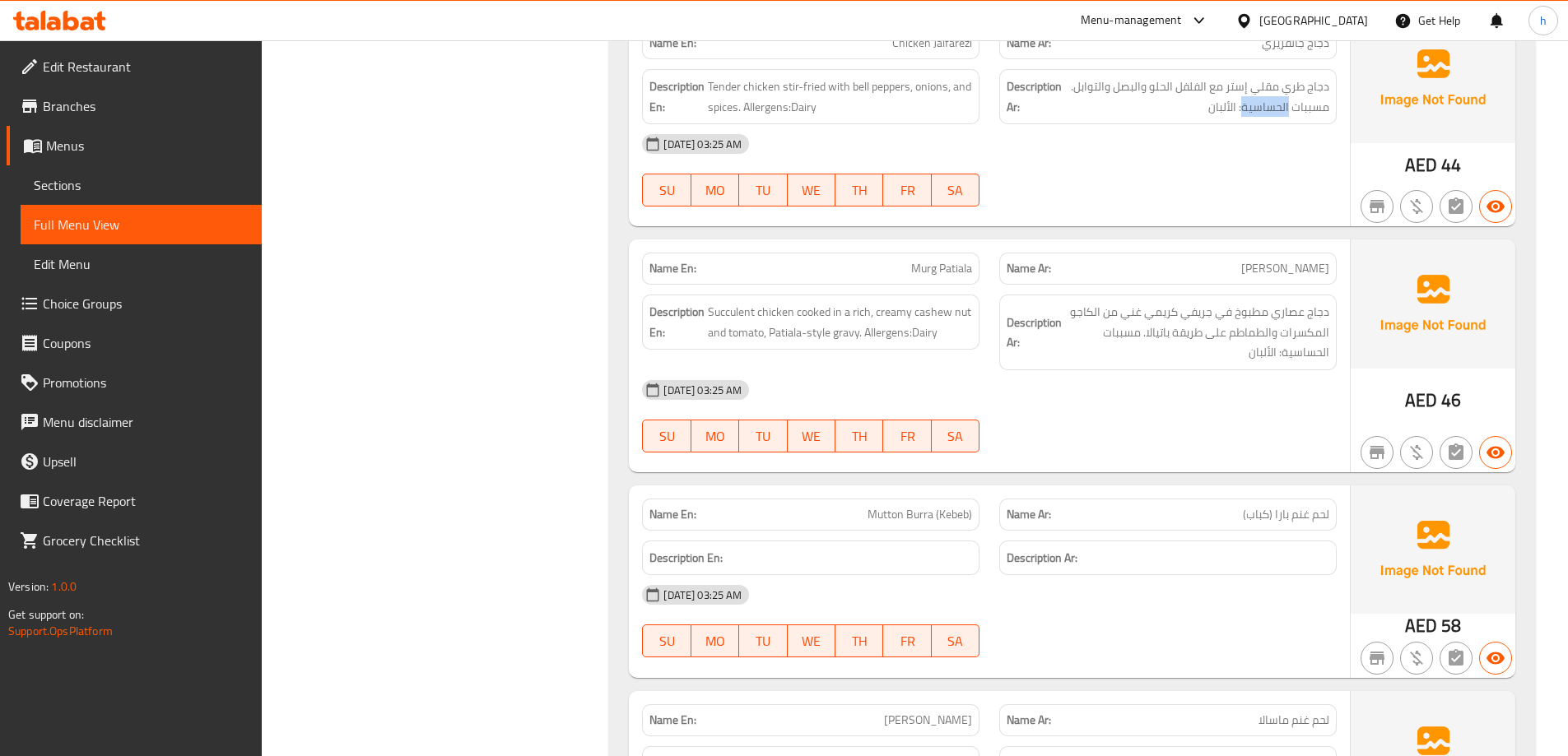
scroll to position [8039, 0]
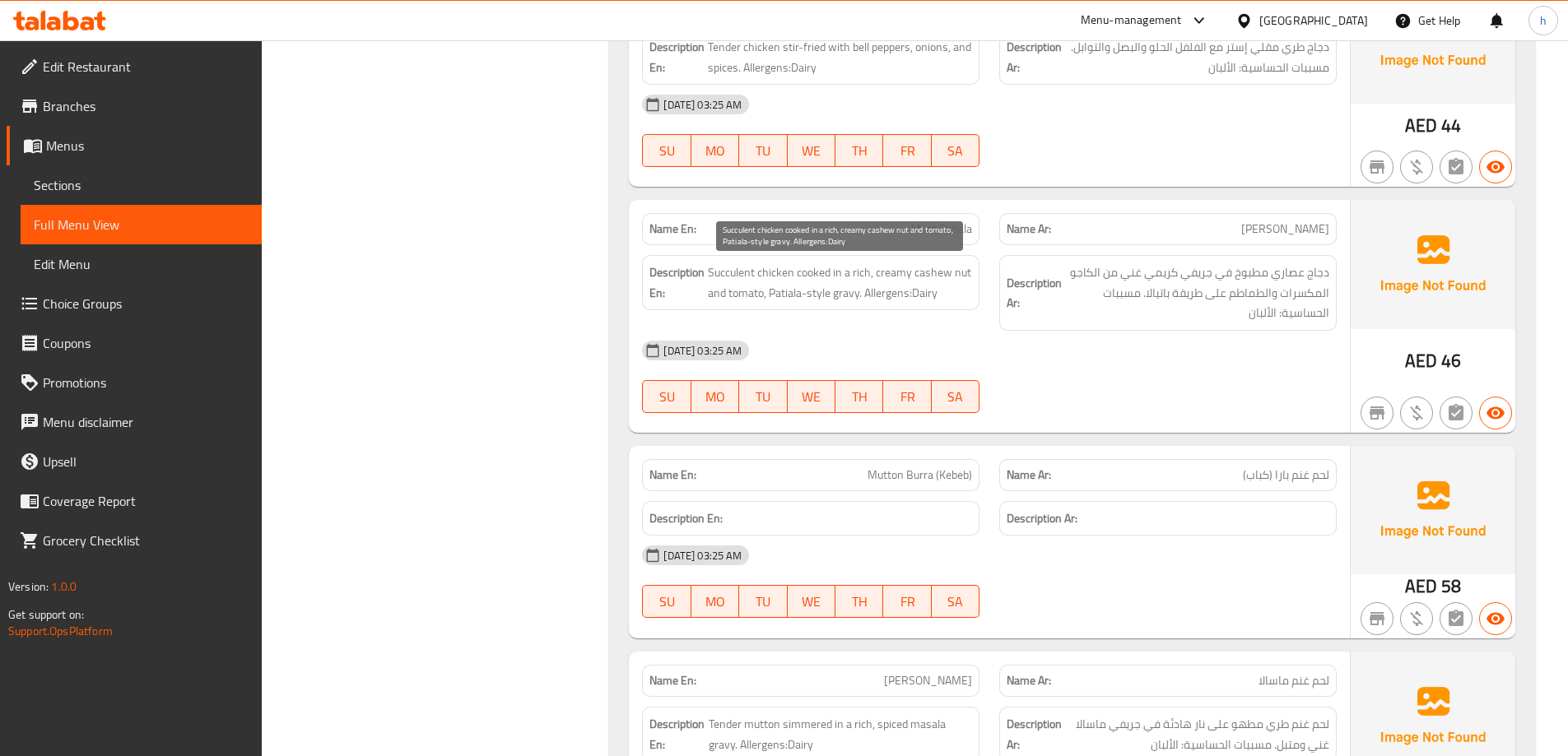
click at [888, 279] on span "Succulent chicken cooked in a rich, creamy cashew nut and tomato, Patiala-style…" at bounding box center [839, 283] width 264 height 40
click at [935, 273] on span "Succulent chicken cooked in a rich, creamy cashew nut and tomato, Patiala-style…" at bounding box center [839, 283] width 264 height 40
click at [960, 277] on span "Succulent chicken cooked in a rich, creamy cashew nut and tomato, Patiala-style…" at bounding box center [839, 283] width 264 height 40
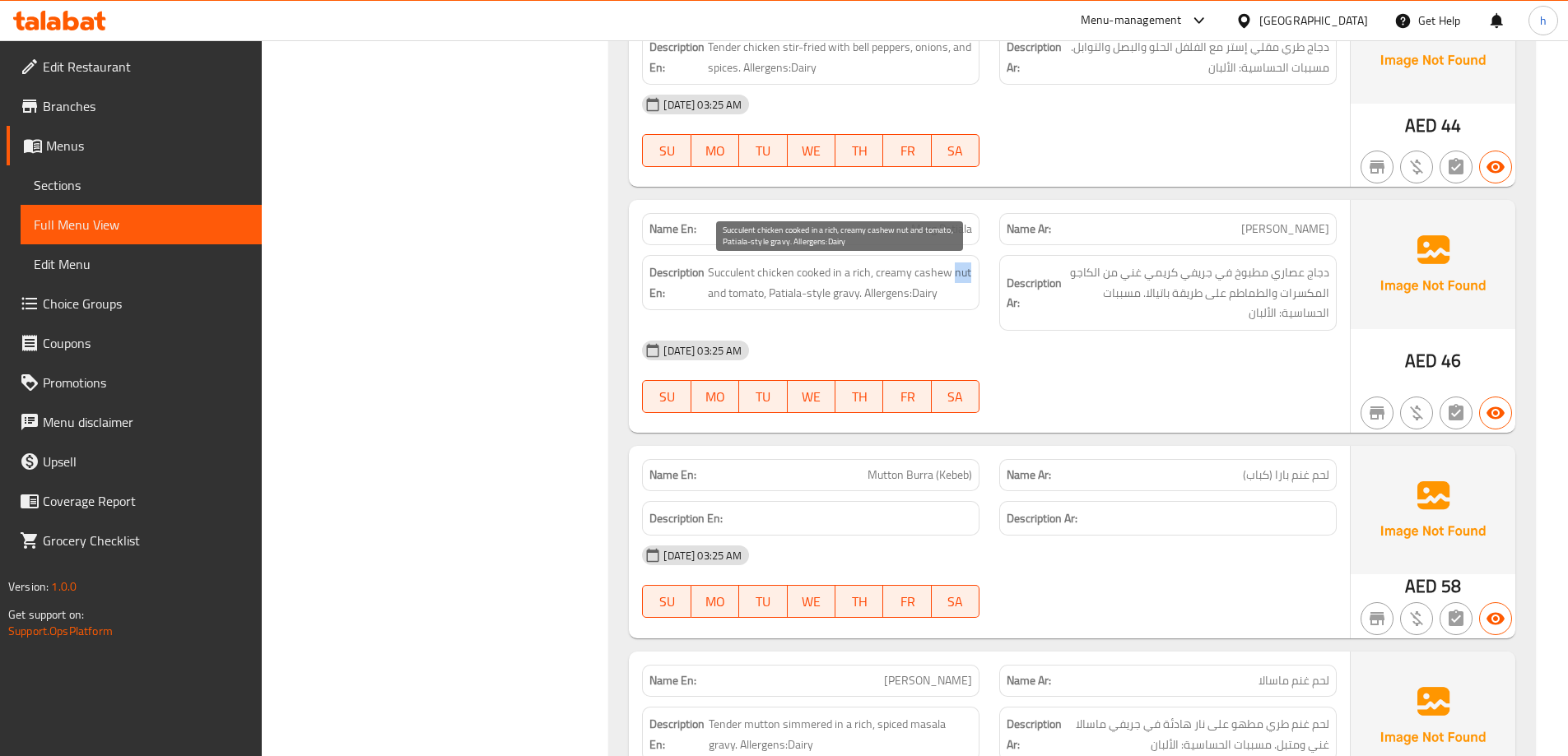
click at [960, 277] on span "Succulent chicken cooked in a rich, creamy cashew nut and tomato, Patiala-style…" at bounding box center [839, 283] width 264 height 40
click at [732, 295] on span "Succulent chicken cooked in a rich, creamy cashew nut and tomato, Patiala-style…" at bounding box center [839, 283] width 264 height 40
drag, startPoint x: 833, startPoint y: 296, endPoint x: 805, endPoint y: 296, distance: 28.0
click at [805, 296] on span "Succulent chicken cooked in a rich, creamy cashew nut and tomato, Patiala-style…" at bounding box center [839, 283] width 264 height 40
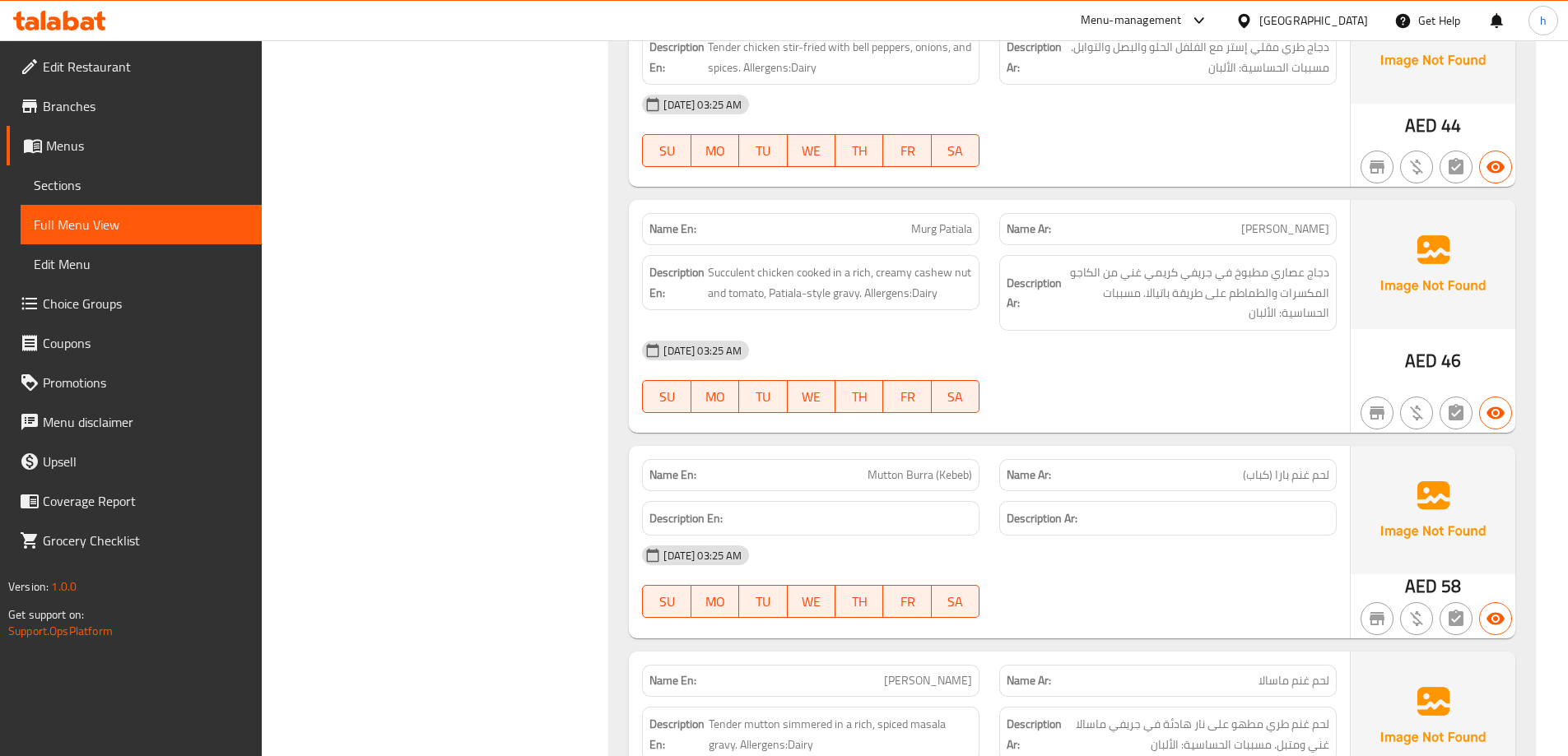
click at [1185, 331] on div "17-09-2025 03:25 AM" at bounding box center [989, 351] width 715 height 40
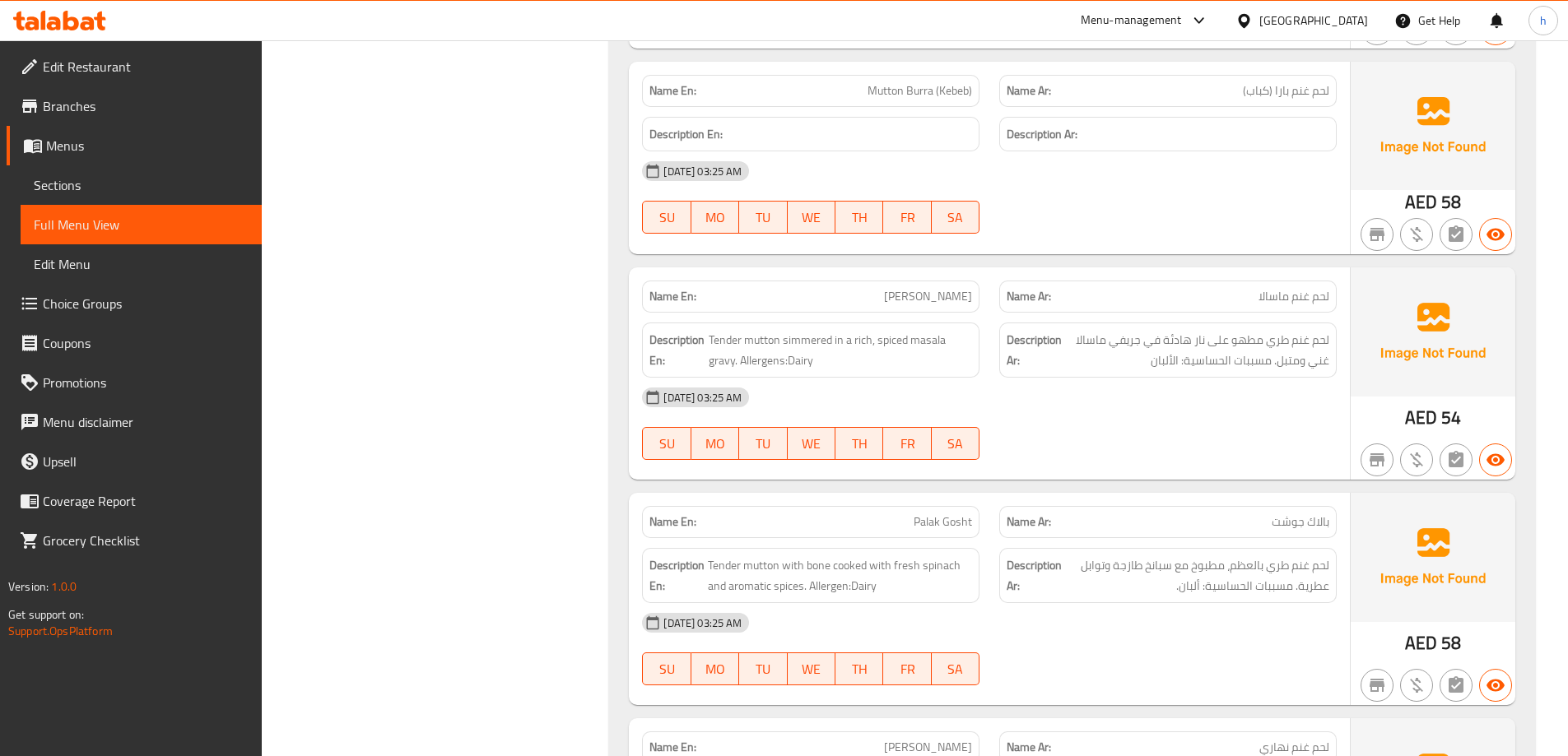
scroll to position [8450, 0]
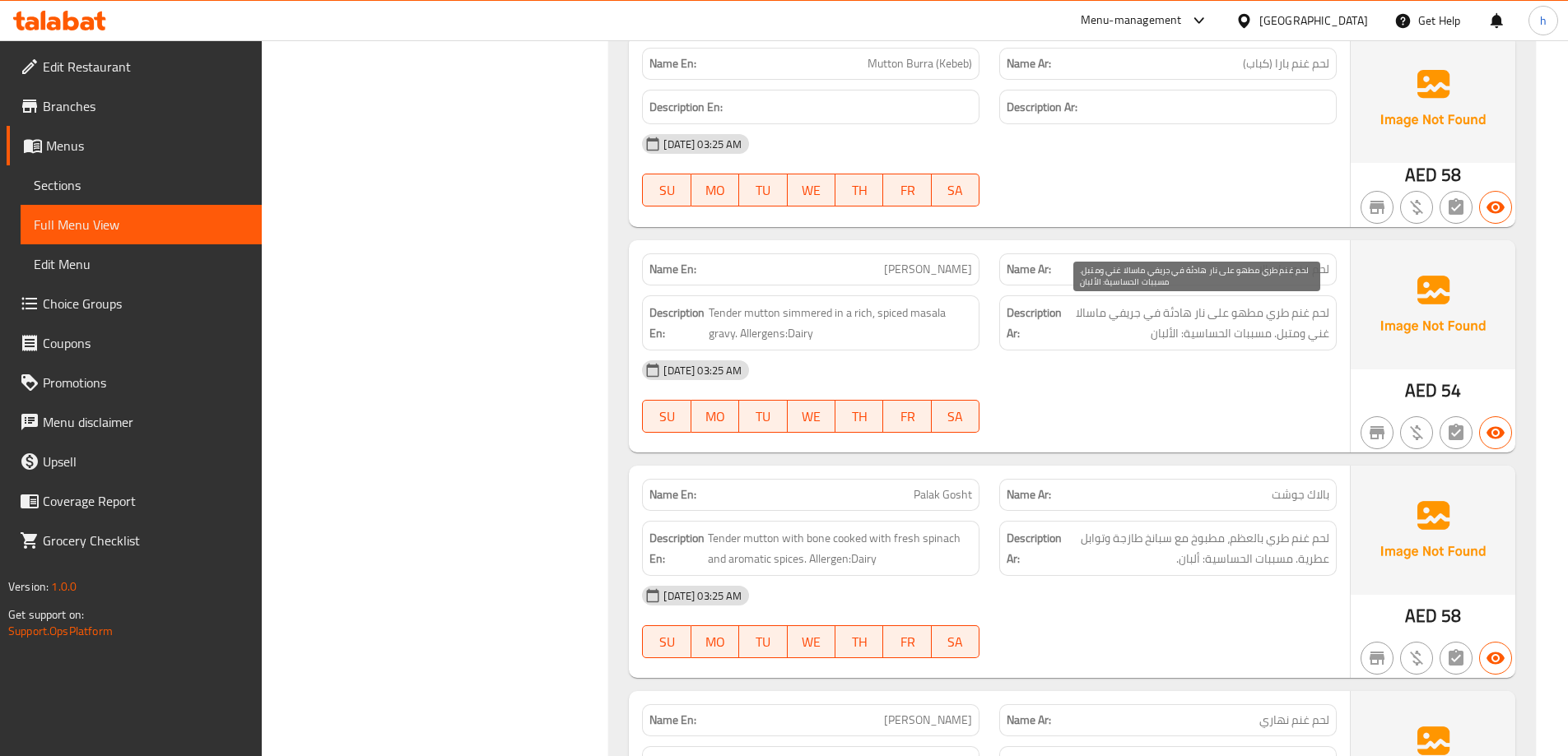
click at [1312, 305] on span "لحم غنم طري مطهو على نار هادئة في جريفي ماسالا غني ومتبل. مسببات الحساسية: الأل…" at bounding box center [1196, 323] width 264 height 40
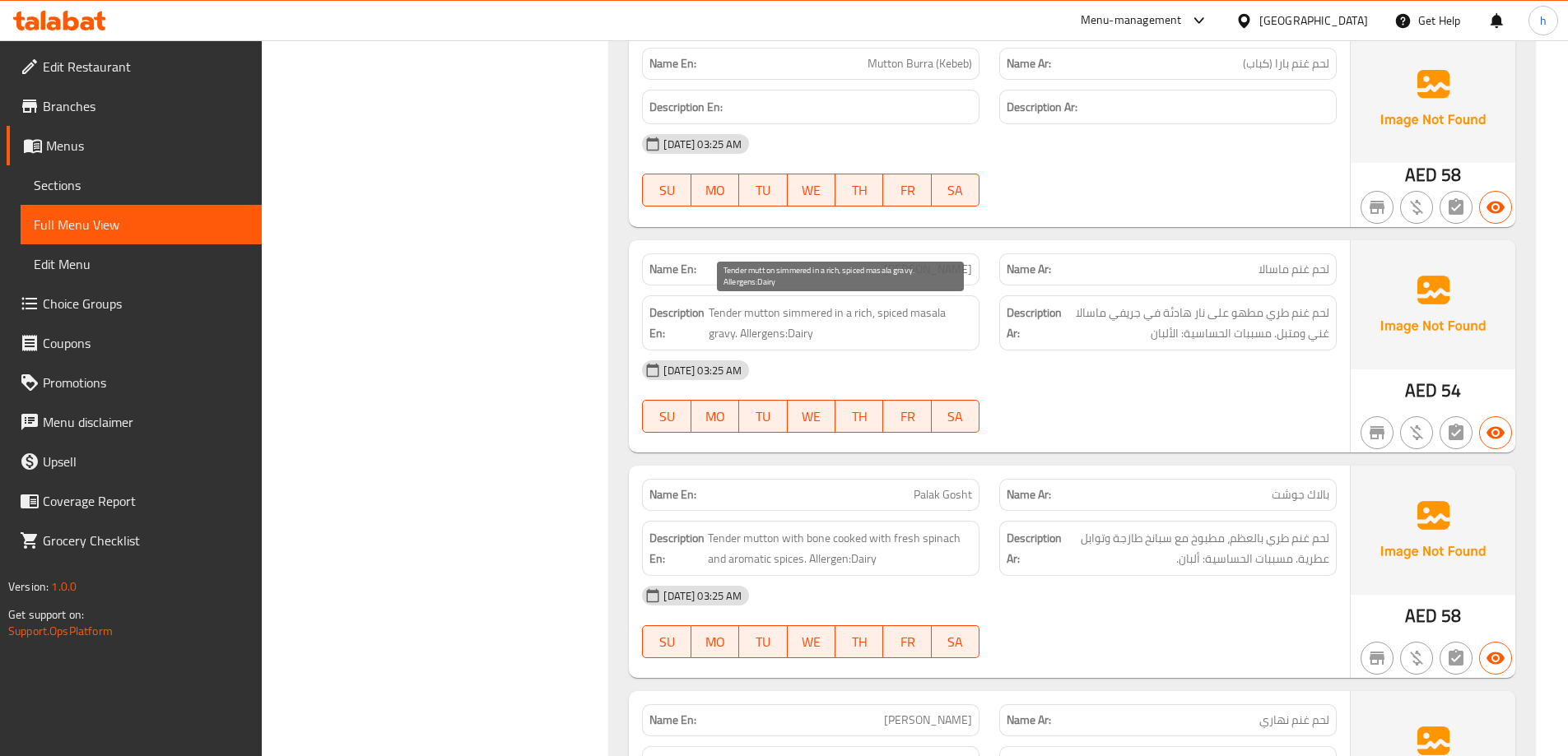
click at [808, 312] on span "Tender mutton simmered in a rich, spiced masala gravy. Allergens:Dairy" at bounding box center [840, 323] width 263 height 40
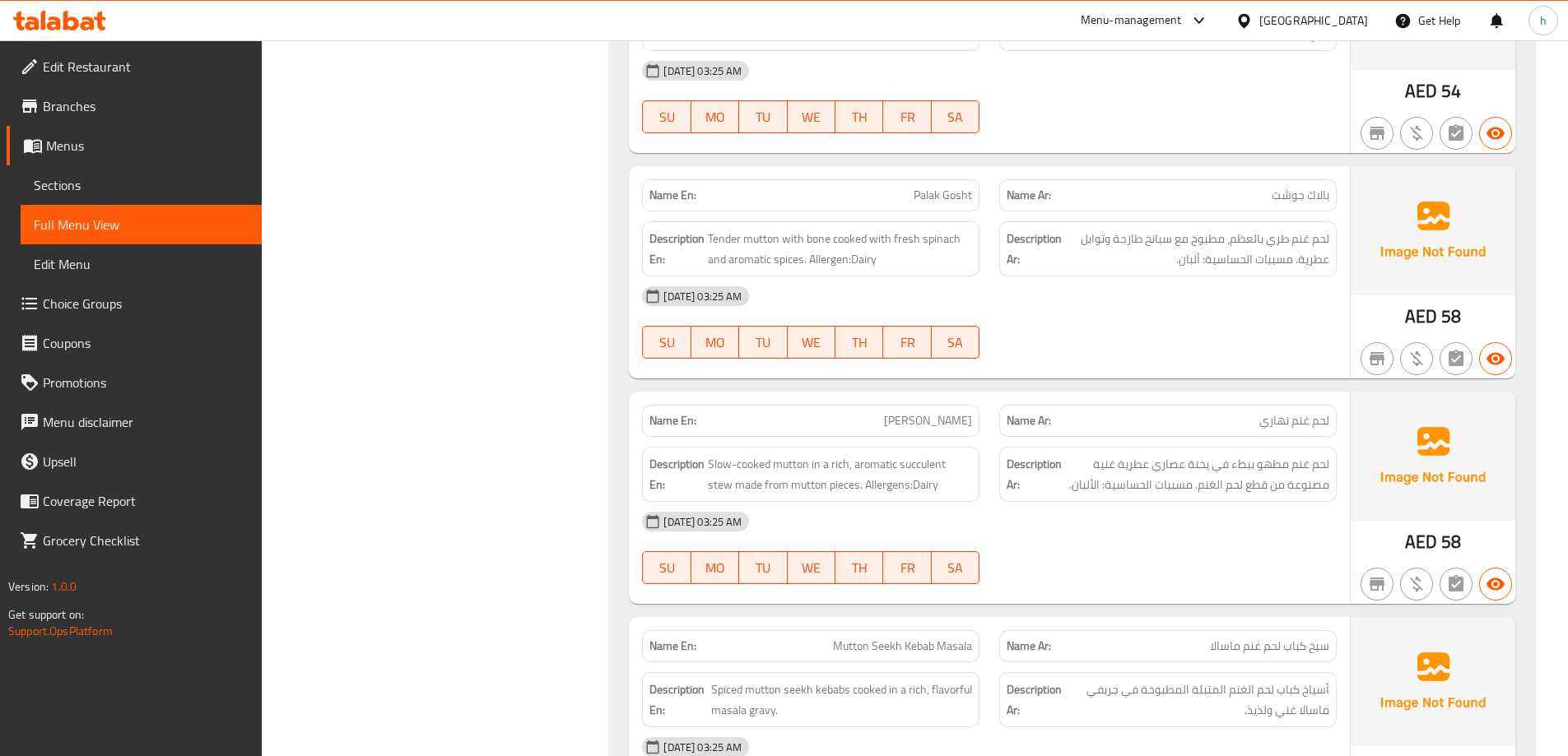
scroll to position [8779, 0]
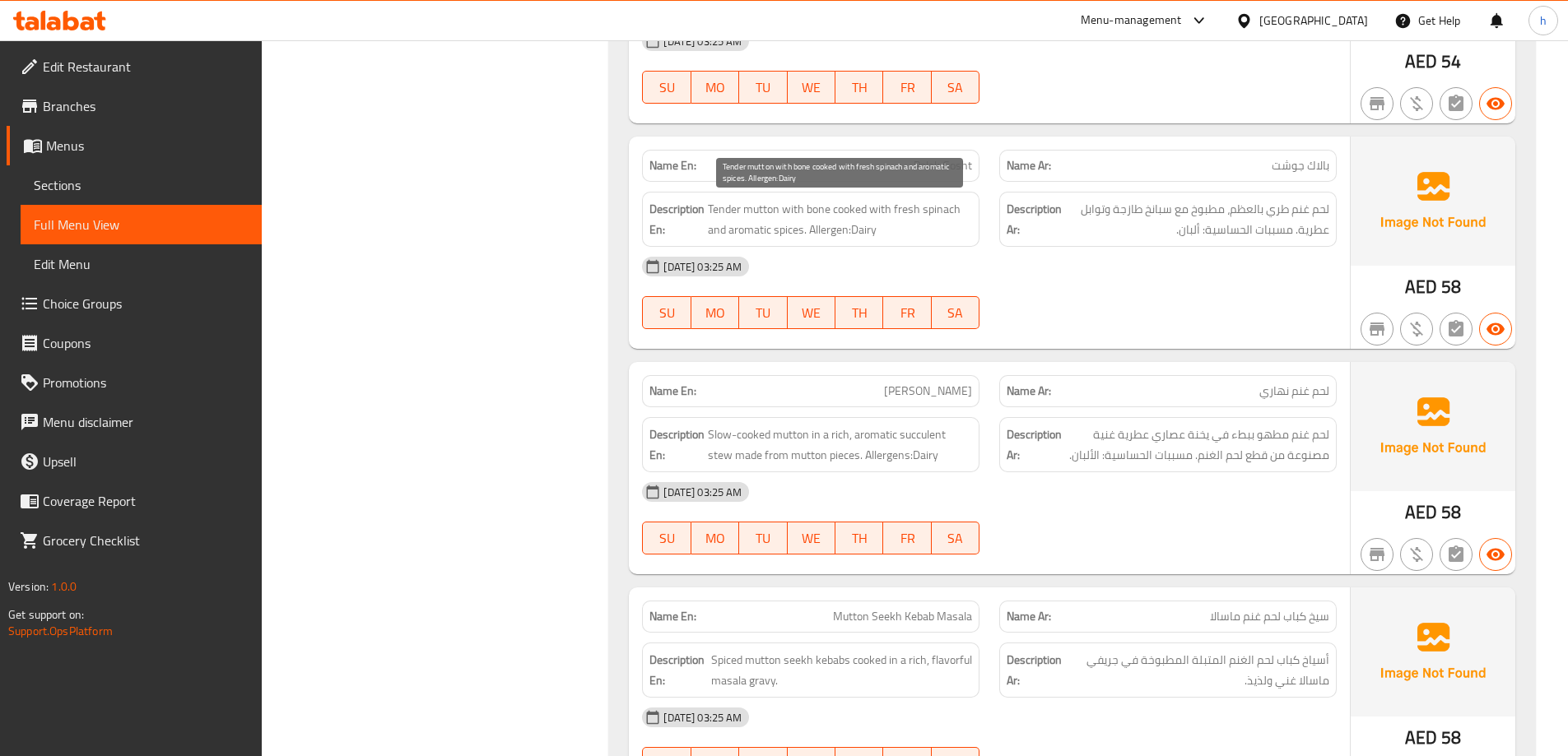
click at [840, 216] on span "Tender mutton with bone cooked with fresh spinach and aromatic spices. Allergen…" at bounding box center [839, 219] width 264 height 40
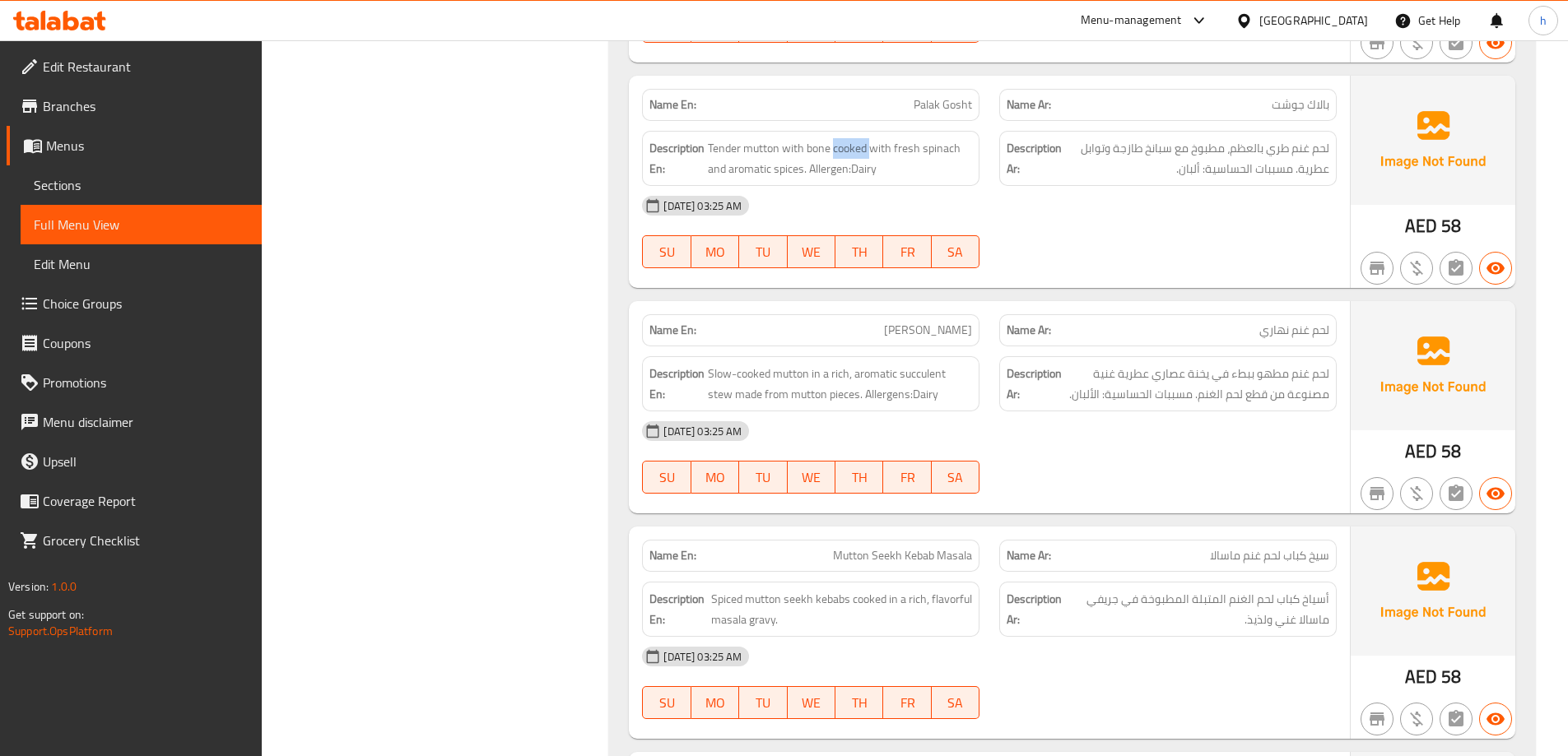
scroll to position [8944, 0]
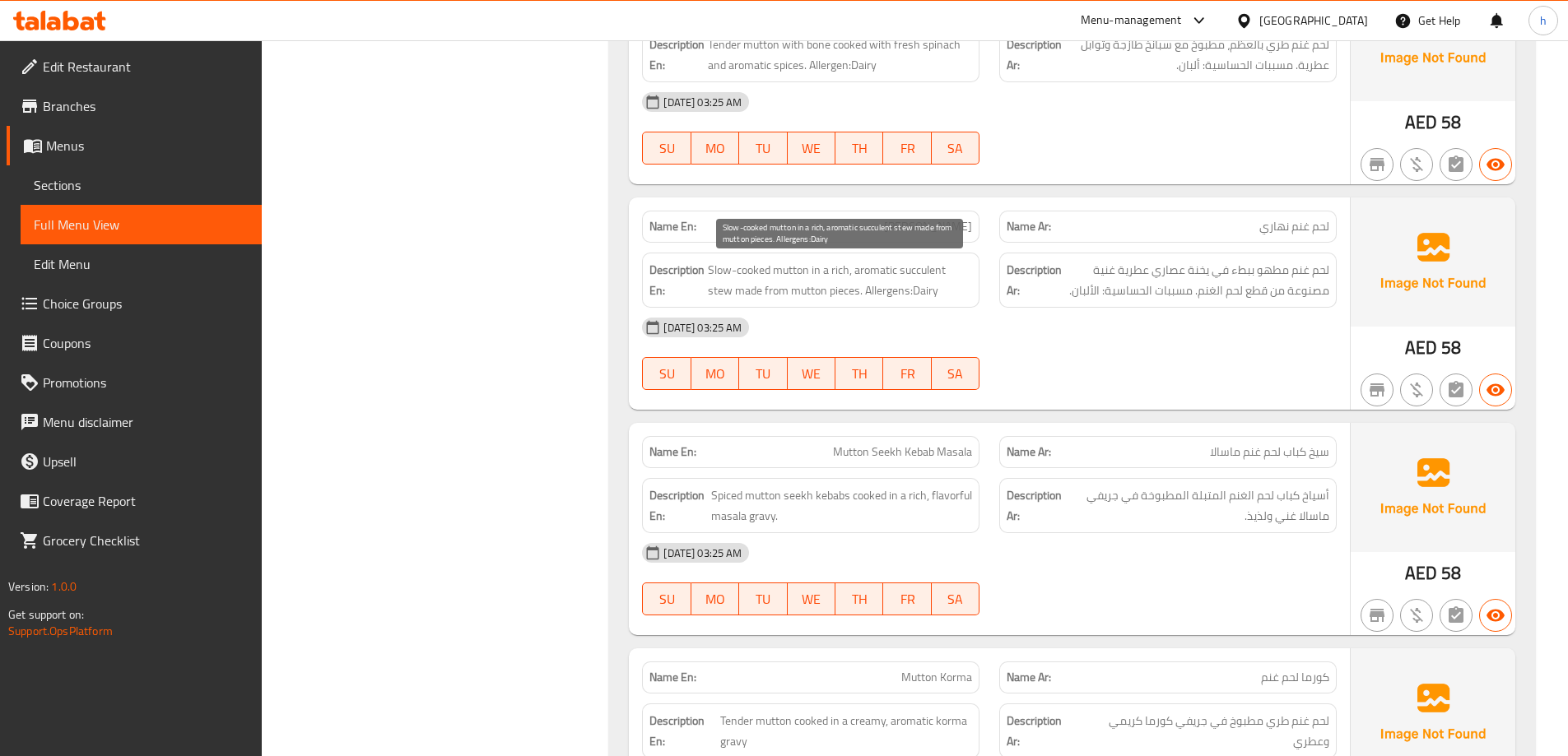
click at [920, 269] on span "Slow-cooked mutton in a rich, aromatic succulent stew made from mutton pieces. …" at bounding box center [839, 280] width 264 height 40
click at [882, 270] on span "Slow-cooked mutton in a rich, aromatic succulent stew made from mutton pieces. …" at bounding box center [839, 280] width 264 height 40
click at [848, 269] on span "Slow-cooked mutton in a rich, aromatic succulent stew made from mutton pieces. …" at bounding box center [839, 280] width 264 height 40
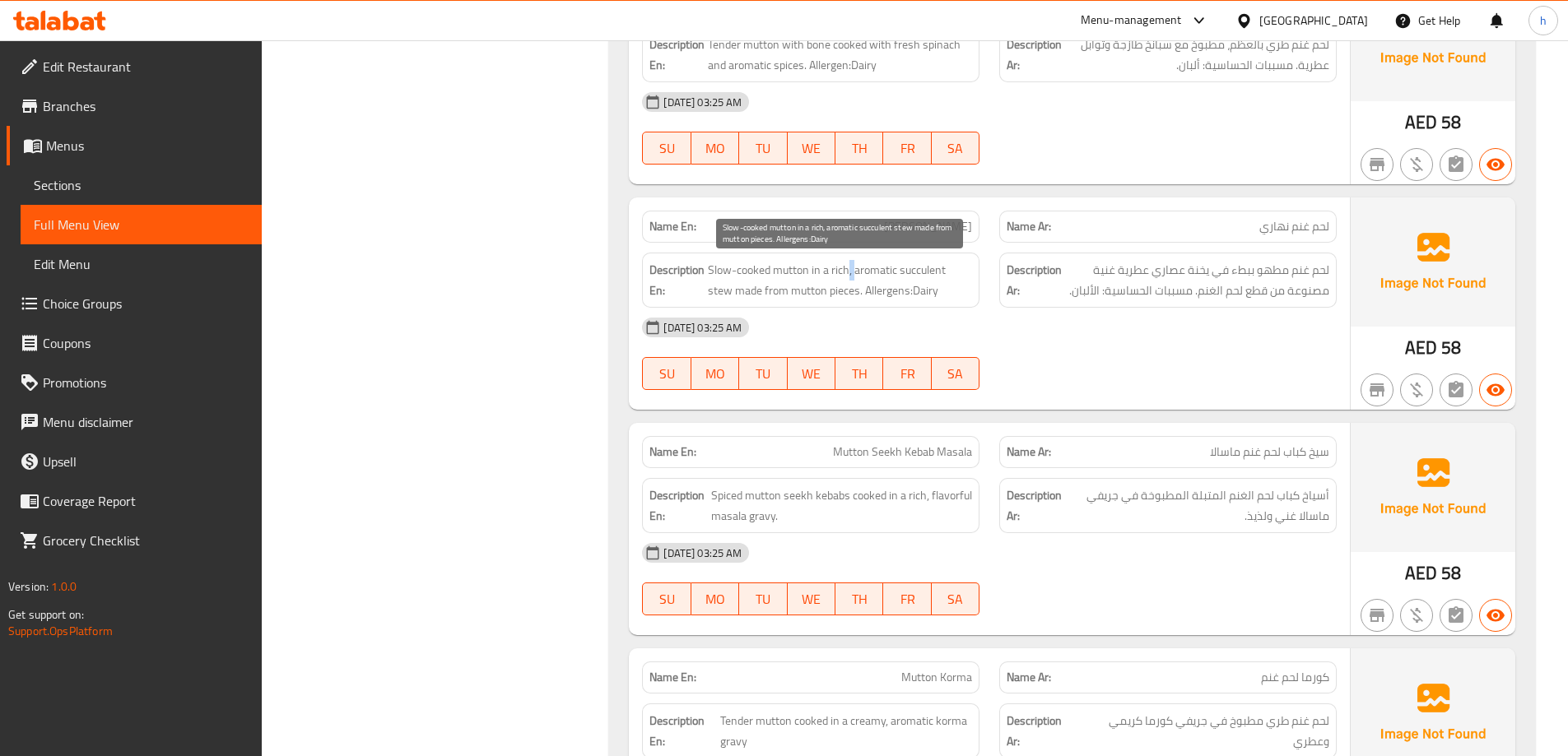
click at [848, 269] on span "Slow-cooked mutton in a rich, aromatic succulent stew made from mutton pieces. …" at bounding box center [839, 280] width 264 height 40
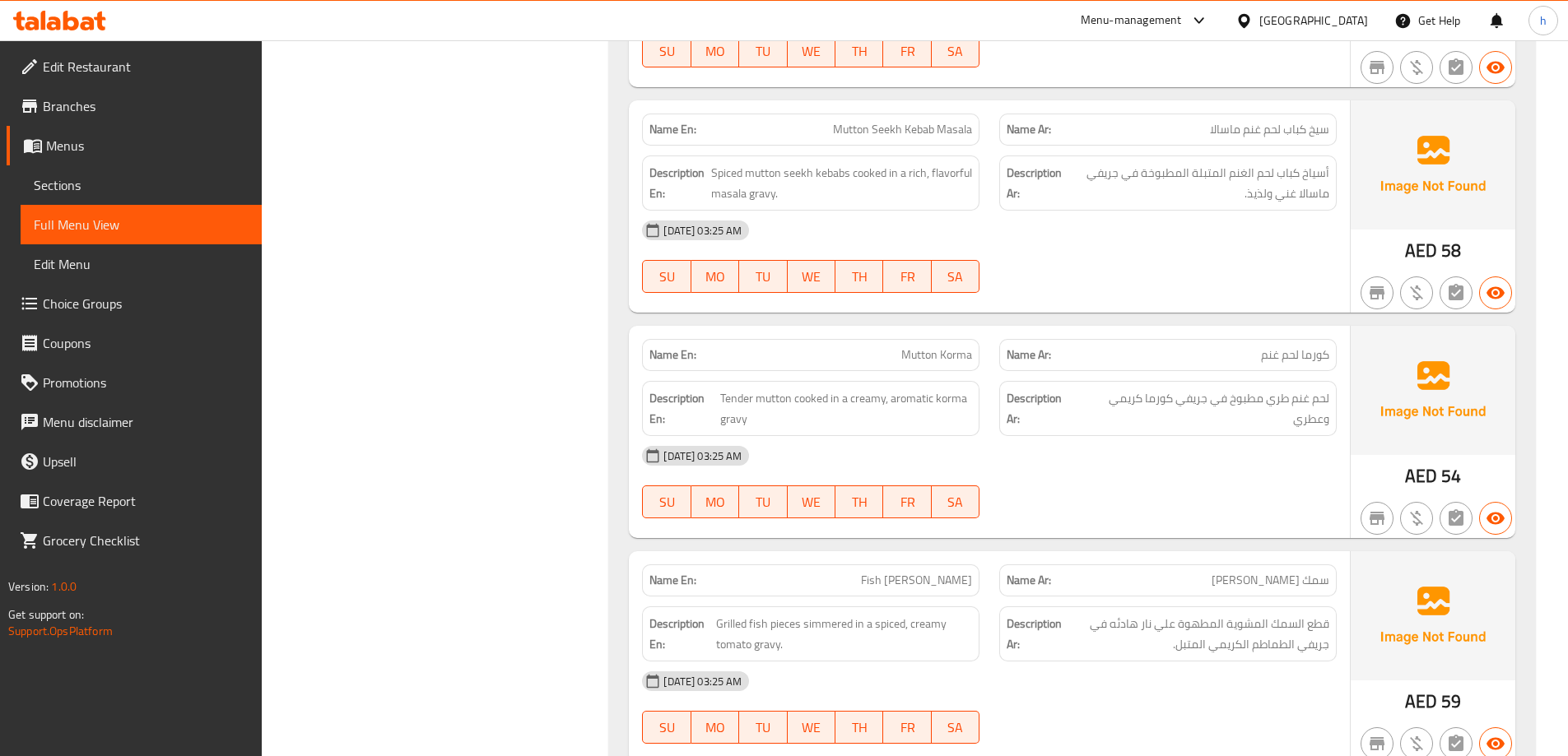
scroll to position [9191, 0]
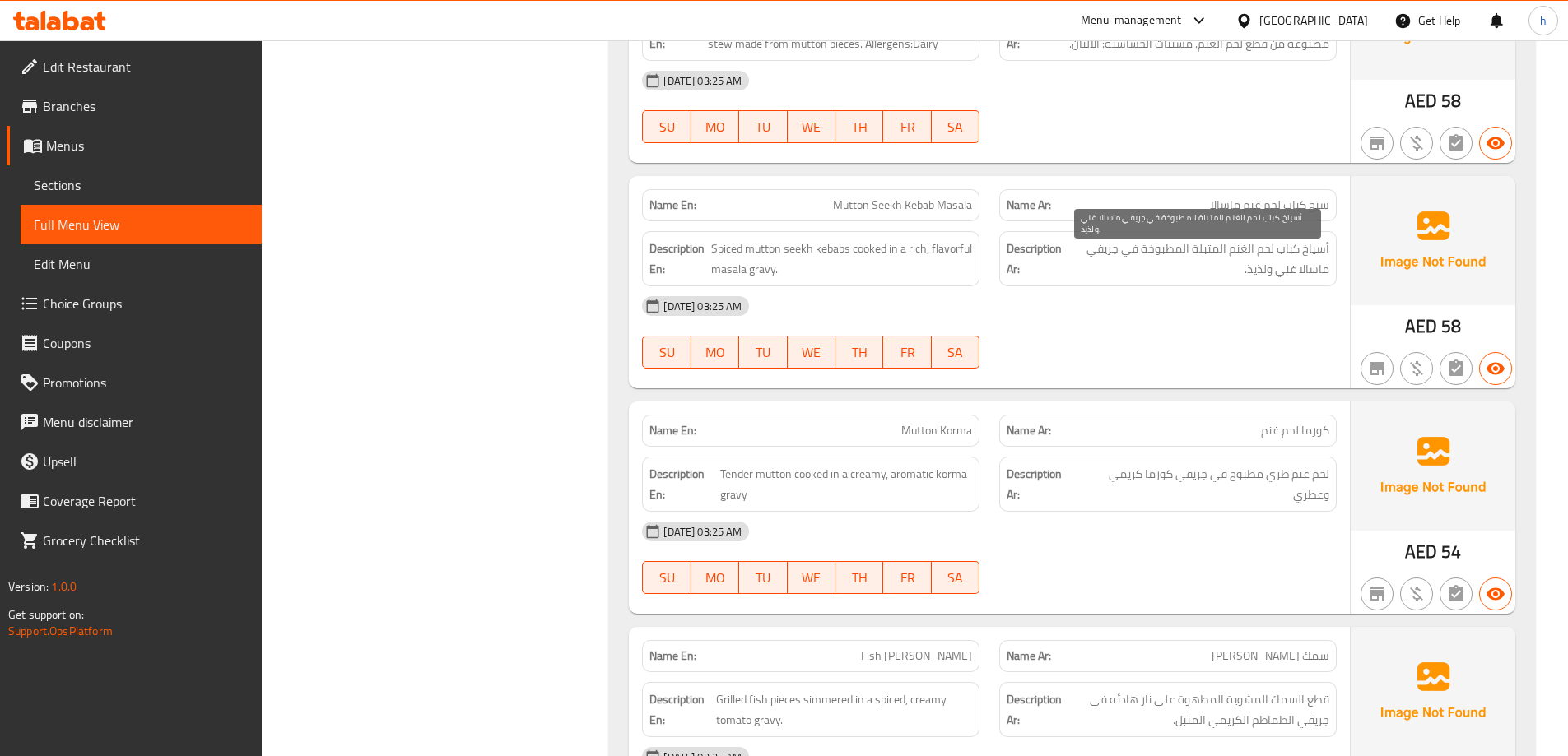
click at [1314, 253] on span "أسياخ كباب لحم الغنم المتبلة المطبوخة في جريفي ماسالا غني ولذيذ." at bounding box center [1198, 258] width 263 height 40
click at [1289, 245] on span "أسياخ كباب لحم الغنم المتبلة المطبوخة في جريفي ماسالا غني ولذيذ." at bounding box center [1198, 258] width 263 height 40
click at [1261, 253] on span "أسياخ كباب لحم الغنم المتبلة المطبوخة في جريفي ماسالا غني ولذيذ." at bounding box center [1198, 258] width 263 height 40
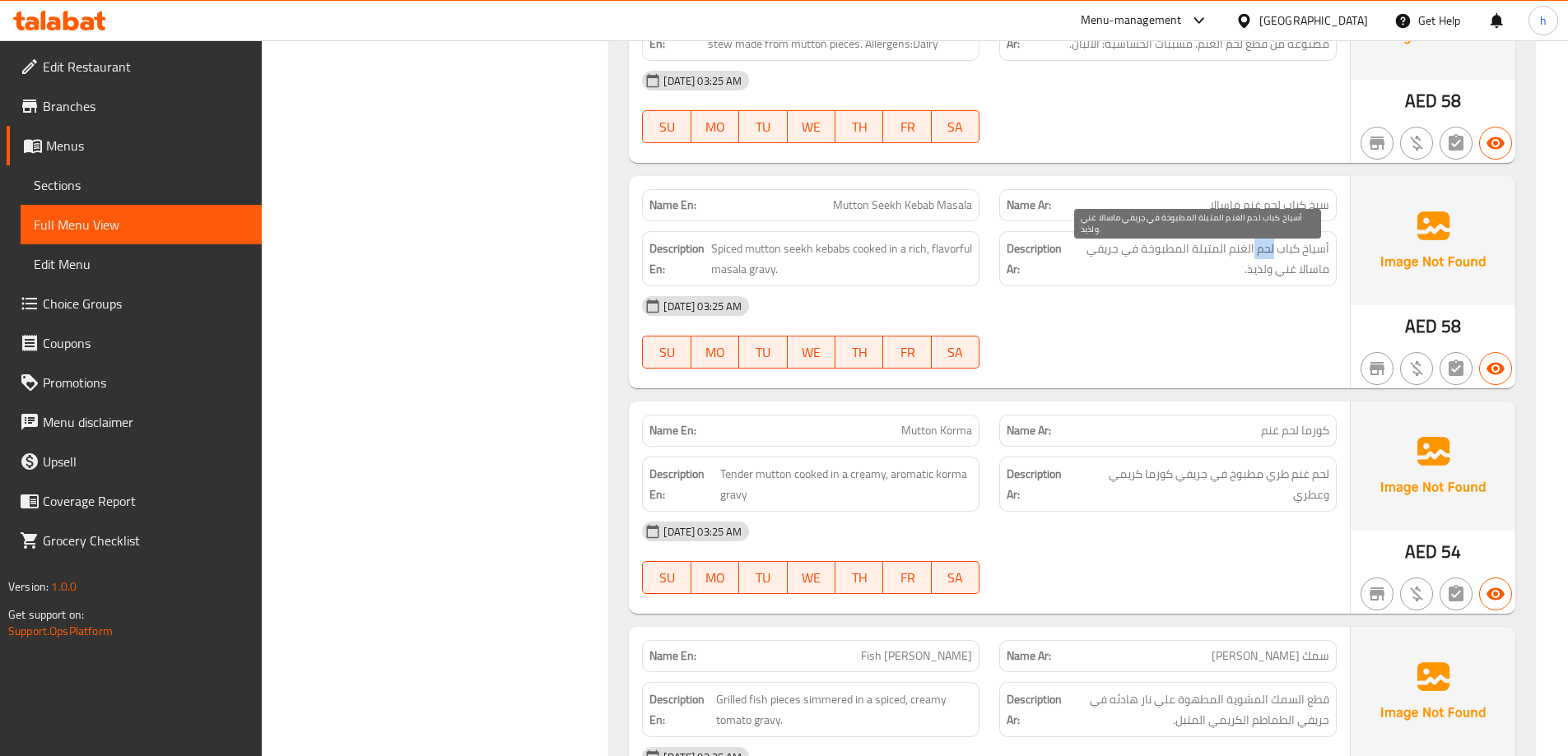
click at [1261, 253] on span "أسياخ كباب لحم الغنم المتبلة المطبوخة في جريفي ماسالا غني ولذيذ." at bounding box center [1198, 258] width 263 height 40
click at [1245, 251] on span "أسياخ كباب لحم الغنم المتبلة المطبوخة في جريفي ماسالا غني ولذيذ." at bounding box center [1198, 258] width 263 height 40
click at [1171, 250] on span "أسياخ كباب لحم الغنم المتبلة المطبوخة في جريفي ماسالا غني ولذيذ." at bounding box center [1198, 258] width 263 height 40
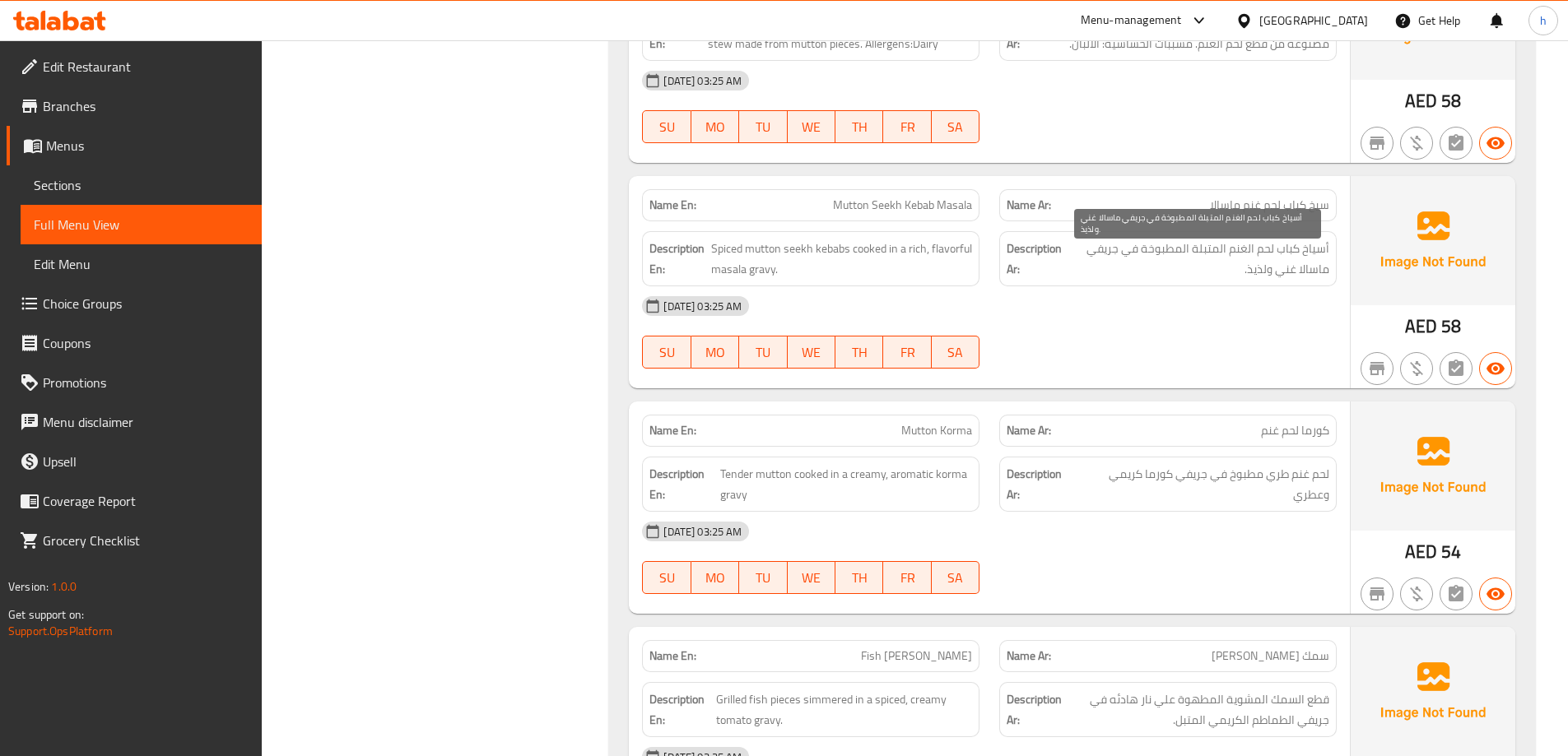
click at [1135, 254] on span "أسياخ كباب لحم الغنم المتبلة المطبوخة في جريفي ماسالا غني ولذيذ." at bounding box center [1198, 258] width 263 height 40
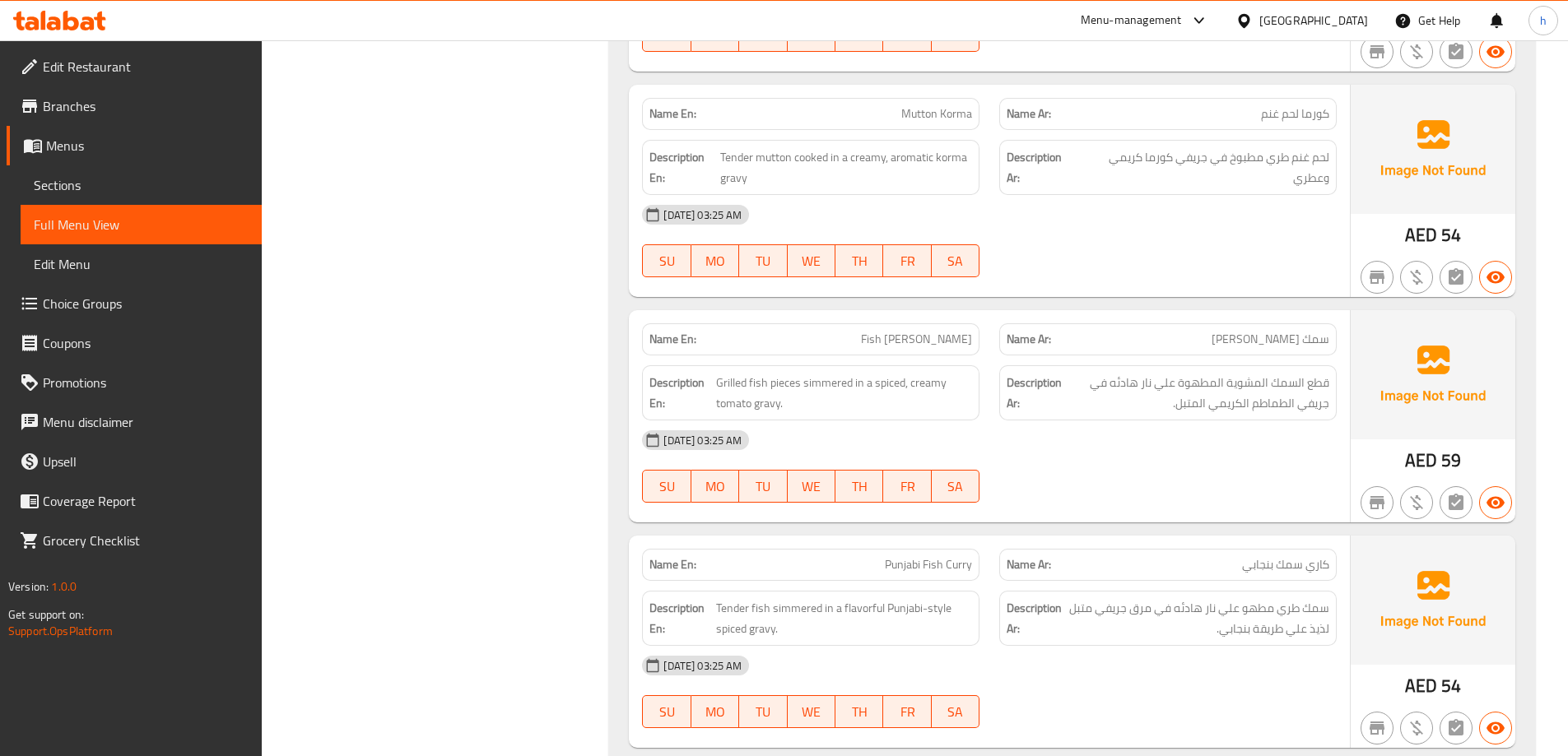
scroll to position [9355, 0]
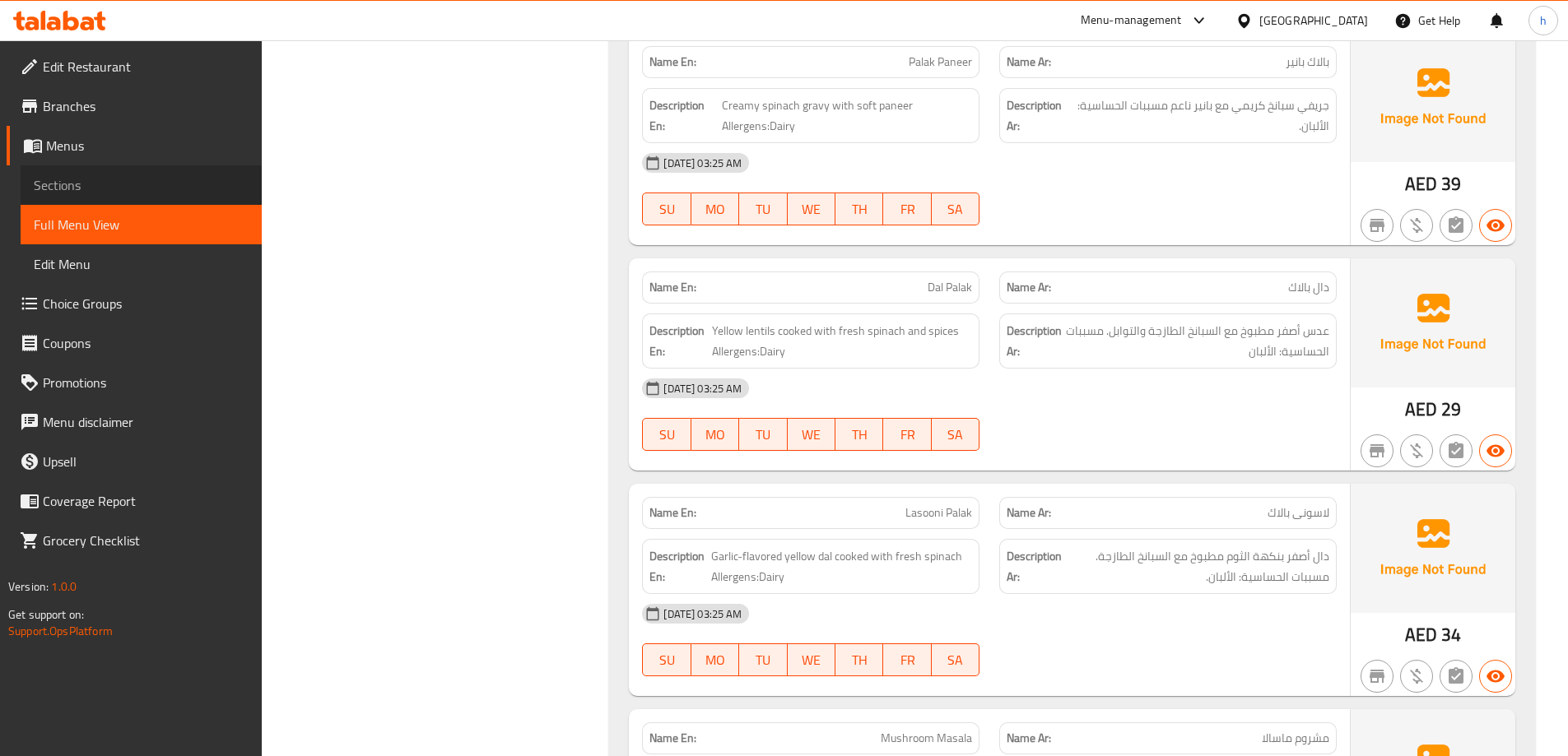
click at [116, 199] on link "Sections" at bounding box center [141, 185] width 241 height 40
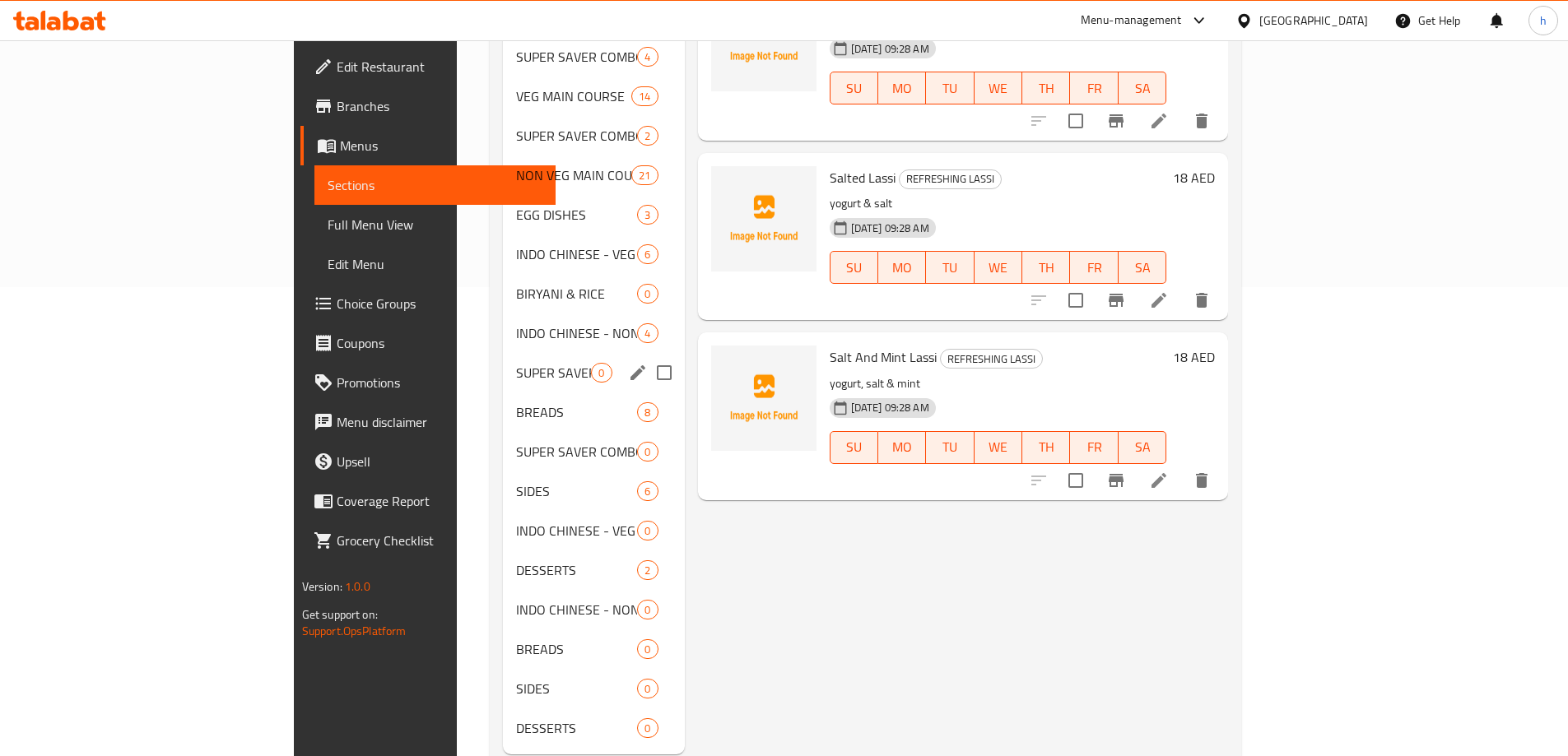
scroll to position [489, 0]
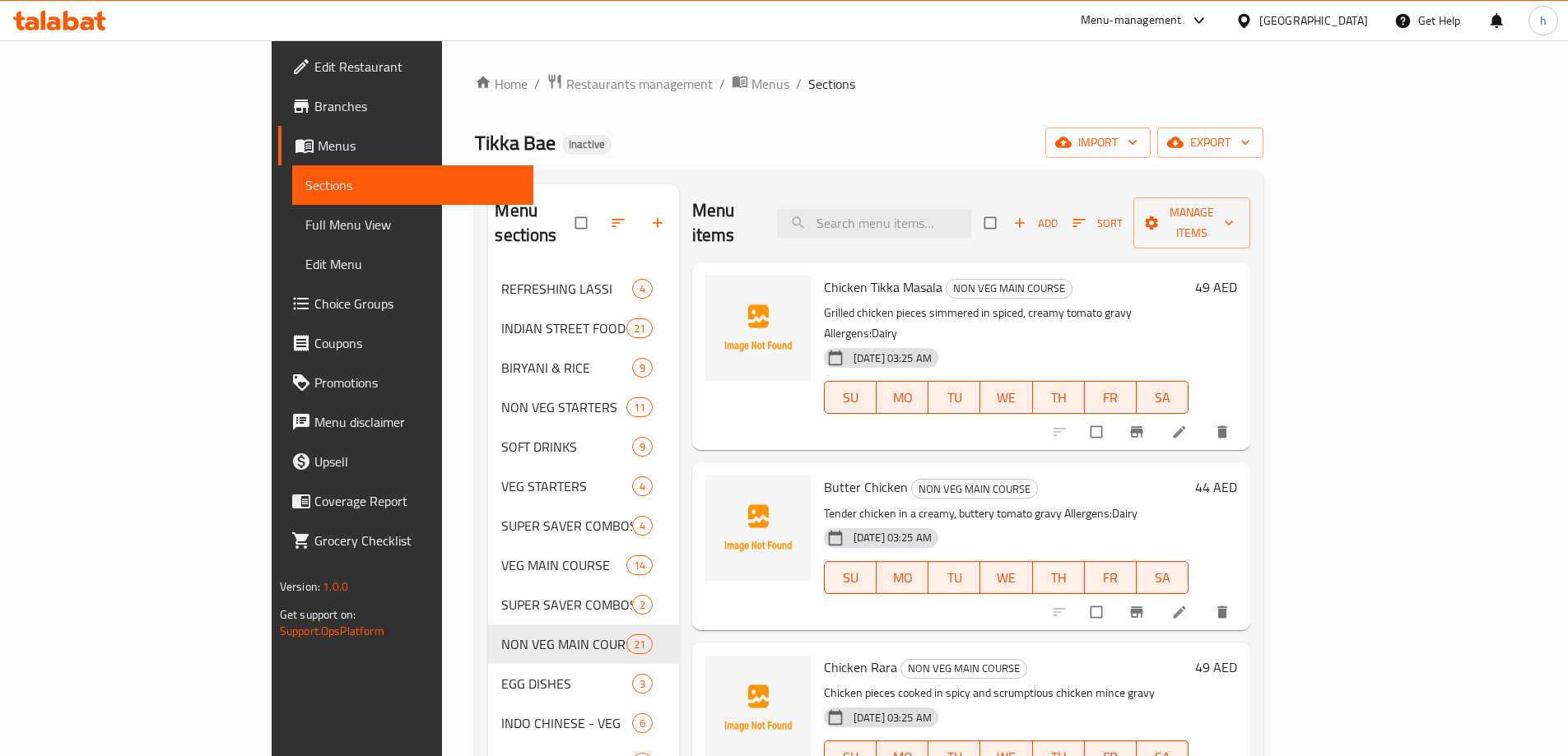
drag, startPoint x: 75, startPoint y: 224, endPoint x: 934, endPoint y: 116, distance: 865.8
click at [306, 224] on span "Full Menu View" at bounding box center [413, 225] width 215 height 20
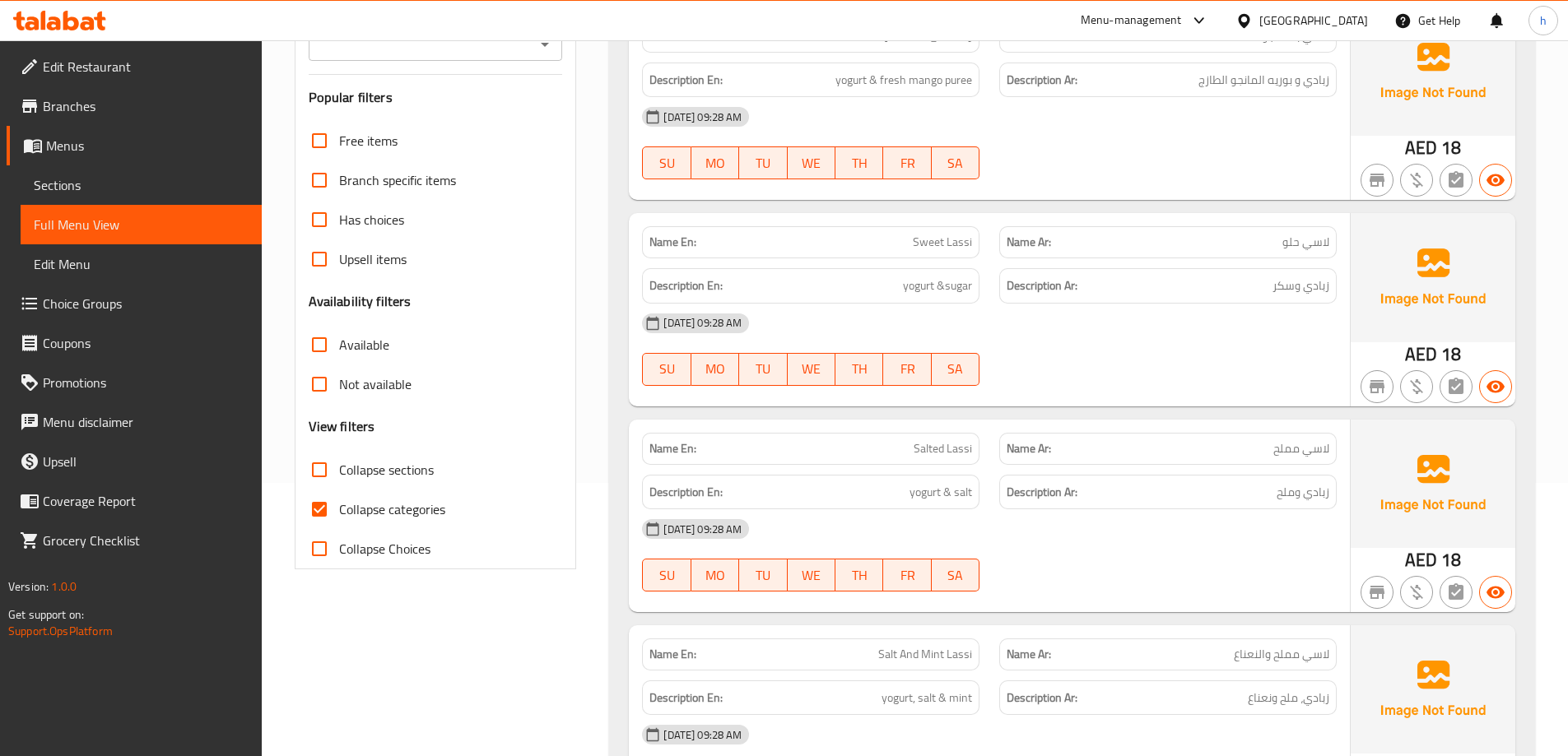
scroll to position [329, 0]
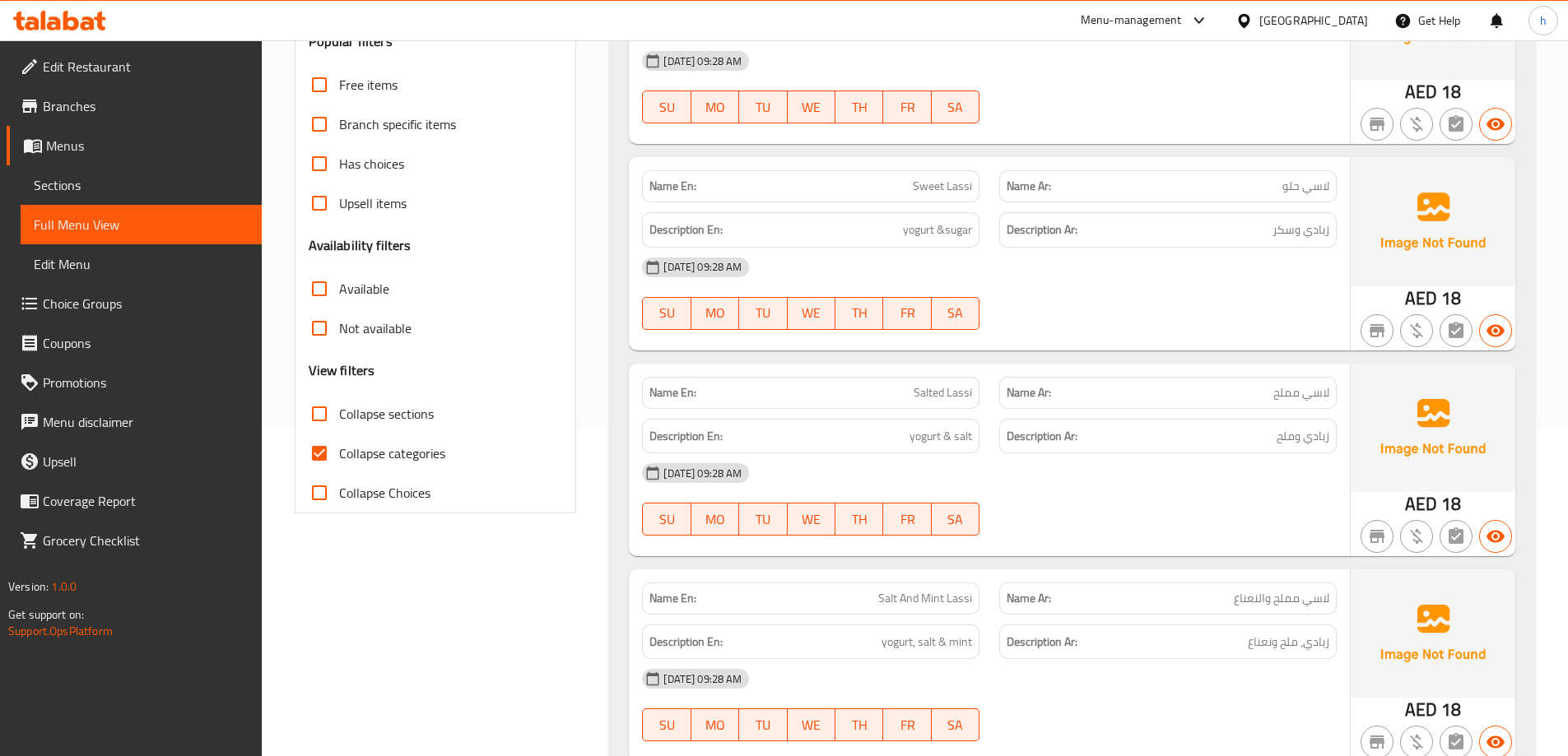
click at [385, 450] on span "Collapse categories" at bounding box center [392, 453] width 106 height 20
click at [339, 450] on input "Collapse categories" at bounding box center [319, 453] width 40 height 40
checkbox input "false"
click at [379, 419] on span "Collapse sections" at bounding box center [386, 414] width 94 height 20
click at [339, 419] on input "Collapse sections" at bounding box center [319, 414] width 40 height 40
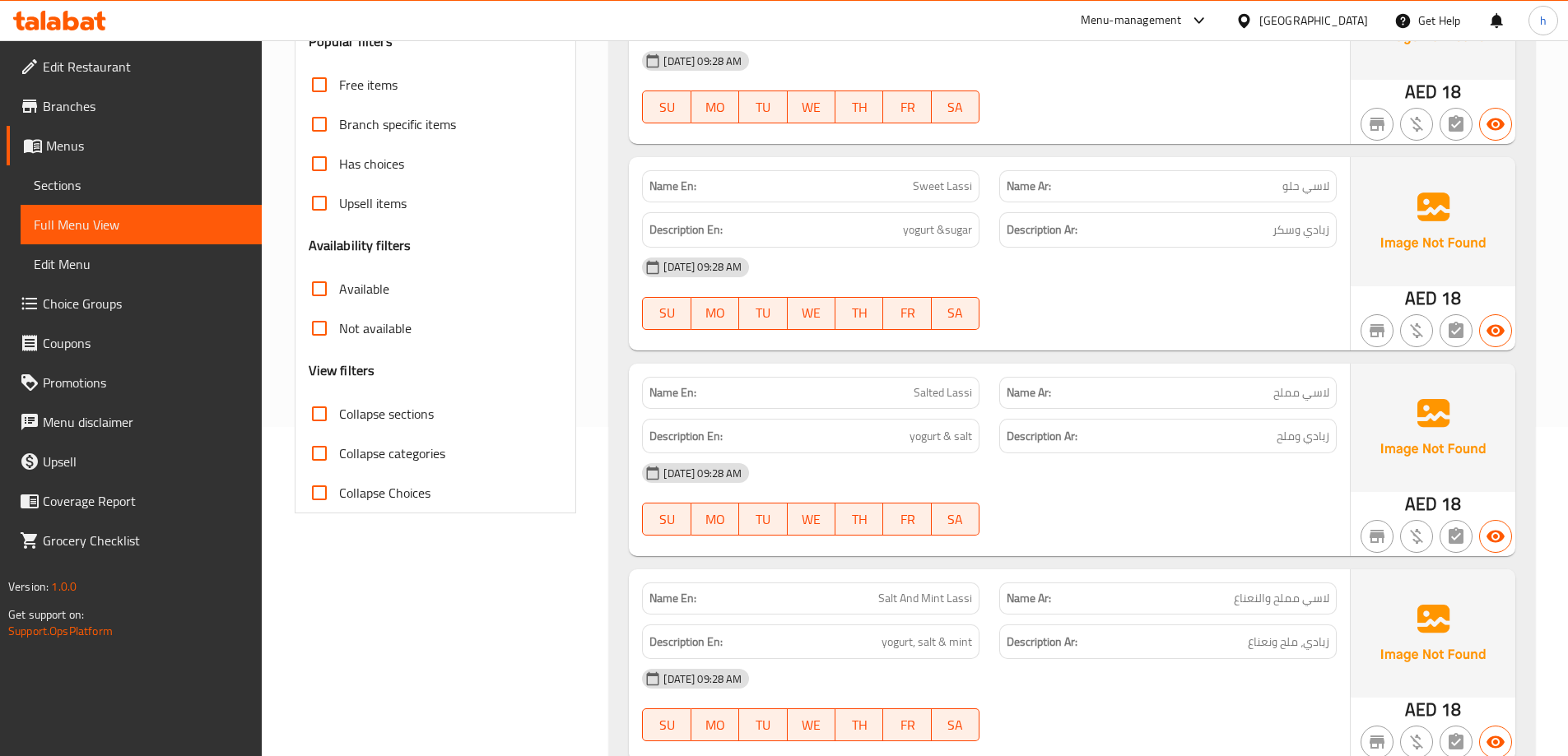
checkbox input "true"
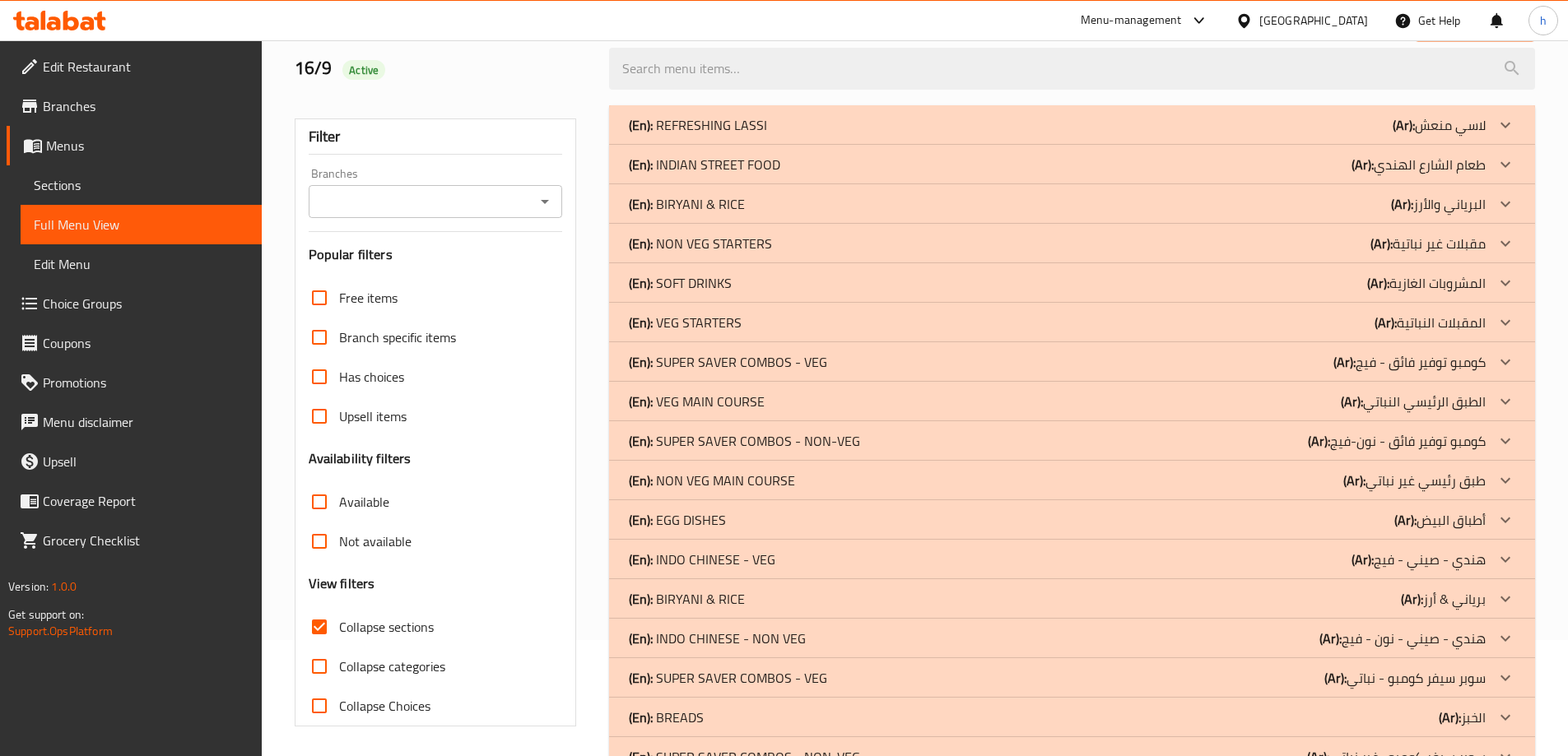
scroll to position [106, 0]
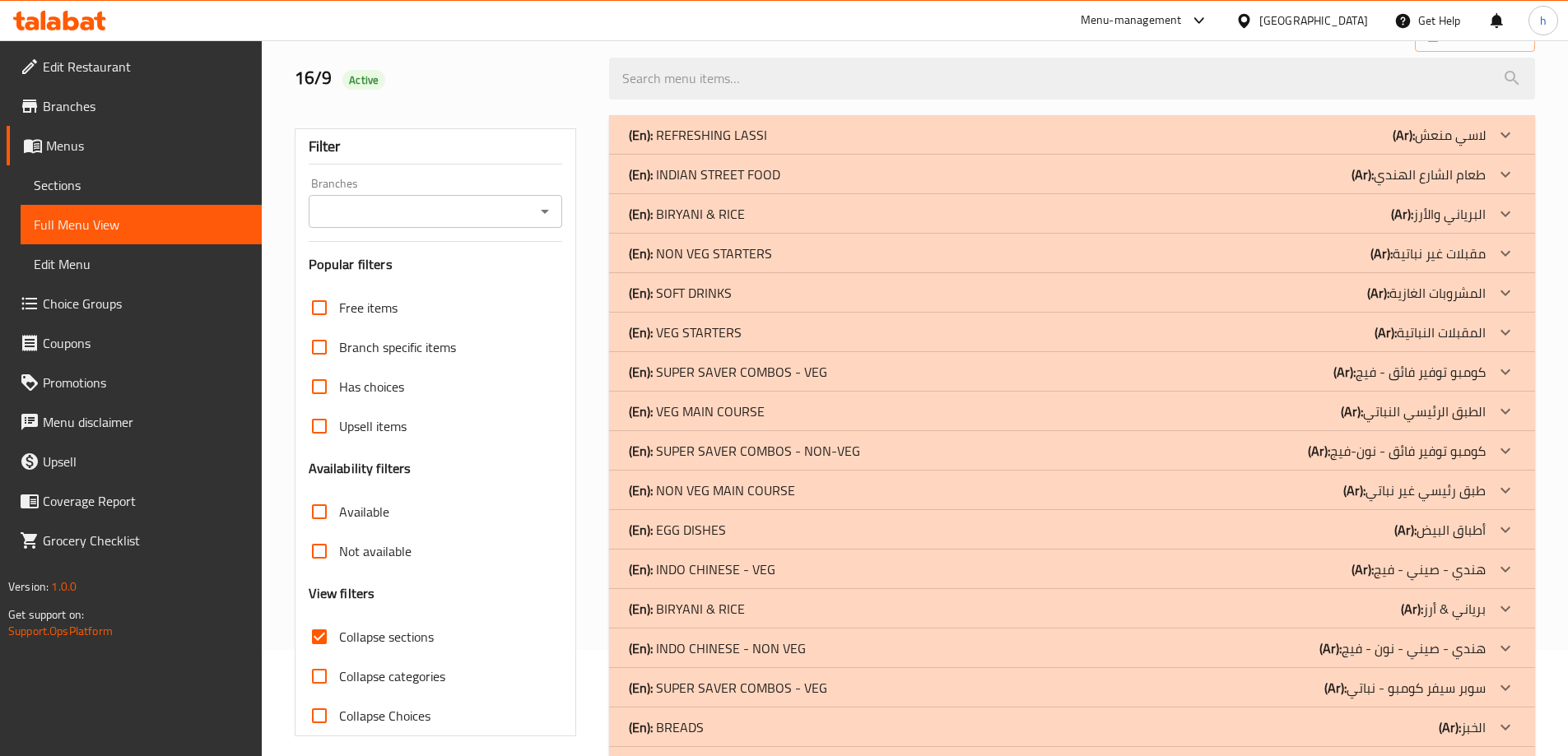
click at [662, 250] on p "(En): NON VEG STARTERS" at bounding box center [700, 254] width 143 height 20
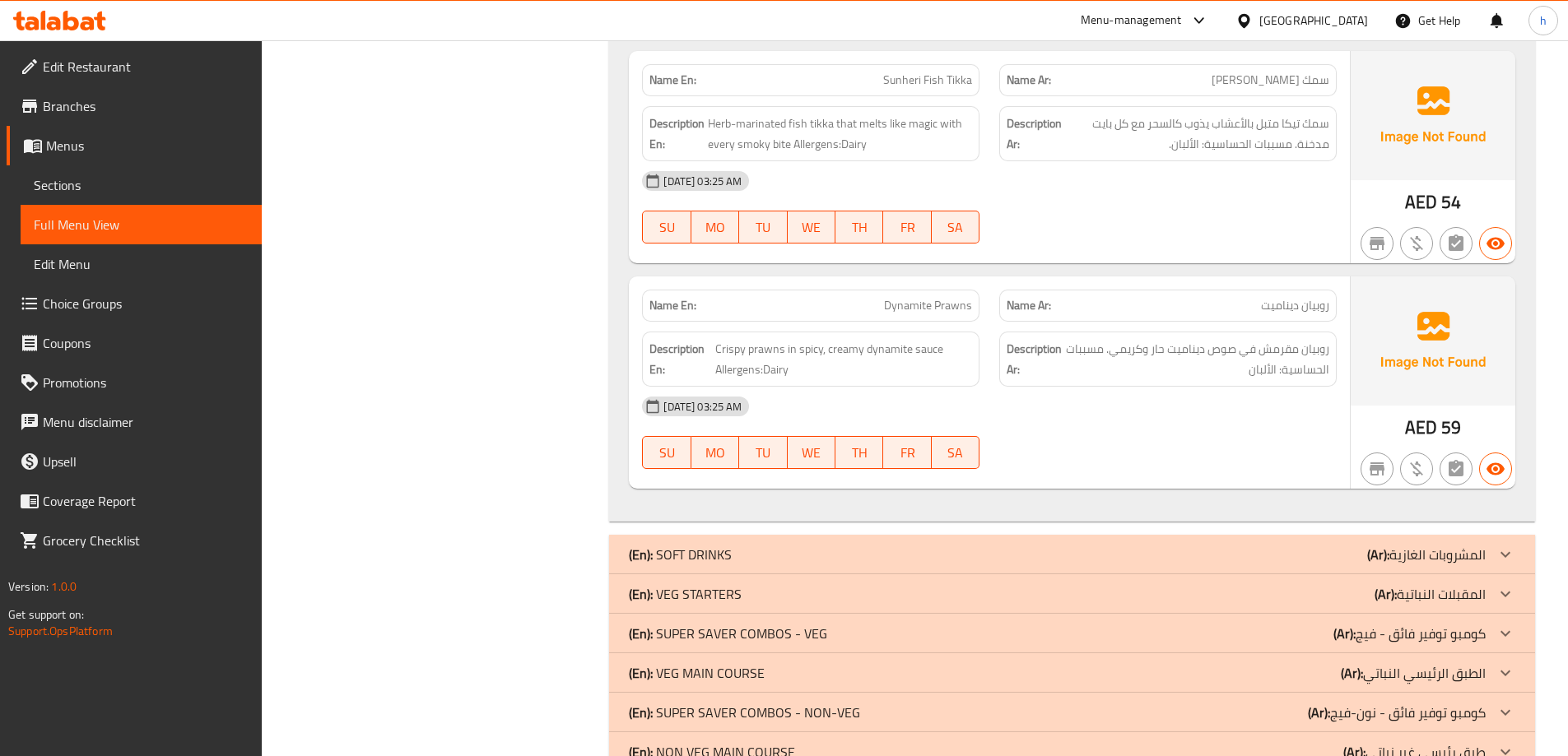
scroll to position [2738, 0]
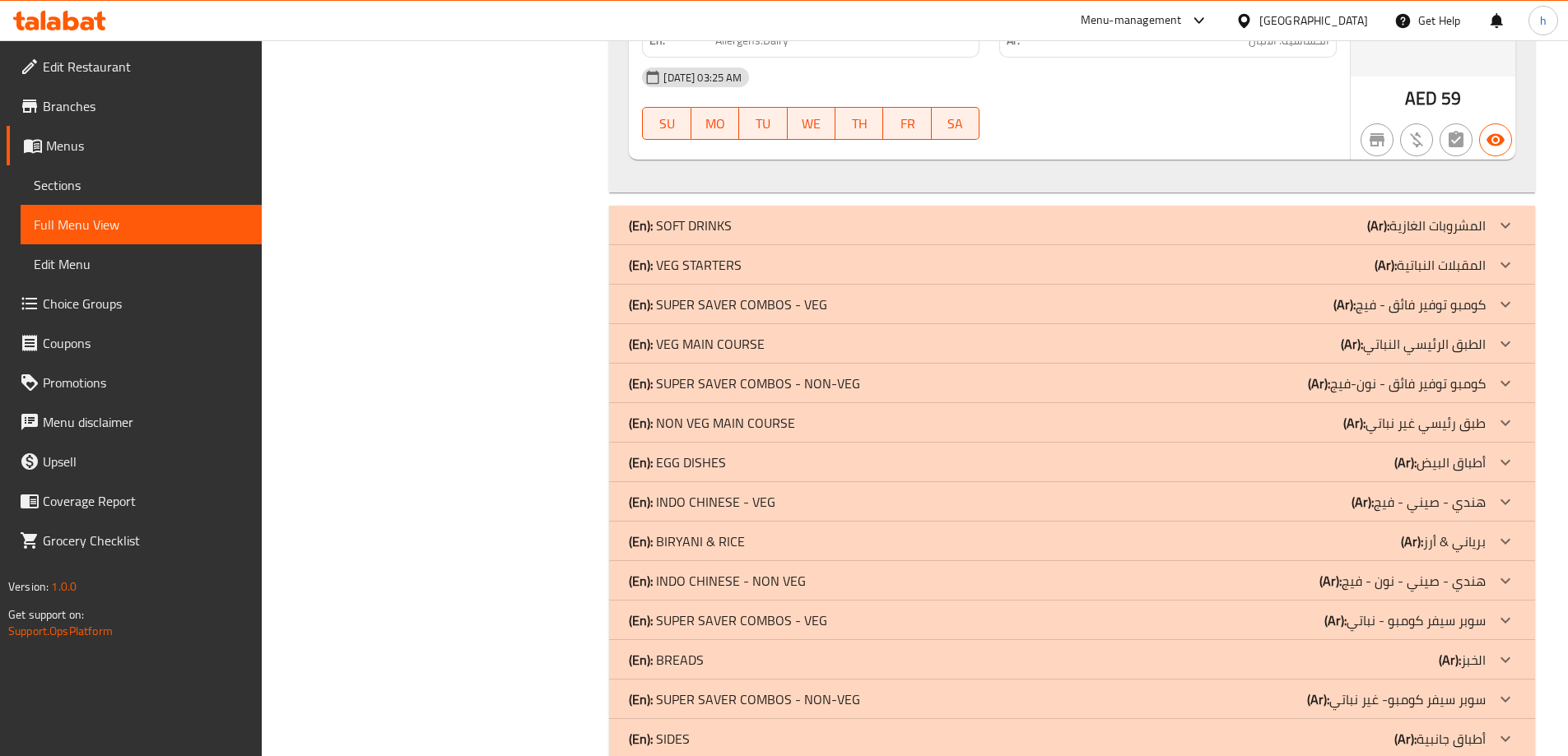
click at [723, 342] on p "(En): VEG MAIN COURSE" at bounding box center [696, 344] width 136 height 20
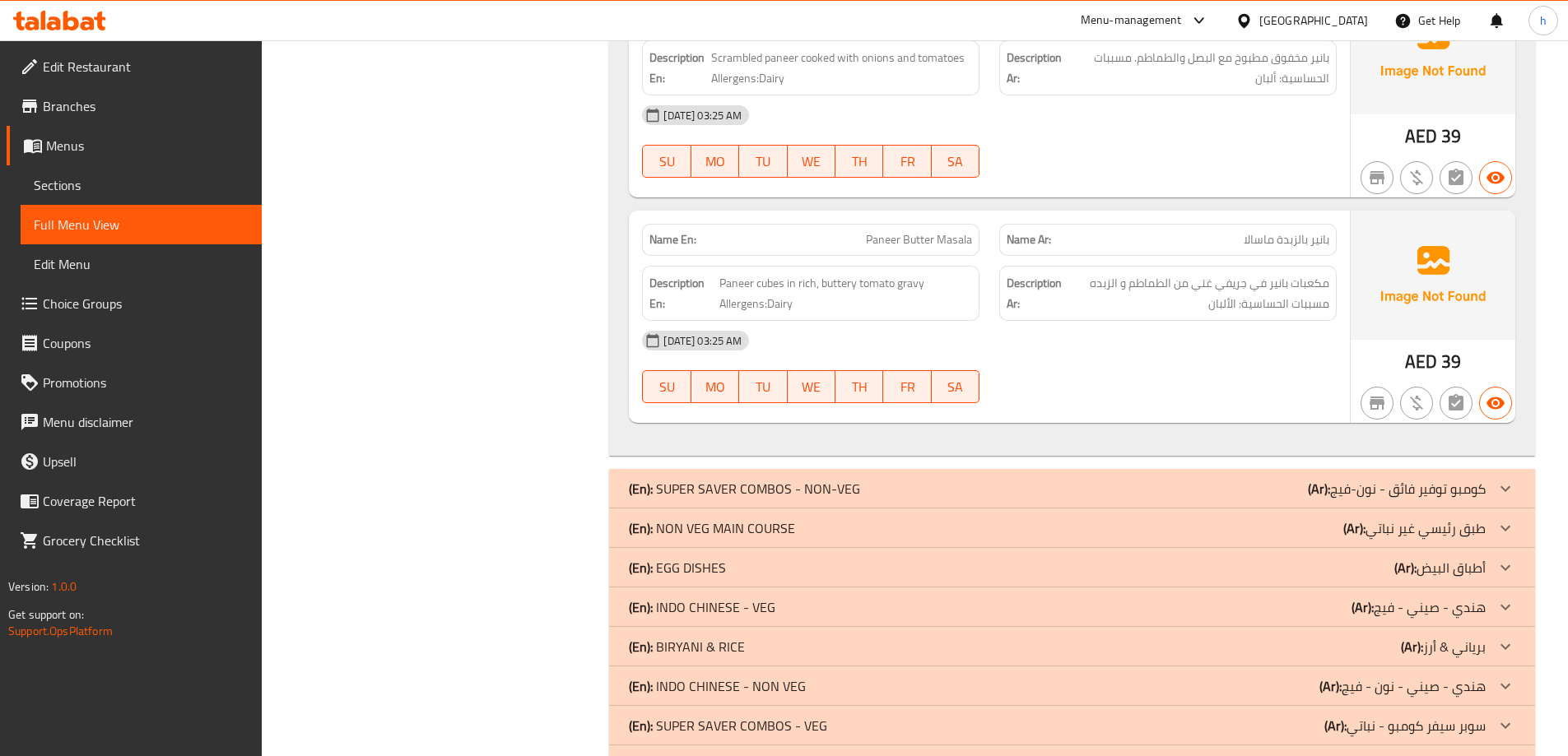
scroll to position [6029, 0]
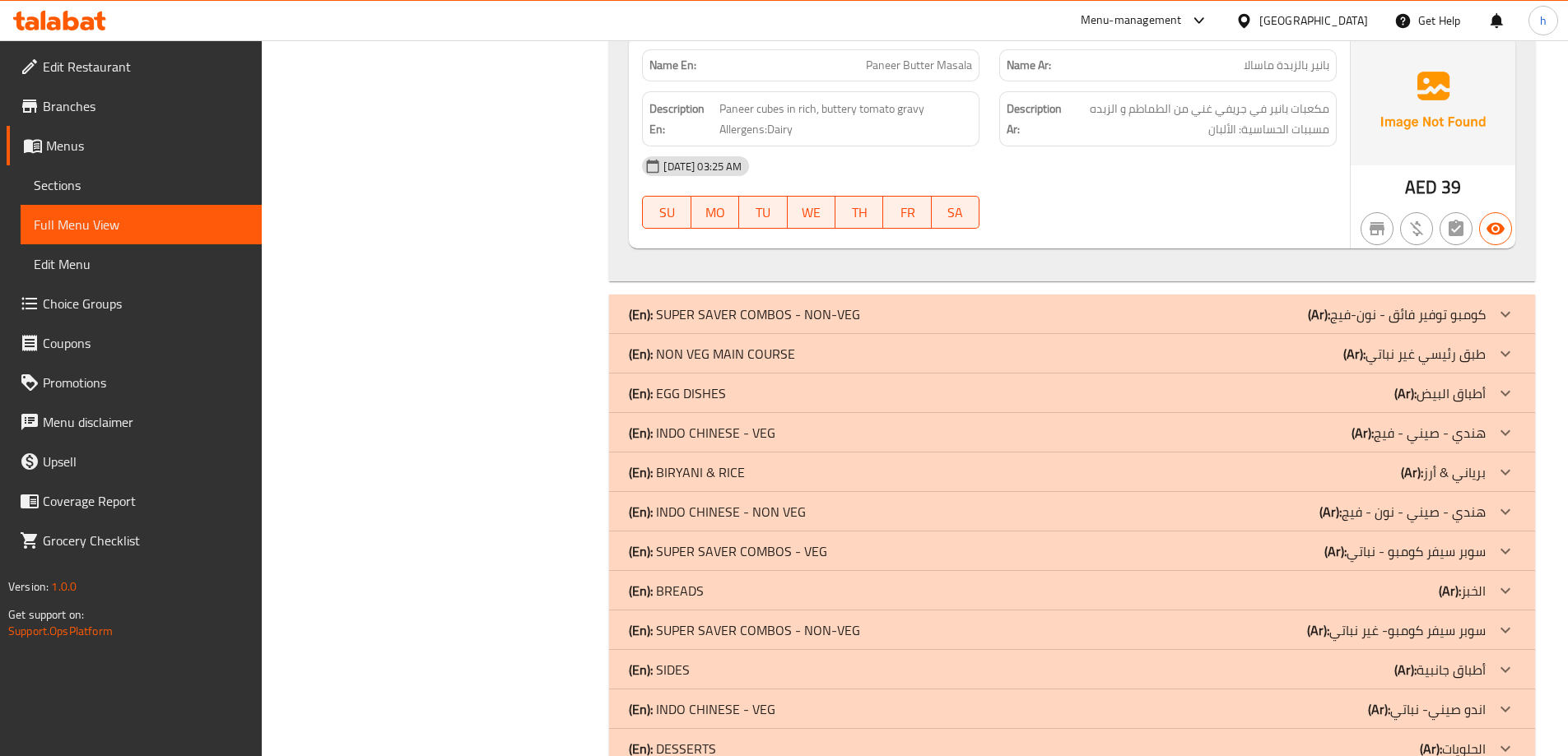
click at [726, 352] on p "(En): NON VEG MAIN COURSE" at bounding box center [711, 354] width 166 height 20
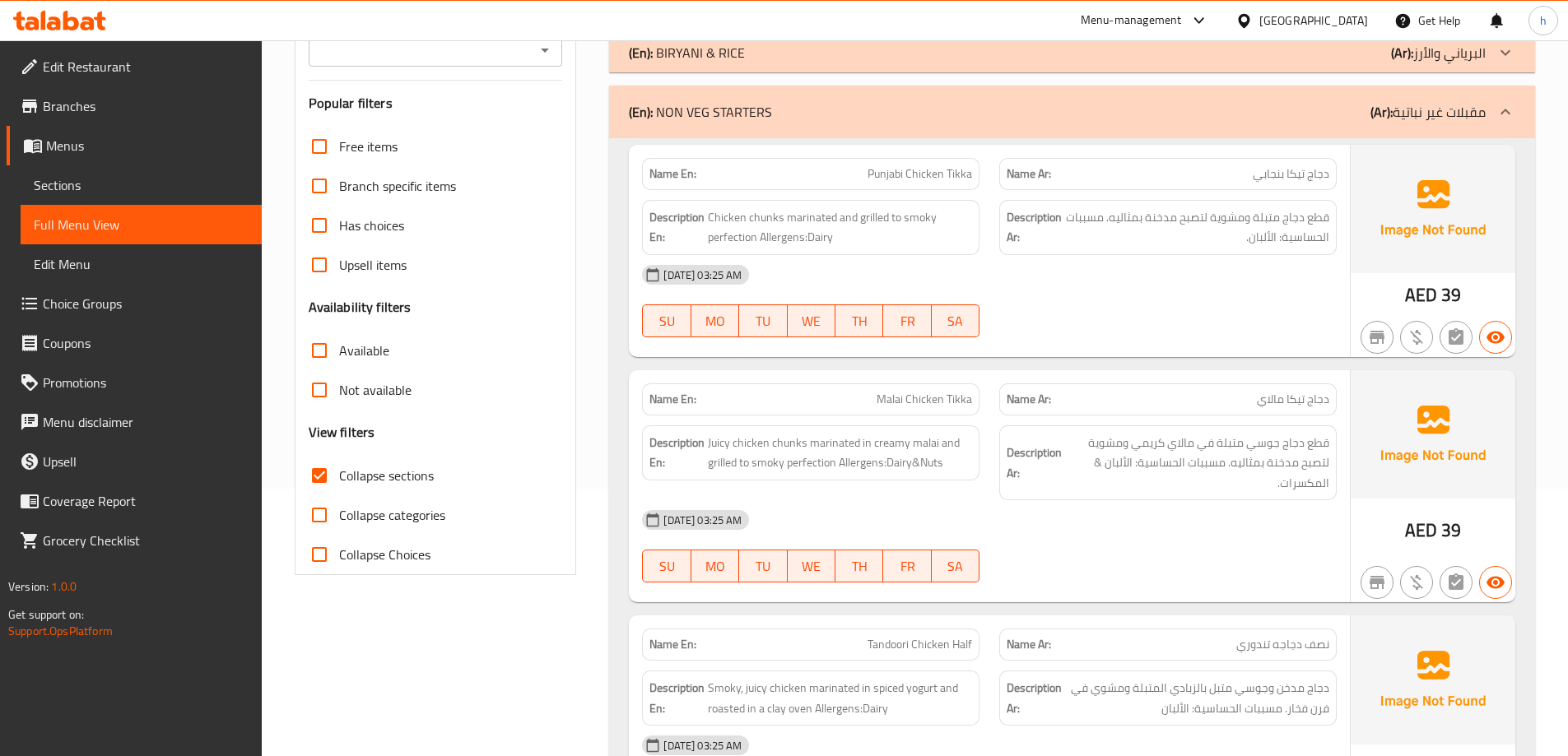
scroll to position [0, 0]
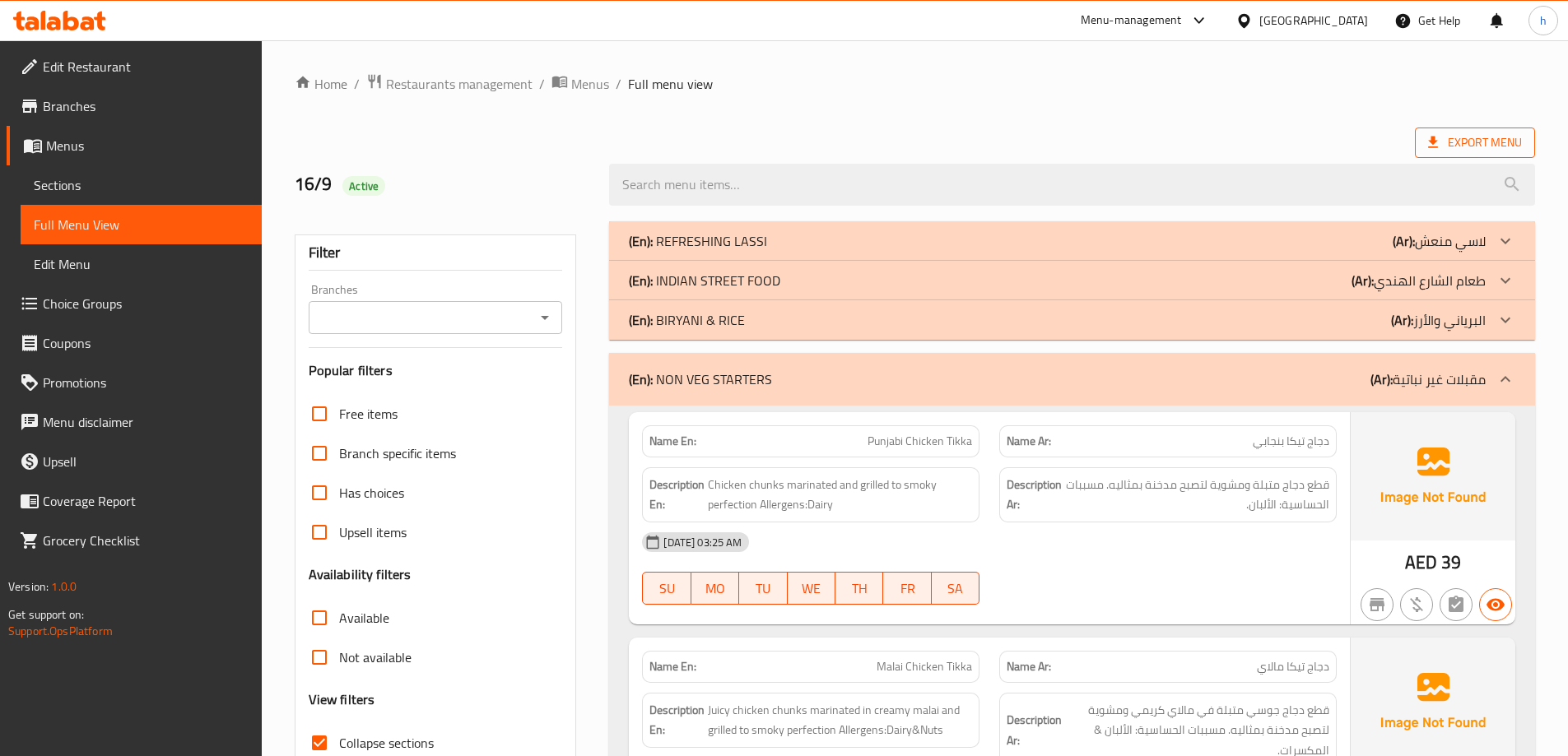
click at [1472, 144] on span "Export Menu" at bounding box center [1475, 142] width 93 height 21
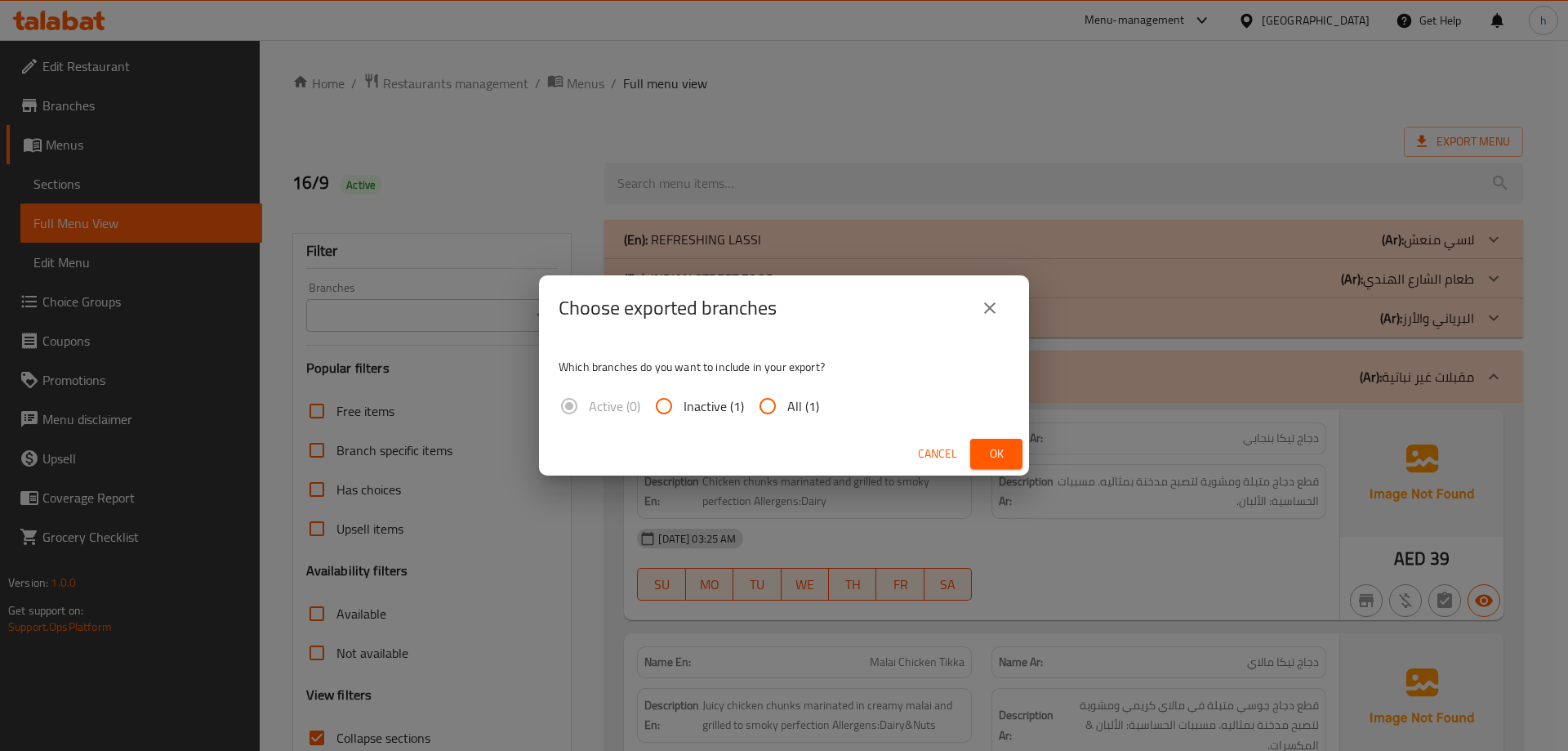
click at [763, 402] on input "All (1)" at bounding box center [768, 406] width 40 height 40
radio input "true"
click at [992, 462] on span "Ok" at bounding box center [996, 454] width 26 height 21
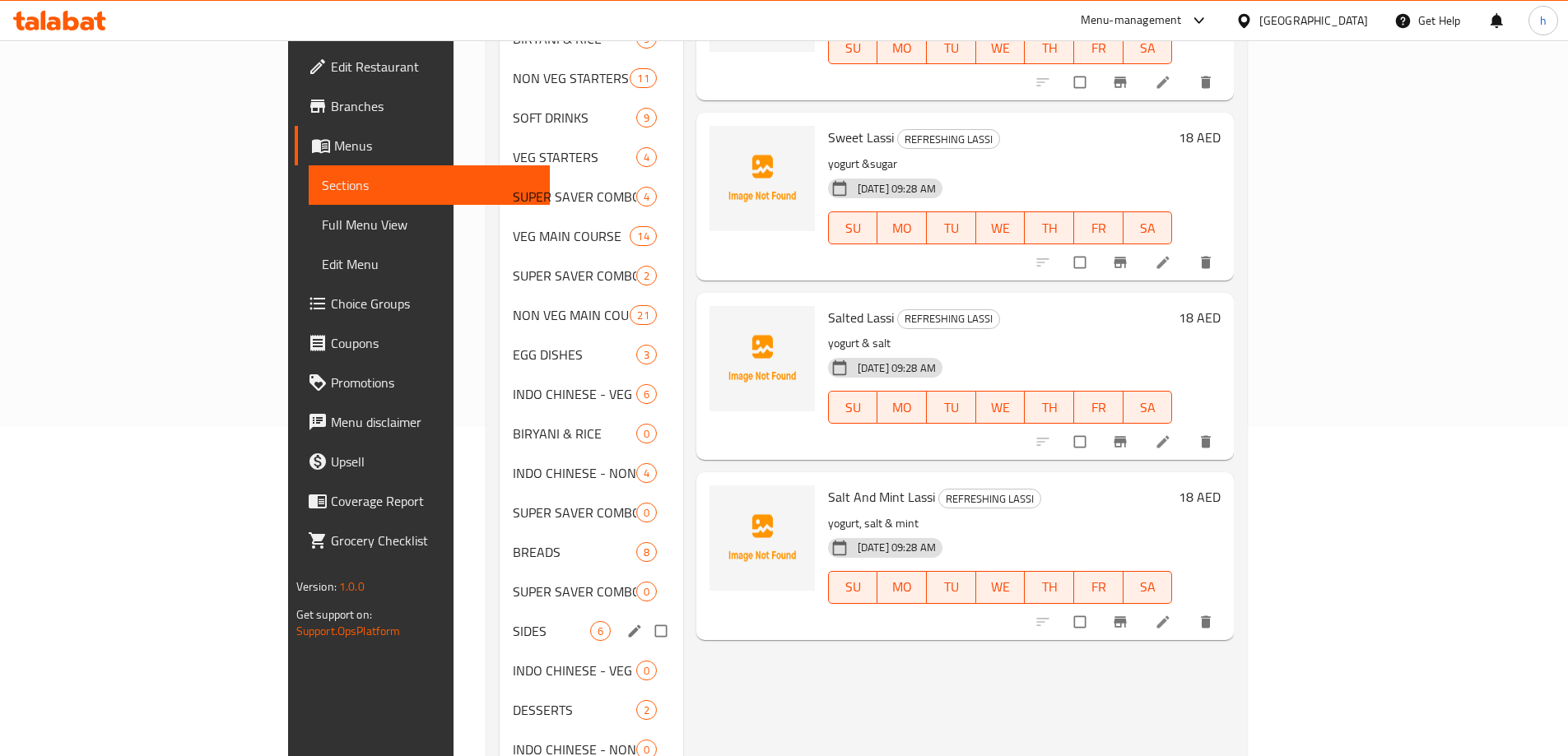
scroll to position [489, 0]
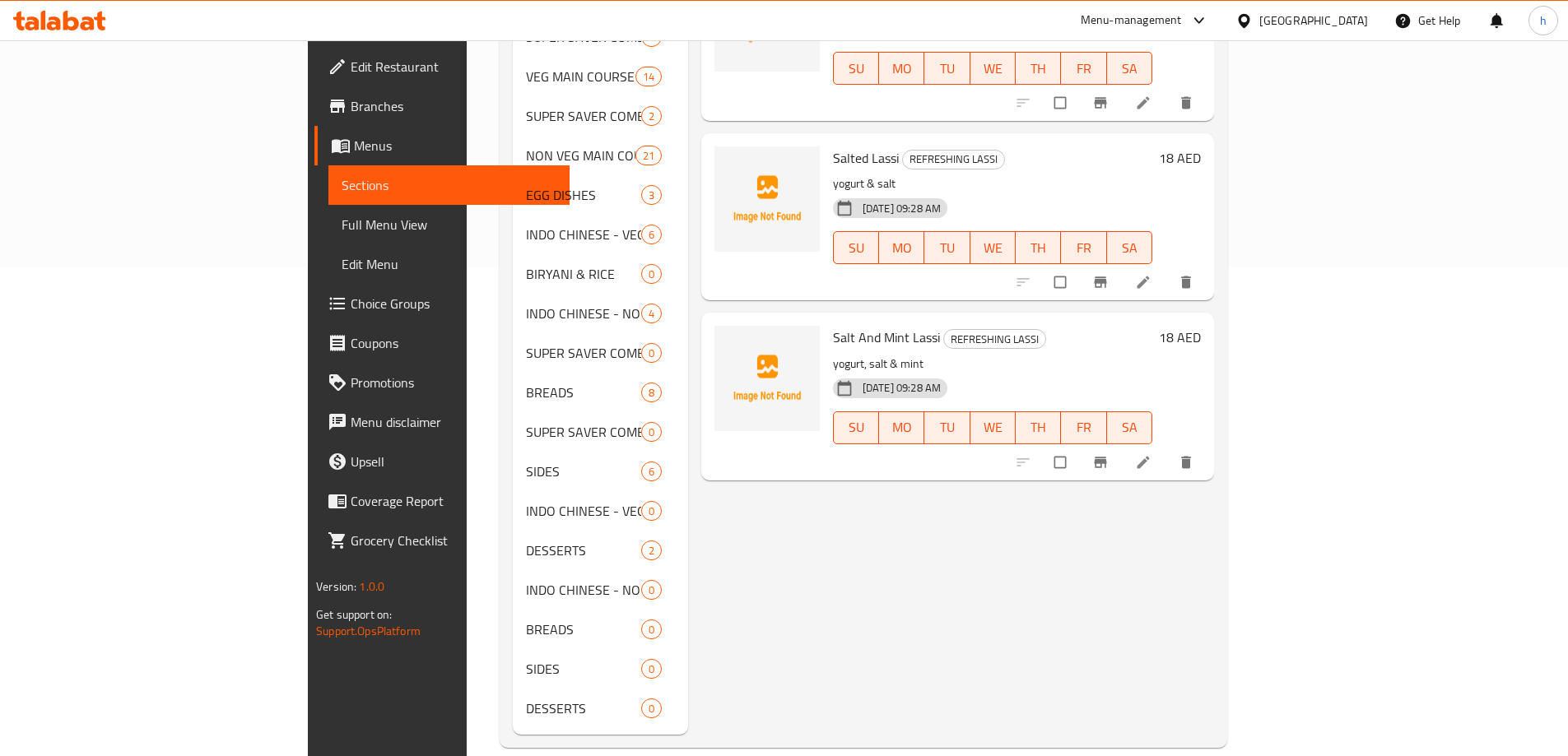
click at [688, 645] on div "Menu items Add Sort Manage items Mango Lassi REFRESHING LASSI yogurt & fresh ma…" at bounding box center [951, 215] width 526 height 1039
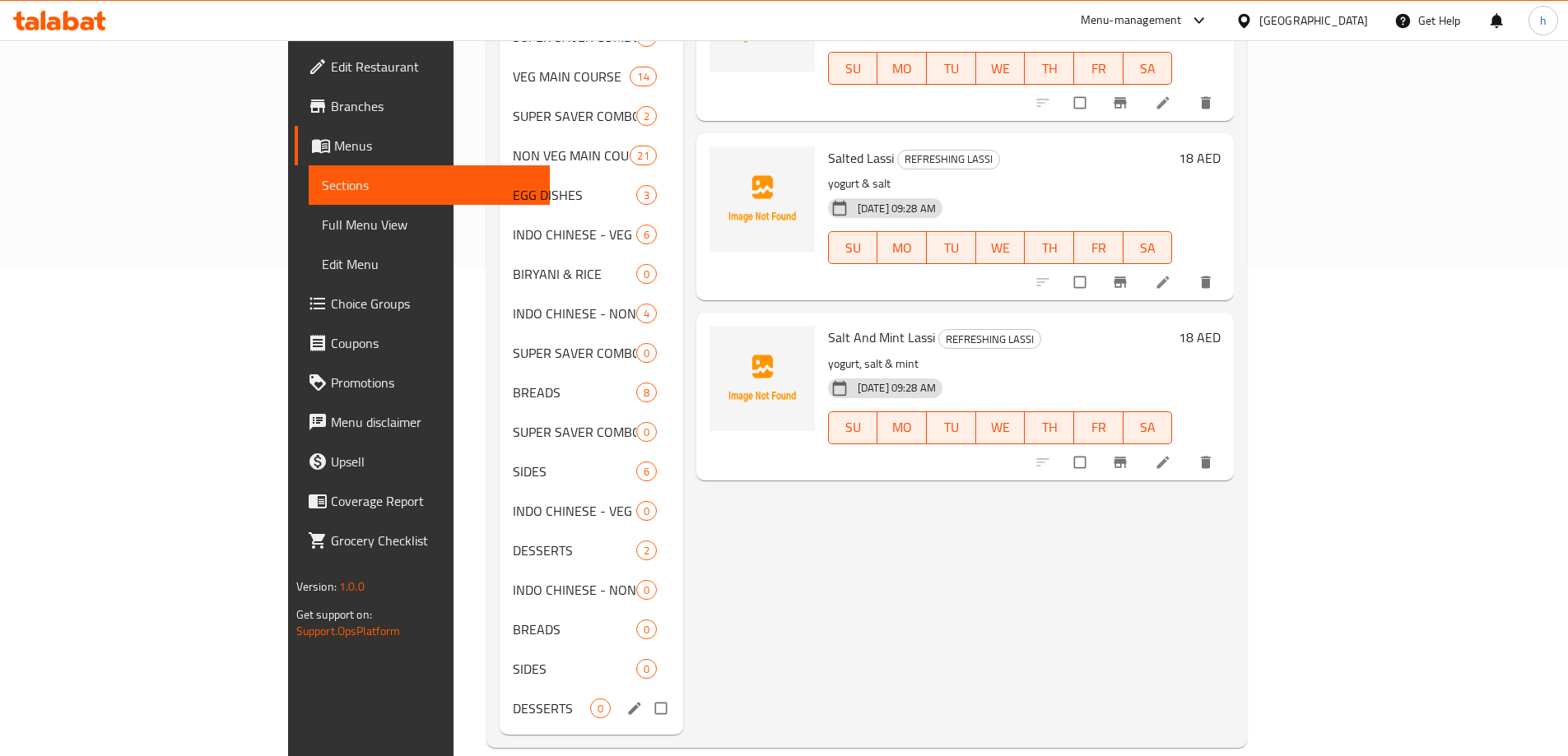
click at [646, 693] on input "Menu sections" at bounding box center [663, 708] width 34 height 31
checkbox input "true"
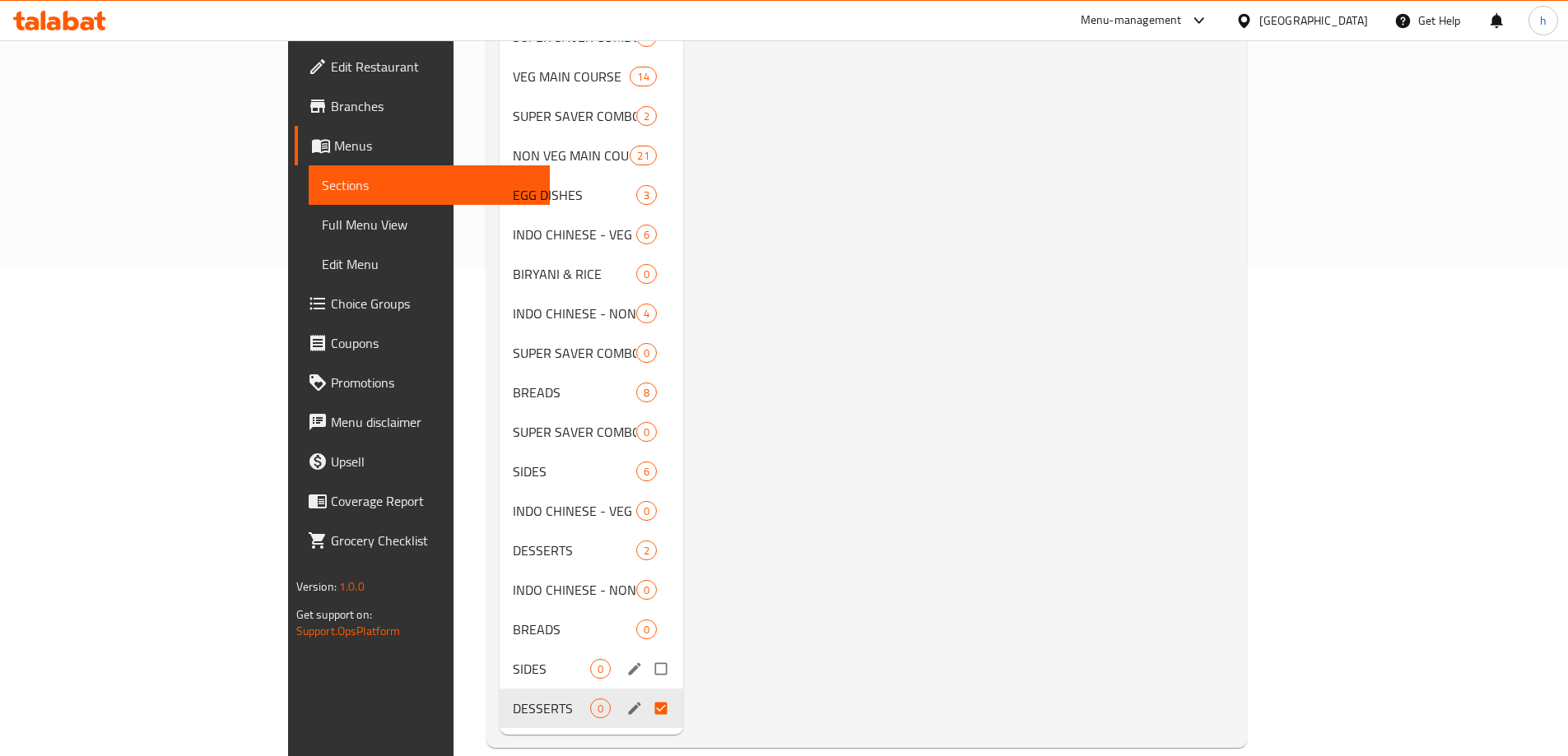
click at [646, 654] on input "Menu sections" at bounding box center [663, 669] width 34 height 31
checkbox input "true"
click at [646, 614] on input "Menu sections" at bounding box center [663, 629] width 34 height 31
checkbox input "true"
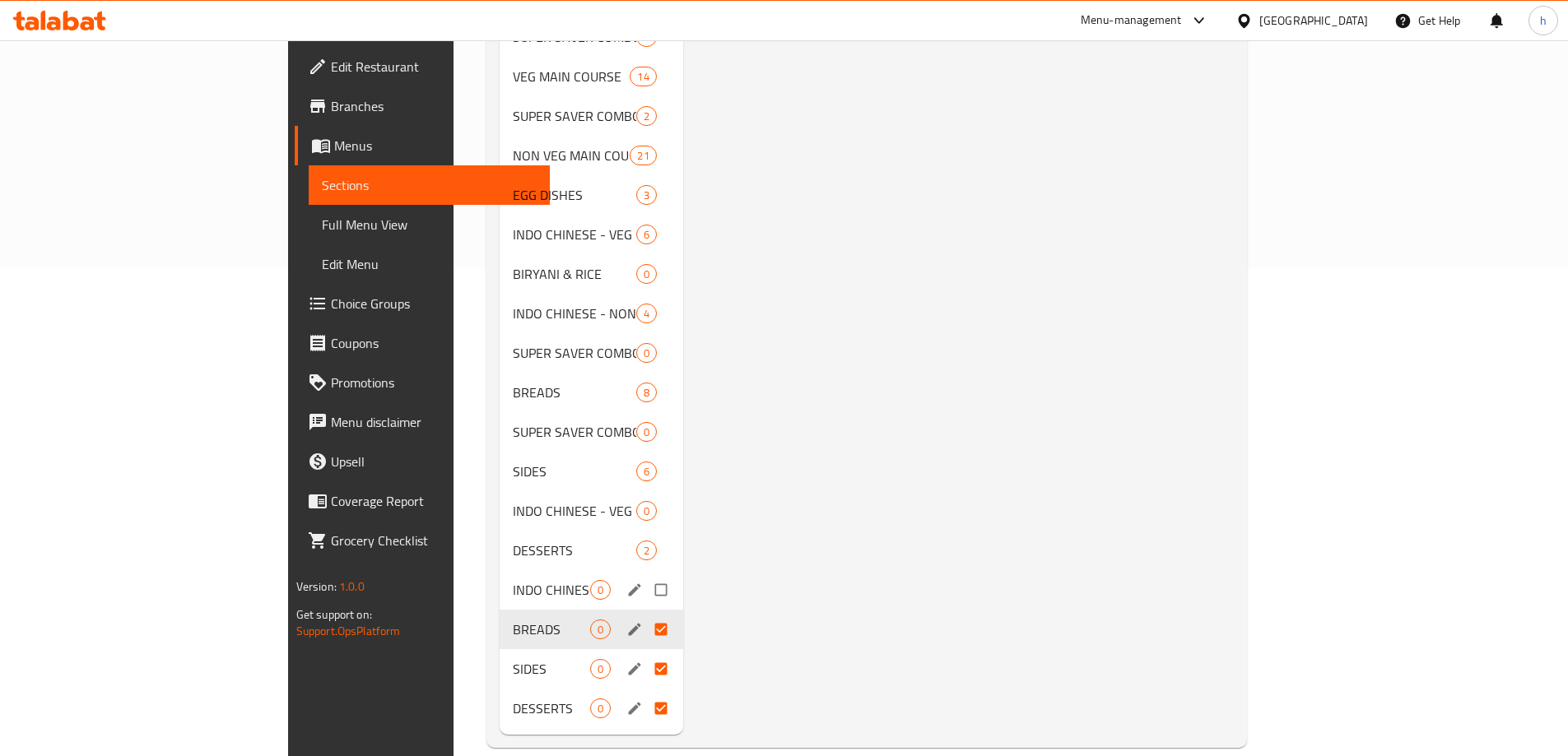
click at [646, 574] on input "Menu sections" at bounding box center [663, 589] width 34 height 31
checkbox input "true"
click at [646, 416] on input "Menu sections" at bounding box center [663, 431] width 34 height 31
checkbox input "true"
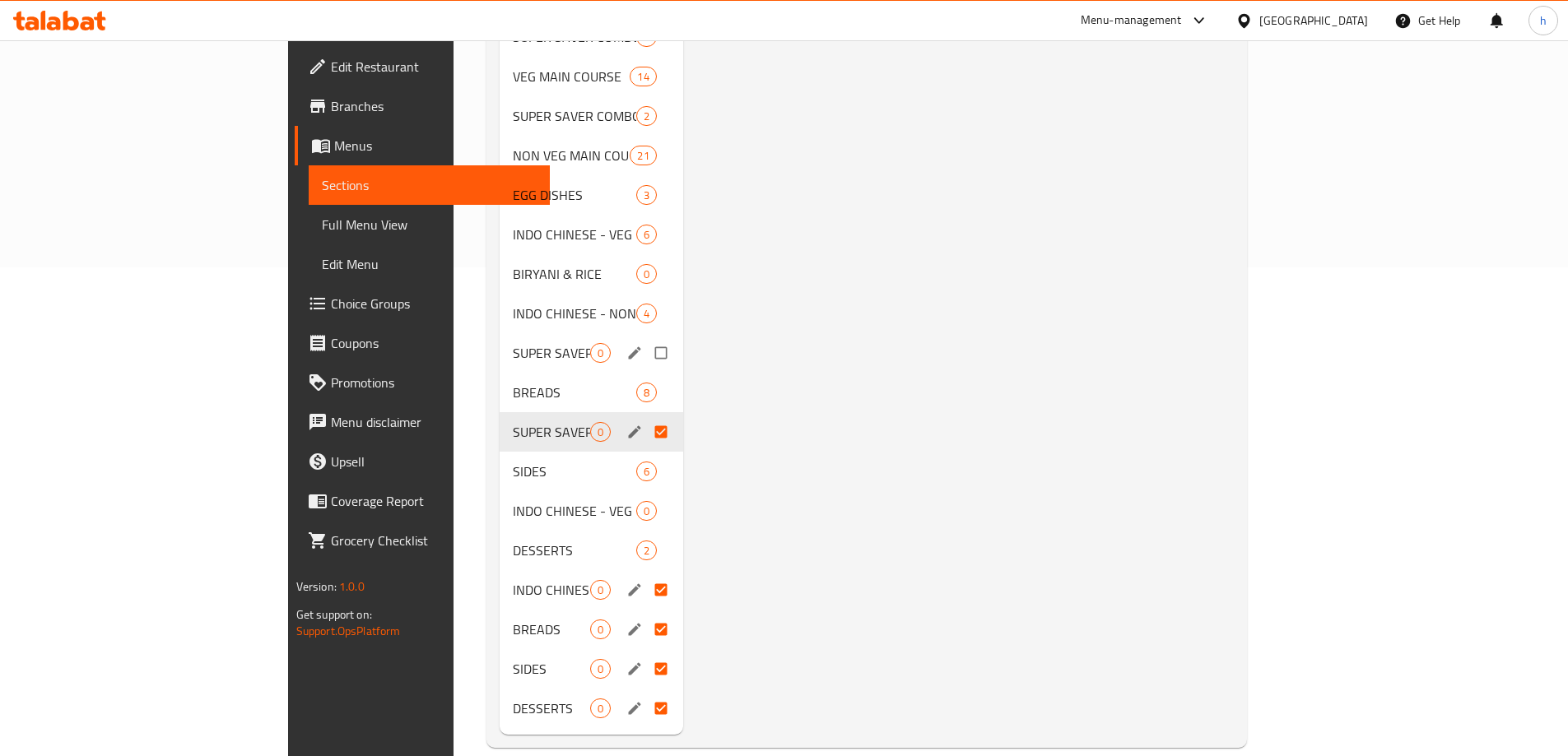
click at [646, 337] on input "Menu sections" at bounding box center [663, 353] width 34 height 31
checkbox input "true"
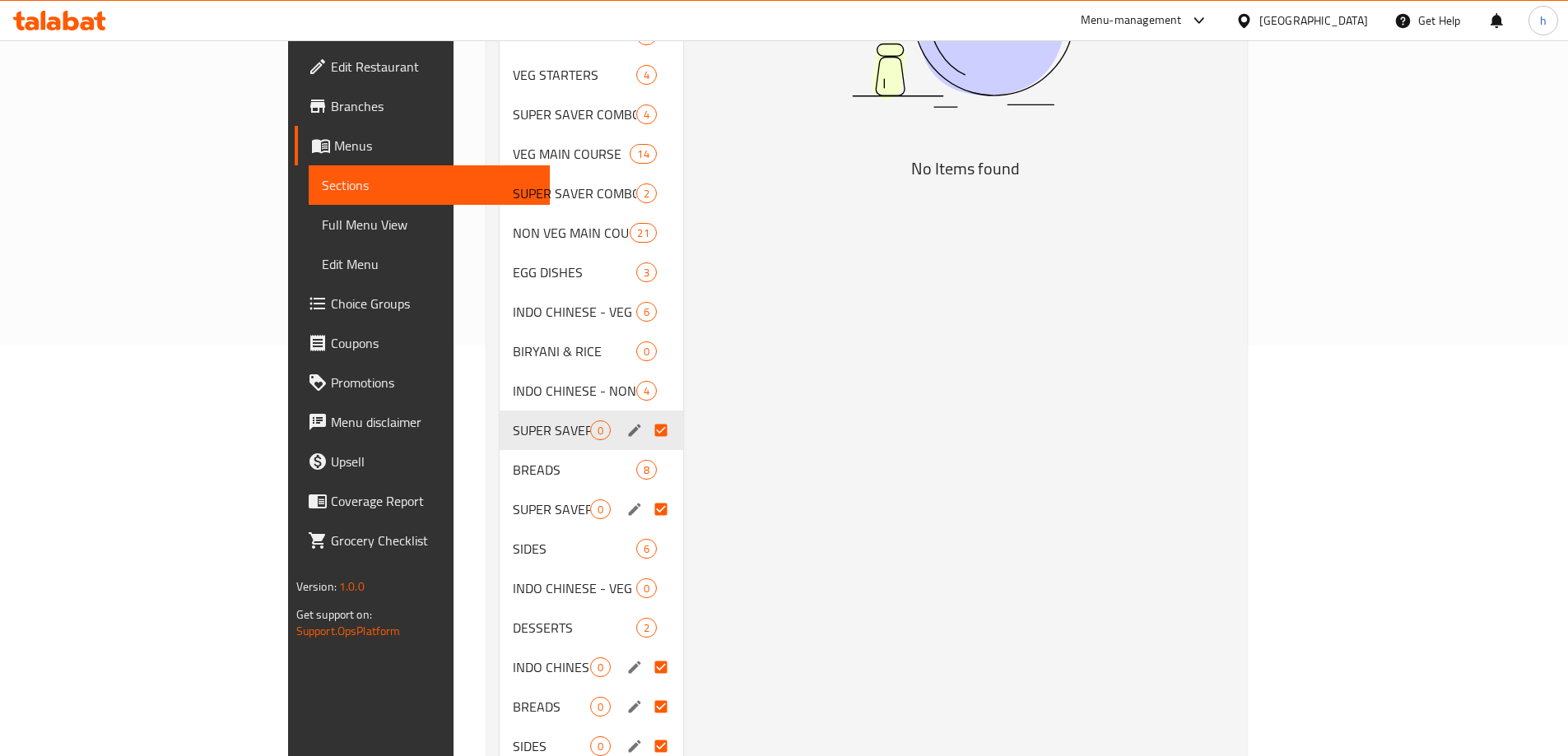
scroll to position [489, 0]
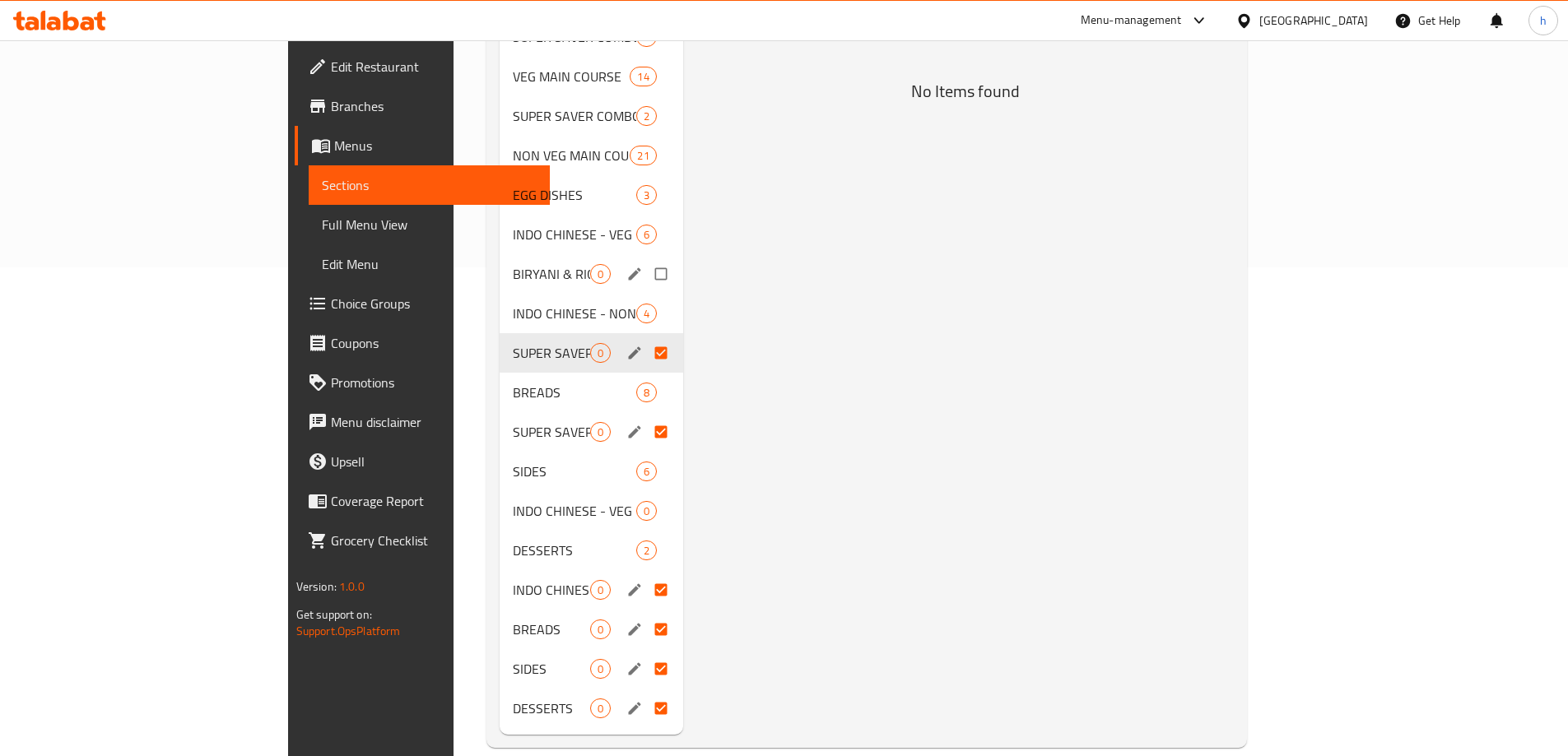
click at [646, 258] on input "Menu sections" at bounding box center [663, 274] width 34 height 31
checkbox input "true"
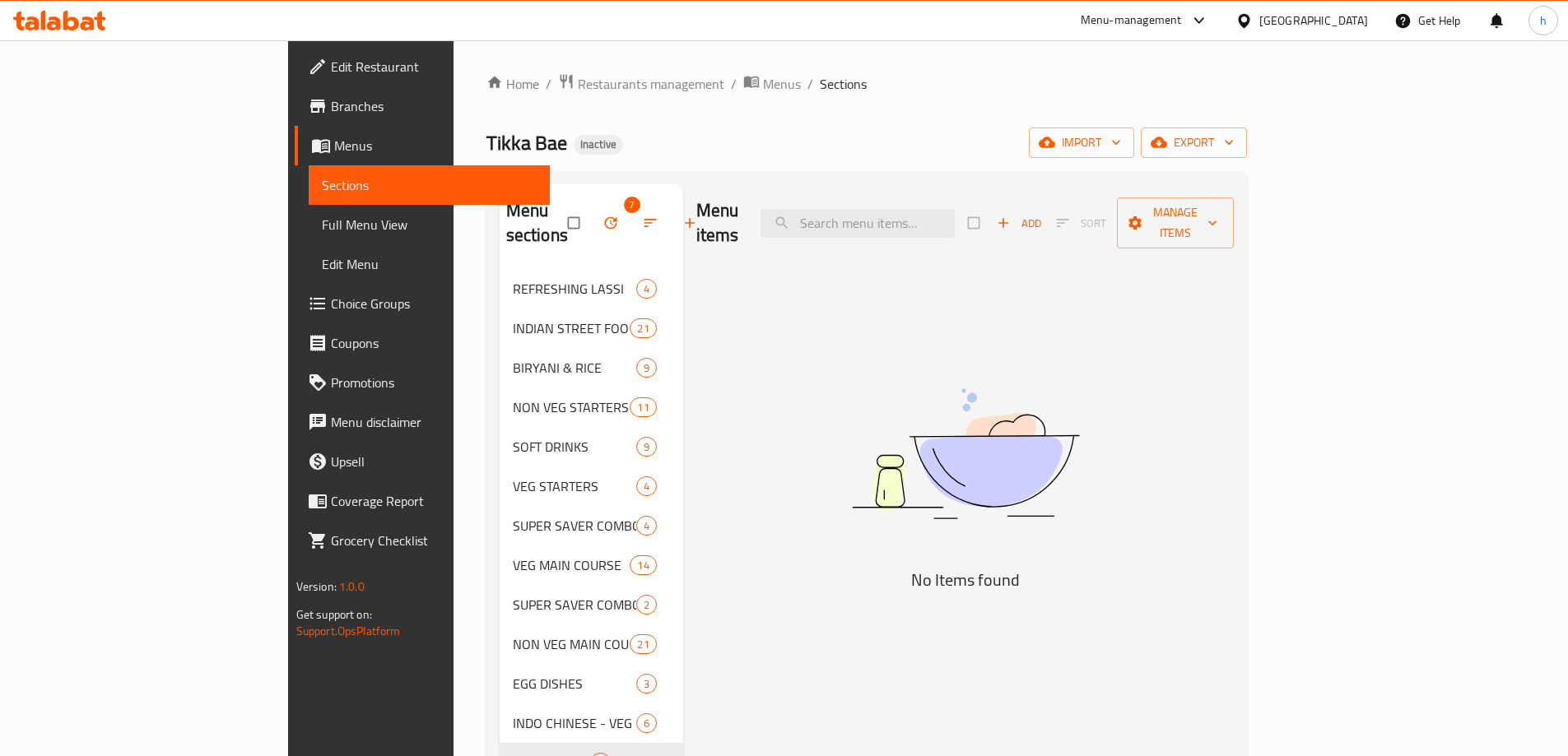
click at [602, 215] on icon "button" at bounding box center [610, 223] width 16 height 16
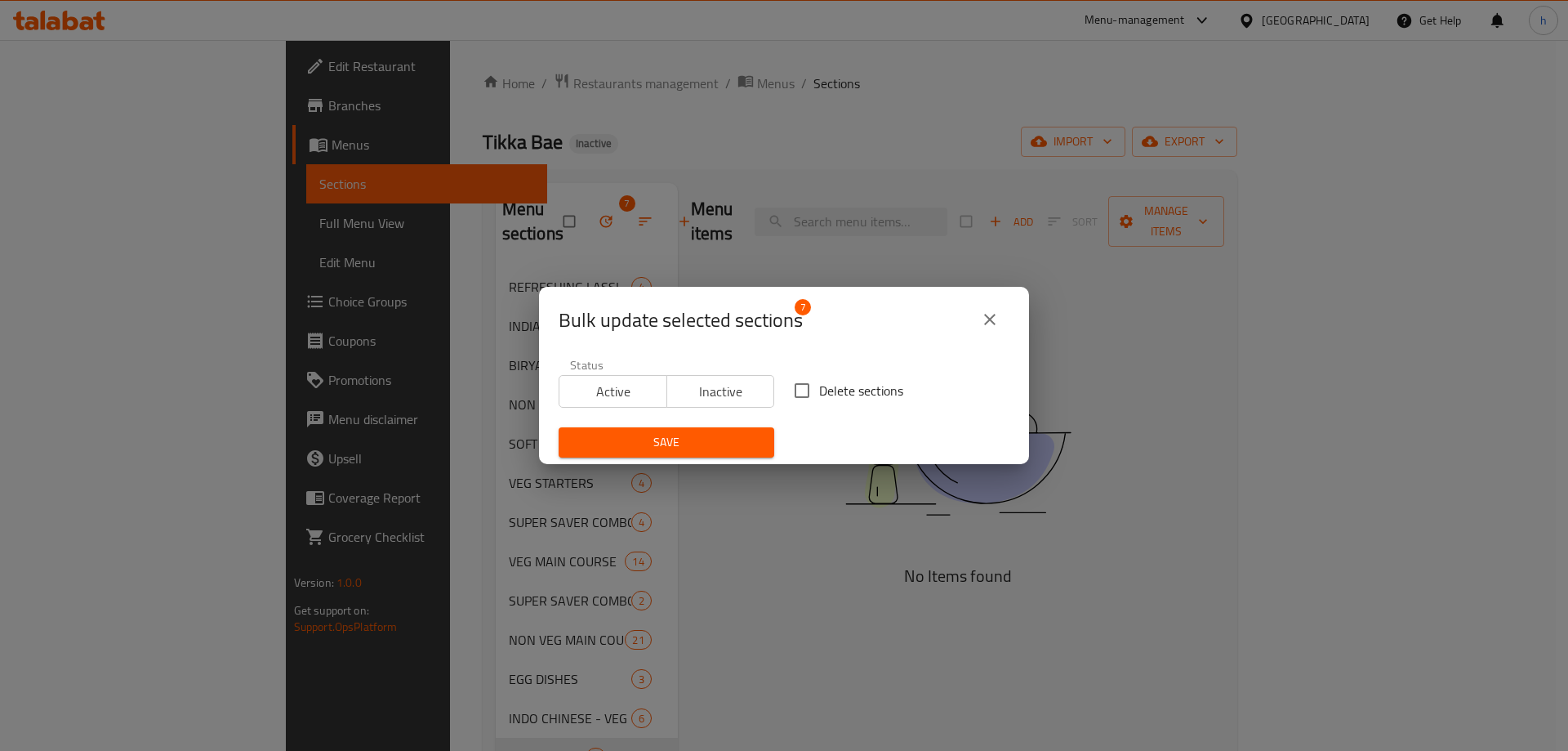
click at [803, 393] on input "Delete sections" at bounding box center [802, 391] width 34 height 34
checkbox input "true"
click at [736, 447] on span "Save" at bounding box center [666, 442] width 190 height 21
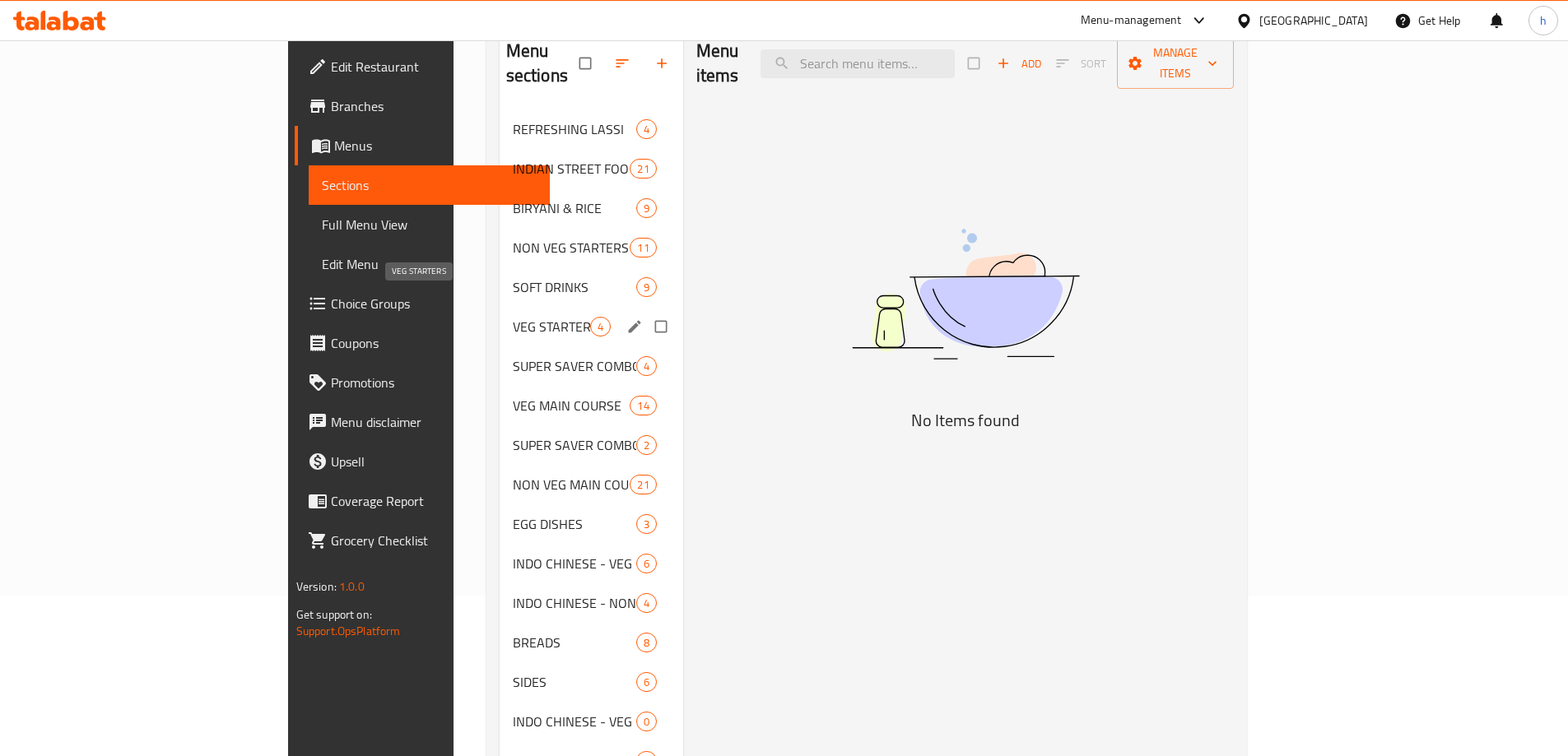
scroll to position [165, 0]
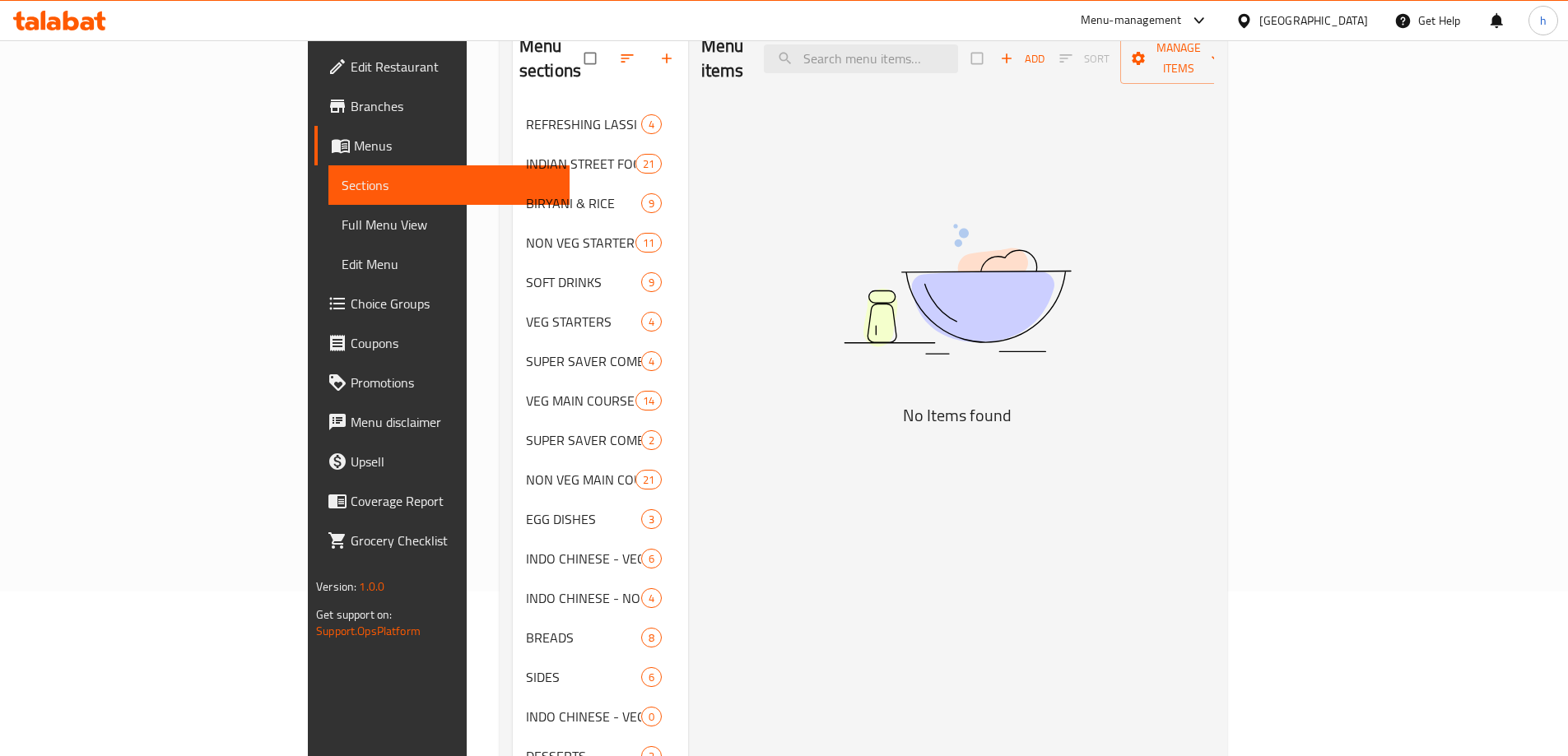
click at [52, 15] on icon at bounding box center [60, 21] width 93 height 20
